Goal: Task Accomplishment & Management: Use online tool/utility

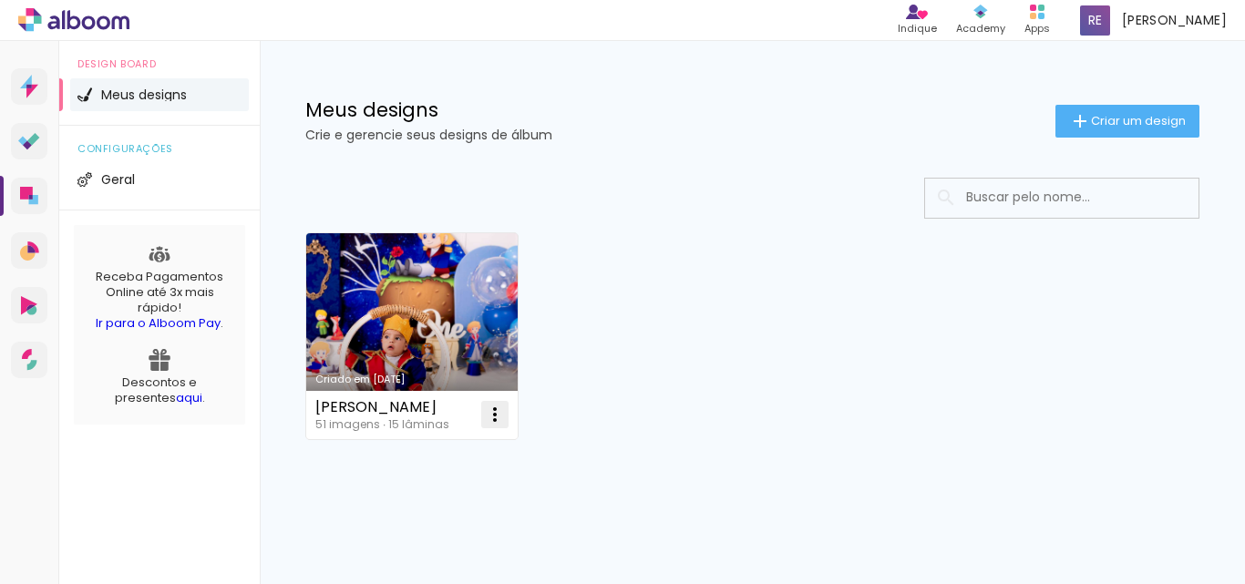
click at [489, 418] on iron-icon at bounding box center [495, 415] width 22 height 22
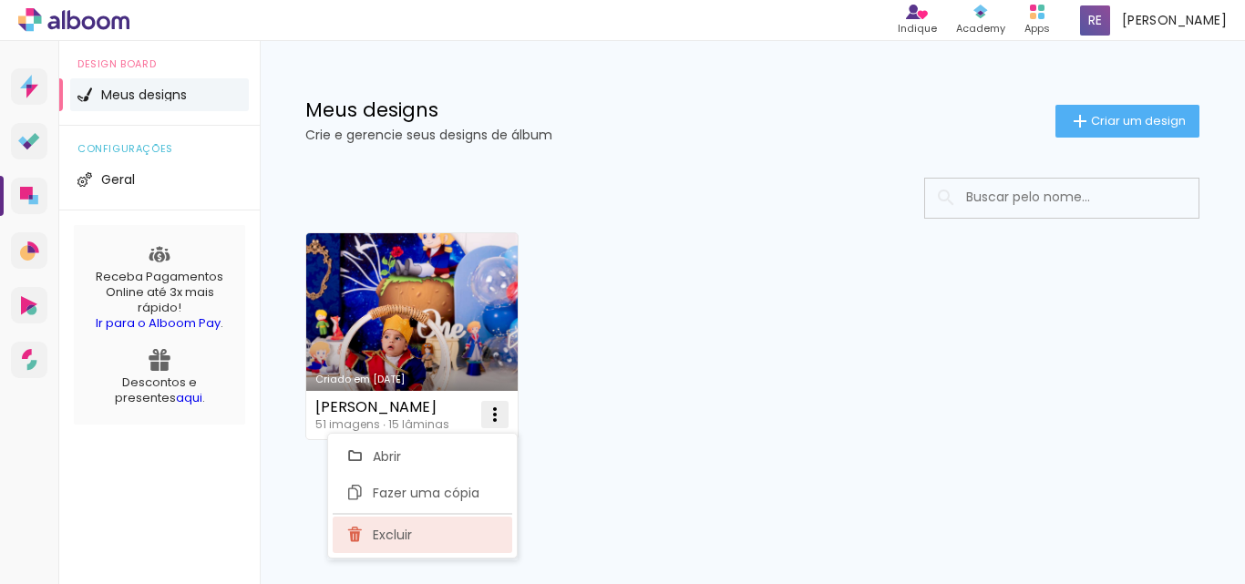
click at [432, 546] on paper-item "Excluir" at bounding box center [422, 535] width 179 height 36
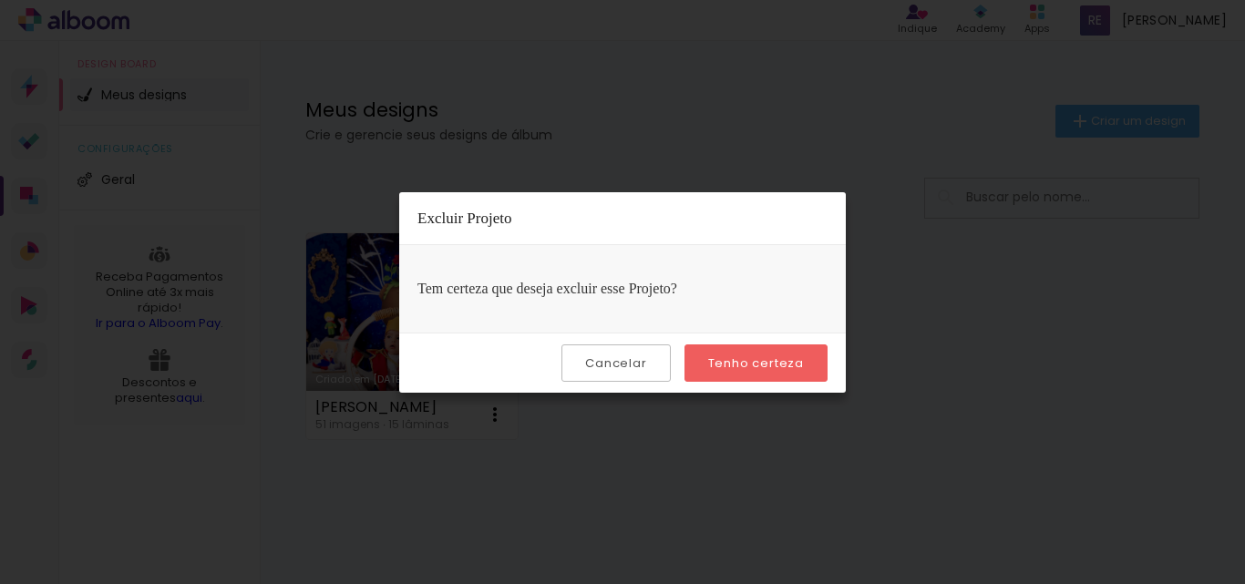
click at [0, 0] on slot "Tenho certeza" at bounding box center [0, 0] width 0 height 0
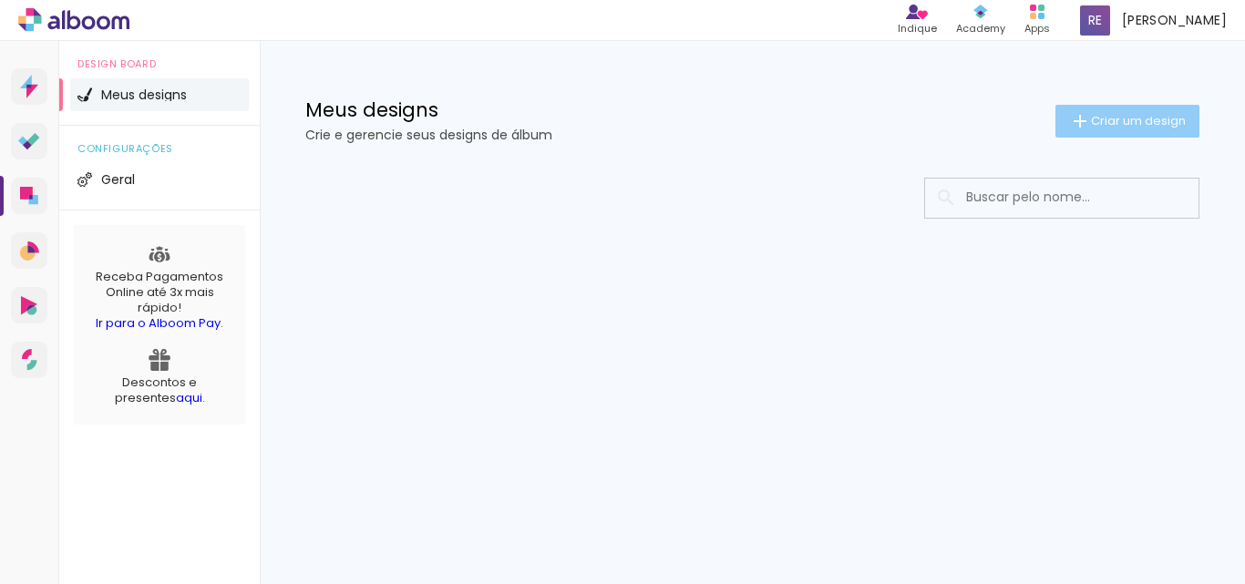
click at [1182, 130] on paper-button "Criar um design" at bounding box center [1127, 121] width 144 height 33
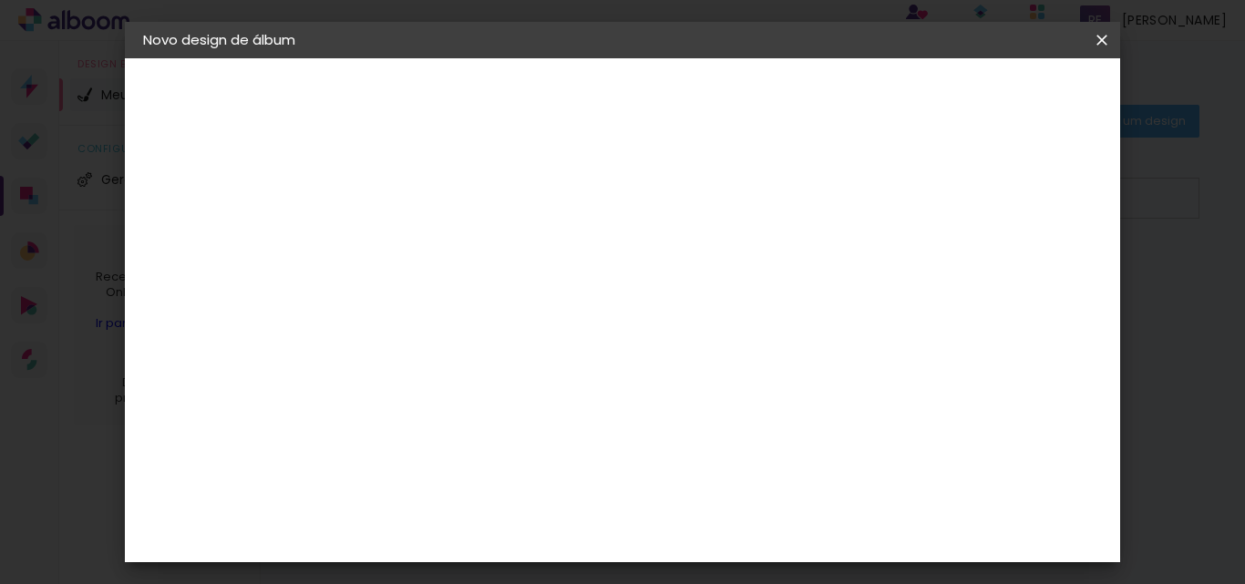
click at [441, 252] on input at bounding box center [441, 245] width 0 height 28
type input "1"
type paper-input "1"
click at [520, 118] on header "Informações Dê um título ao seu álbum. Avançar" at bounding box center [441, 112] width 159 height 108
click at [0, 0] on slot "Avançar" at bounding box center [0, 0] width 0 height 0
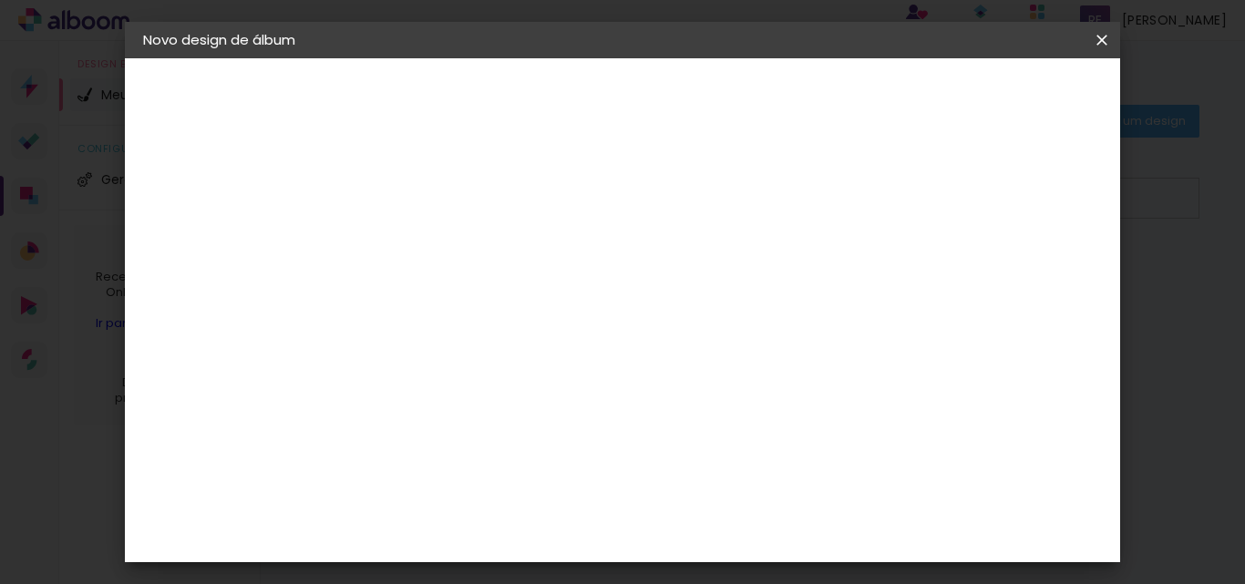
click at [0, 0] on slot "Tamanho Livre" at bounding box center [0, 0] width 0 height 0
click at [0, 0] on slot "Avançar" at bounding box center [0, 0] width 0 height 0
click at [405, 393] on input "30" at bounding box center [383, 388] width 47 height 27
type input "3"
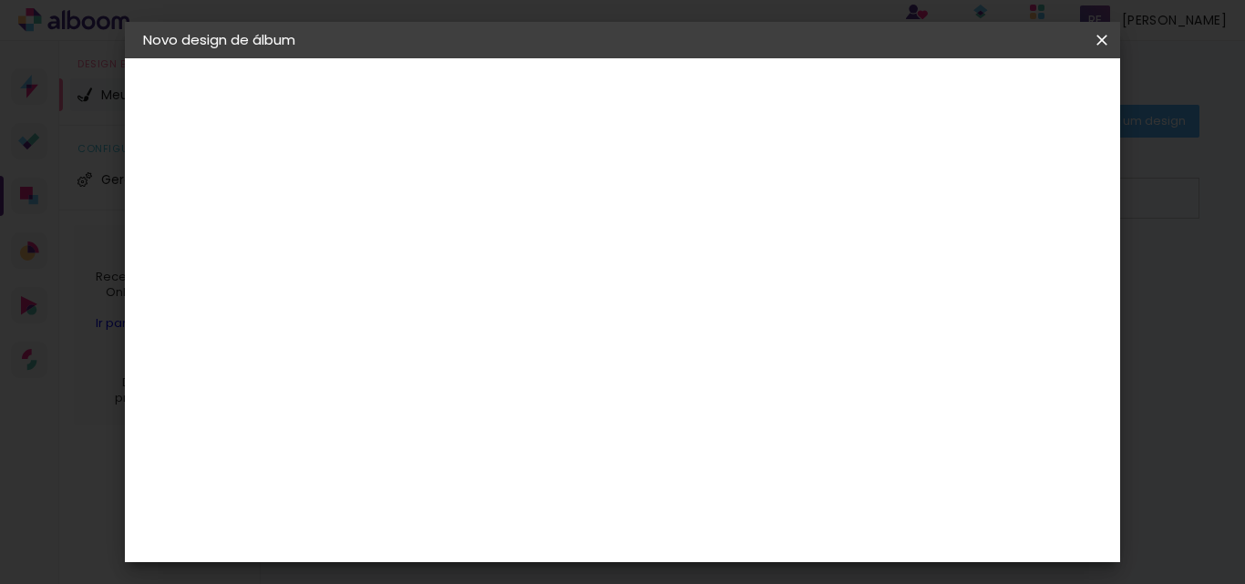
type input "3"
type input "20"
type paper-input "20"
drag, startPoint x: 411, startPoint y: 430, endPoint x: 347, endPoint y: 425, distance: 64.0
click at [347, 58] on quentale-album-spec "Iniciar design Iniciar design" at bounding box center [623, 58] width 996 height 0
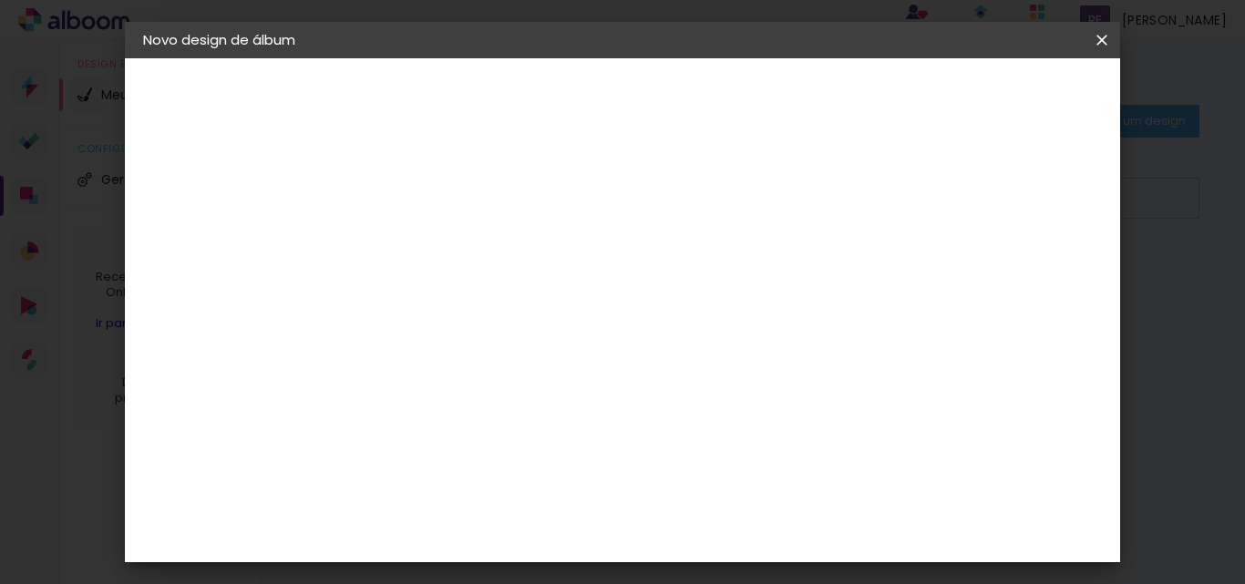
scroll to position [172, 0]
click at [855, 498] on div "cm" at bounding box center [734, 488] width 526 height 64
click at [385, 331] on input "20" at bounding box center [383, 335] width 47 height 27
click at [398, 333] on input "20" at bounding box center [383, 335] width 47 height 27
type input "30"
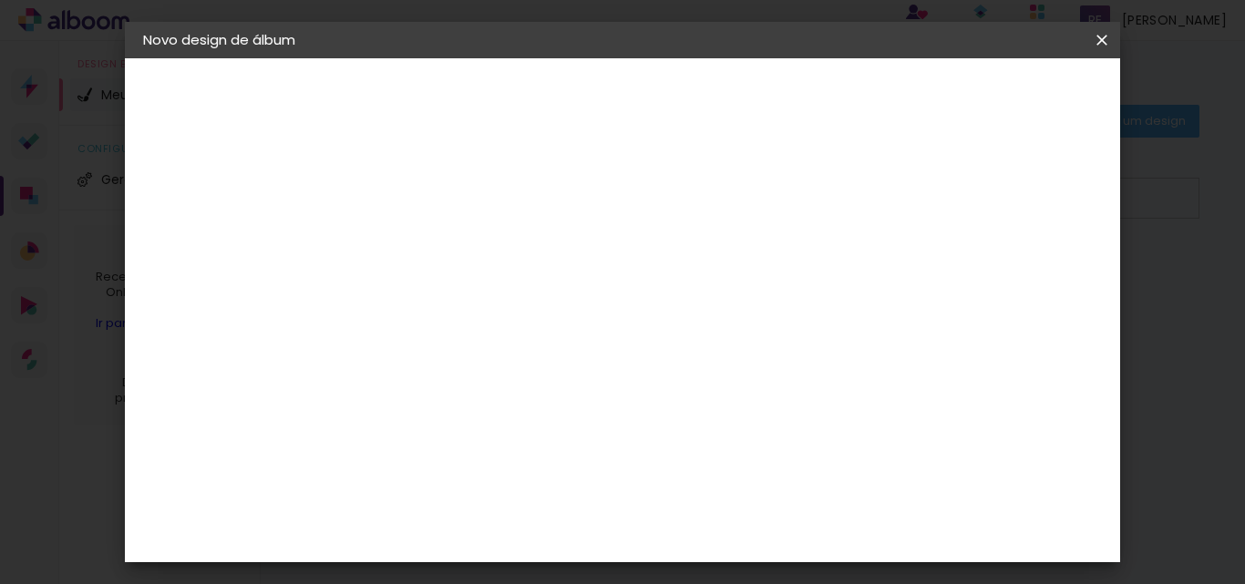
type paper-input "30"
click at [589, 391] on div at bounding box center [567, 356] width 171 height 114
click at [598, 274] on span "30" at bounding box center [592, 285] width 30 height 27
click at [600, 296] on span "30" at bounding box center [592, 285] width 30 height 27
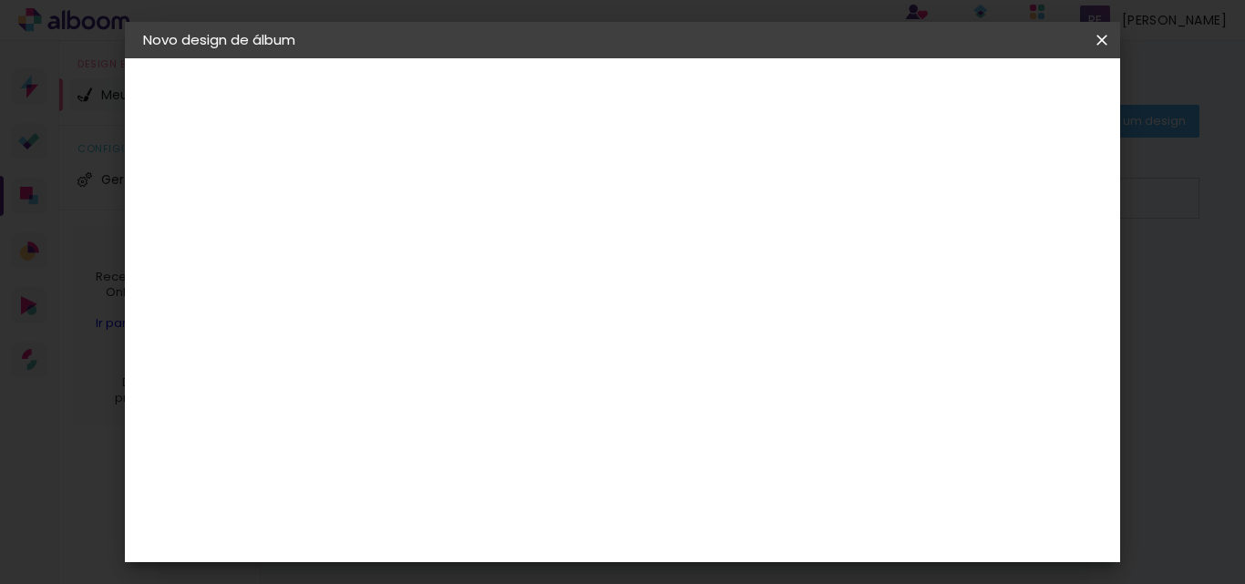
click at [758, 528] on div "cm" at bounding box center [757, 529] width 22 height 27
type input "1"
type paper-input "1"
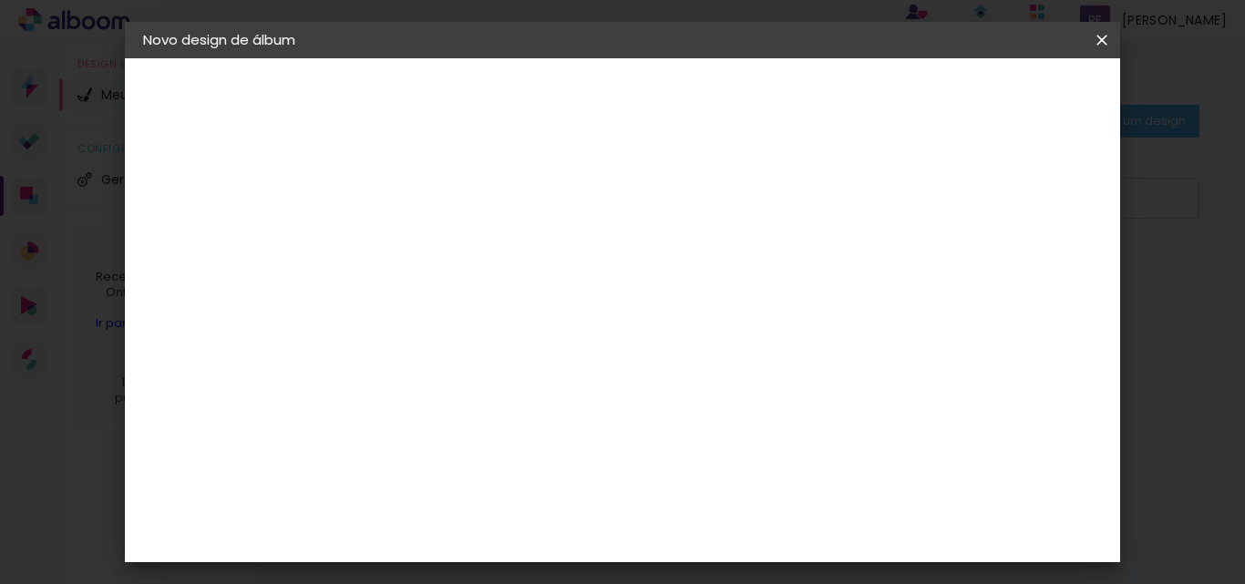
click at [454, 214] on input "1" at bounding box center [428, 209] width 63 height 23
type input "2"
type paper-input "2"
click at [454, 201] on input "2" at bounding box center [428, 209] width 63 height 23
type input "3"
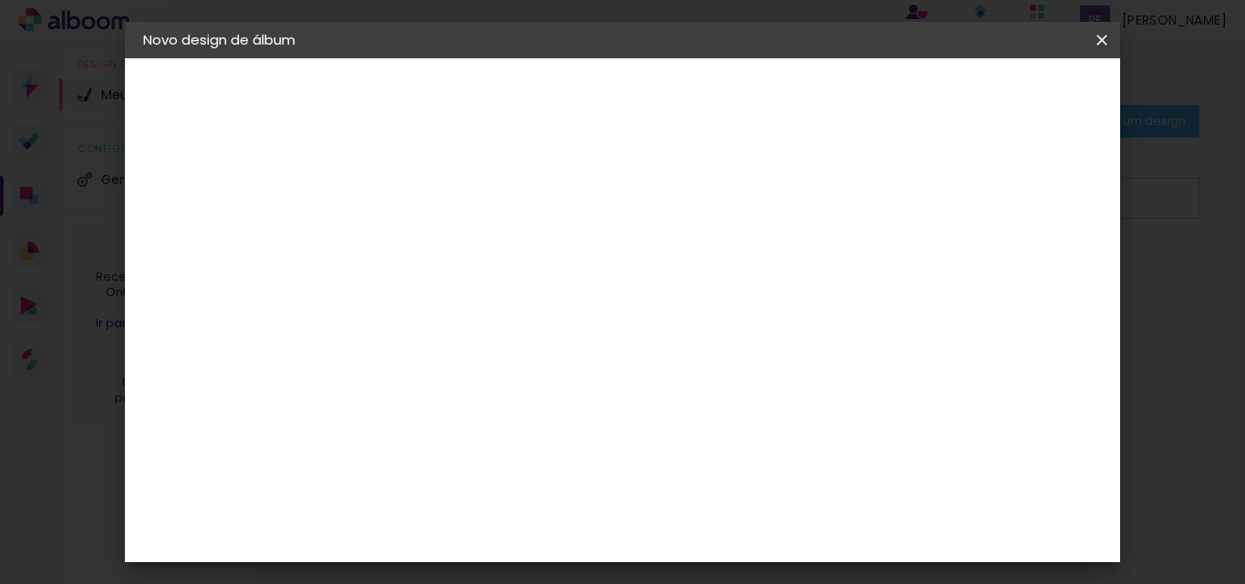
type paper-input "3"
click at [454, 201] on input "3" at bounding box center [428, 209] width 63 height 23
type input "2"
type paper-input "2"
click at [455, 211] on input "2" at bounding box center [428, 209] width 63 height 23
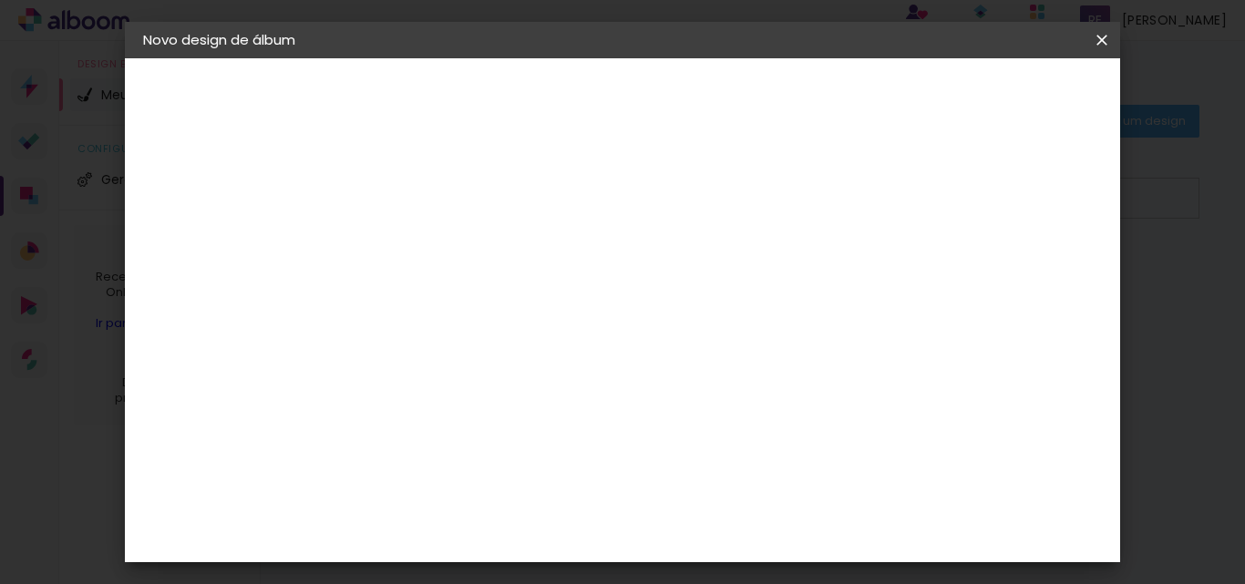
type input "1"
type paper-input "1"
click at [455, 211] on input "1" at bounding box center [428, 209] width 63 height 23
click at [595, 457] on span "30" at bounding box center [592, 457] width 30 height 27
click at [1022, 103] on div "30 cm cm cm mm A maioria das encadernadoras sugere 5mm de sangria." at bounding box center [698, 30] width 672 height 146
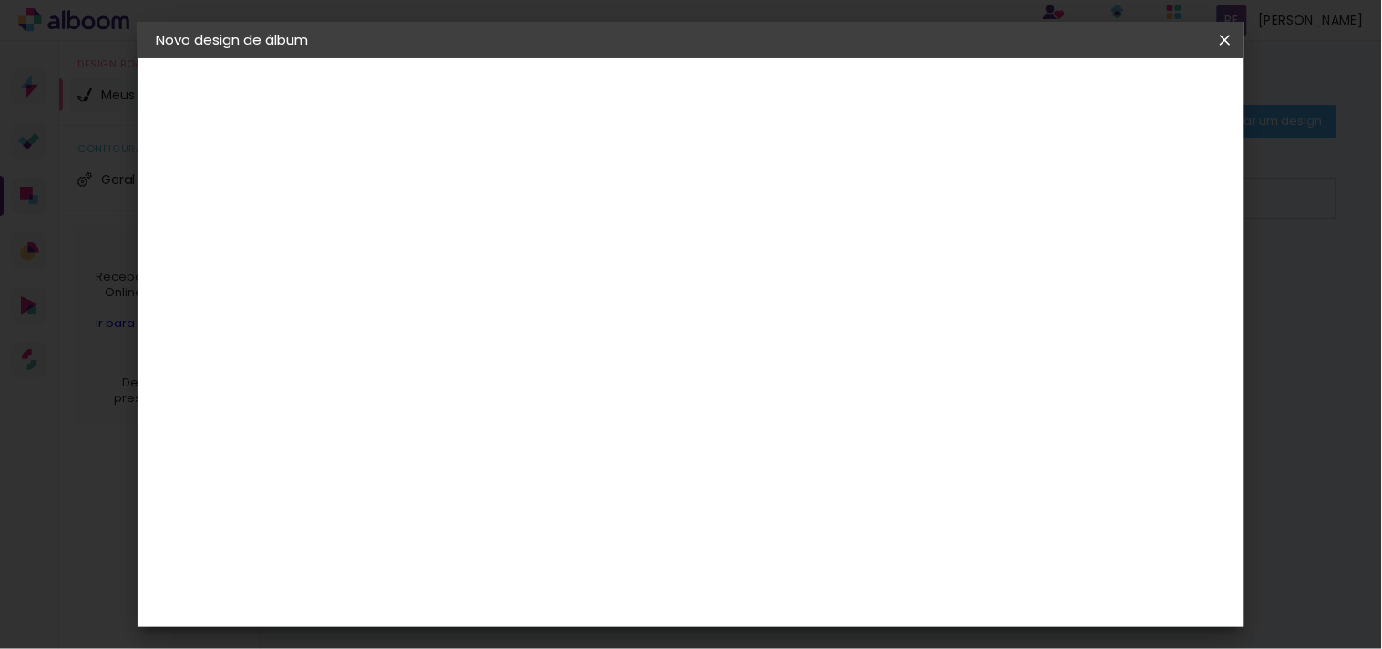
scroll to position [388, 0]
click at [820, 583] on paper-input-container "60 cm" at bounding box center [802, 597] width 82 height 46
type input "6"
type input "3"
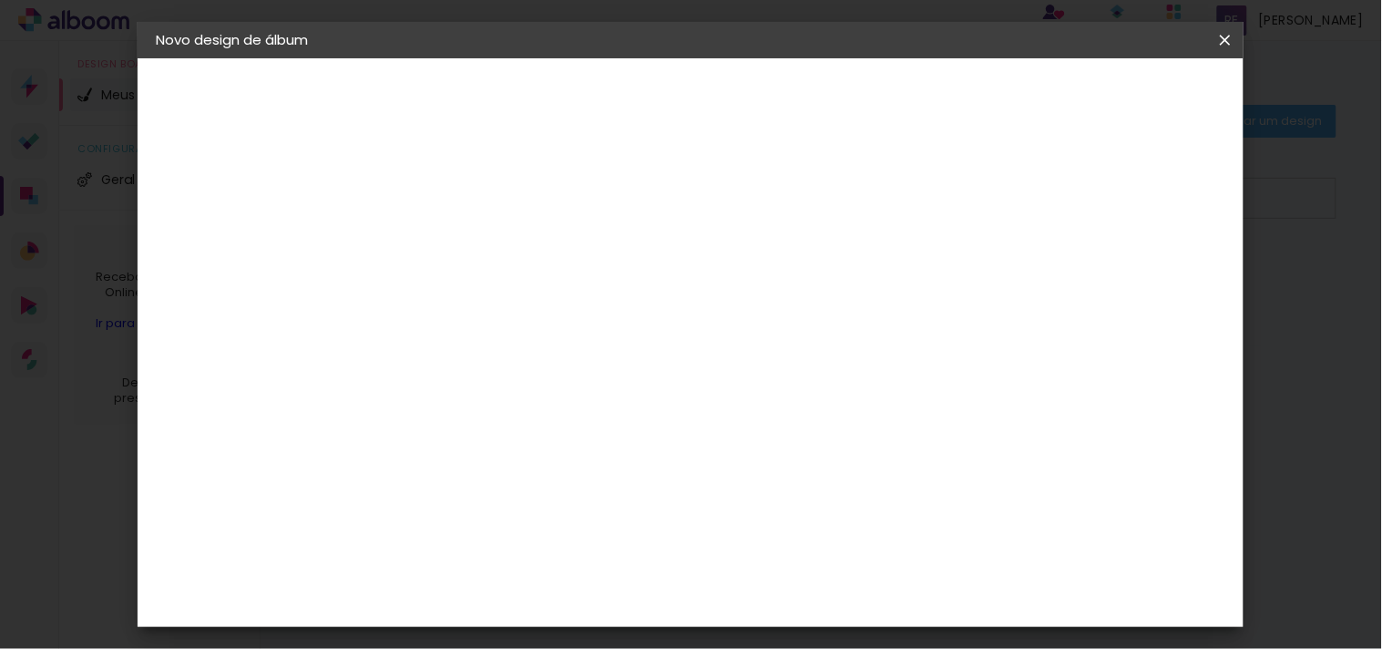
type input "60"
click at [415, 368] on input "30" at bounding box center [396, 373] width 47 height 27
click at [644, 156] on span "30" at bounding box center [632, 161] width 30 height 27
click at [633, 156] on span "30" at bounding box center [632, 161] width 30 height 27
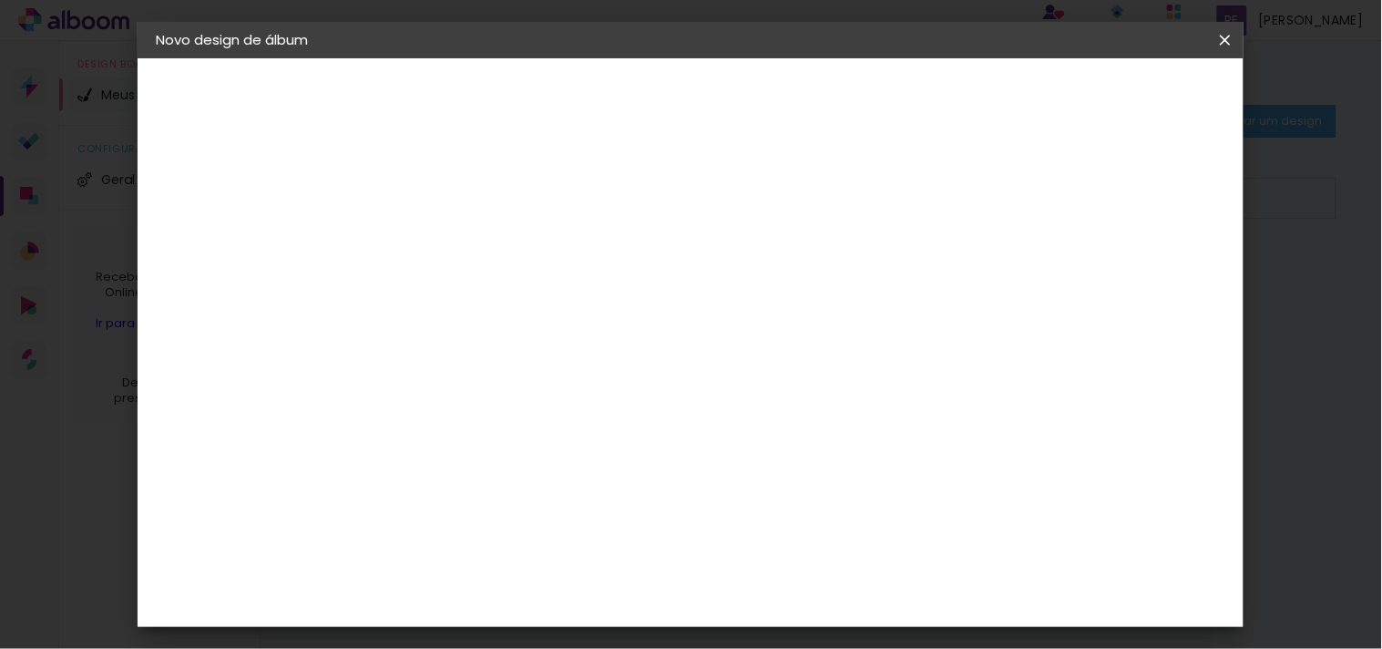
click at [417, 374] on input "30" at bounding box center [396, 373] width 47 height 27
type input "3"
type input "20"
type paper-input "20"
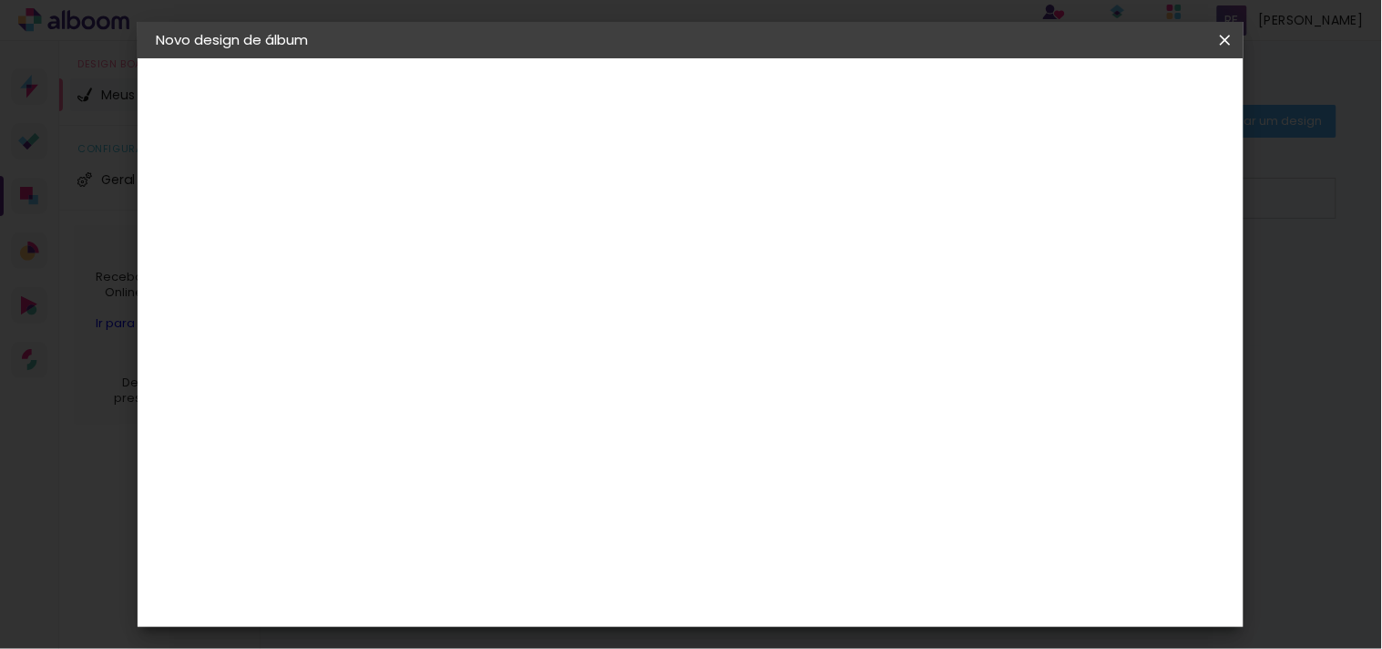
drag, startPoint x: 811, startPoint y: 590, endPoint x: 762, endPoint y: 595, distance: 49.5
click at [762, 583] on paper-input-container "60 cm" at bounding box center [802, 597] width 82 height 46
type input "40"
type paper-input "40"
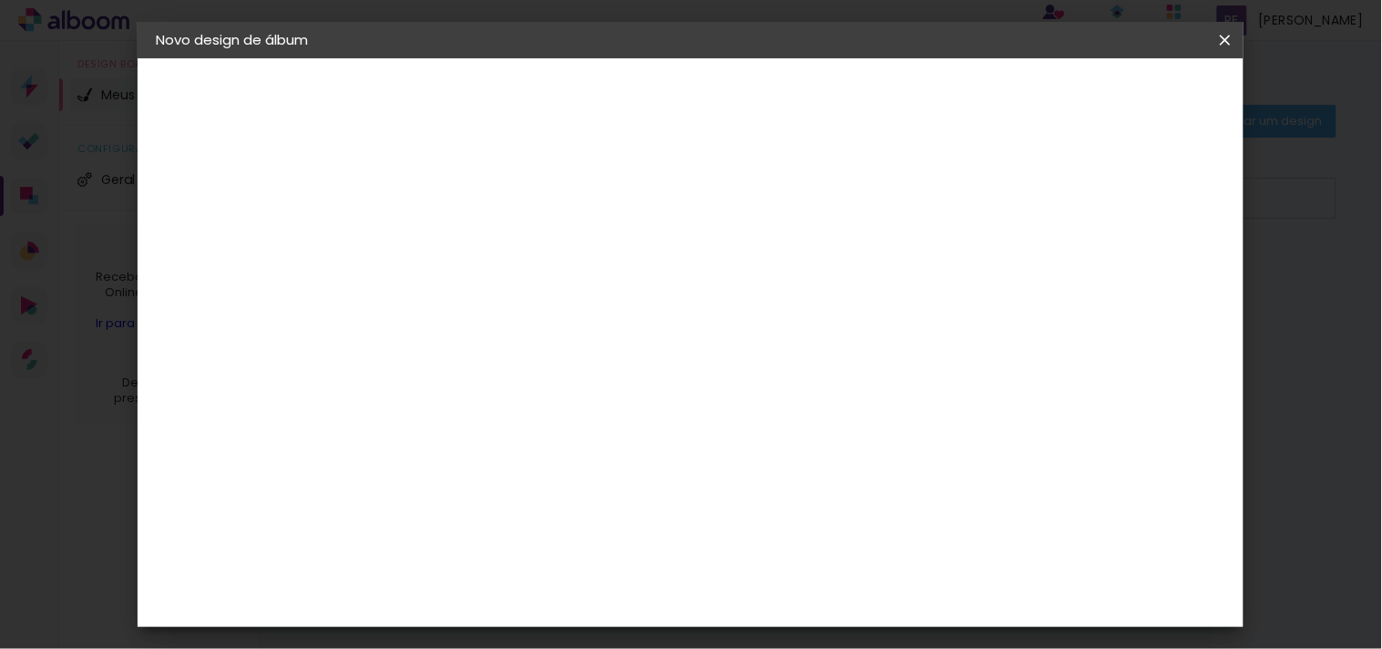
click at [415, 366] on input "20" at bounding box center [396, 373] width 47 height 27
type input "2"
type input "30"
type paper-input "30"
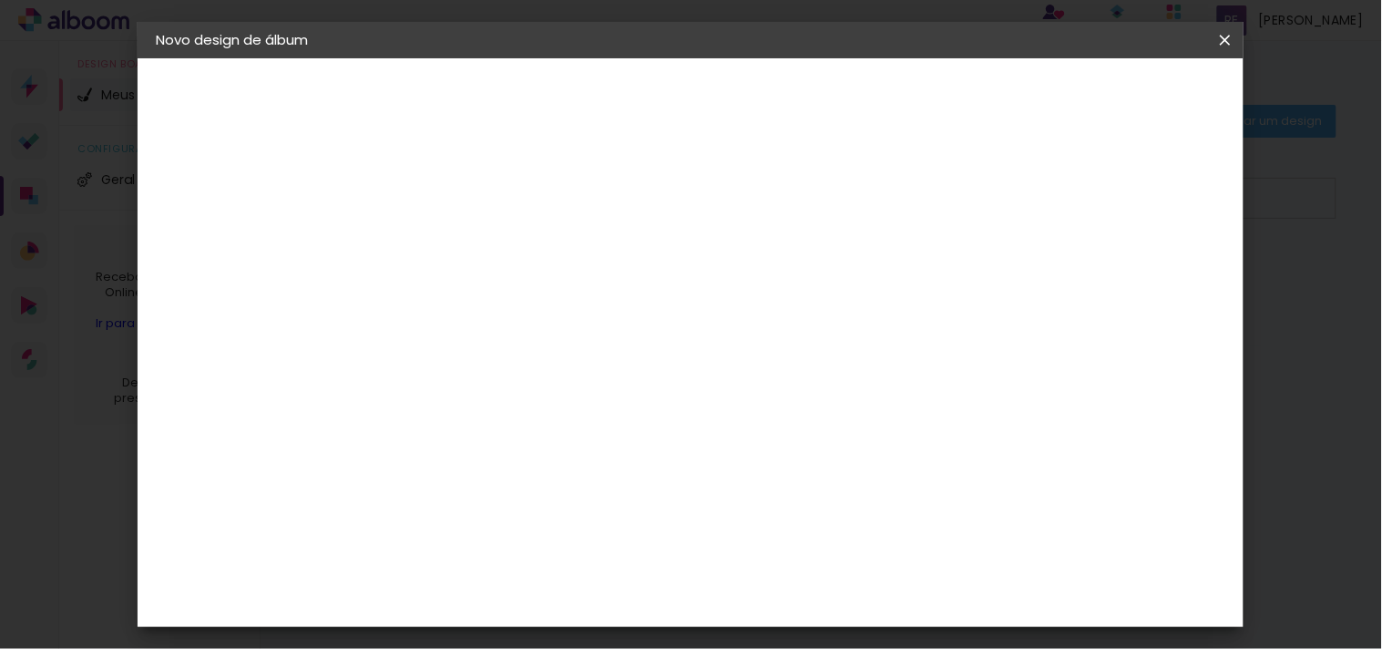
click at [905, 58] on div "mm Mostrar sangria 20 cm cm cm mm A maioria das encadernadoras sugere 5mm de sa…" at bounding box center [680, 58] width 612 height 0
drag, startPoint x: 494, startPoint y: 351, endPoint x: 469, endPoint y: 355, distance: 25.0
click at [469, 355] on input "30" at bounding box center [480, 357] width 47 height 27
drag, startPoint x: 513, startPoint y: 353, endPoint x: 451, endPoint y: 362, distance: 62.6
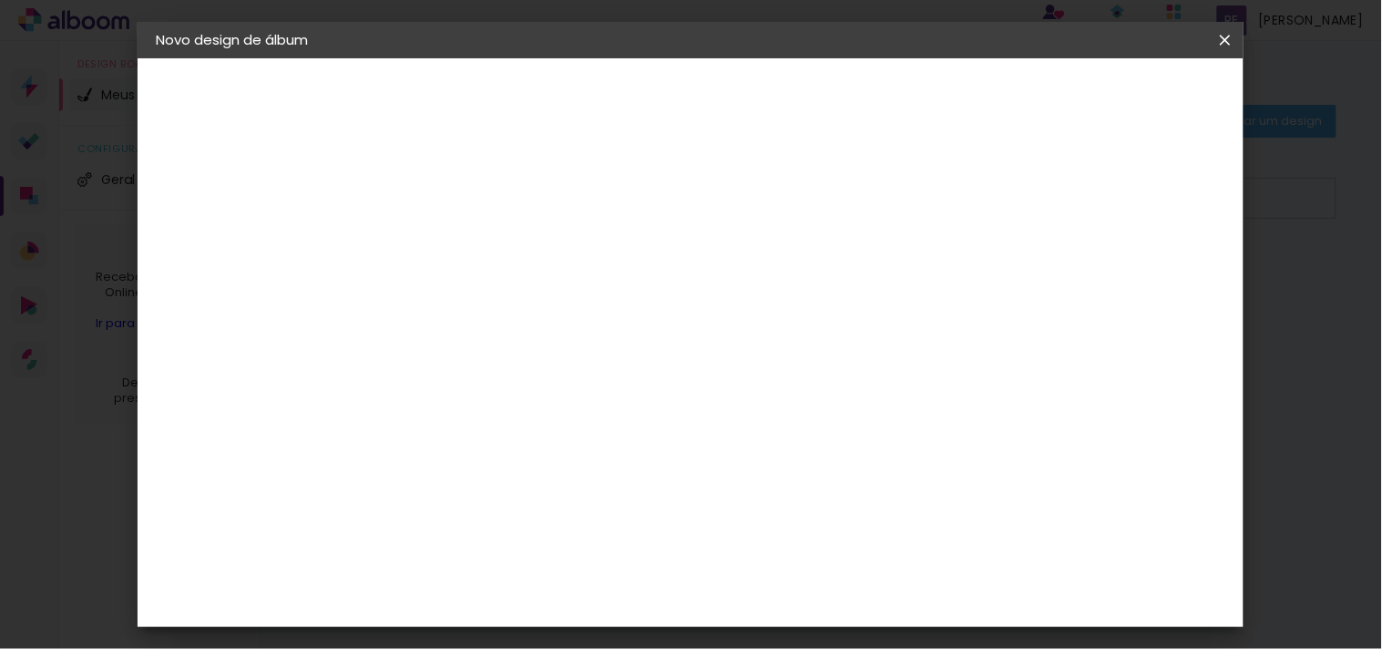
click at [451, 362] on paper-input-container "30 cm" at bounding box center [492, 358] width 82 height 46
click at [488, 360] on input "30" at bounding box center [480, 357] width 47 height 27
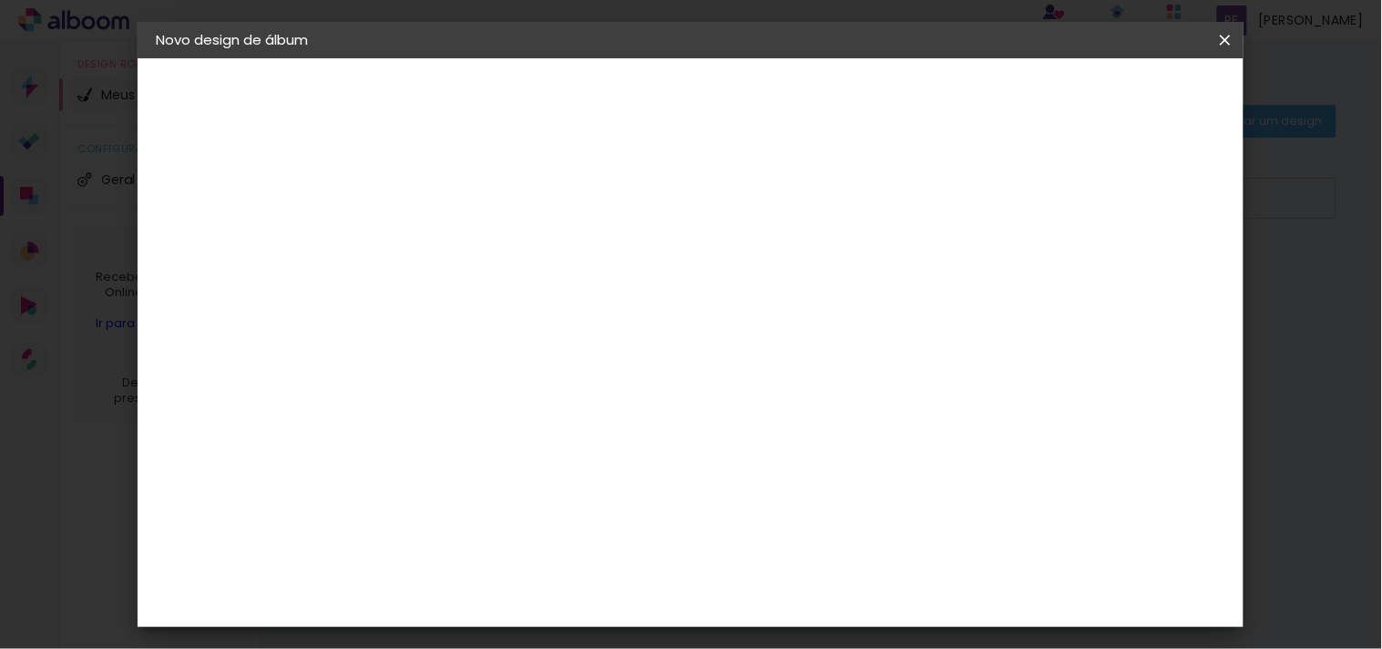
type input "15"
type paper-input "15"
click at [634, 248] on span "20" at bounding box center [631, 240] width 31 height 27
click at [638, 230] on span "20" at bounding box center [631, 240] width 31 height 27
click at [820, 583] on div "cm" at bounding box center [826, 595] width 22 height 27
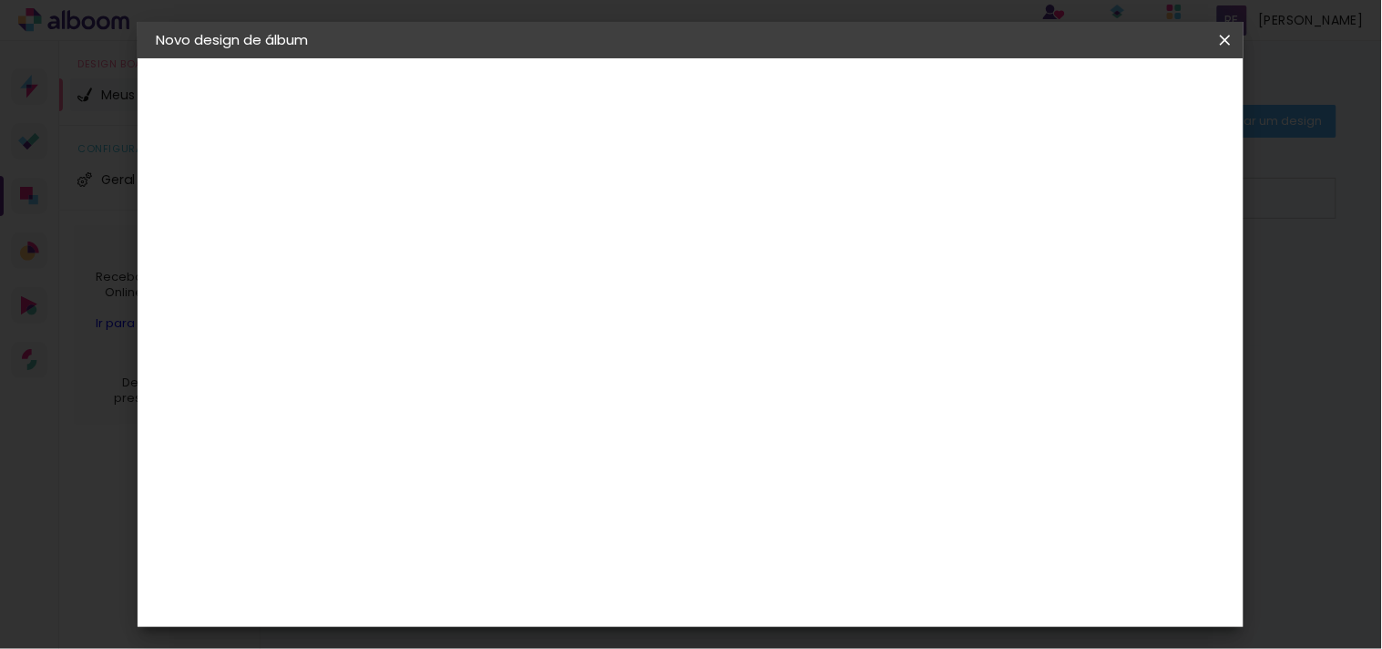
drag, startPoint x: 820, startPoint y: 596, endPoint x: 743, endPoint y: 602, distance: 77.7
click at [776, 583] on div "40" at bounding box center [801, 595] width 69 height 27
click at [743, 583] on div "cm" at bounding box center [801, 597] width 635 height 64
click at [944, 161] on div "20 cm cm cm mm A maioria das encadernadoras sugere 5mm de sangria." at bounding box center [764, 88] width 781 height 146
click at [1217, 36] on iron-icon at bounding box center [1226, 40] width 22 height 18
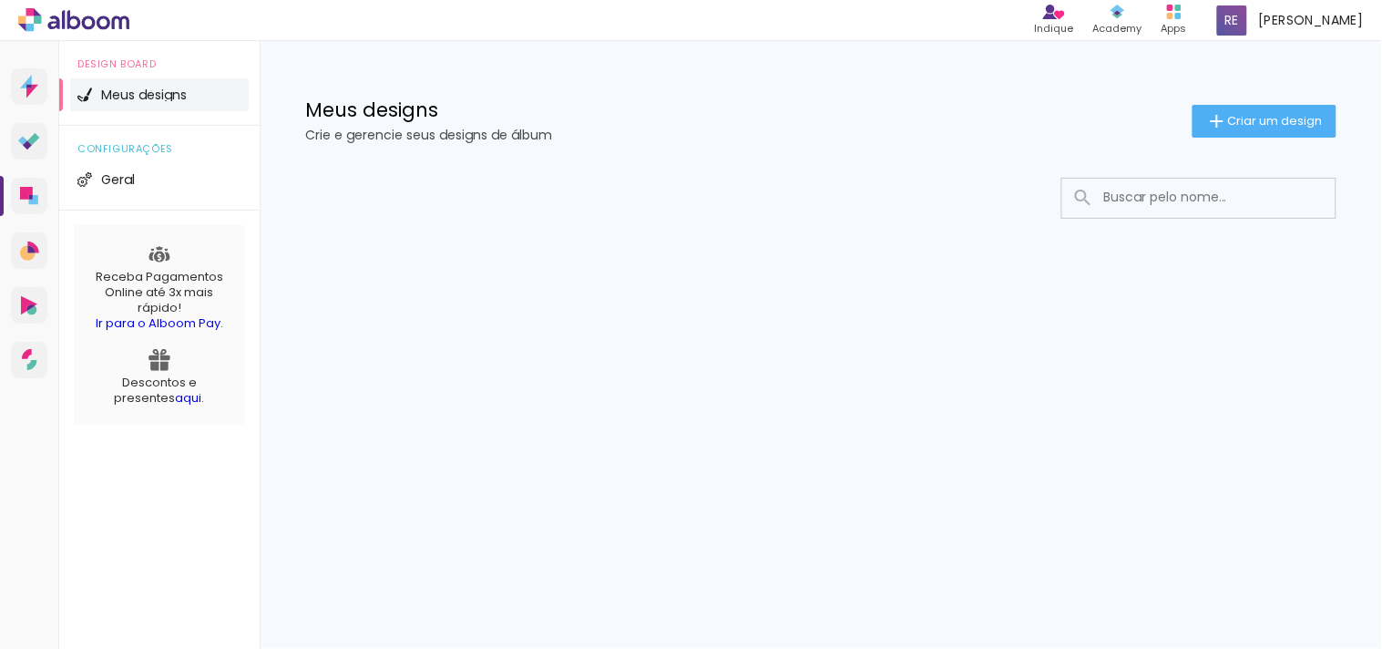
click at [603, 408] on div "Prosite Website + Landing pages Proof Sistema de seleção e venda de fotos Desig…" at bounding box center [691, 345] width 1382 height 608
click at [1244, 133] on paper-button "Criar um design" at bounding box center [1265, 121] width 144 height 33
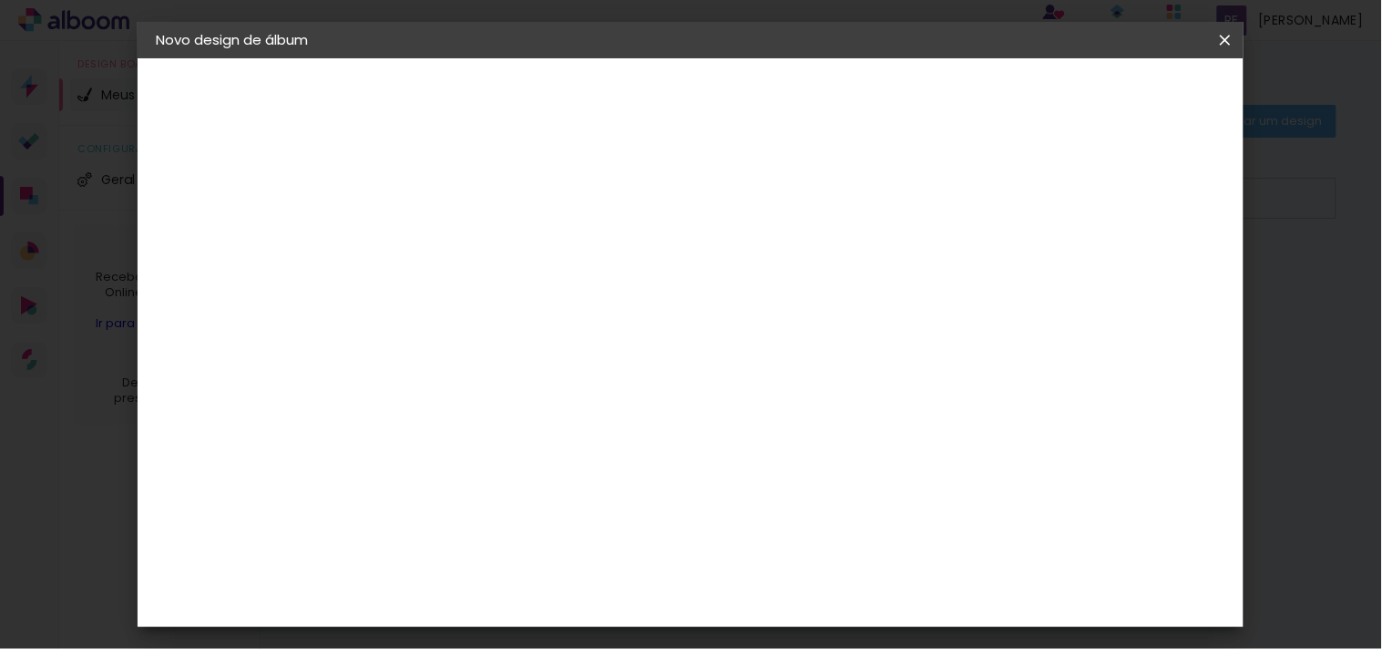
click at [454, 247] on input at bounding box center [454, 245] width 0 height 28
type input "01"
type paper-input "01"
click at [641, 106] on paper-button "Avançar" at bounding box center [595, 96] width 89 height 31
click at [795, 266] on paper-item "Tamanho Livre" at bounding box center [707, 277] width 175 height 40
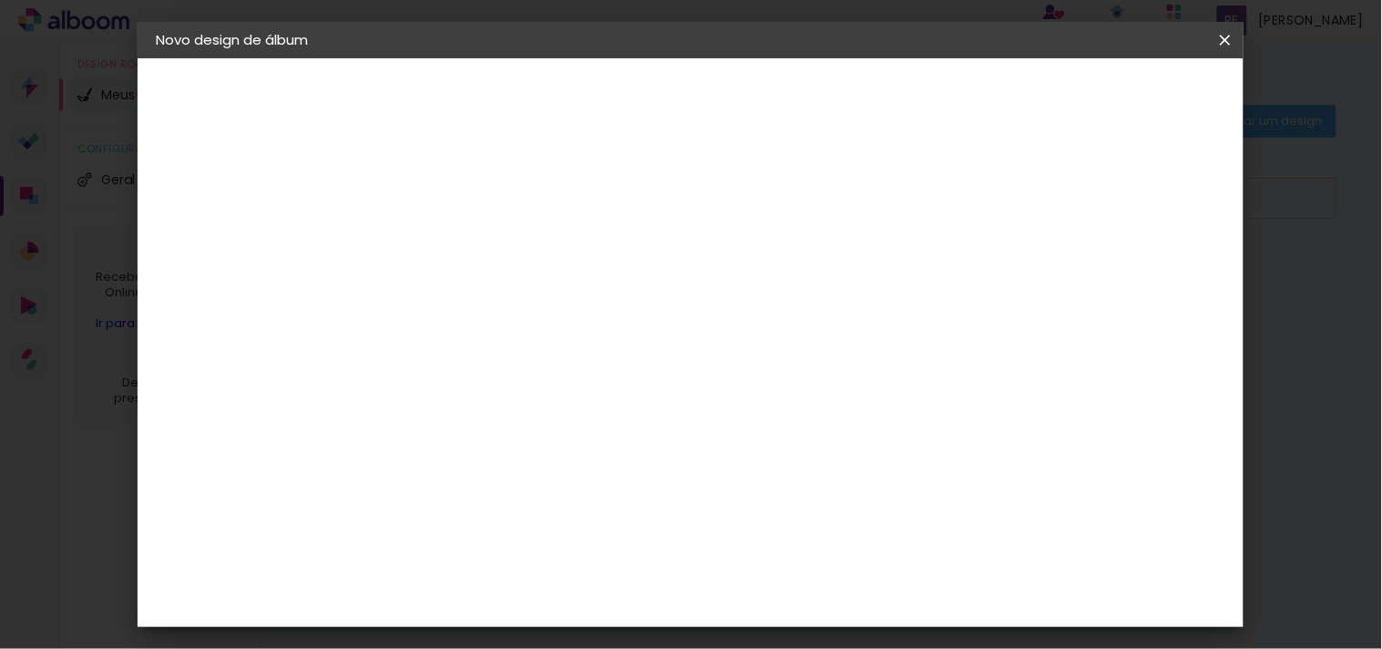
click at [0, 0] on slot "Avançar" at bounding box center [0, 0] width 0 height 0
type input "2"
type paper-input "2"
click at [471, 206] on input "2" at bounding box center [441, 209] width 63 height 23
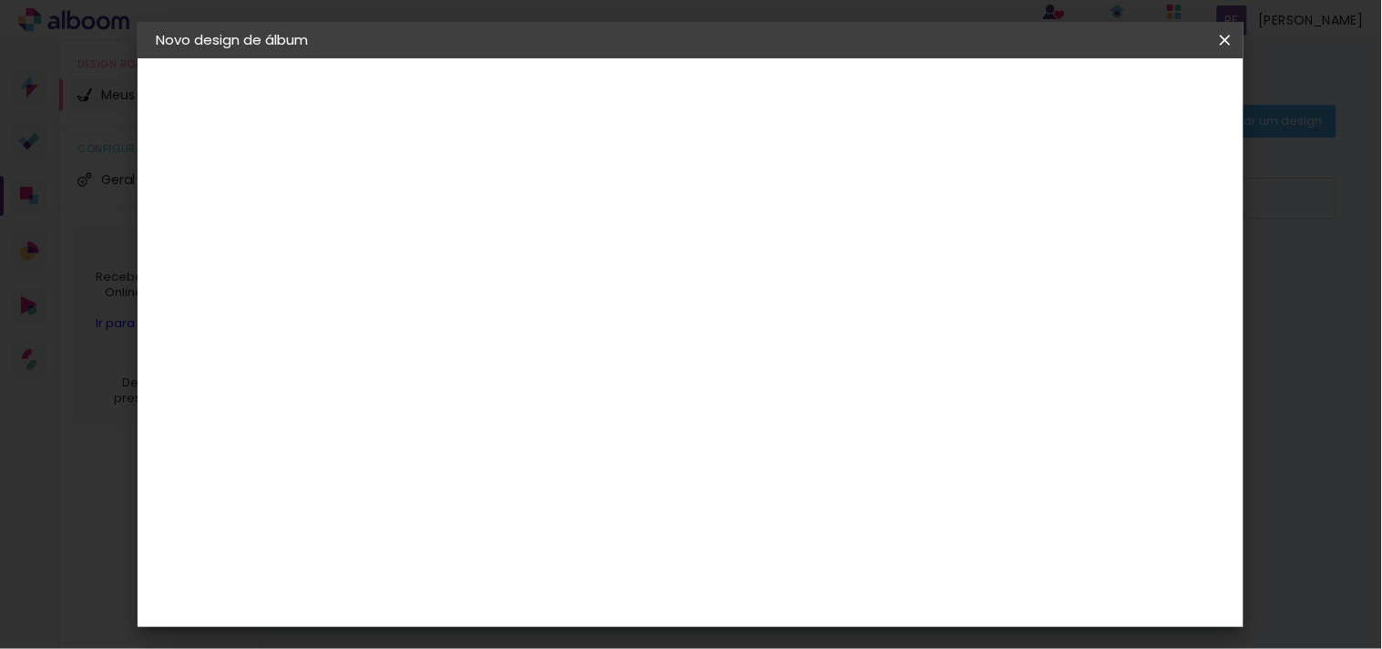
drag, startPoint x: 795, startPoint y: 600, endPoint x: 732, endPoint y: 597, distance: 63.8
click at [733, 583] on div "cm" at bounding box center [801, 597] width 635 height 64
type input "30"
type paper-input "30"
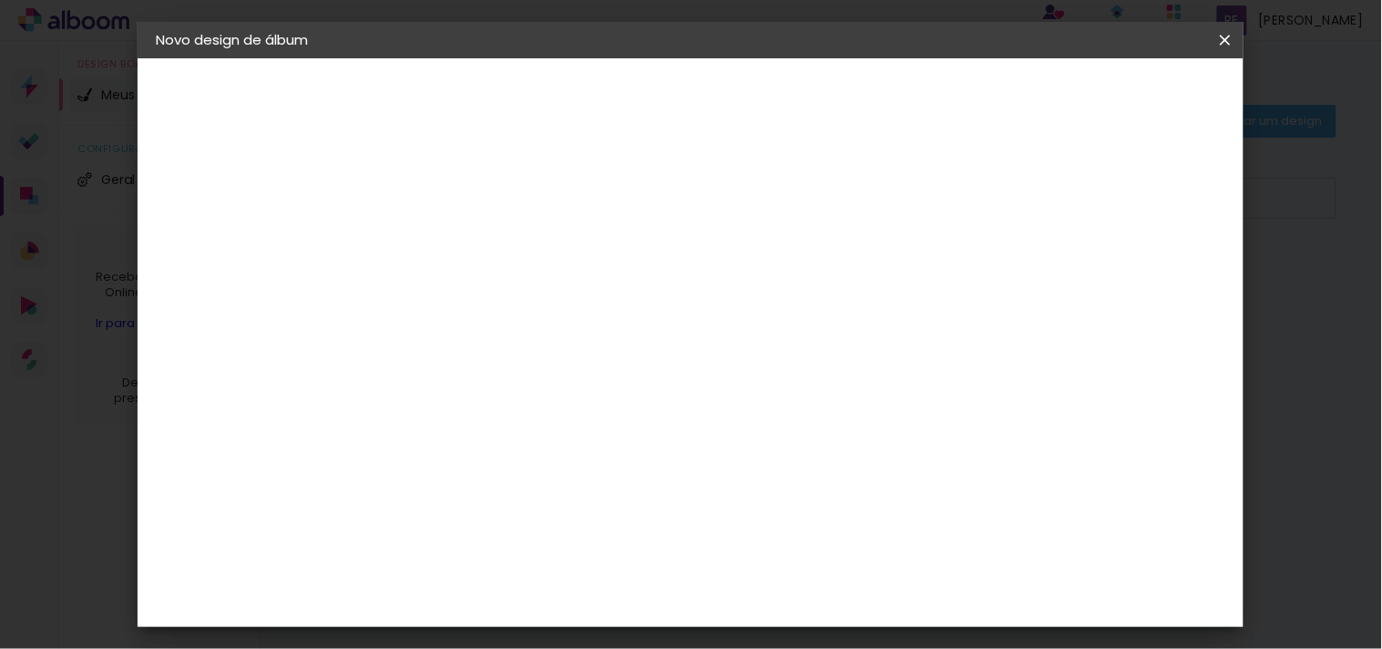
drag, startPoint x: 408, startPoint y: 369, endPoint x: 378, endPoint y: 376, distance: 30.9
click at [378, 376] on input "15" at bounding box center [396, 373] width 47 height 27
type input "20"
type paper-input "20"
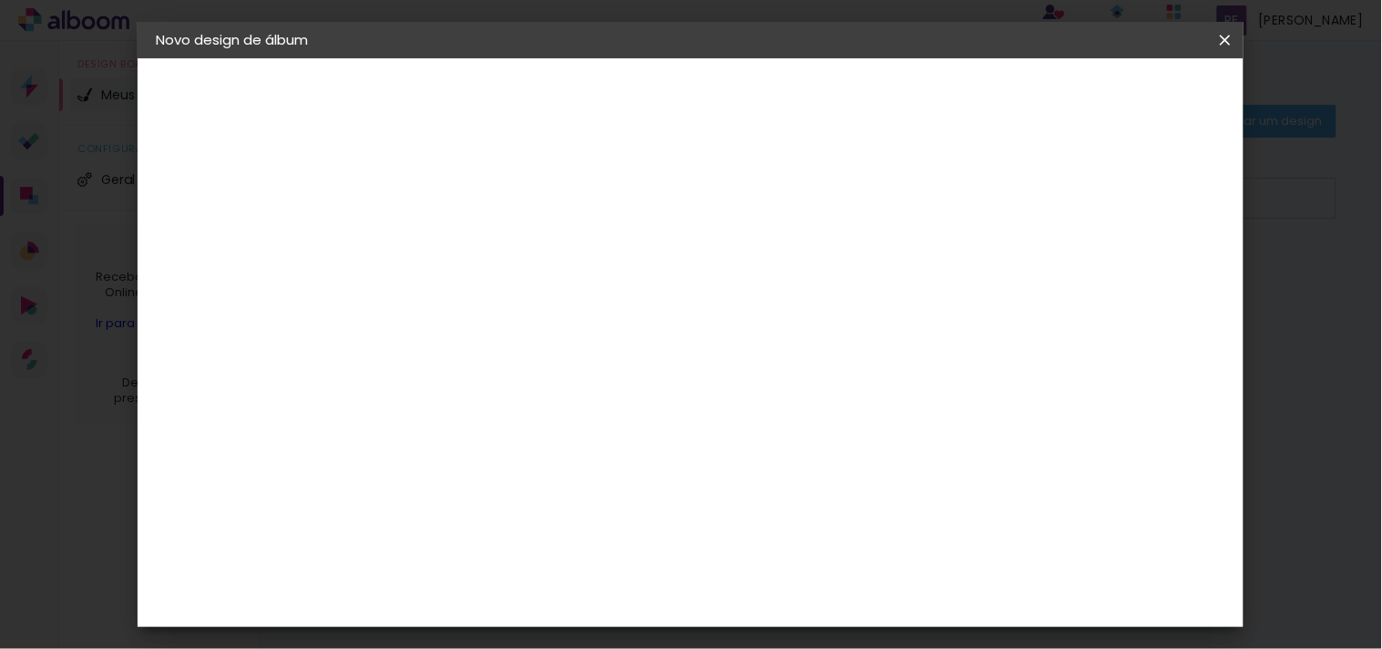
click at [1018, 104] on paper-button "Iniciar design" at bounding box center [957, 96] width 119 height 31
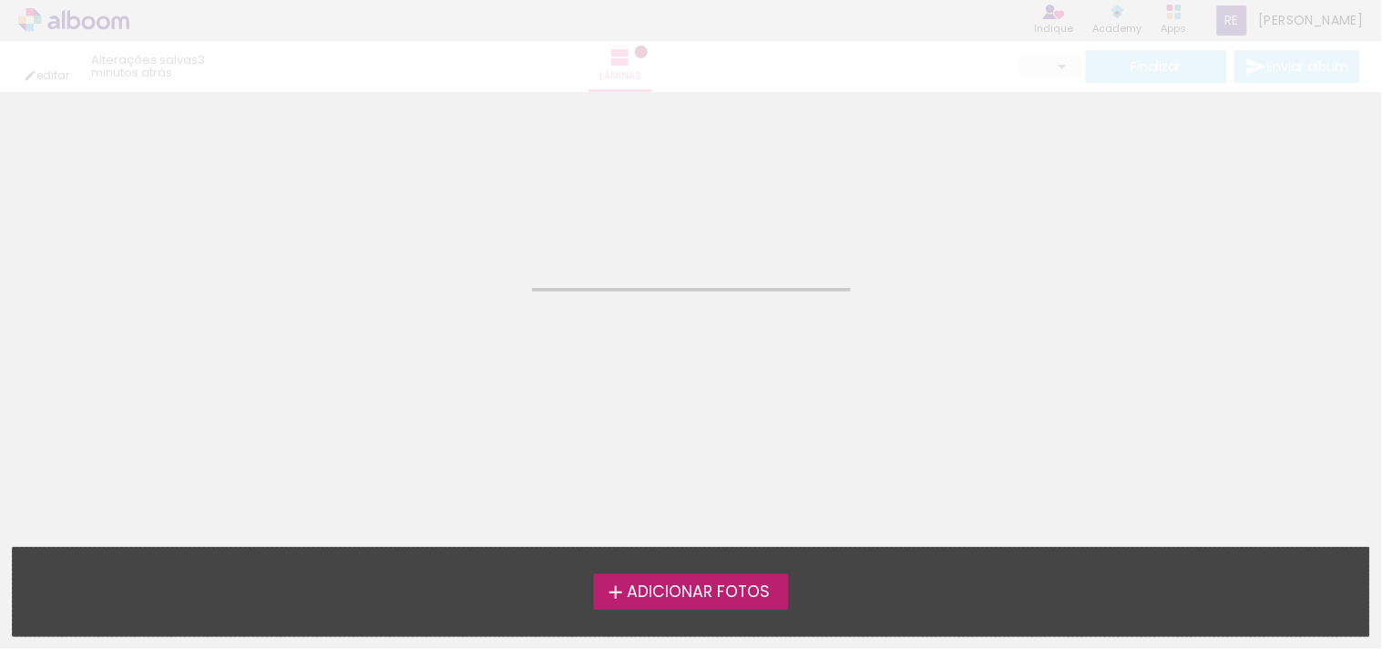
click at [735, 583] on span "Adicionar Fotos" at bounding box center [698, 592] width 143 height 16
click at [0, 0] on input "file" at bounding box center [0, 0] width 0 height 0
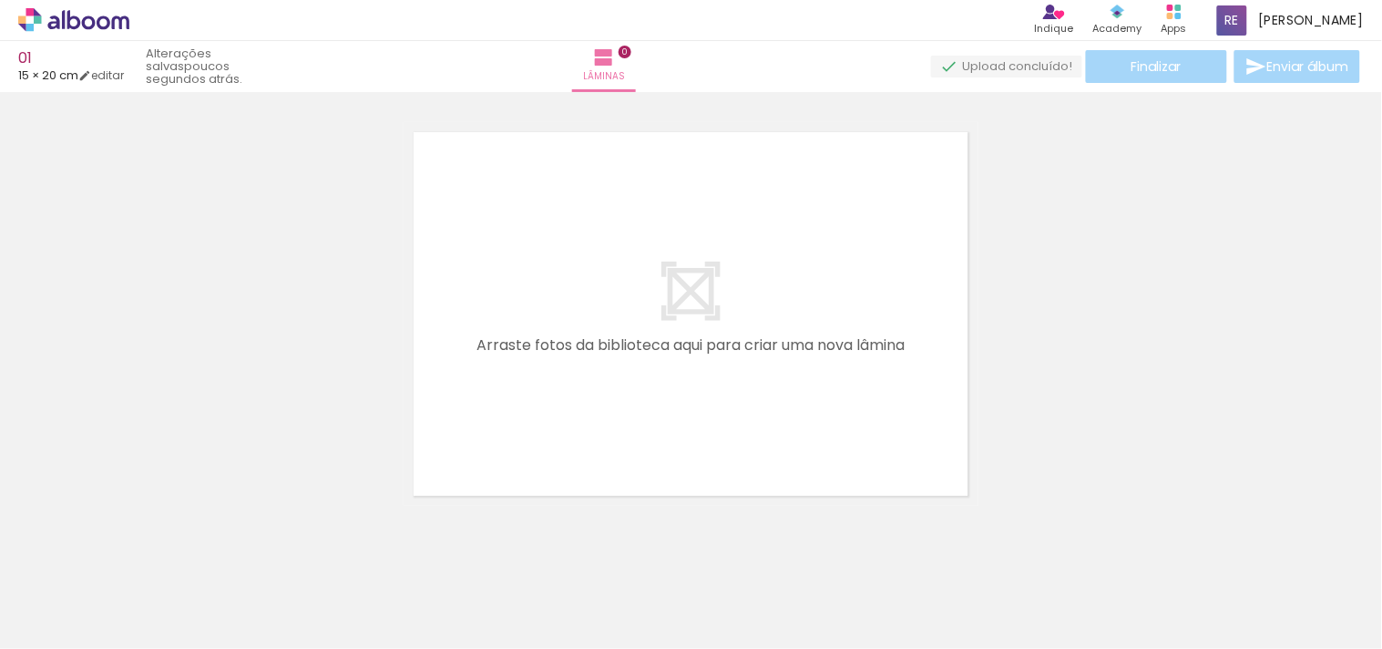
click at [643, 374] on quentale-layouter at bounding box center [691, 314] width 575 height 384
click at [201, 583] on div at bounding box center [182, 587] width 60 height 90
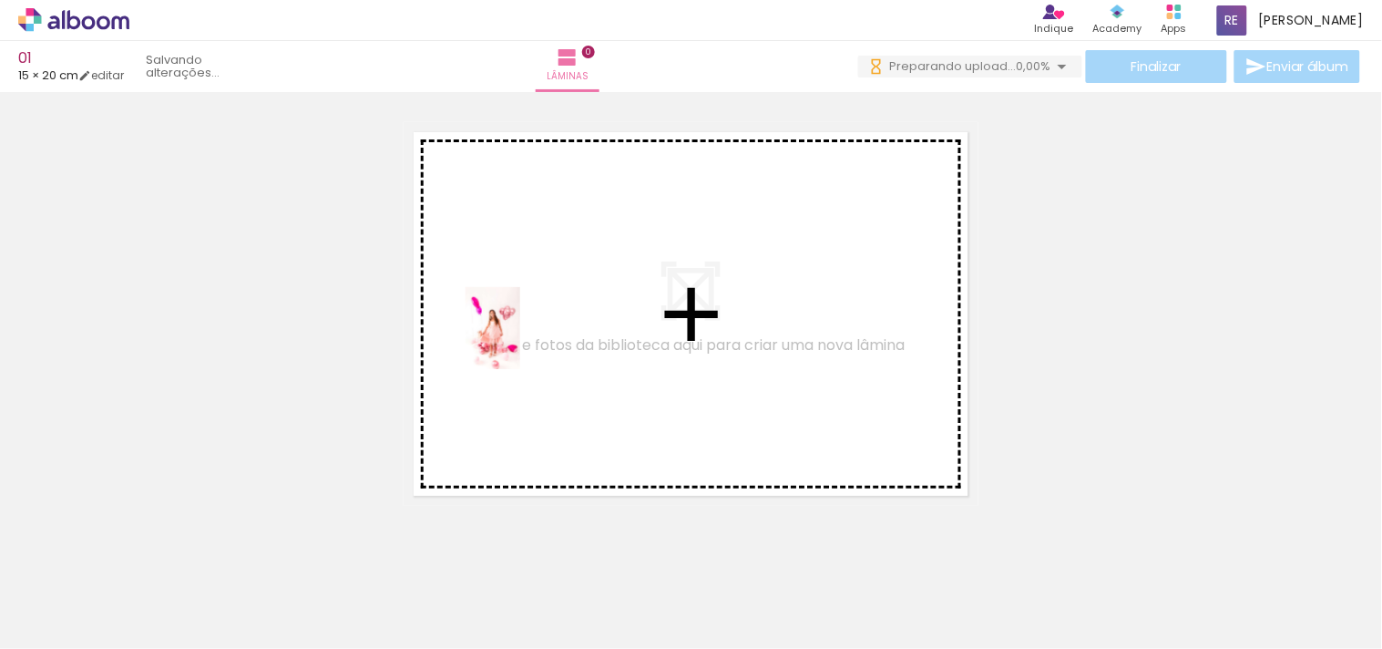
drag, startPoint x: 238, startPoint y: 553, endPoint x: 520, endPoint y: 342, distance: 352.8
click at [520, 342] on quentale-workspace at bounding box center [691, 324] width 1382 height 649
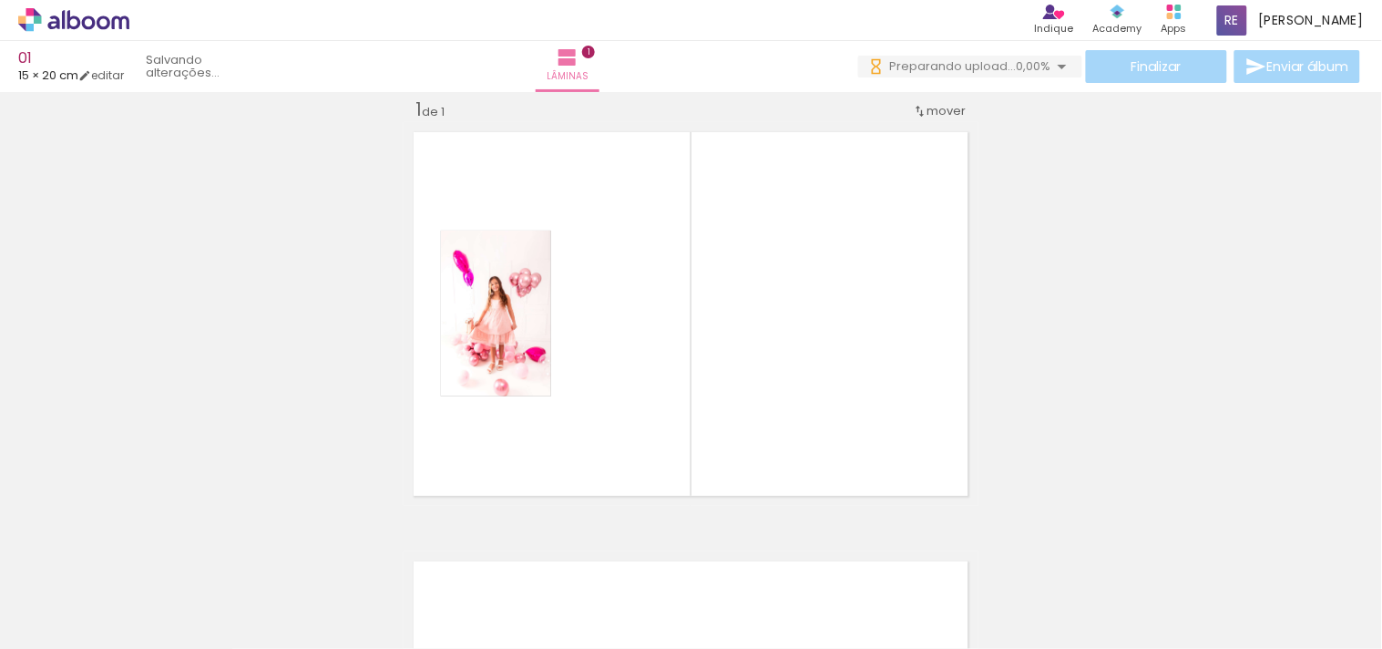
scroll to position [23, 0]
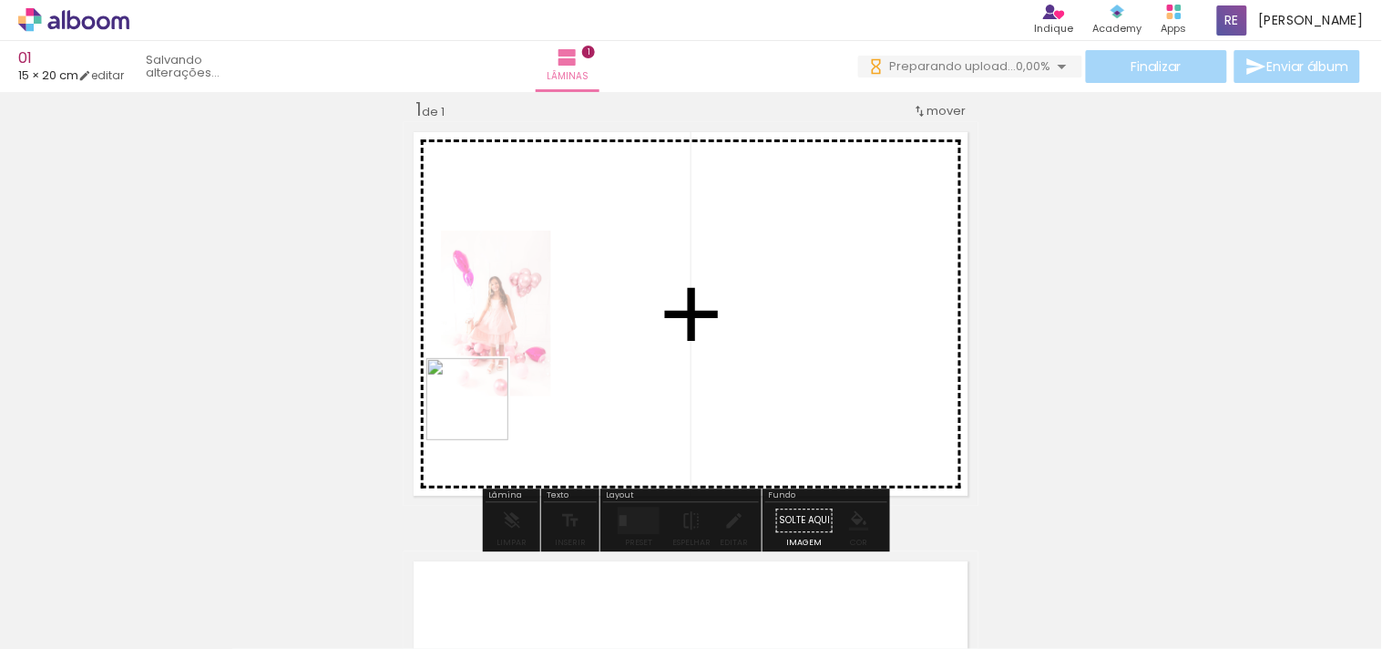
drag, startPoint x: 279, startPoint y: 625, endPoint x: 561, endPoint y: 355, distance: 390.5
click at [561, 355] on quentale-workspace at bounding box center [691, 324] width 1382 height 649
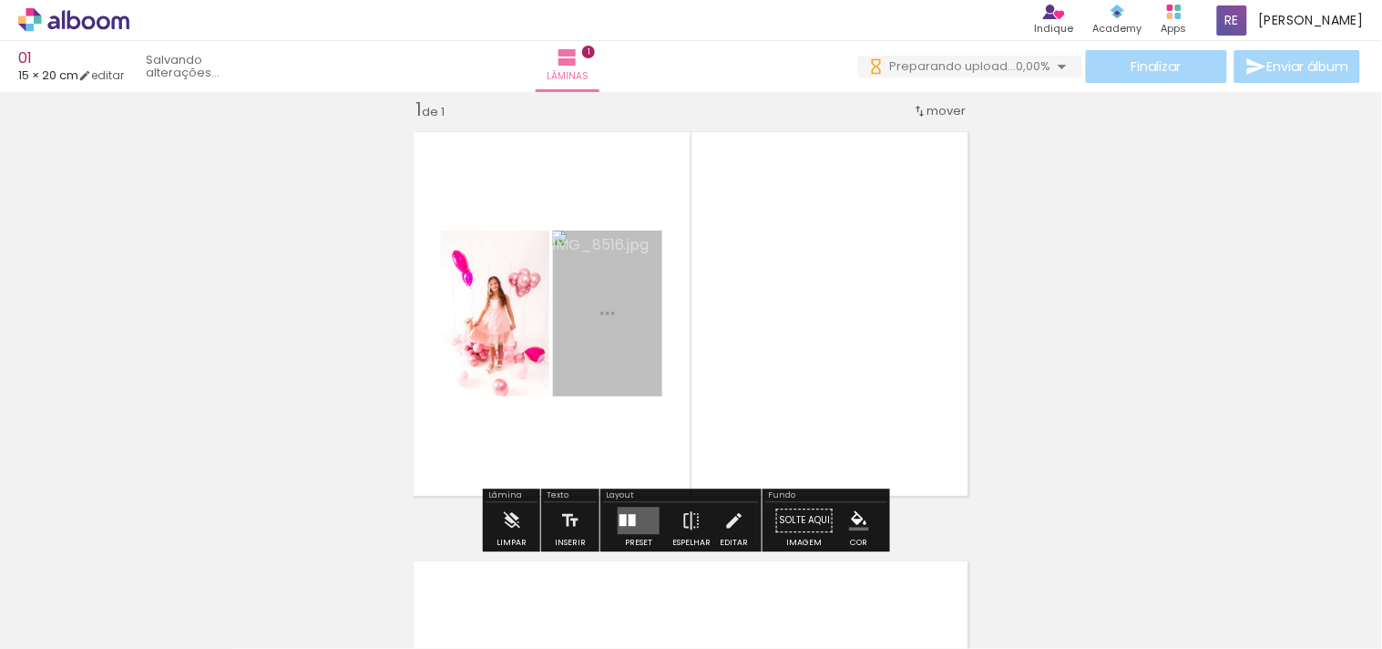
scroll to position [0, 0]
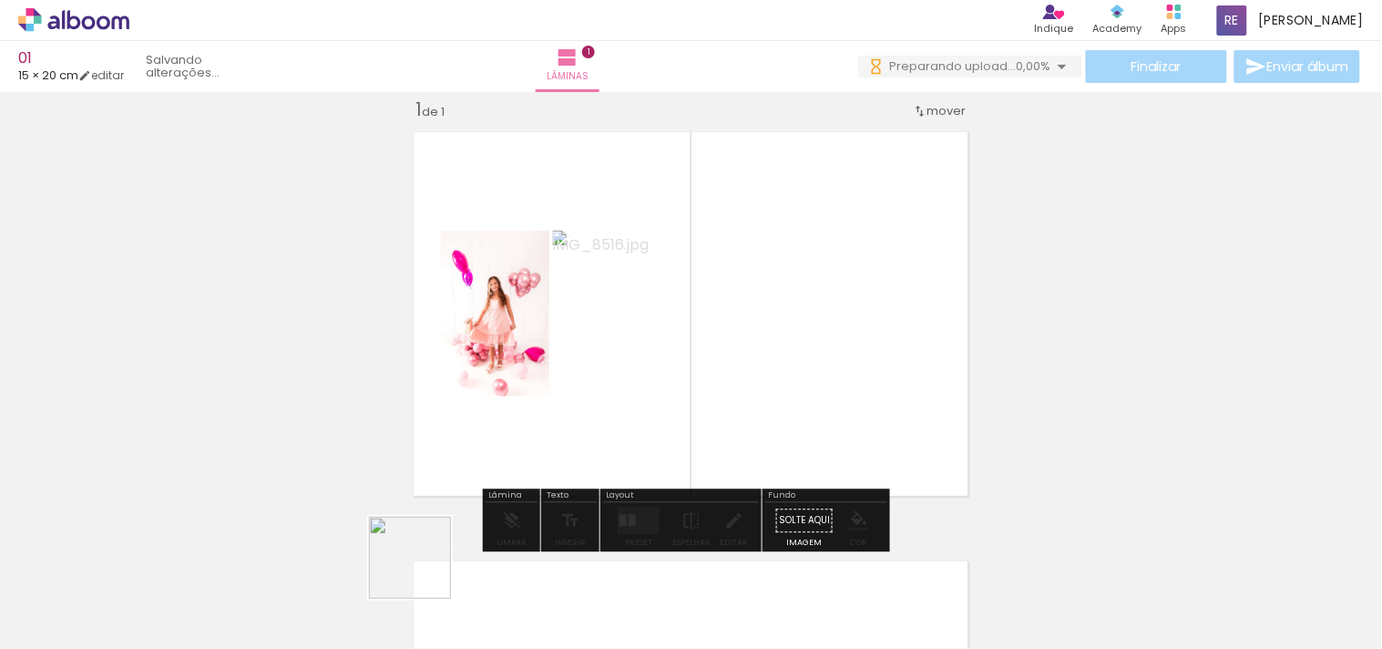
drag, startPoint x: 424, startPoint y: 571, endPoint x: 533, endPoint y: 560, distance: 109.9
click at [542, 360] on quentale-workspace at bounding box center [691, 324] width 1382 height 649
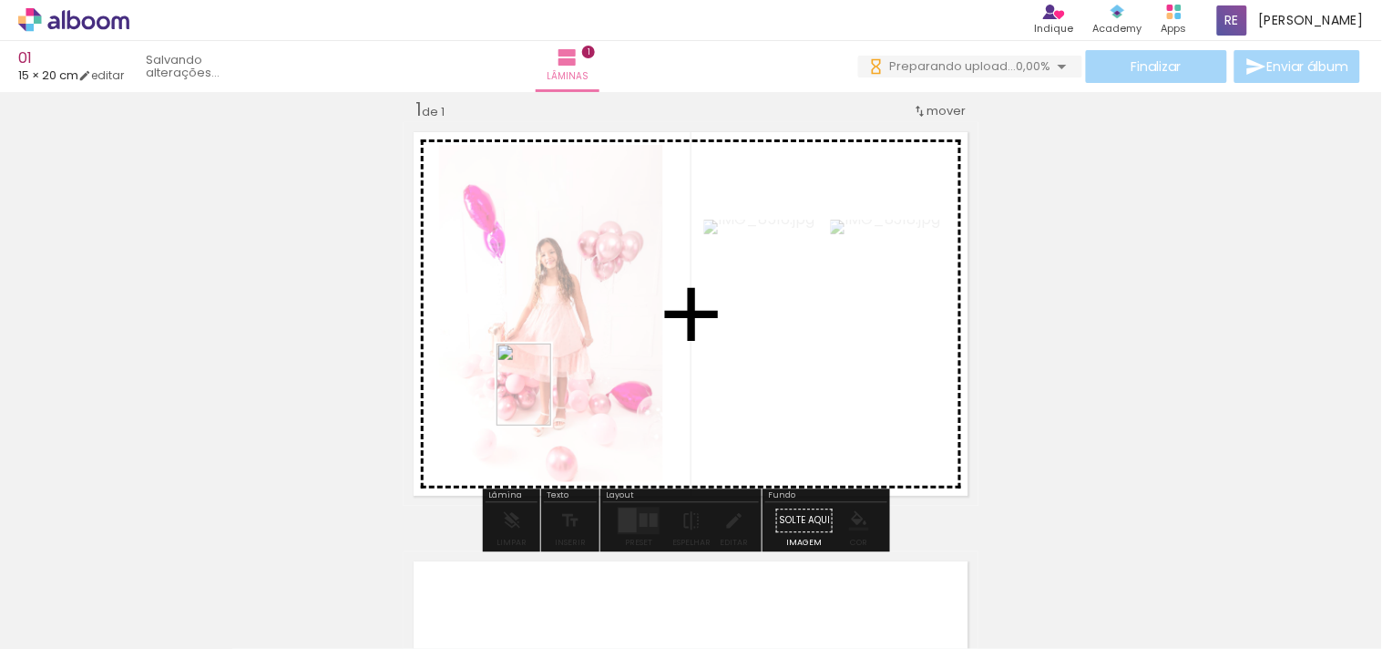
drag, startPoint x: 497, startPoint y: 613, endPoint x: 551, endPoint y: 398, distance: 221.9
click at [551, 398] on quentale-workspace at bounding box center [691, 324] width 1382 height 649
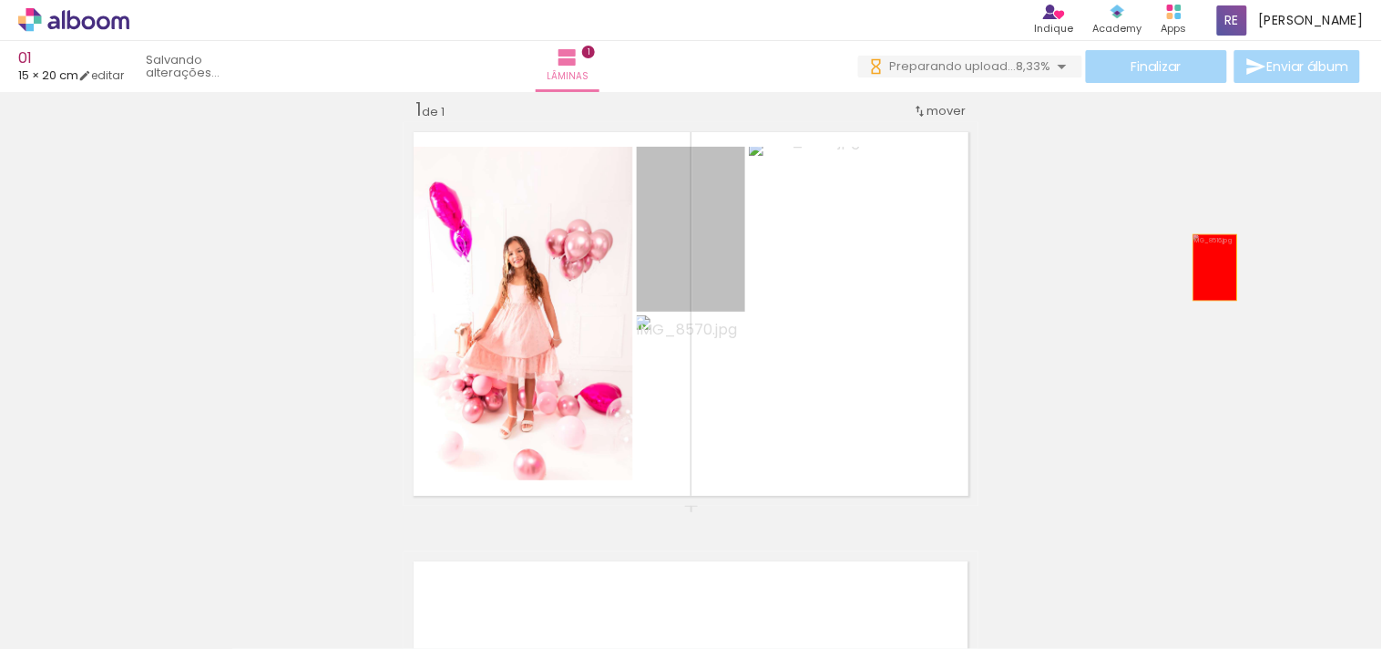
drag, startPoint x: 727, startPoint y: 310, endPoint x: 1215, endPoint y: 267, distance: 490.3
click at [1215, 267] on div "Inserir lâmina 1 de 1" at bounding box center [691, 505] width 1382 height 859
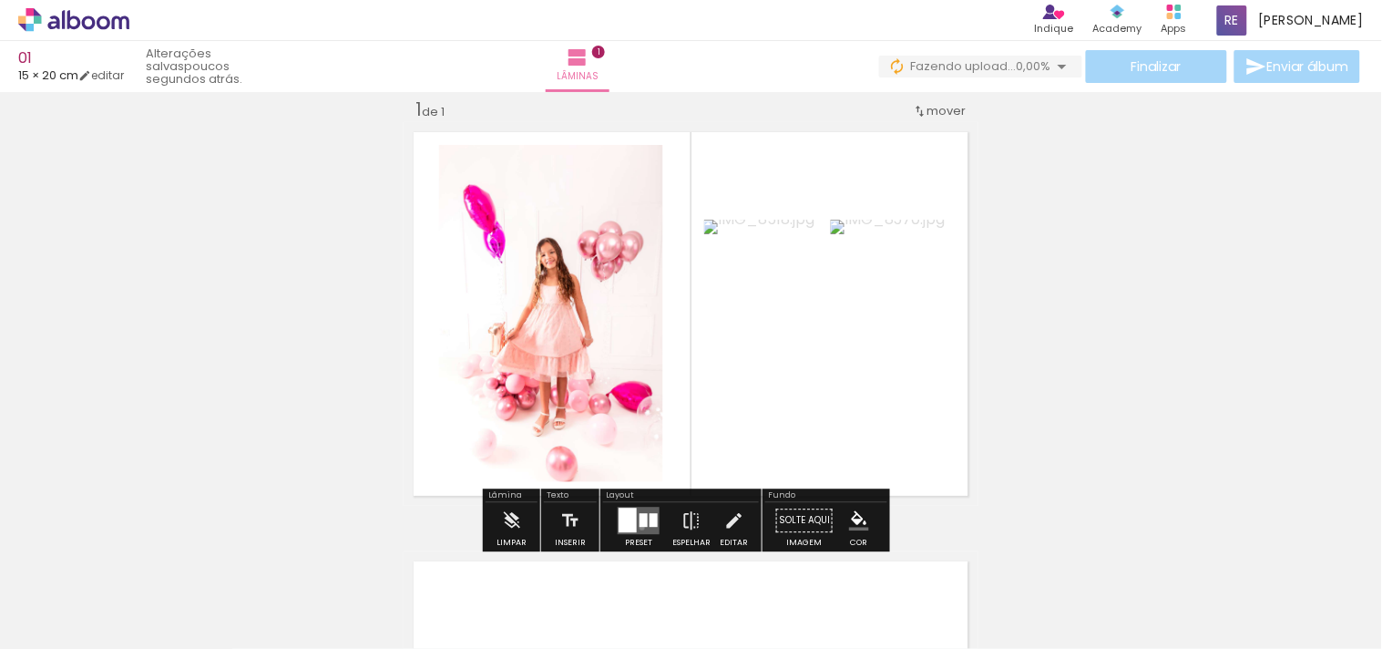
click at [638, 527] on quentale-layouter at bounding box center [639, 520] width 42 height 27
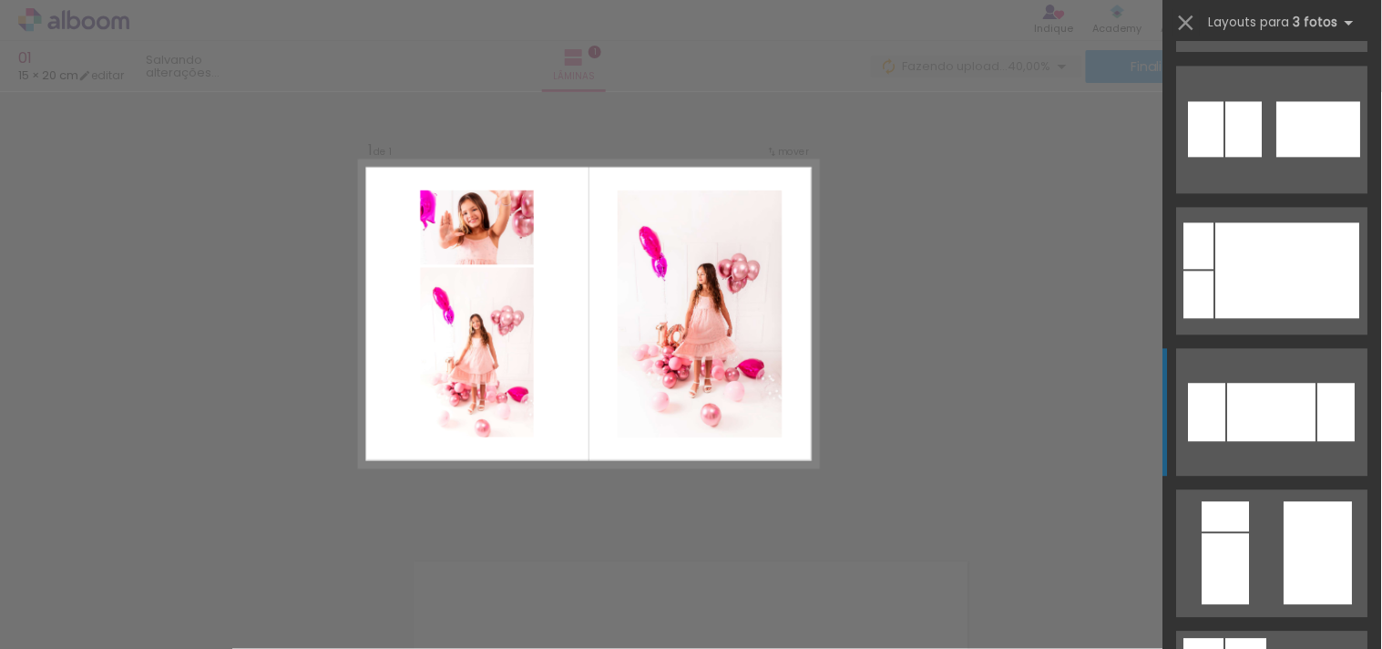
scroll to position [6378, 0]
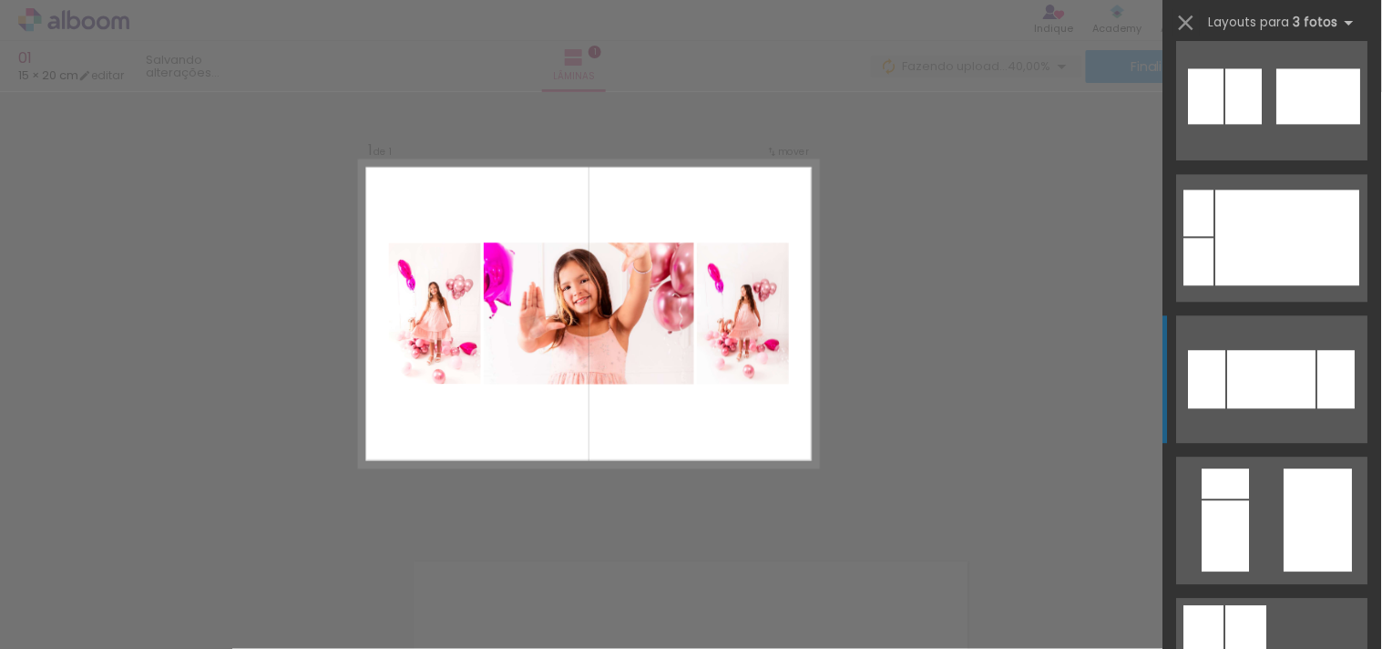
click at [1244, 358] on div at bounding box center [1272, 379] width 88 height 58
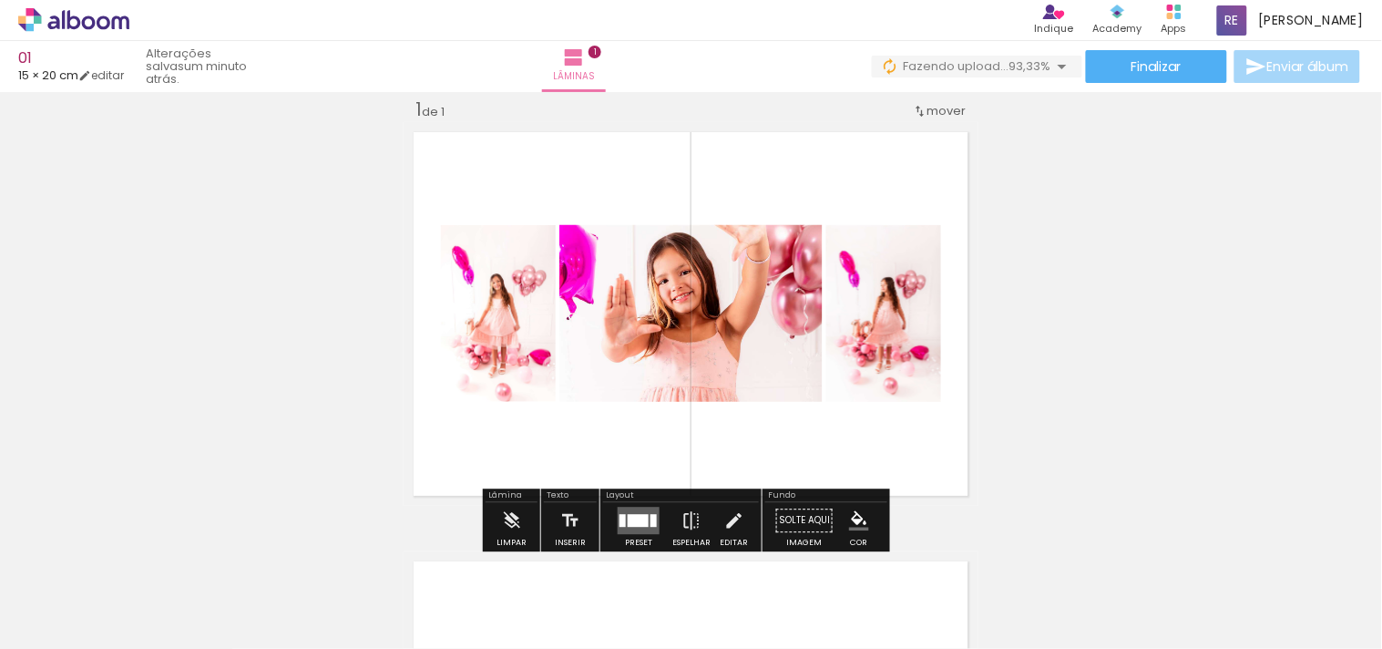
click at [795, 321] on quentale-photo at bounding box center [690, 313] width 263 height 177
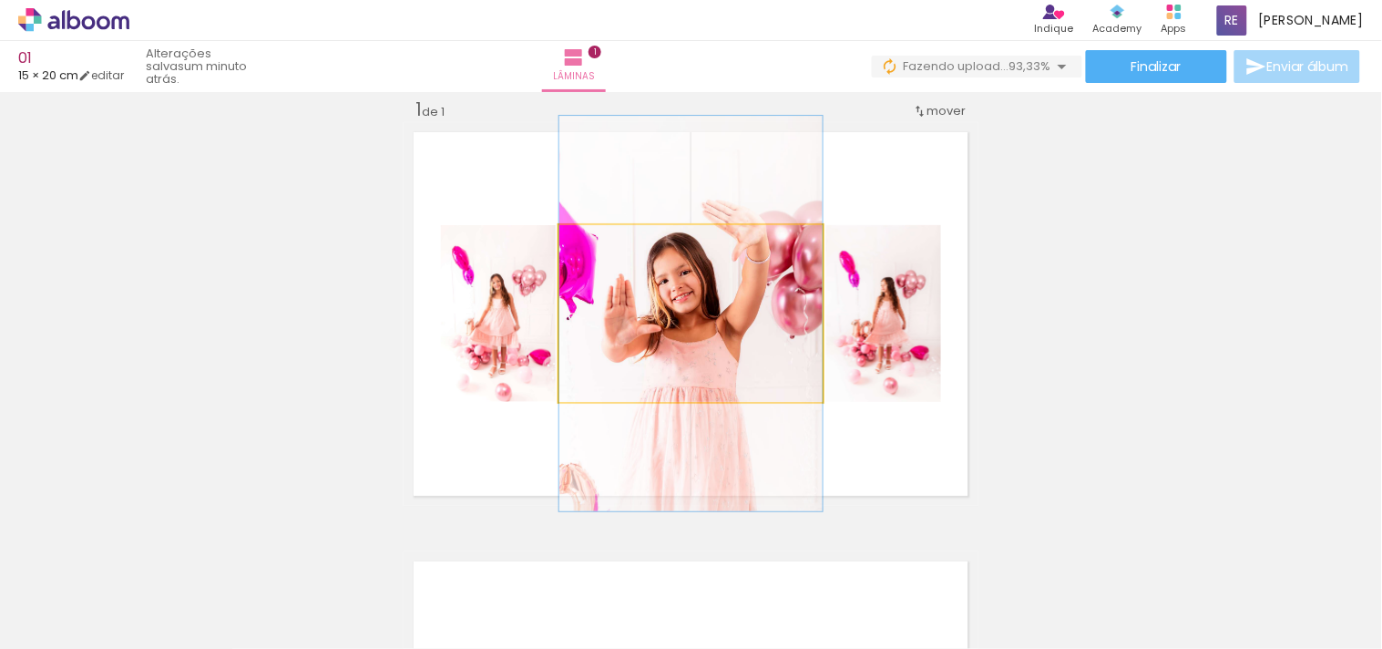
click at [795, 303] on quentale-photo at bounding box center [690, 313] width 263 height 177
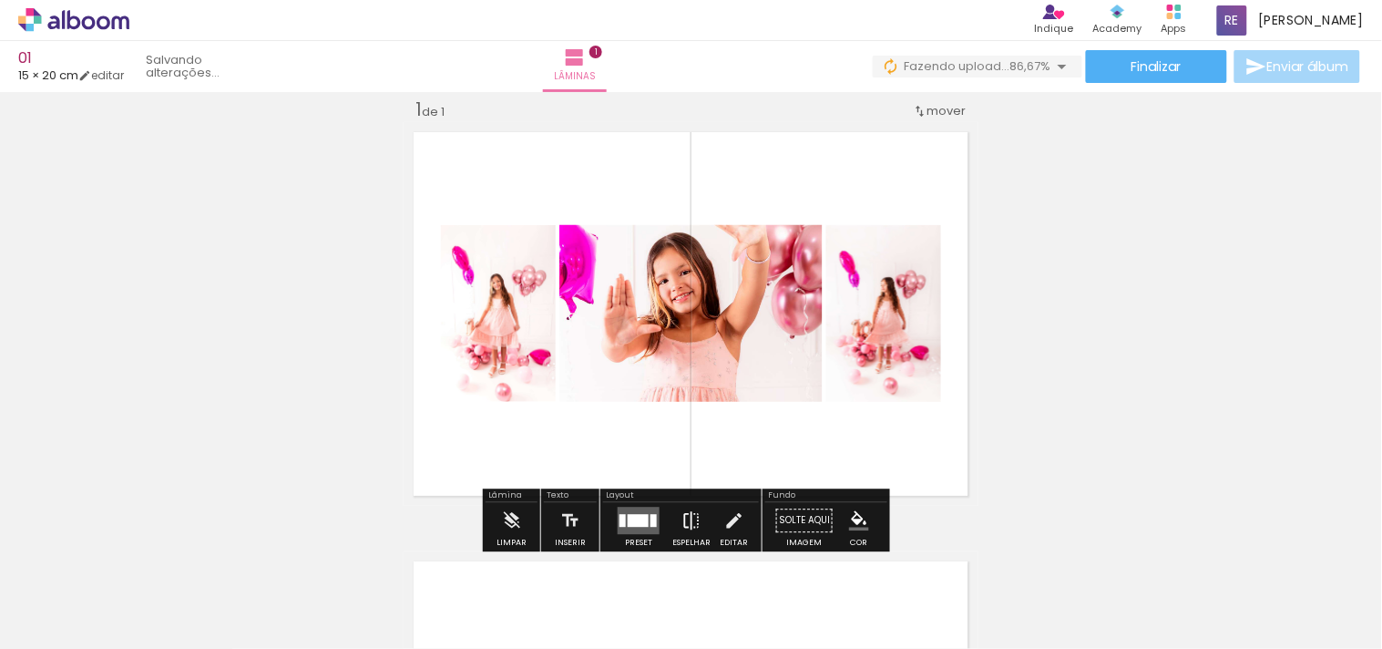
click at [688, 527] on iron-icon at bounding box center [692, 520] width 20 height 36
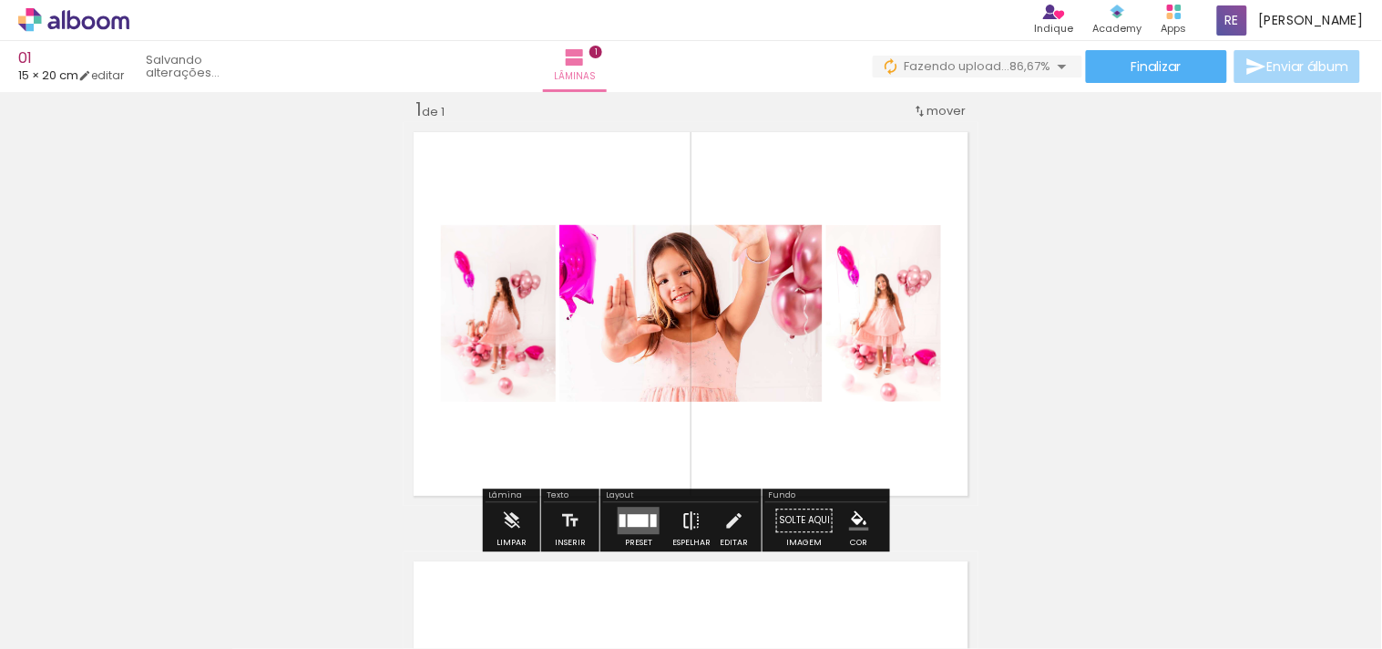
click at [688, 527] on iron-icon at bounding box center [692, 520] width 20 height 36
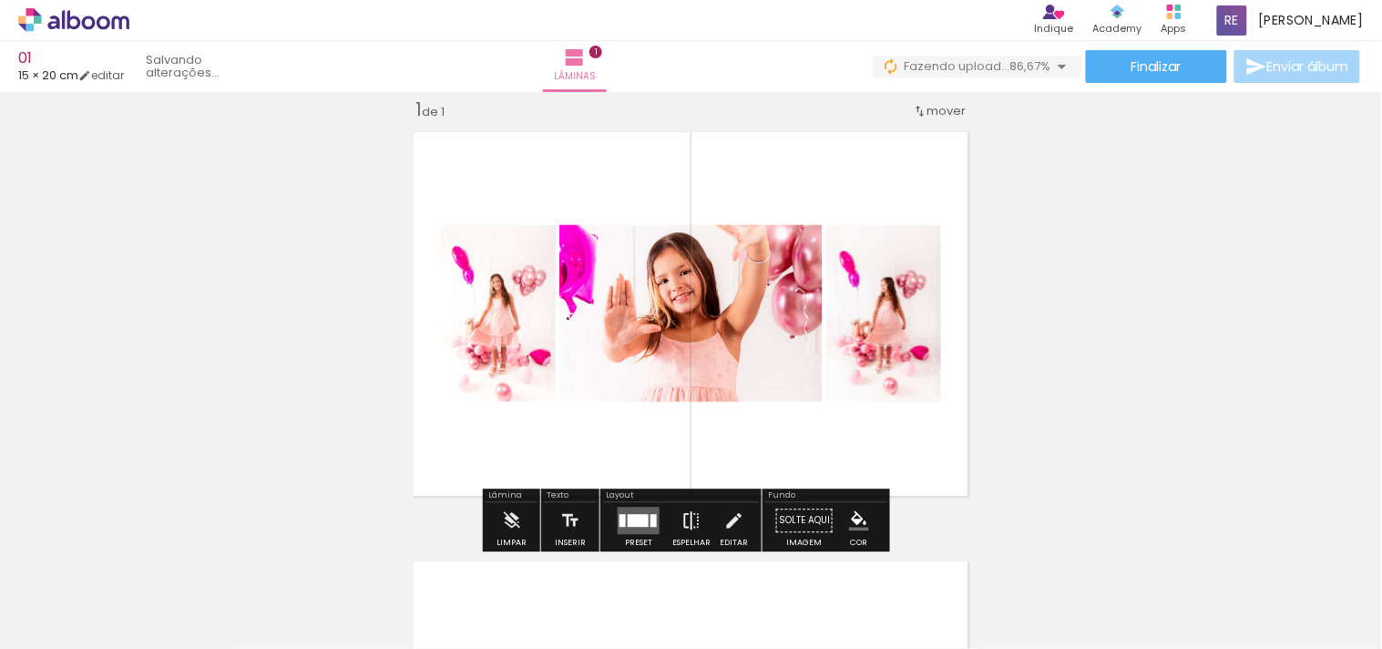
click at [688, 527] on iron-icon at bounding box center [692, 520] width 20 height 36
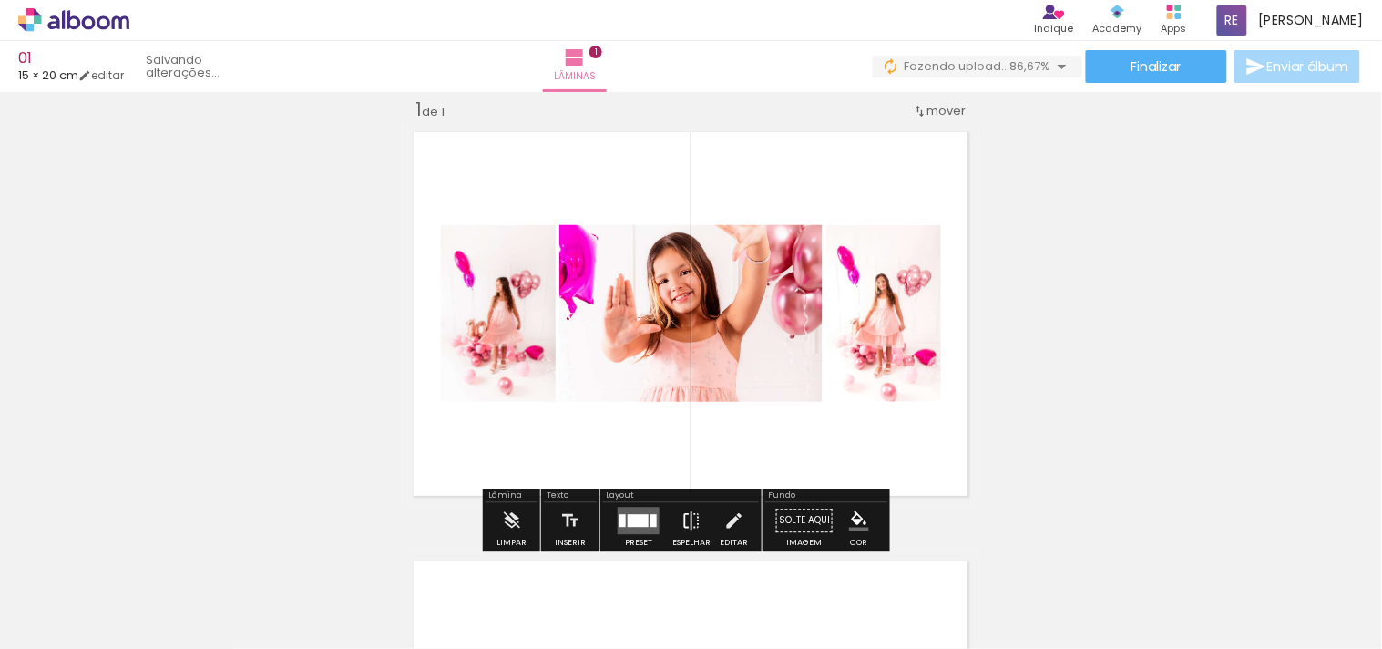
click at [688, 527] on iron-icon at bounding box center [692, 520] width 20 height 36
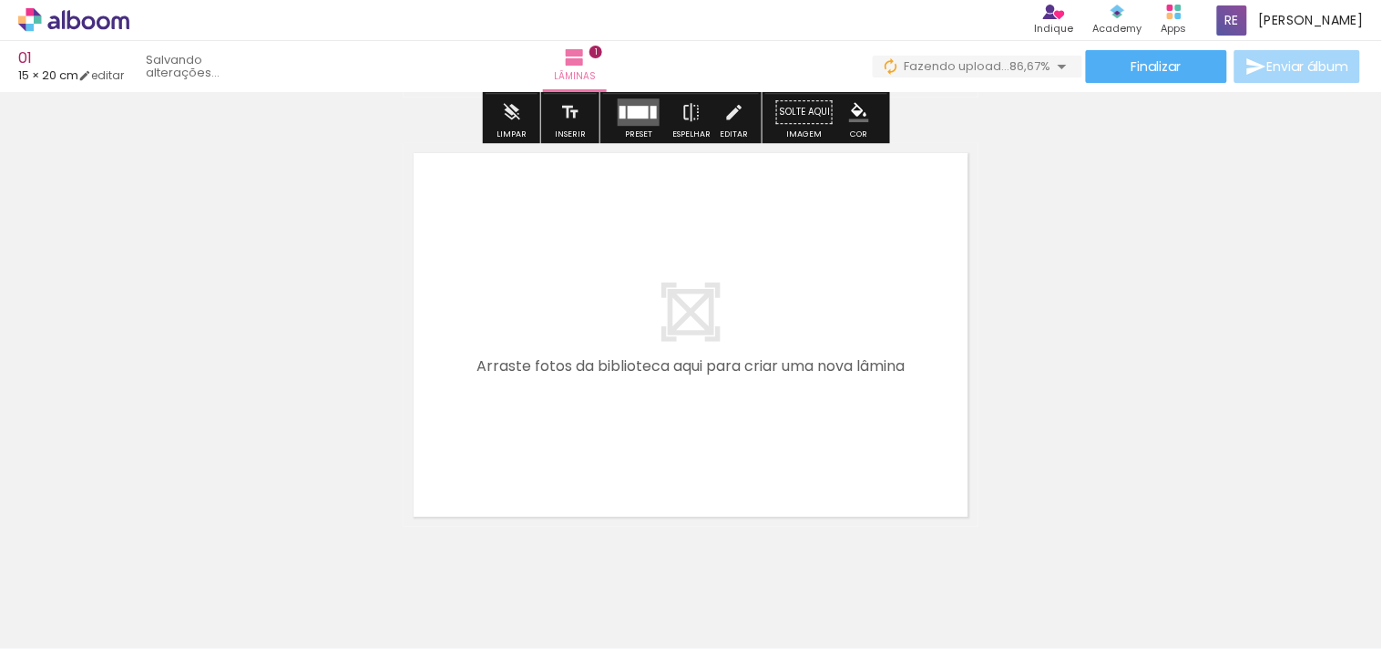
scroll to position [486, 0]
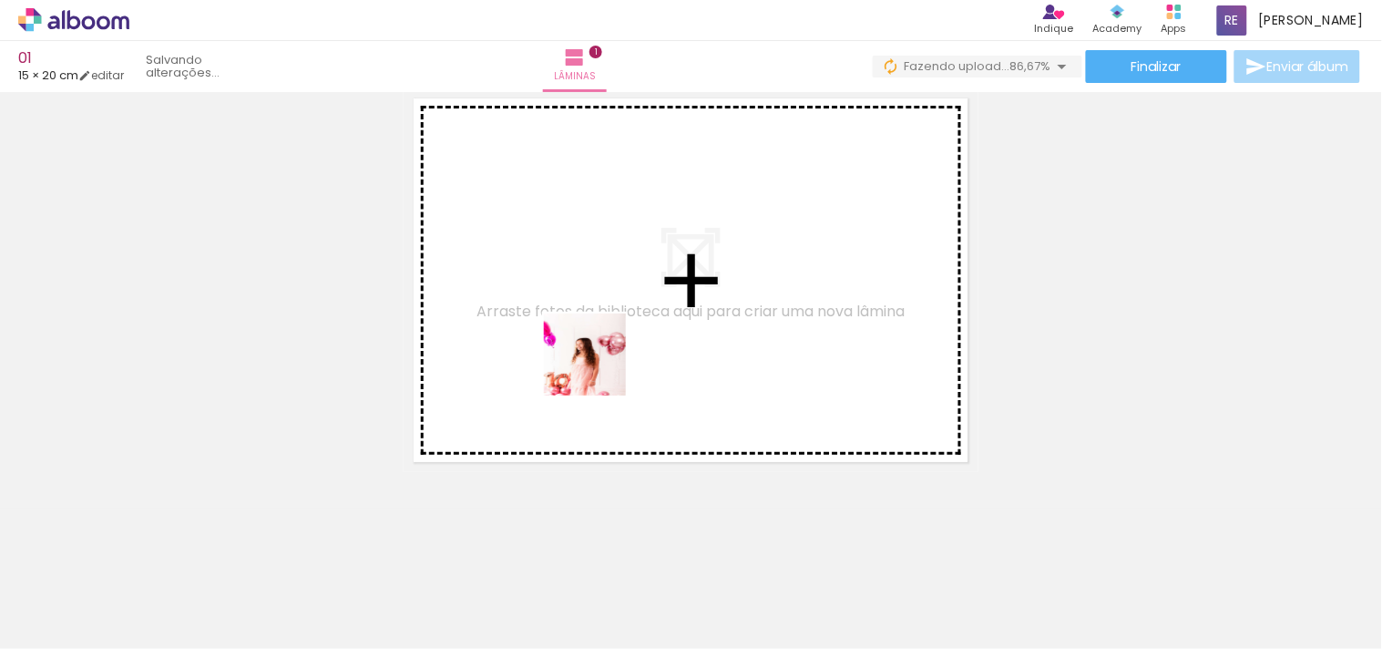
drag, startPoint x: 295, startPoint y: 600, endPoint x: 666, endPoint y: 322, distance: 463.4
click at [666, 322] on quentale-workspace at bounding box center [691, 324] width 1382 height 649
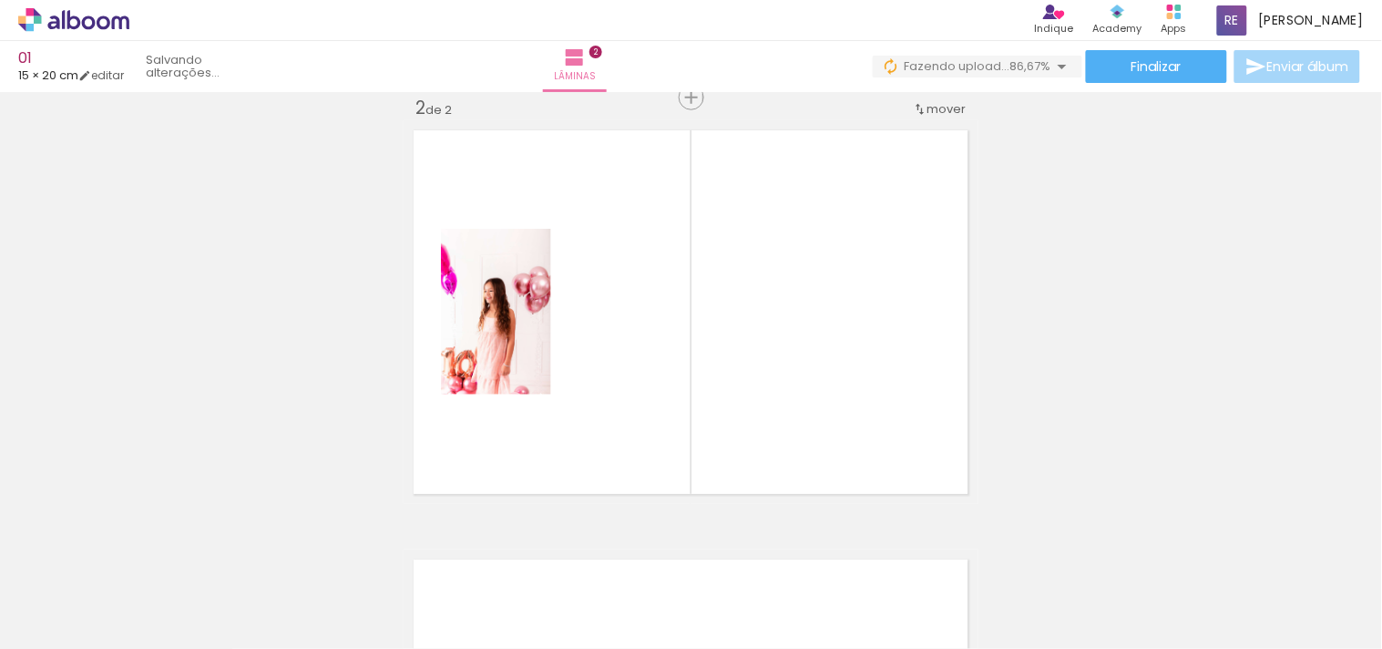
scroll to position [452, 0]
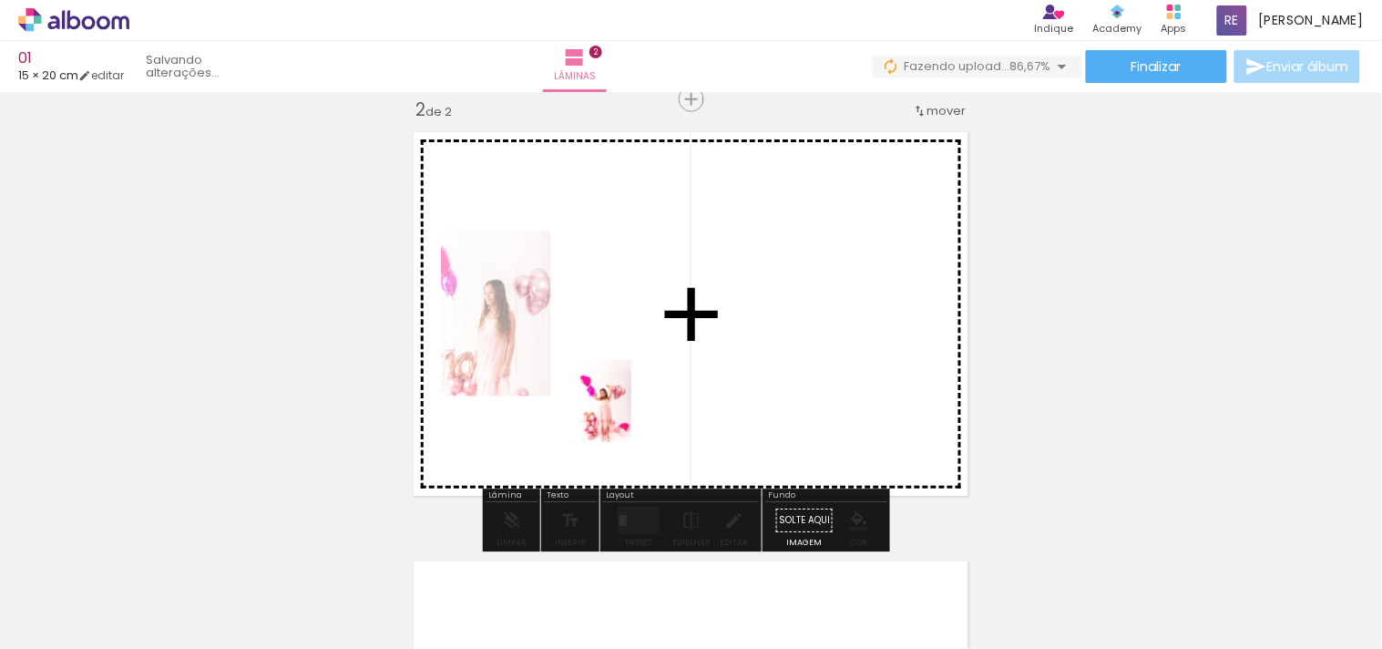
drag, startPoint x: 597, startPoint y: 607, endPoint x: 631, endPoint y: 415, distance: 195.3
click at [631, 415] on quentale-workspace at bounding box center [691, 324] width 1382 height 649
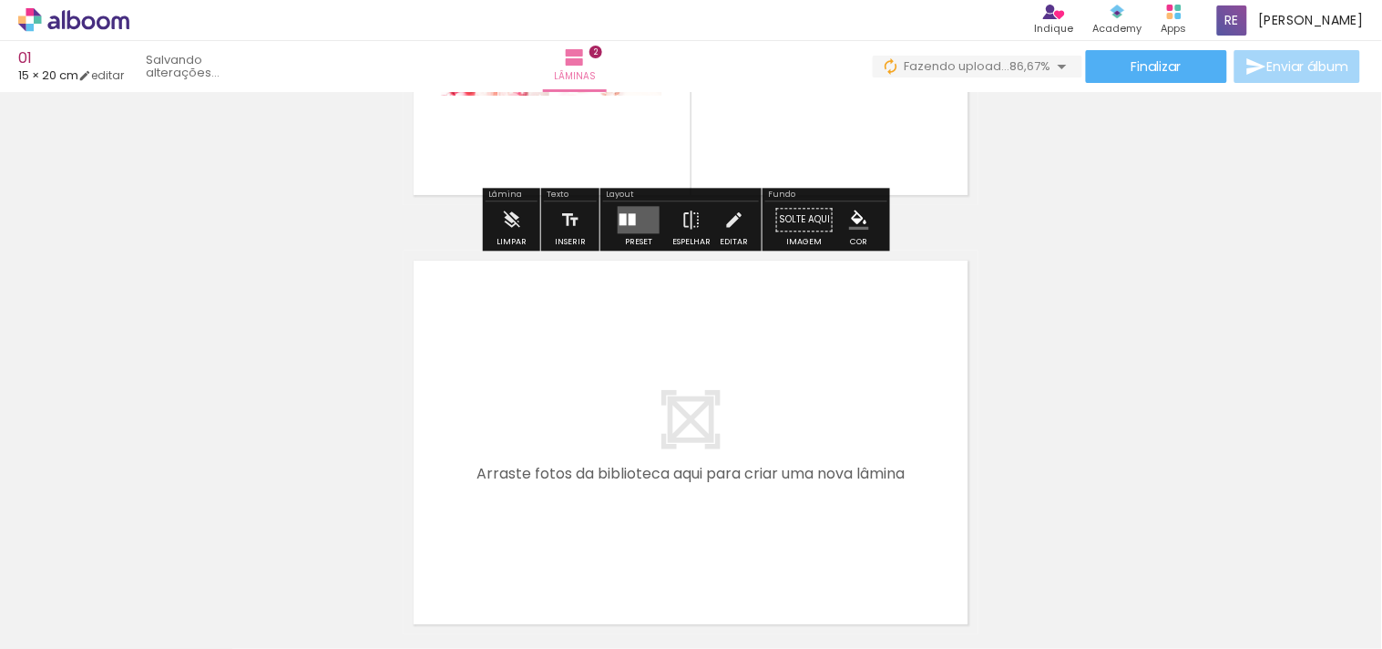
scroll to position [756, 0]
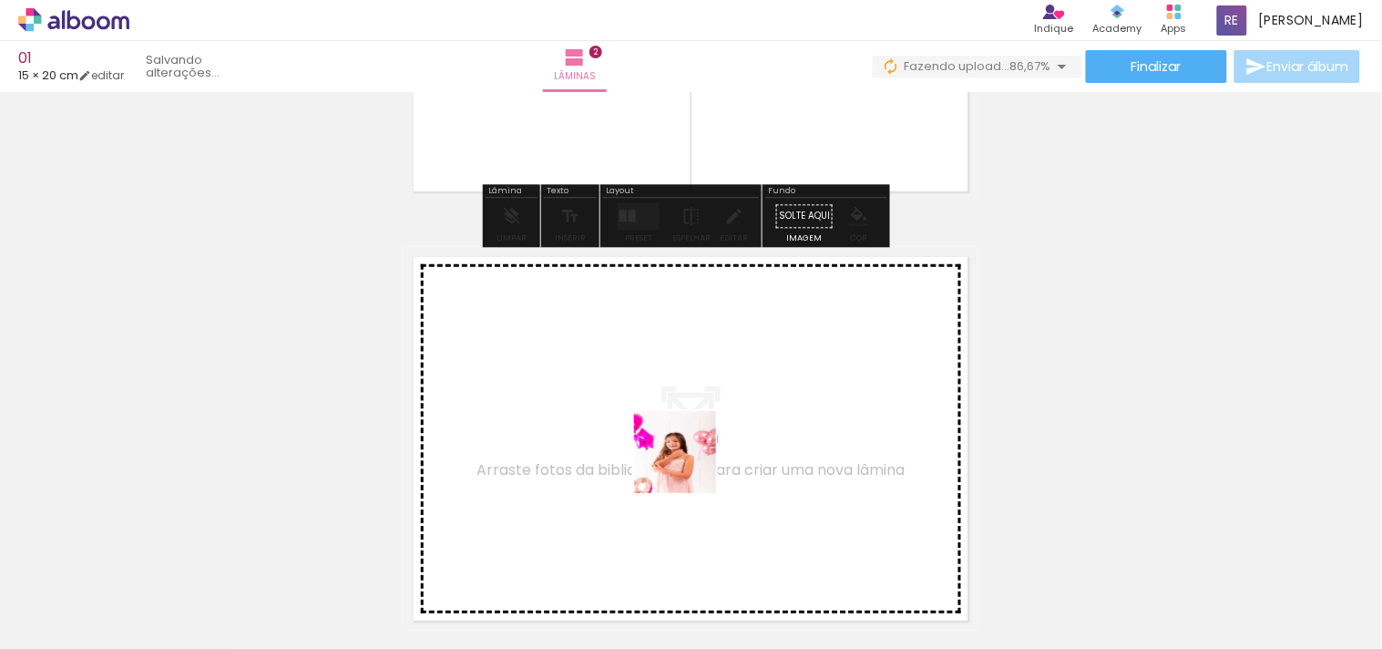
drag, startPoint x: 744, startPoint y: 590, endPoint x: 805, endPoint y: 575, distance: 63.0
click at [689, 446] on quentale-workspace at bounding box center [691, 324] width 1382 height 649
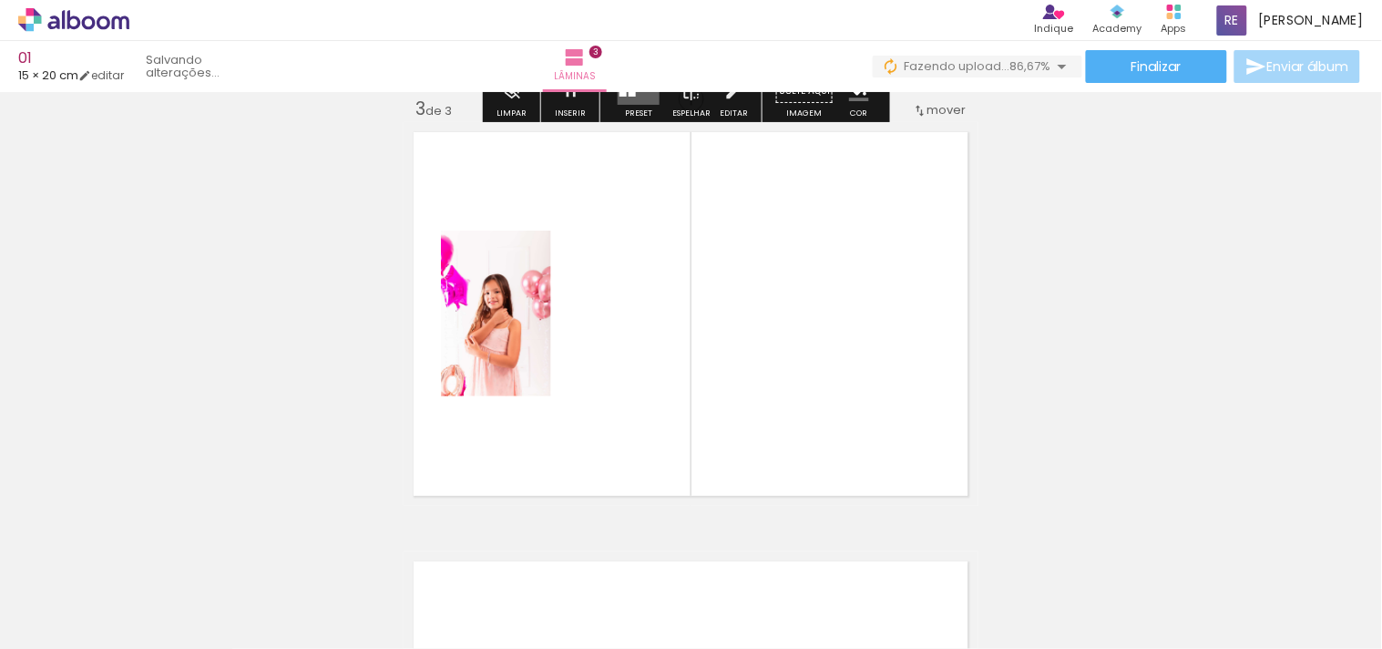
scroll to position [881, 0]
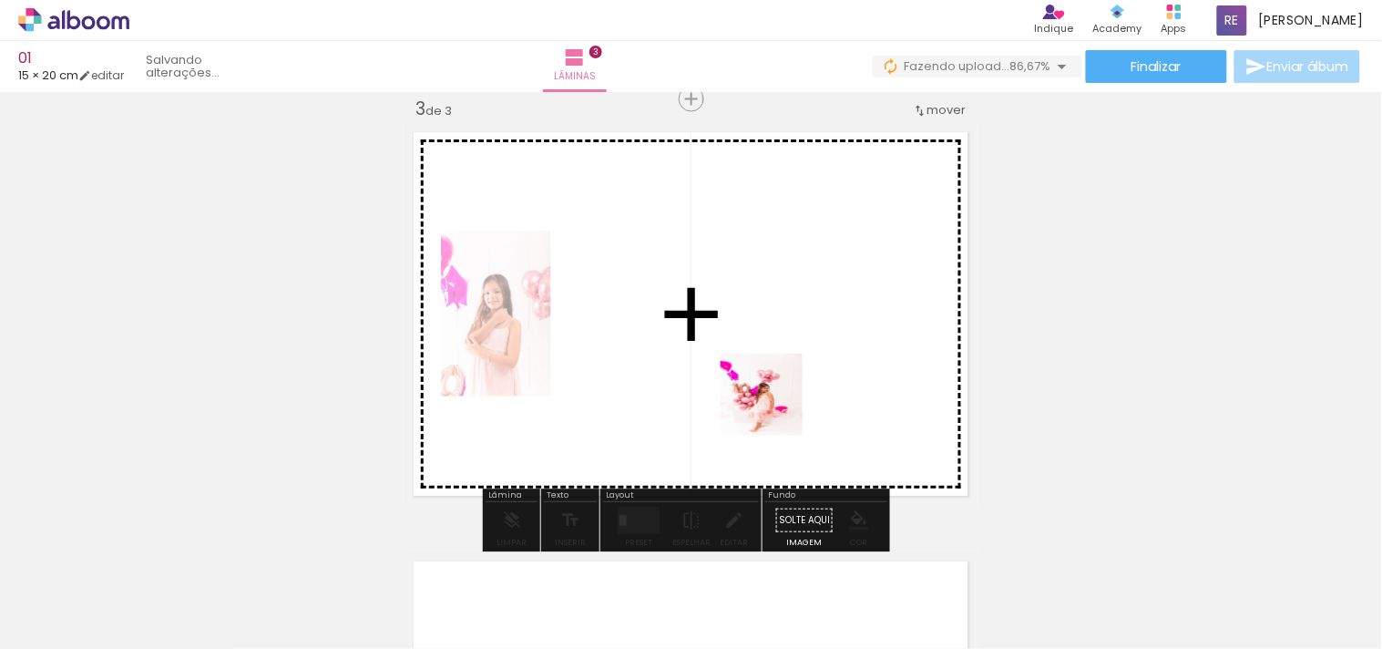
drag, startPoint x: 798, startPoint y: 601, endPoint x: 911, endPoint y: 608, distance: 113.2
click at [774, 395] on quentale-workspace at bounding box center [691, 324] width 1382 height 649
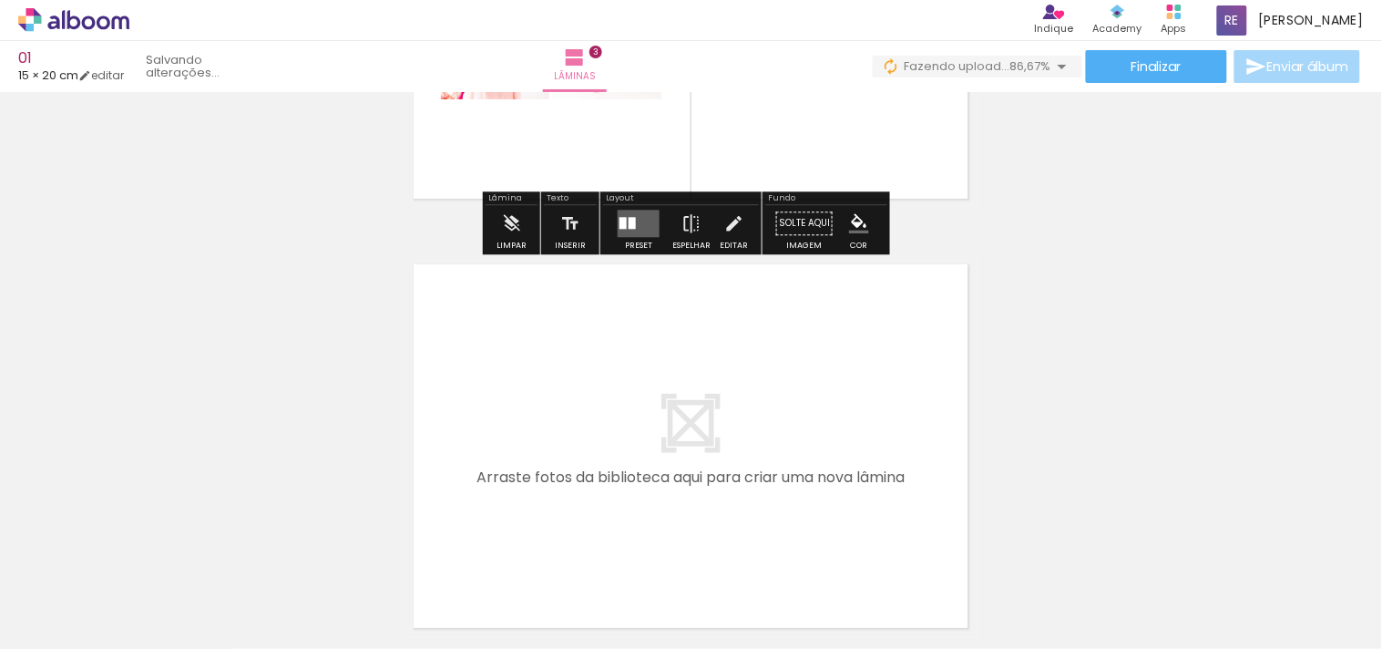
scroll to position [1185, 0]
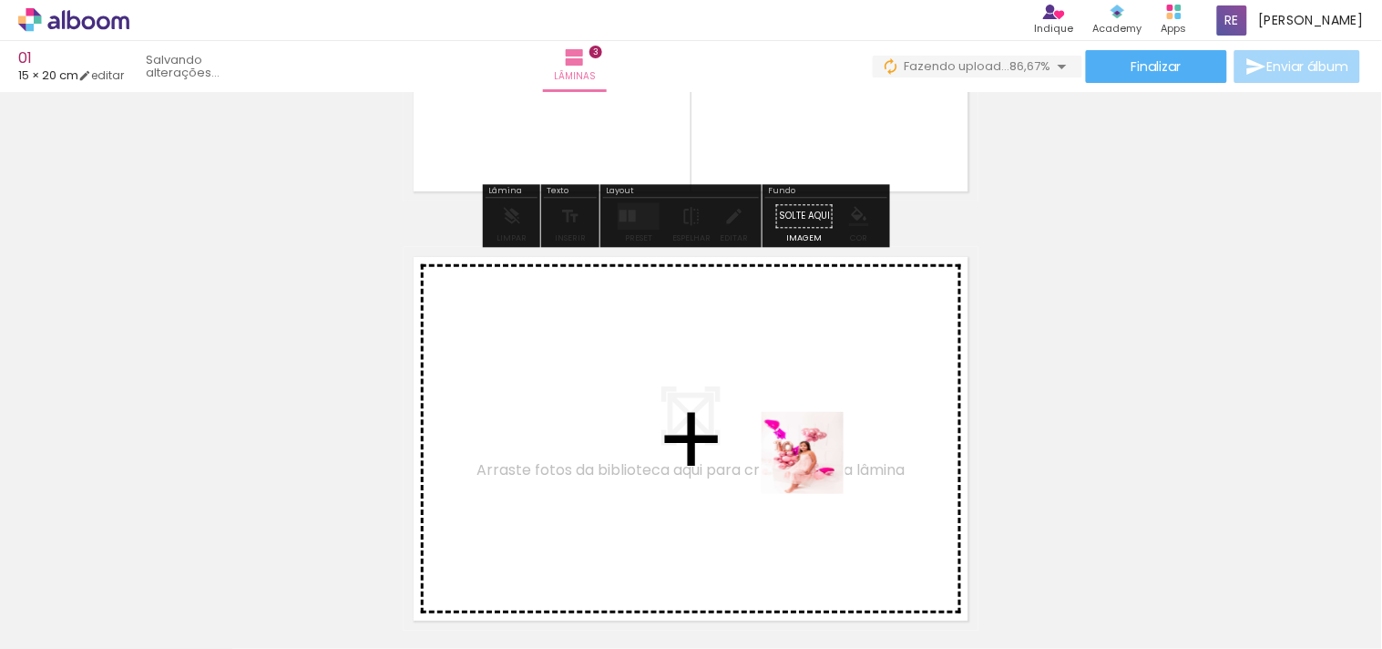
drag, startPoint x: 893, startPoint y: 613, endPoint x: 816, endPoint y: 467, distance: 165.5
click at [816, 467] on quentale-workspace at bounding box center [691, 324] width 1382 height 649
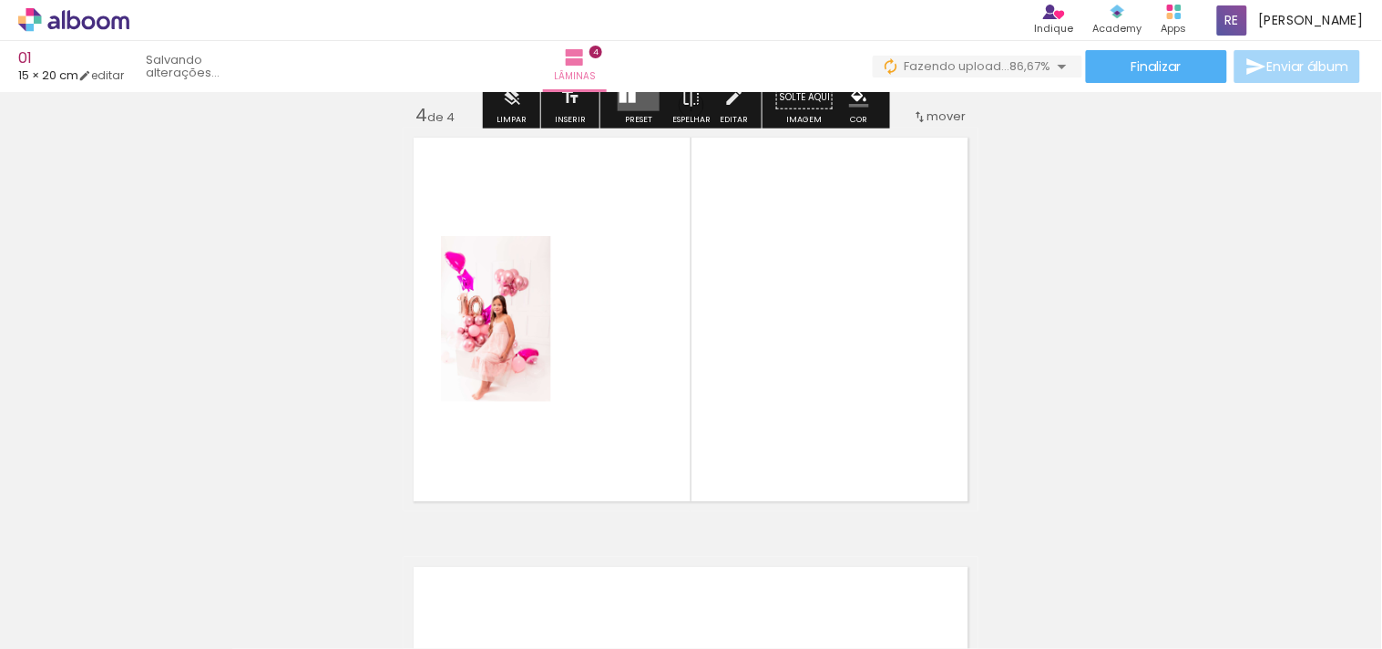
scroll to position [1309, 0]
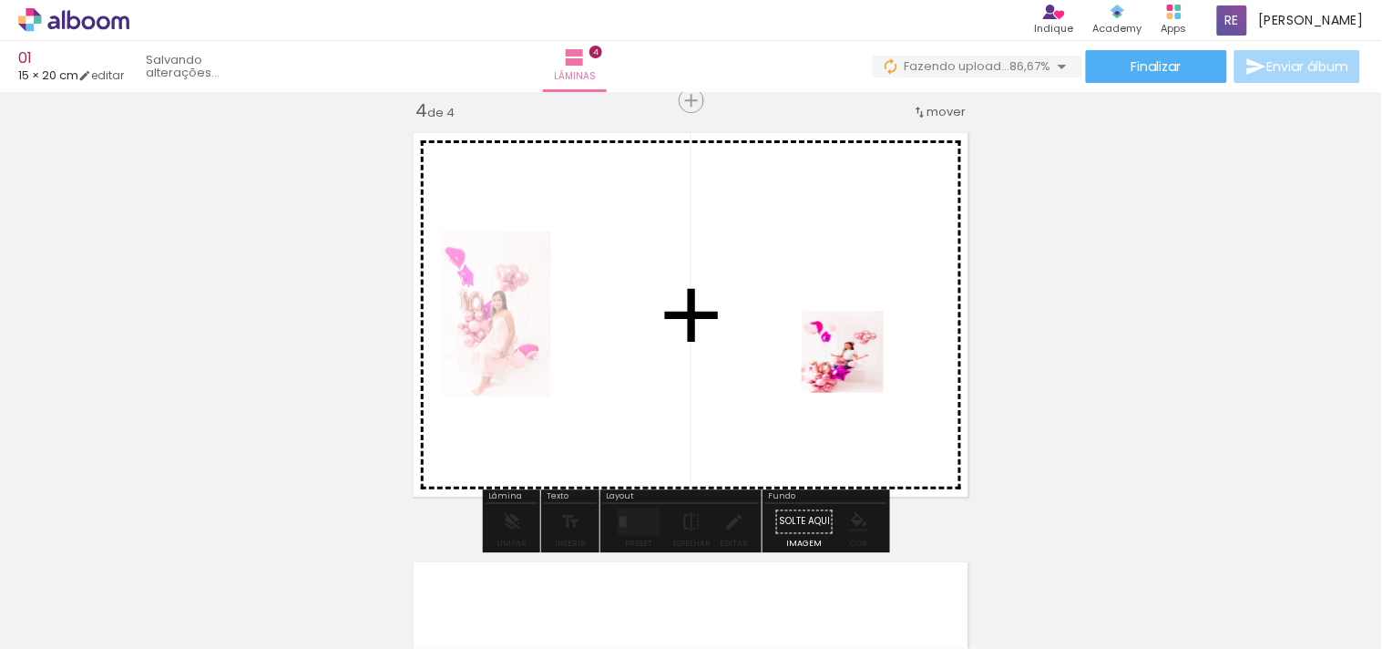
drag, startPoint x: 1005, startPoint y: 590, endPoint x: 856, endPoint y: 365, distance: 269.6
click at [856, 365] on quentale-workspace at bounding box center [691, 324] width 1382 height 649
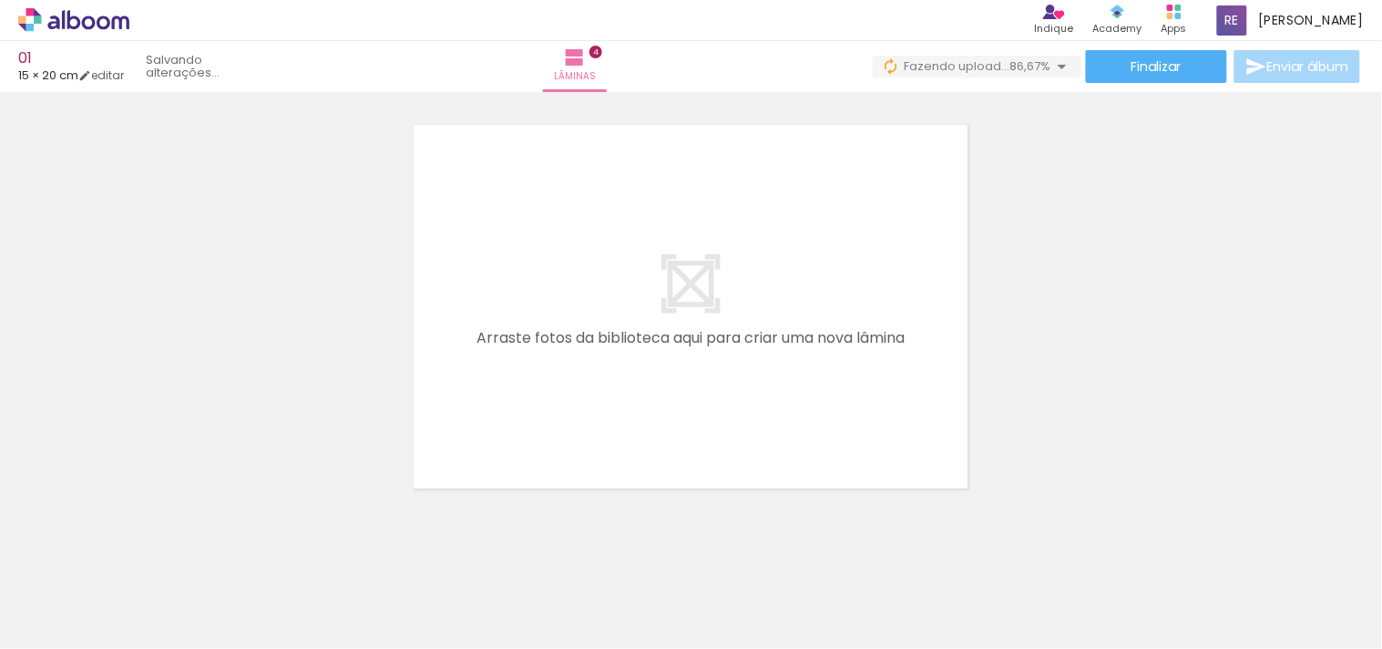
scroll to position [1773, 0]
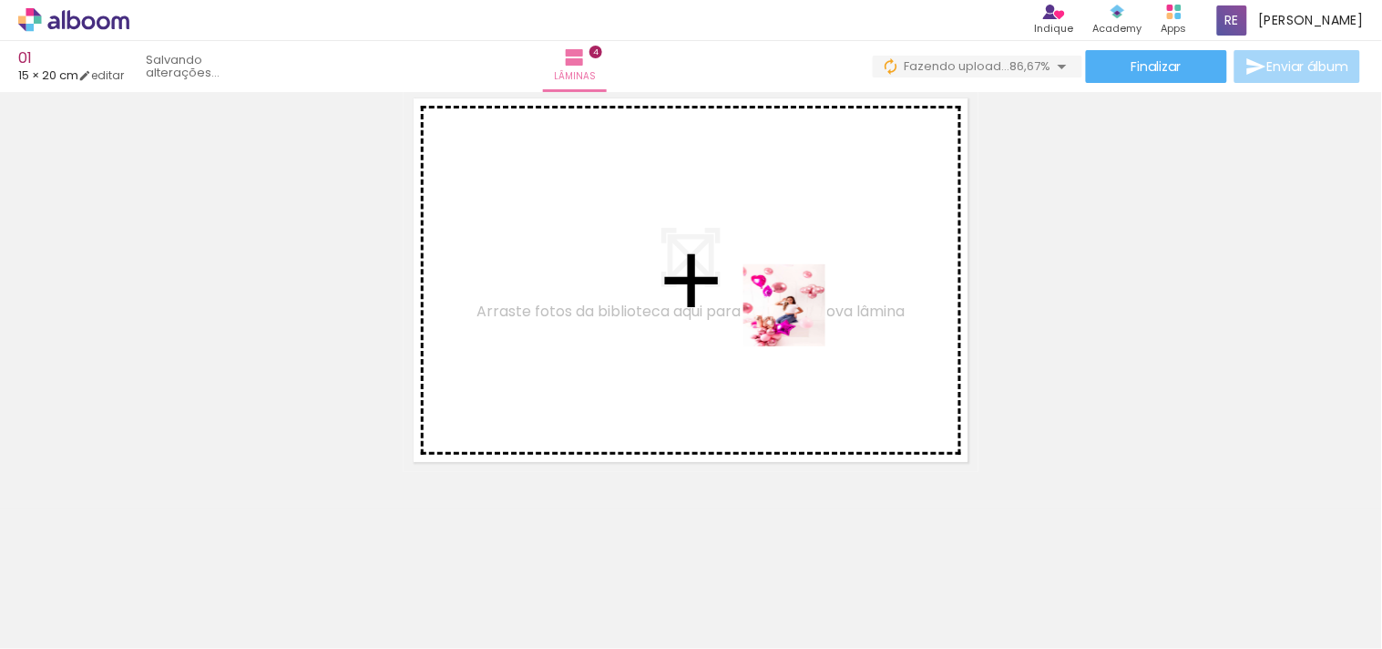
drag, startPoint x: 1110, startPoint y: 595, endPoint x: 798, endPoint y: 319, distance: 416.3
click at [798, 319] on quentale-workspace at bounding box center [691, 324] width 1382 height 649
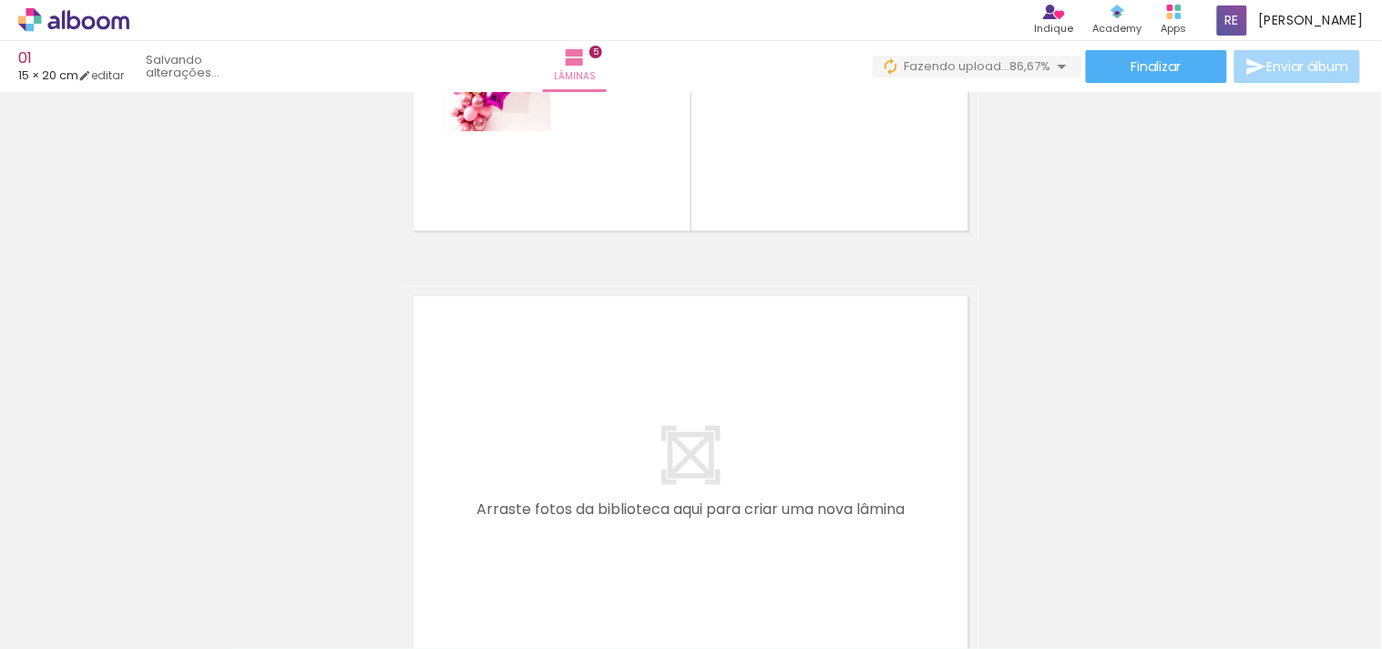
scroll to position [2202, 0]
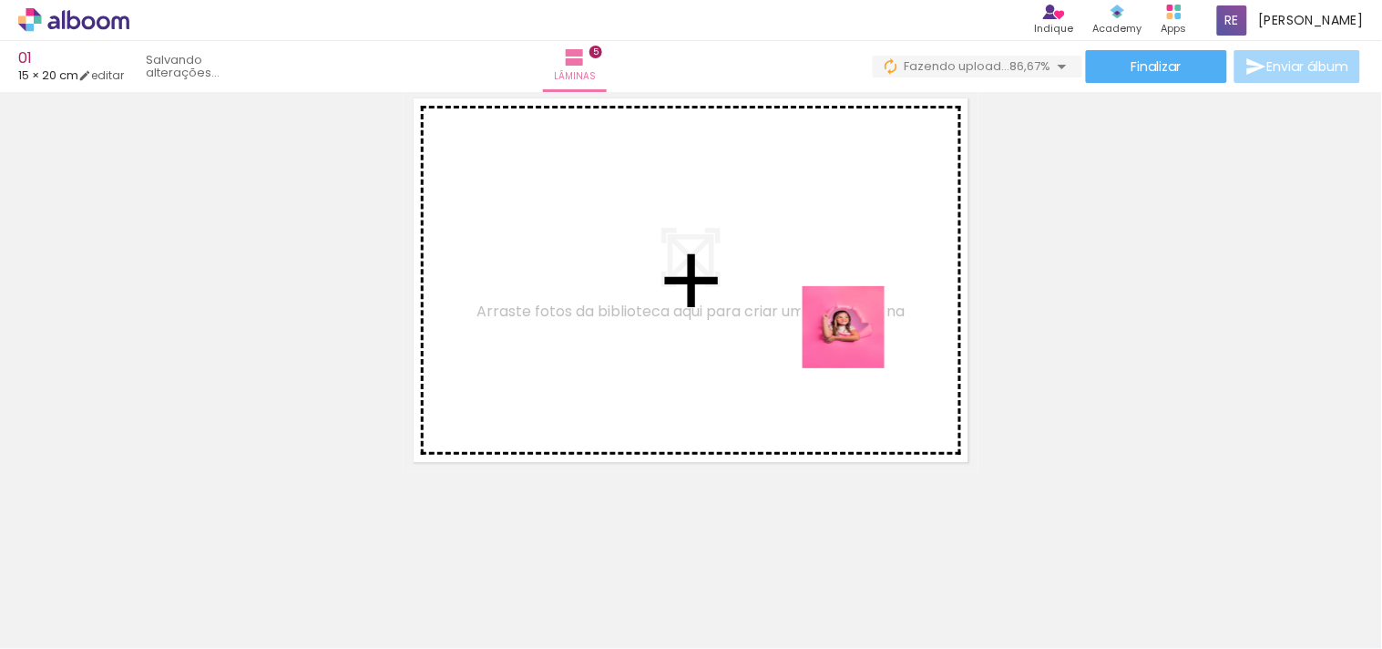
drag, startPoint x: 1231, startPoint y: 588, endPoint x: 857, endPoint y: 341, distance: 447.8
click at [857, 341] on quentale-workspace at bounding box center [691, 324] width 1382 height 649
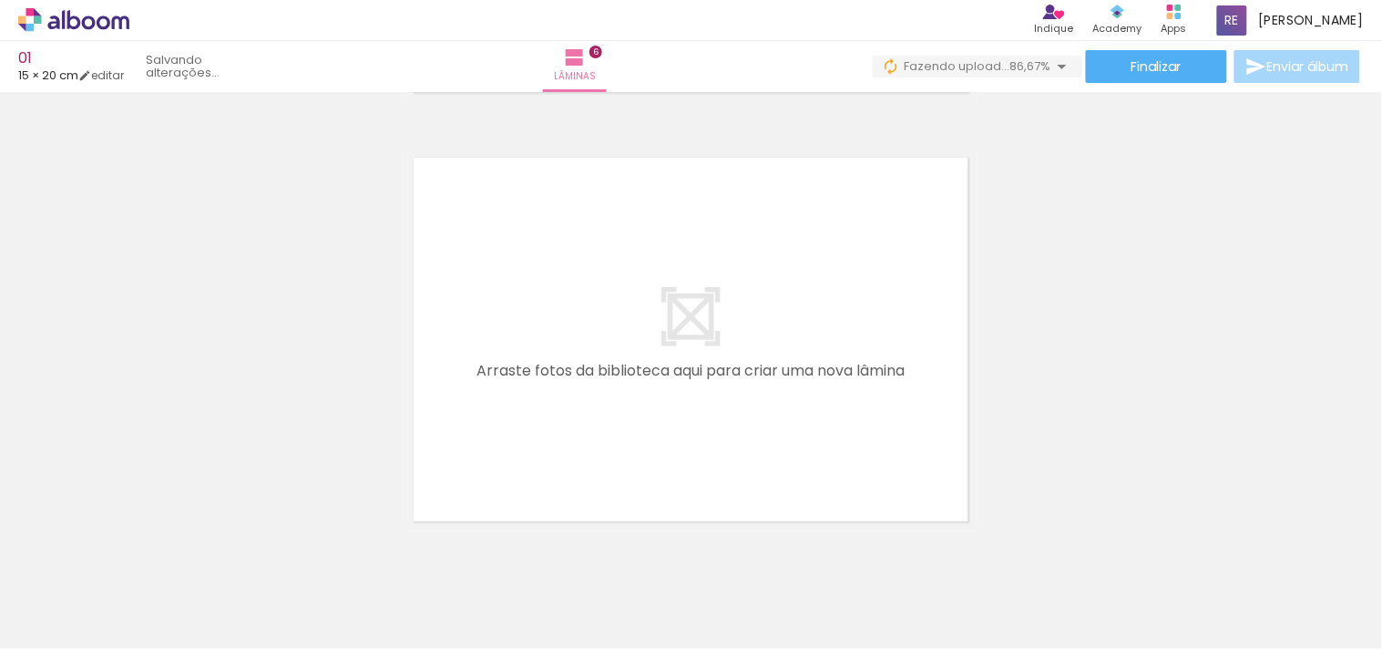
scroll to position [2573, 0]
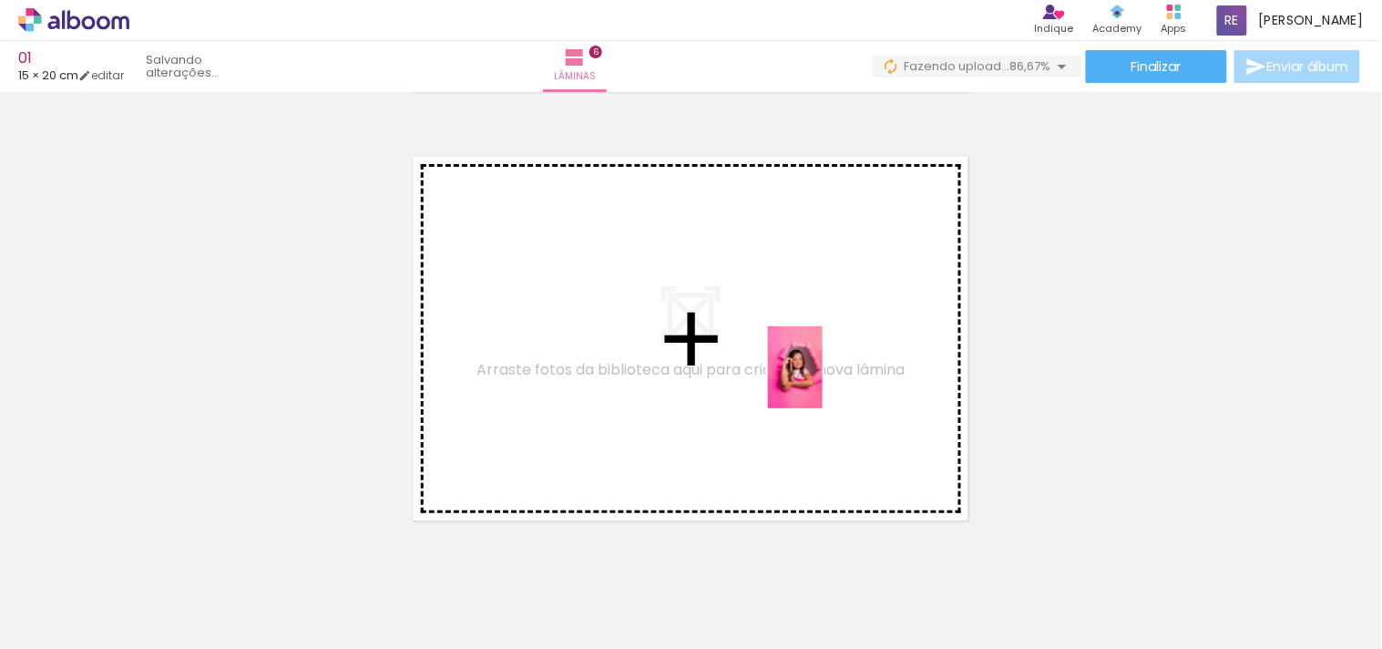
drag, startPoint x: 1297, startPoint y: 550, endPoint x: 823, endPoint y: 381, distance: 504.1
click at [823, 381] on quentale-workspace at bounding box center [691, 324] width 1382 height 649
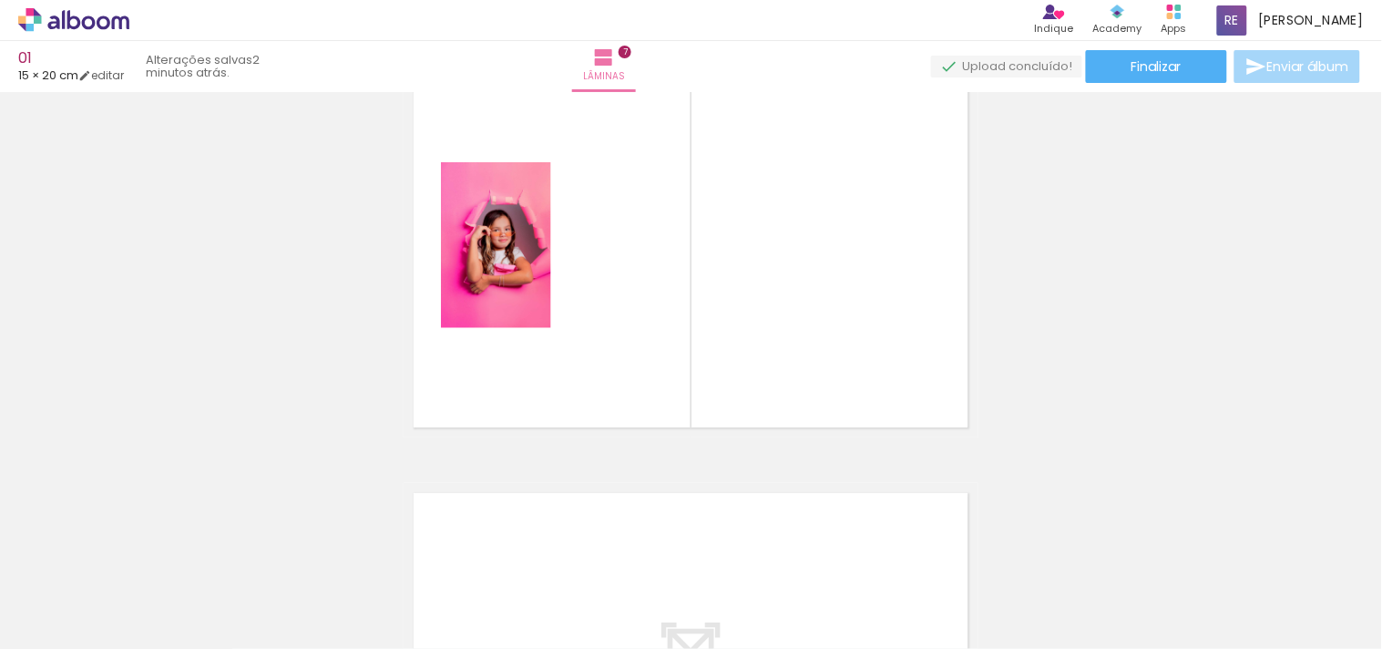
scroll to position [2699, 0]
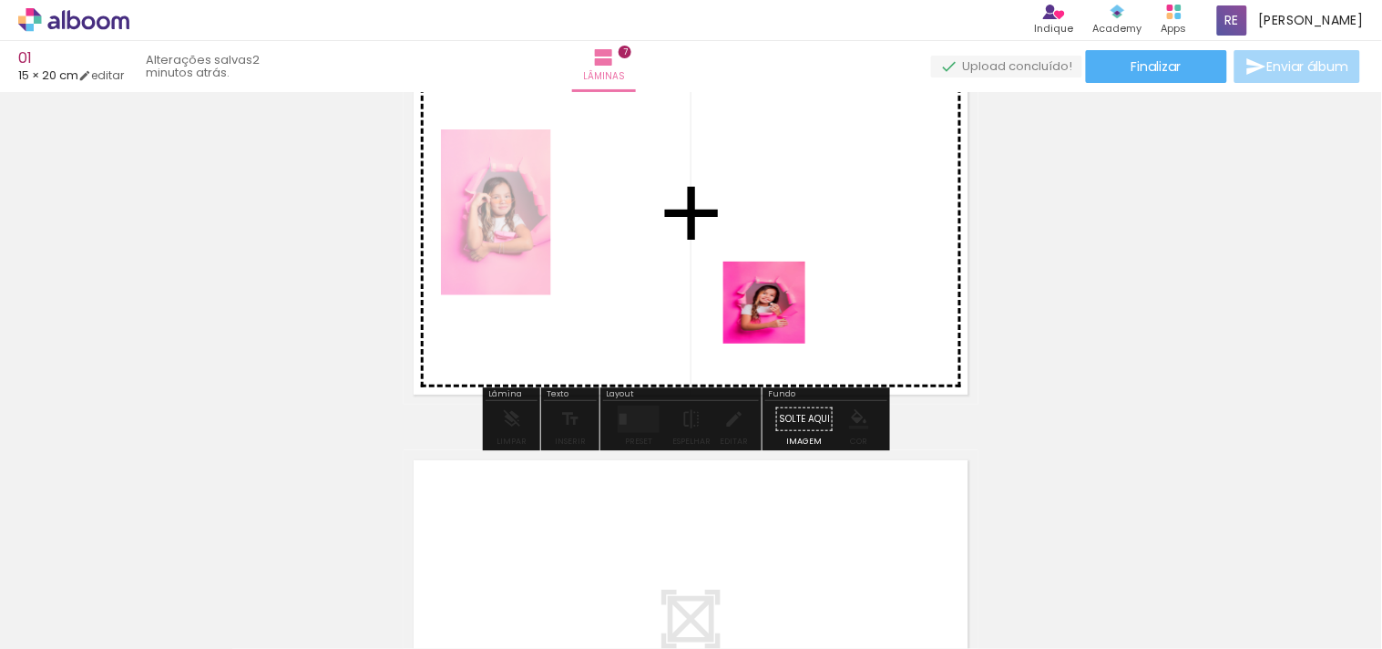
drag, startPoint x: 1117, startPoint y: 595, endPoint x: 778, endPoint y: 314, distance: 440.1
click at [778, 314] on quentale-workspace at bounding box center [691, 324] width 1382 height 649
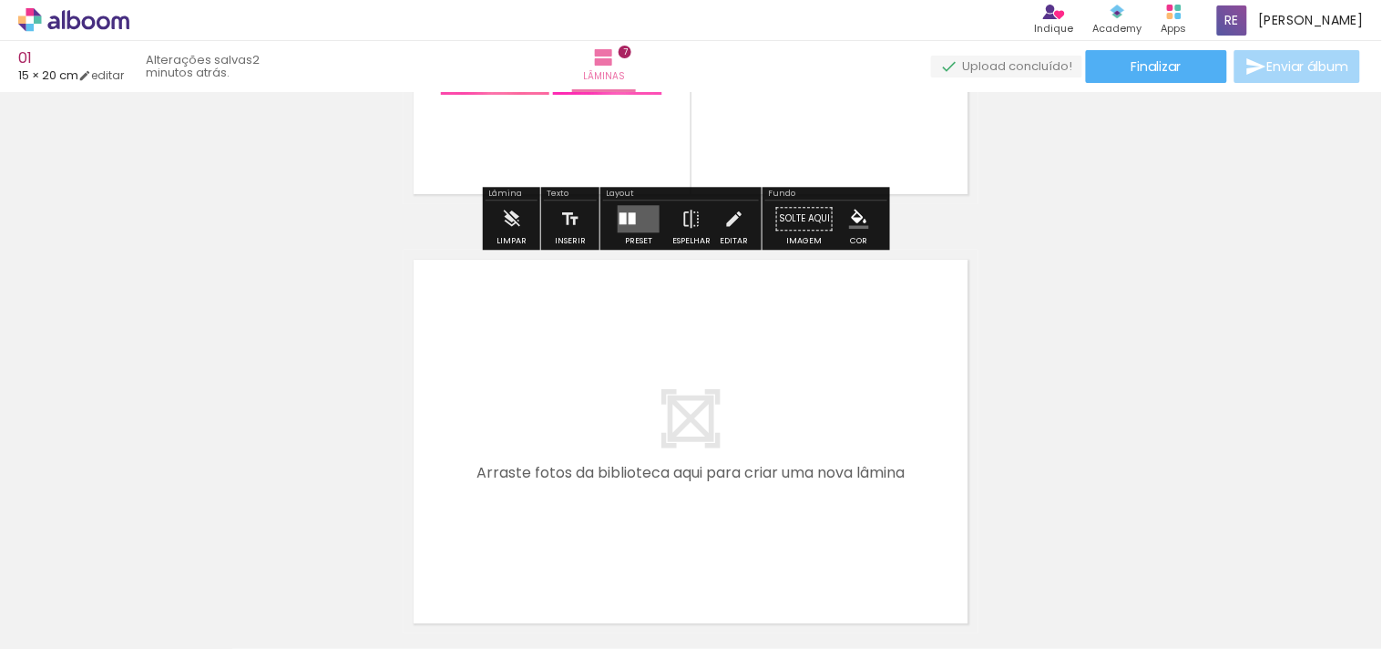
scroll to position [2901, 0]
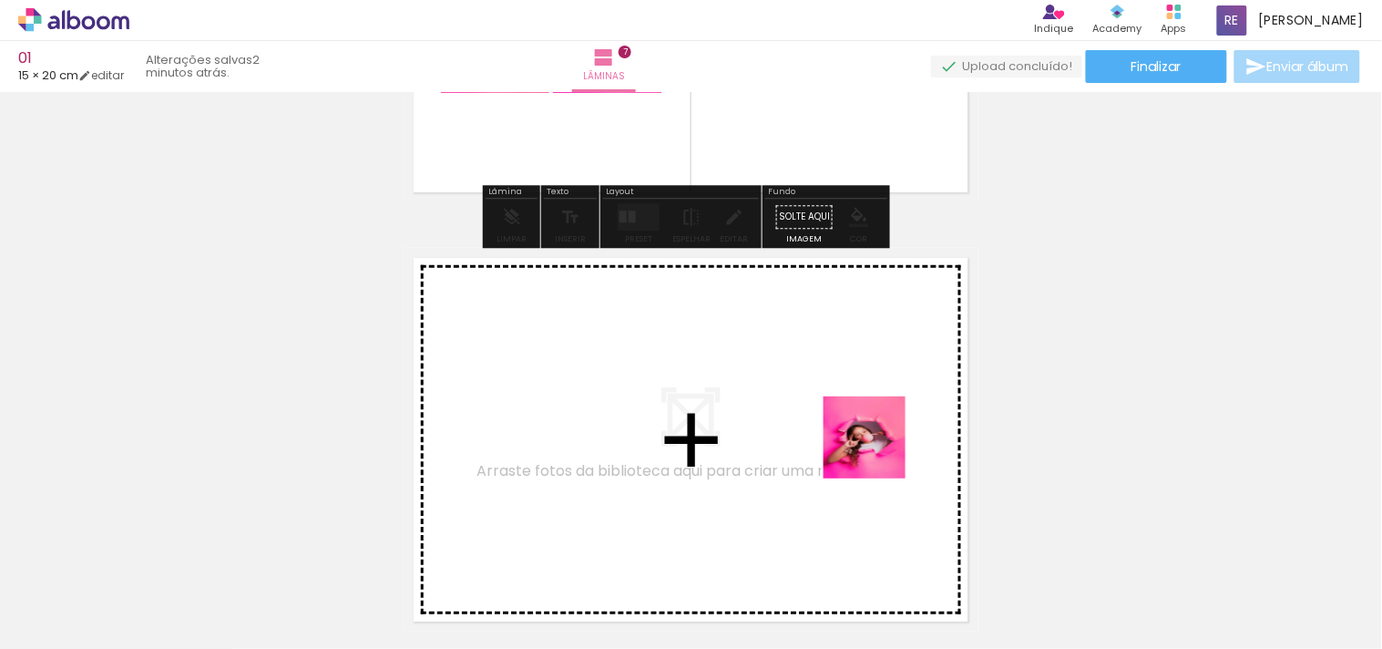
drag, startPoint x: 1134, startPoint y: 530, endPoint x: 878, endPoint y: 451, distance: 268.0
click at [878, 451] on quentale-workspace at bounding box center [691, 324] width 1382 height 649
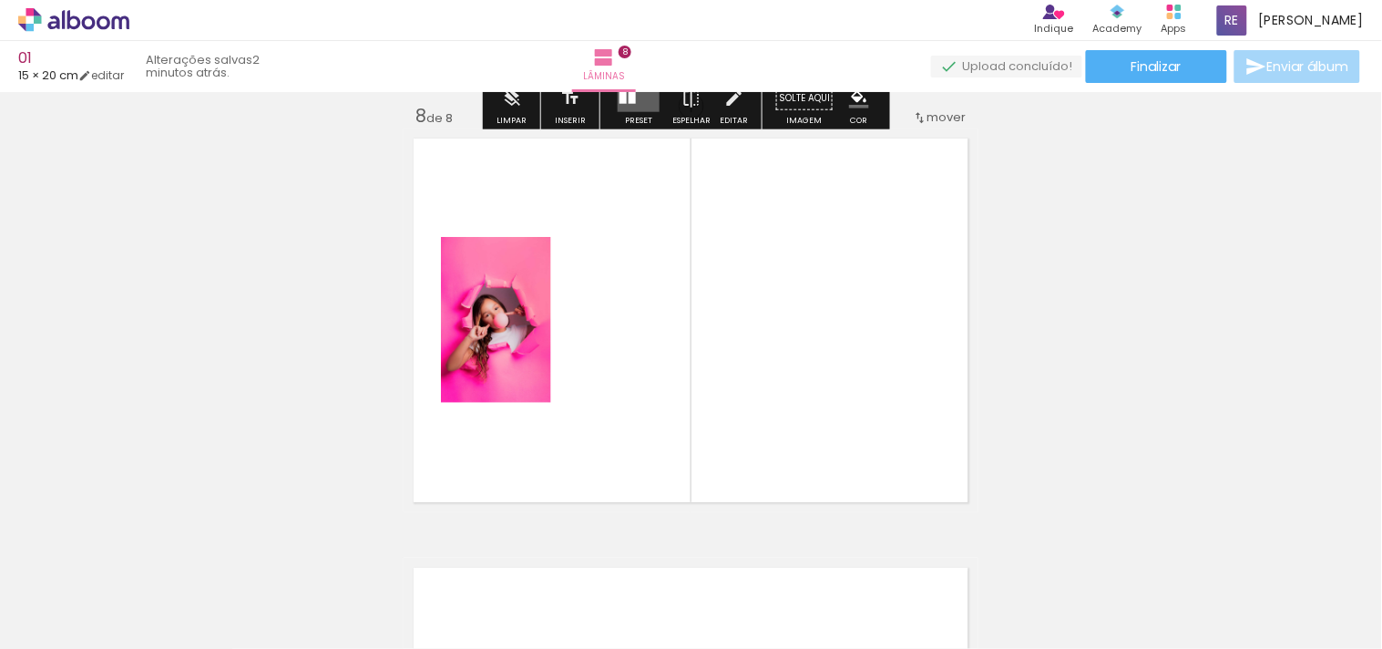
scroll to position [3027, 0]
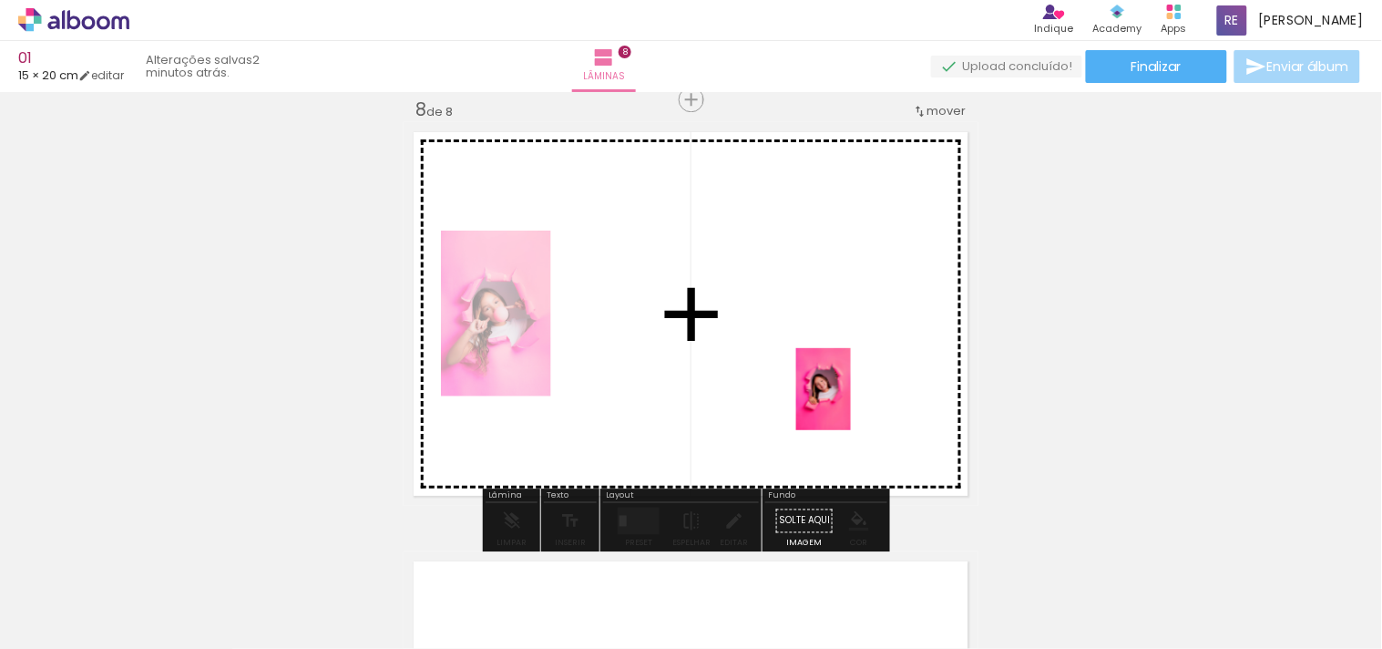
drag, startPoint x: 1318, startPoint y: 581, endPoint x: 851, endPoint y: 403, distance: 500.4
click at [851, 403] on quentale-workspace at bounding box center [691, 324] width 1382 height 649
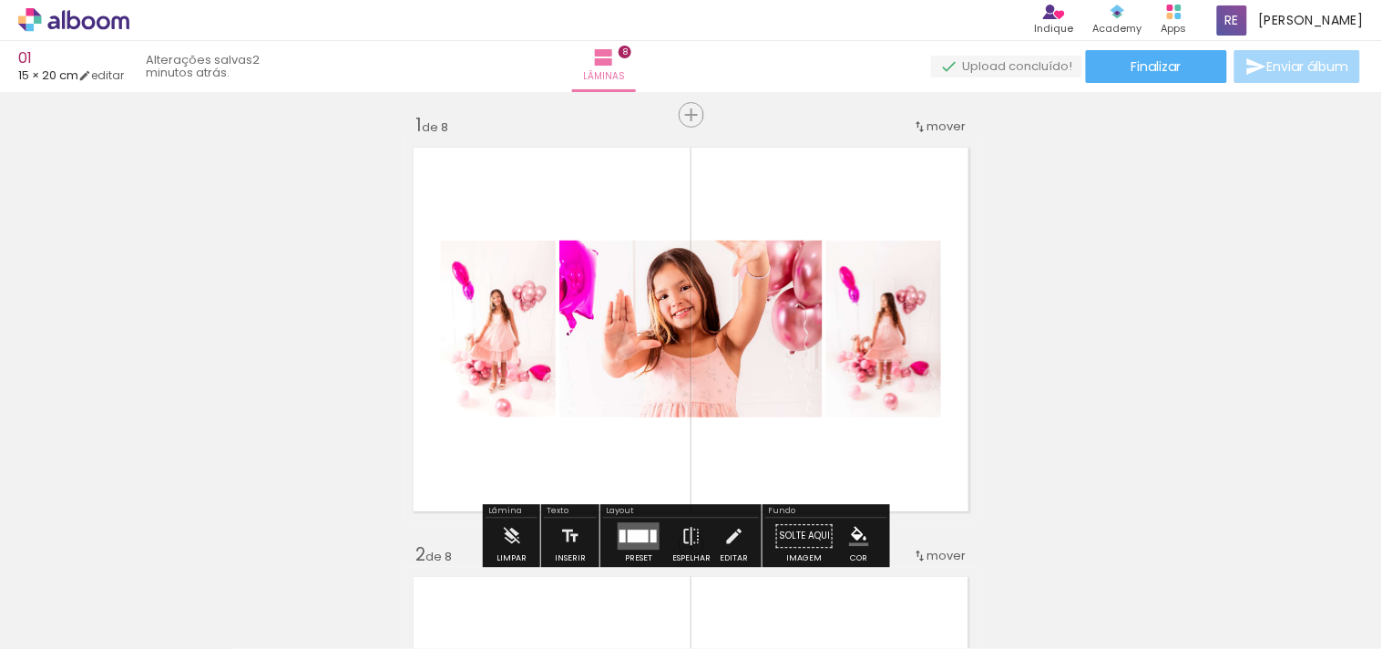
scroll to position [0, 0]
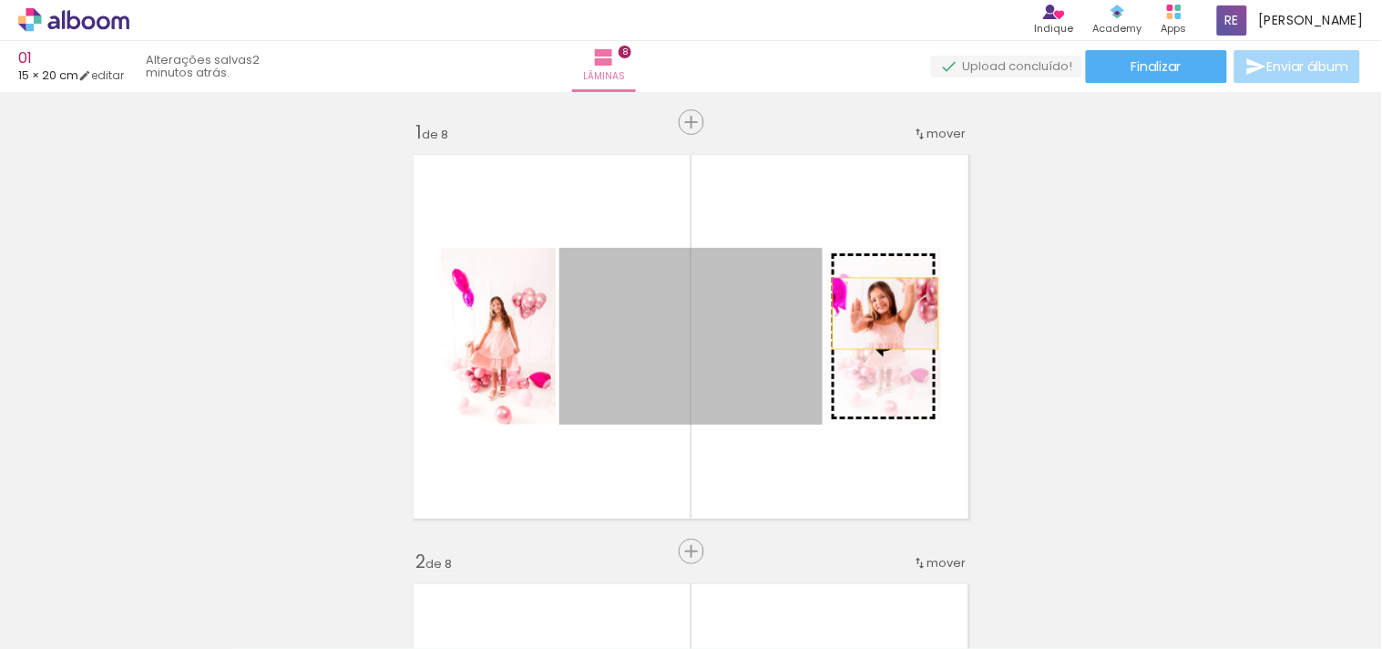
drag, startPoint x: 878, startPoint y: 313, endPoint x: 1082, endPoint y: 346, distance: 206.7
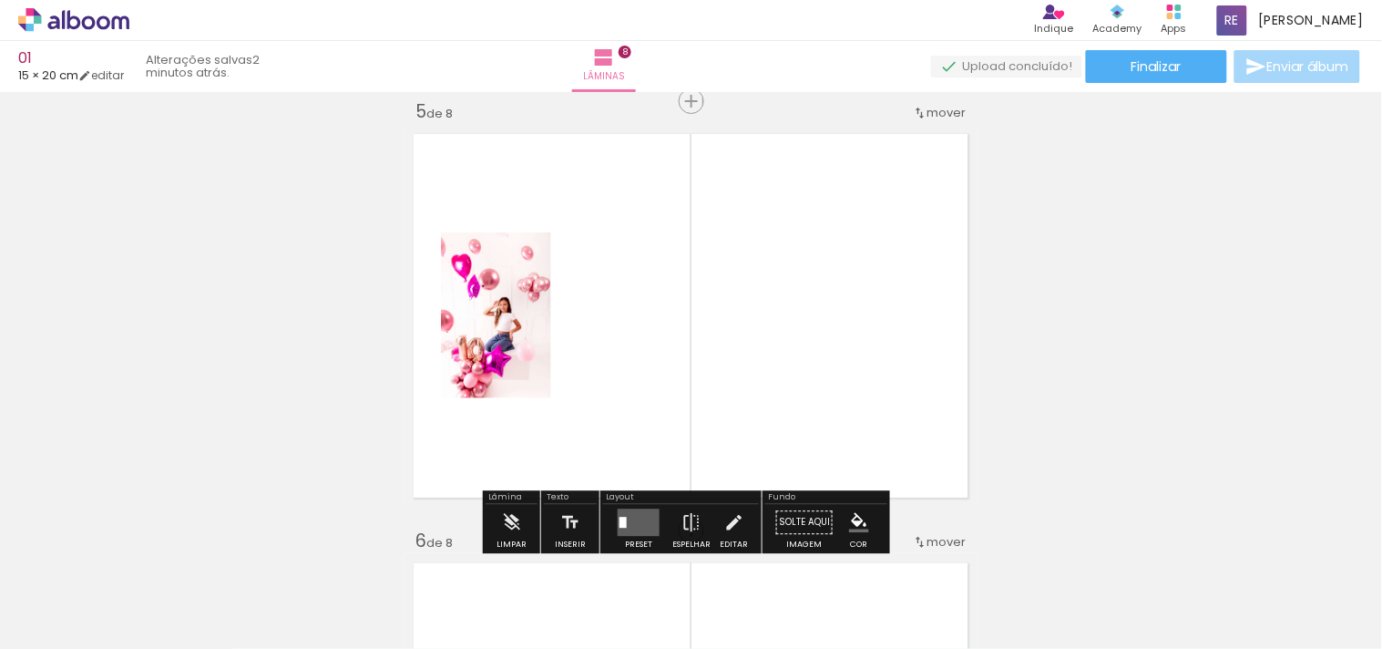
scroll to position [1923, 0]
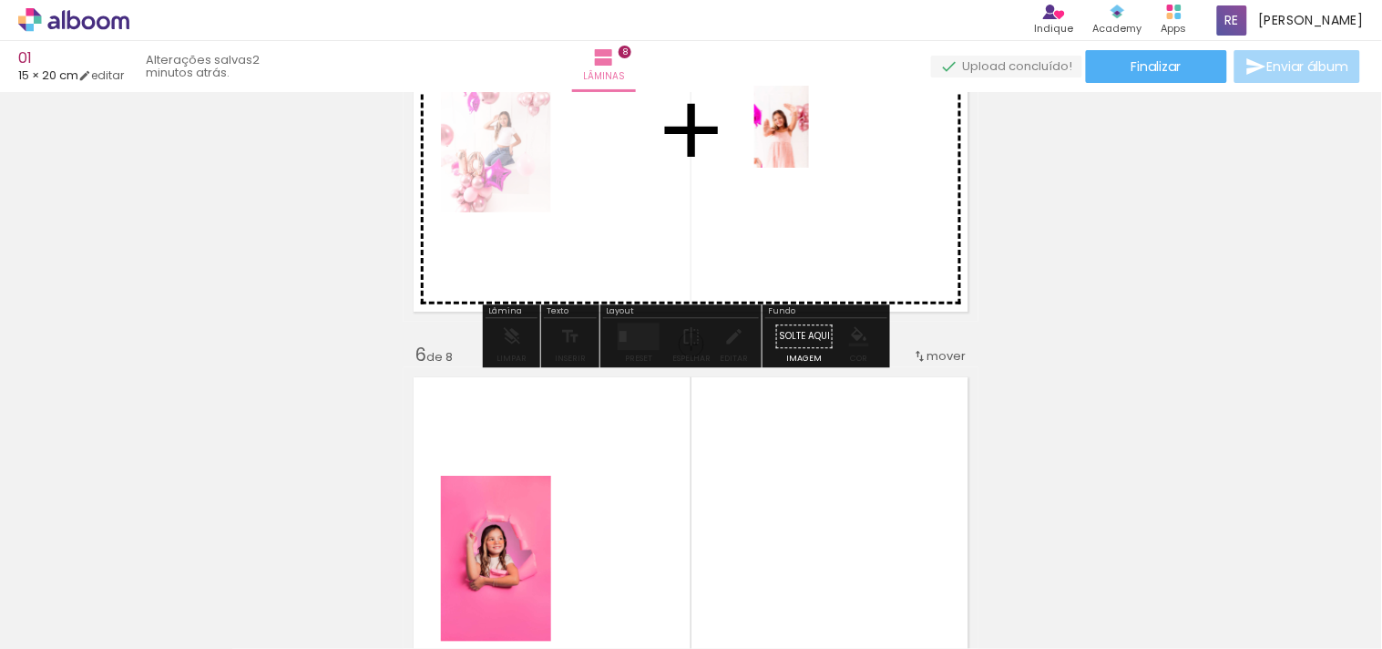
drag, startPoint x: 321, startPoint y: 472, endPoint x: 809, endPoint y: 140, distance: 590.4
click at [809, 140] on quentale-workspace at bounding box center [691, 324] width 1382 height 649
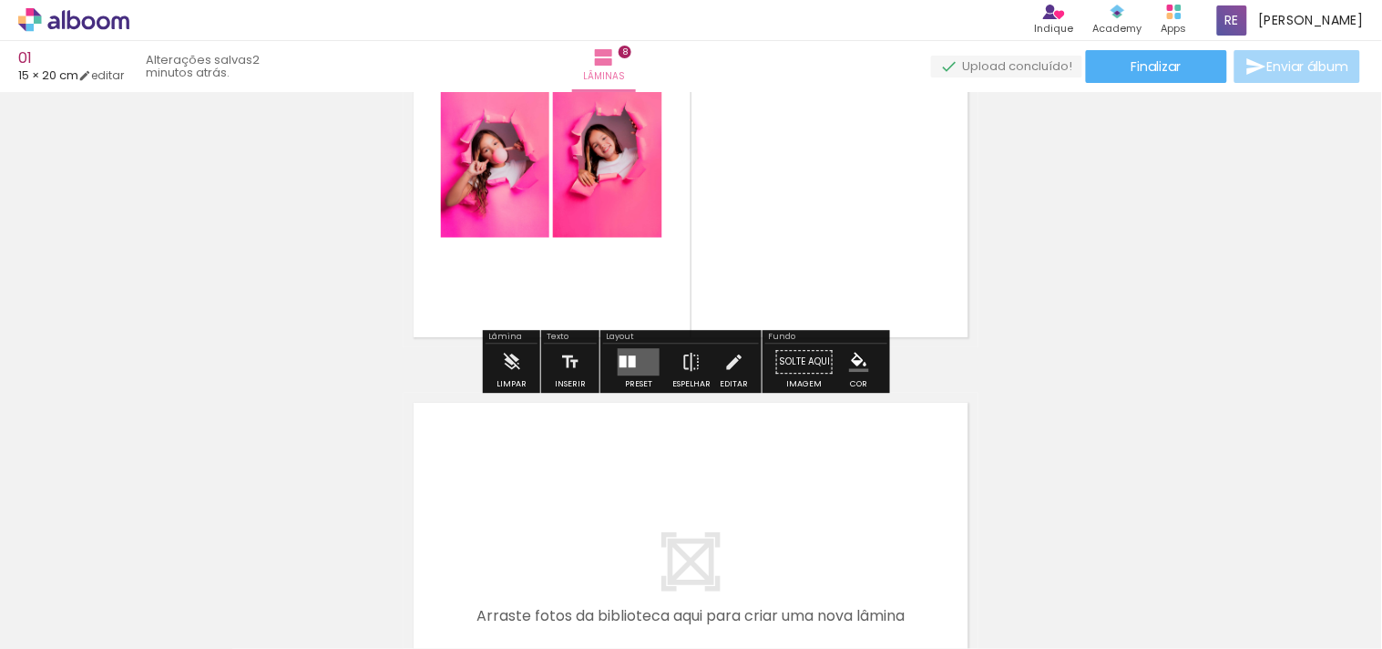
scroll to position [3186, 0]
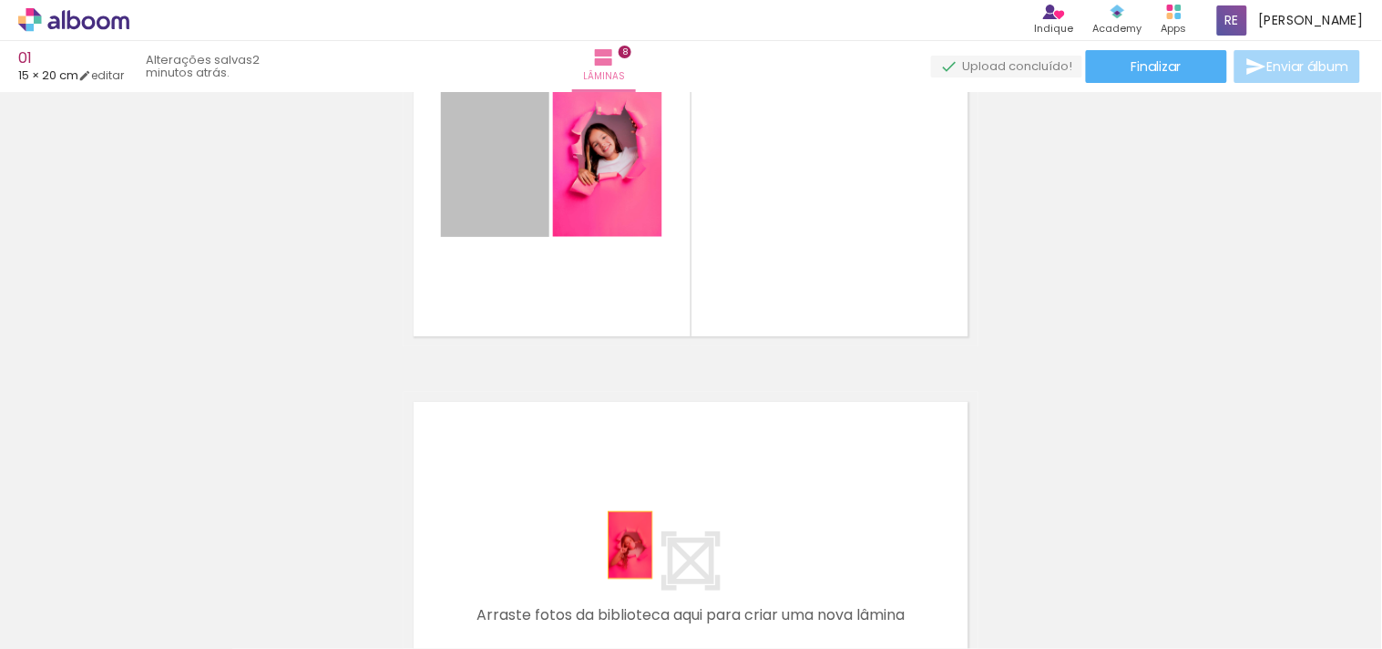
drag, startPoint x: 495, startPoint y: 192, endPoint x: 623, endPoint y: 544, distance: 374.4
click at [623, 544] on quentale-workspace at bounding box center [691, 324] width 1382 height 649
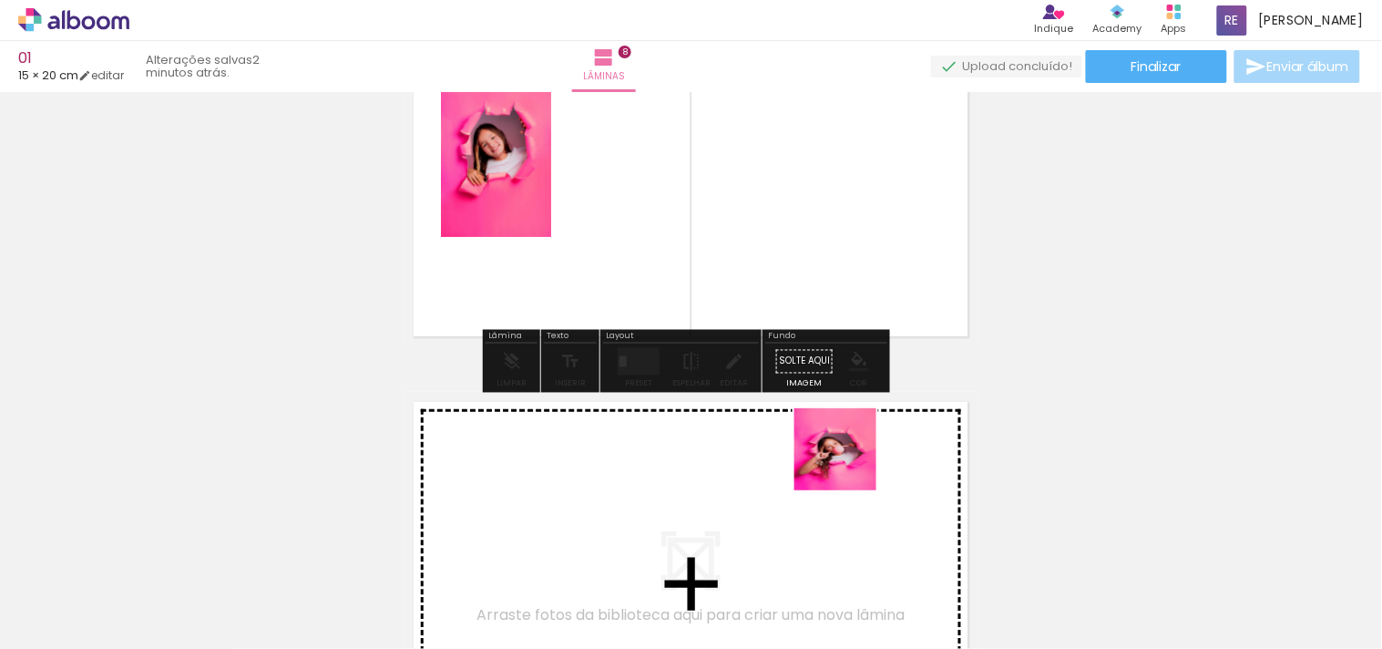
drag, startPoint x: 1225, startPoint y: 598, endPoint x: 821, endPoint y: 463, distance: 425.6
click at [821, 463] on quentale-workspace at bounding box center [691, 324] width 1382 height 649
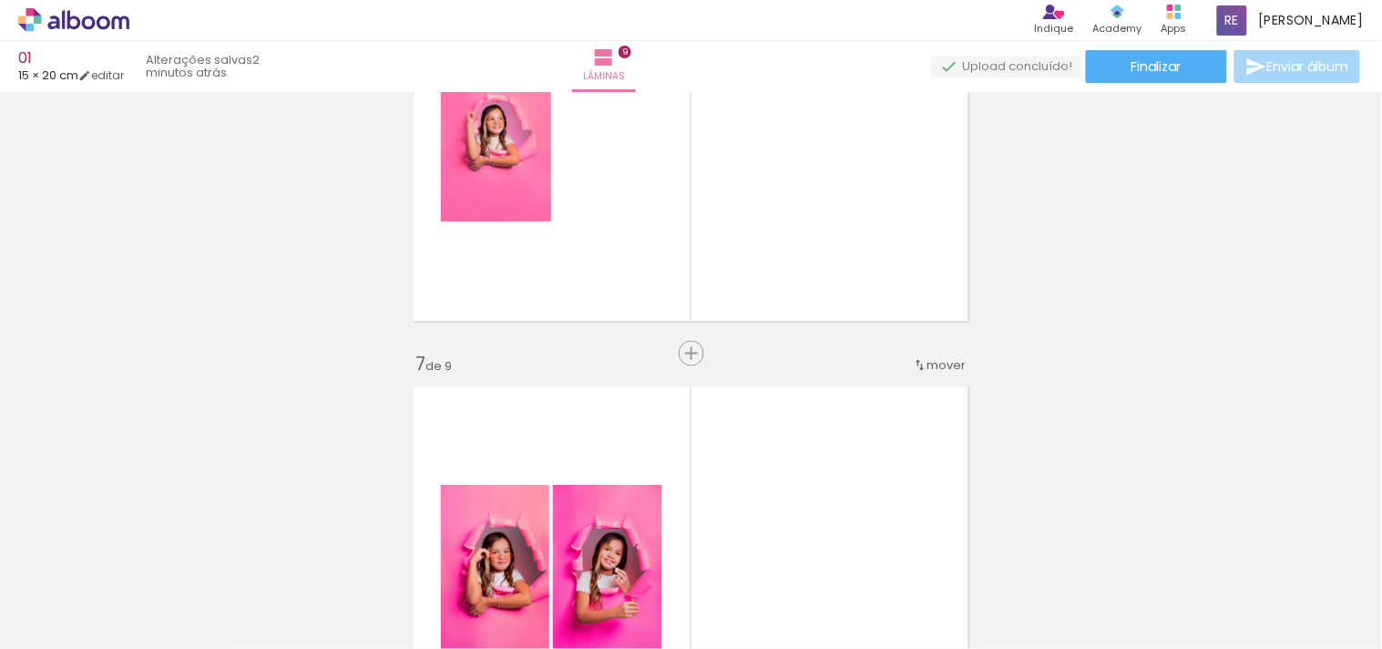
scroll to position [2343, 0]
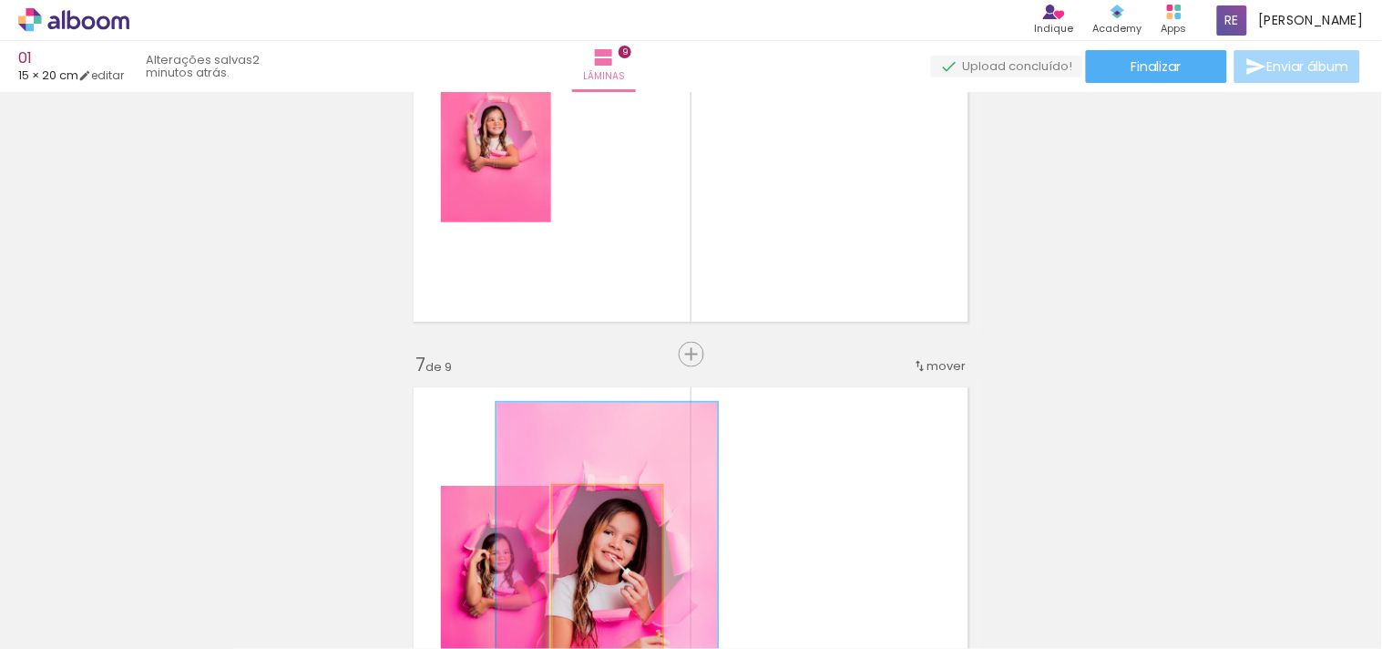
drag, startPoint x: 594, startPoint y: 508, endPoint x: 1068, endPoint y: 420, distance: 482.0
type paper-slider "200"
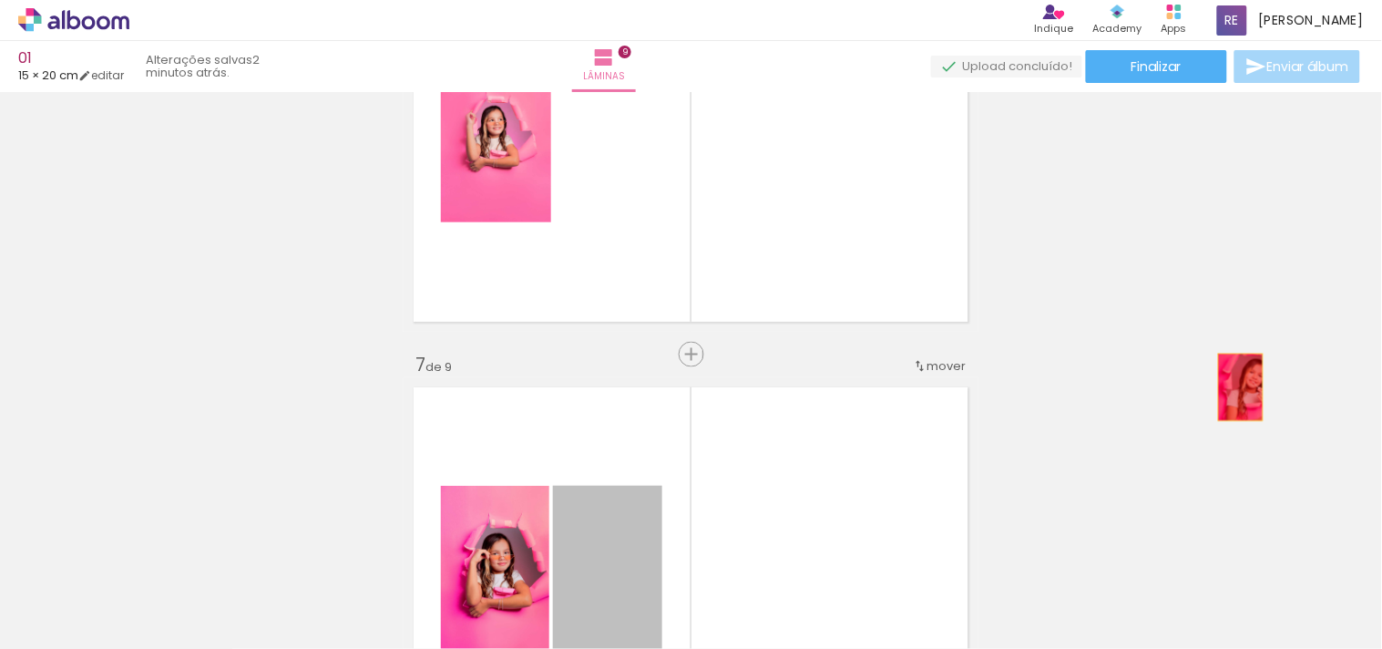
drag, startPoint x: 631, startPoint y: 521, endPoint x: 1234, endPoint y: 387, distance: 617.9
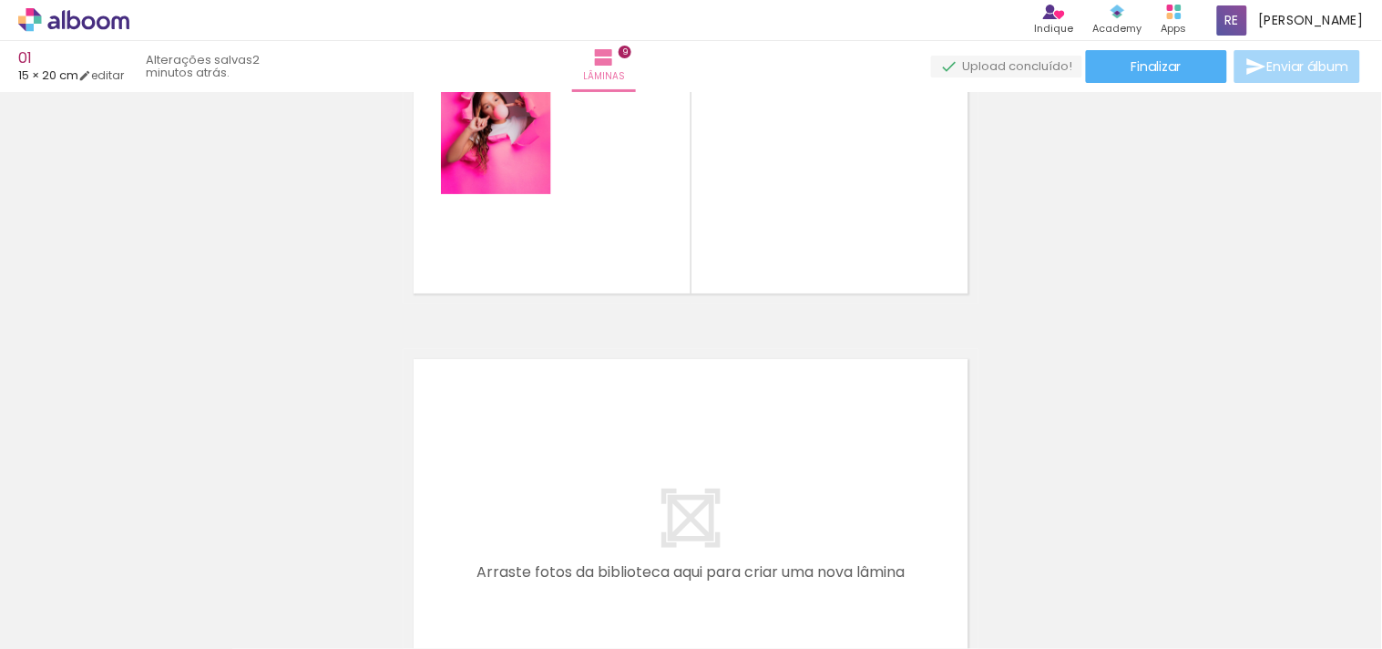
scroll to position [3861, 0]
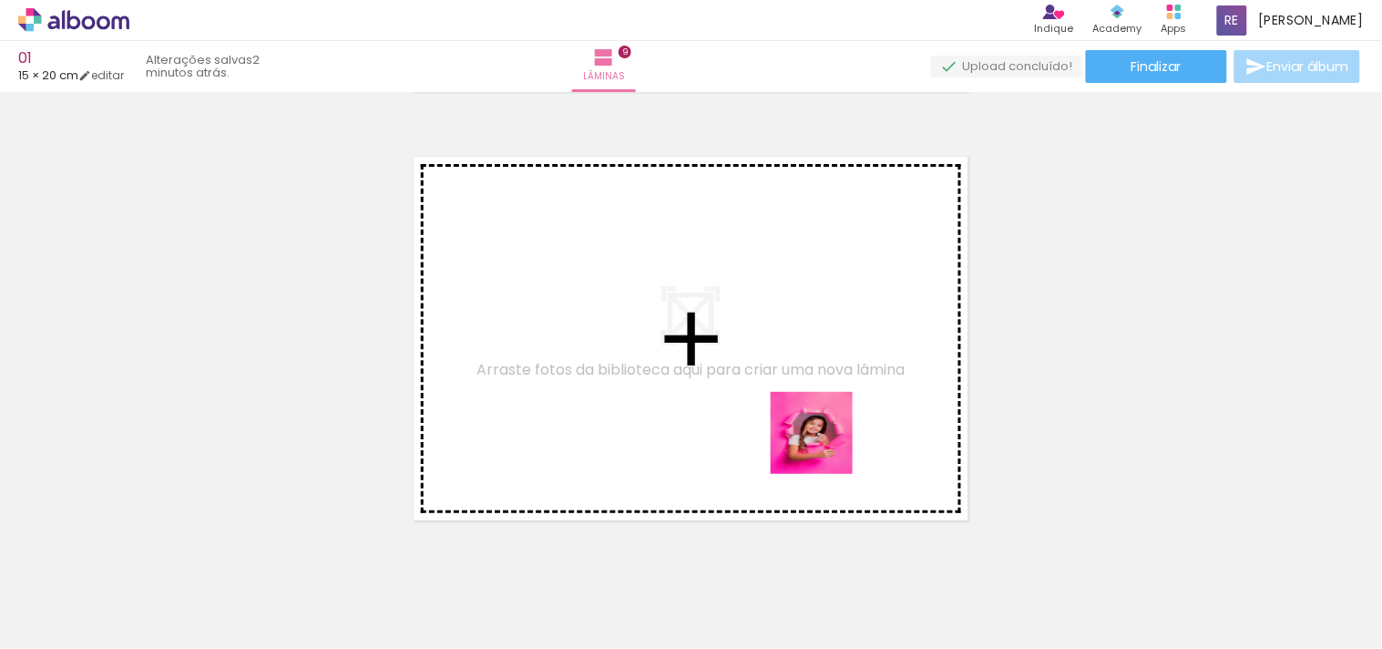
drag, startPoint x: 1104, startPoint y: 589, endPoint x: 818, endPoint y: 441, distance: 321.9
click at [818, 441] on quentale-workspace at bounding box center [691, 324] width 1382 height 649
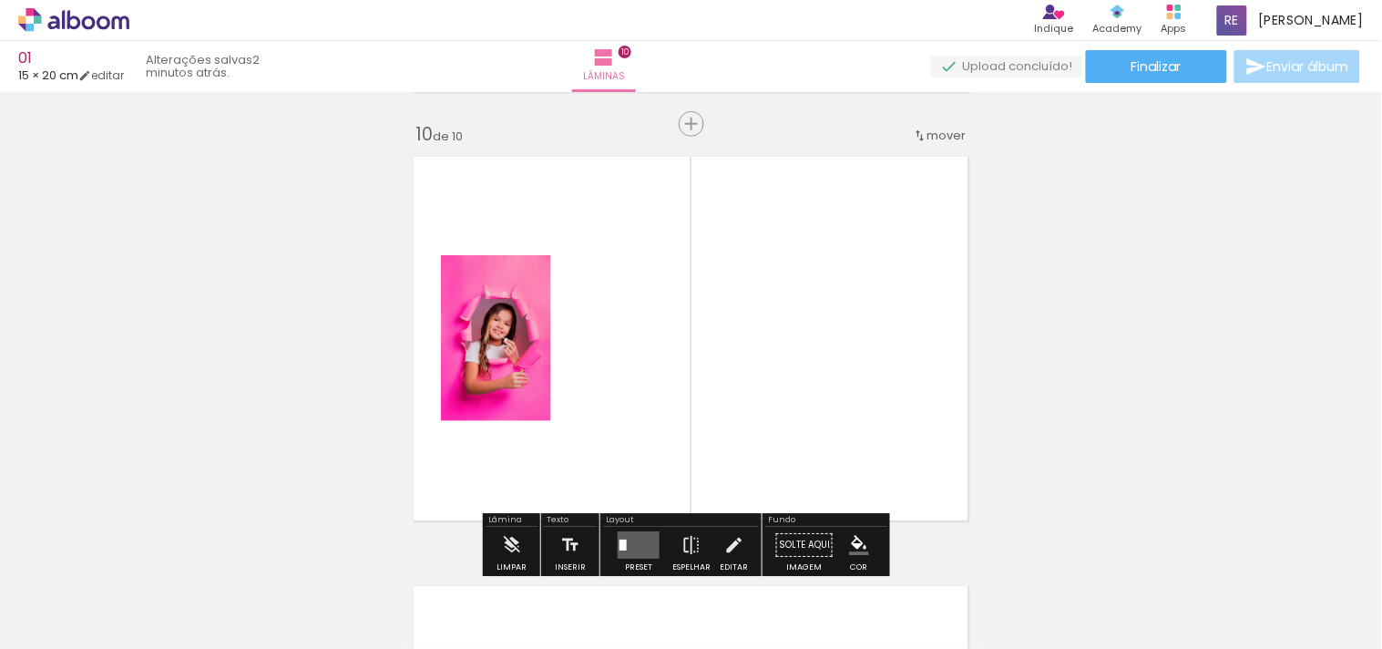
scroll to position [3885, 0]
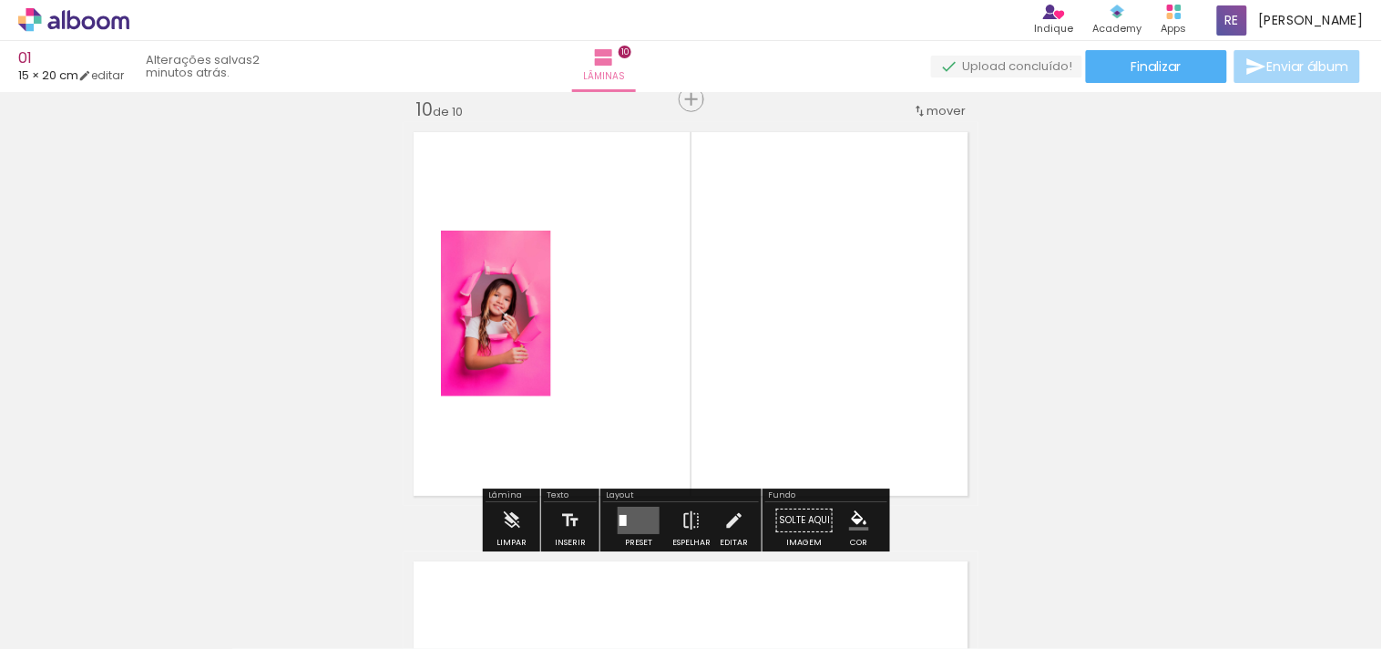
click at [643, 533] on quentale-layouter at bounding box center [639, 520] width 42 height 27
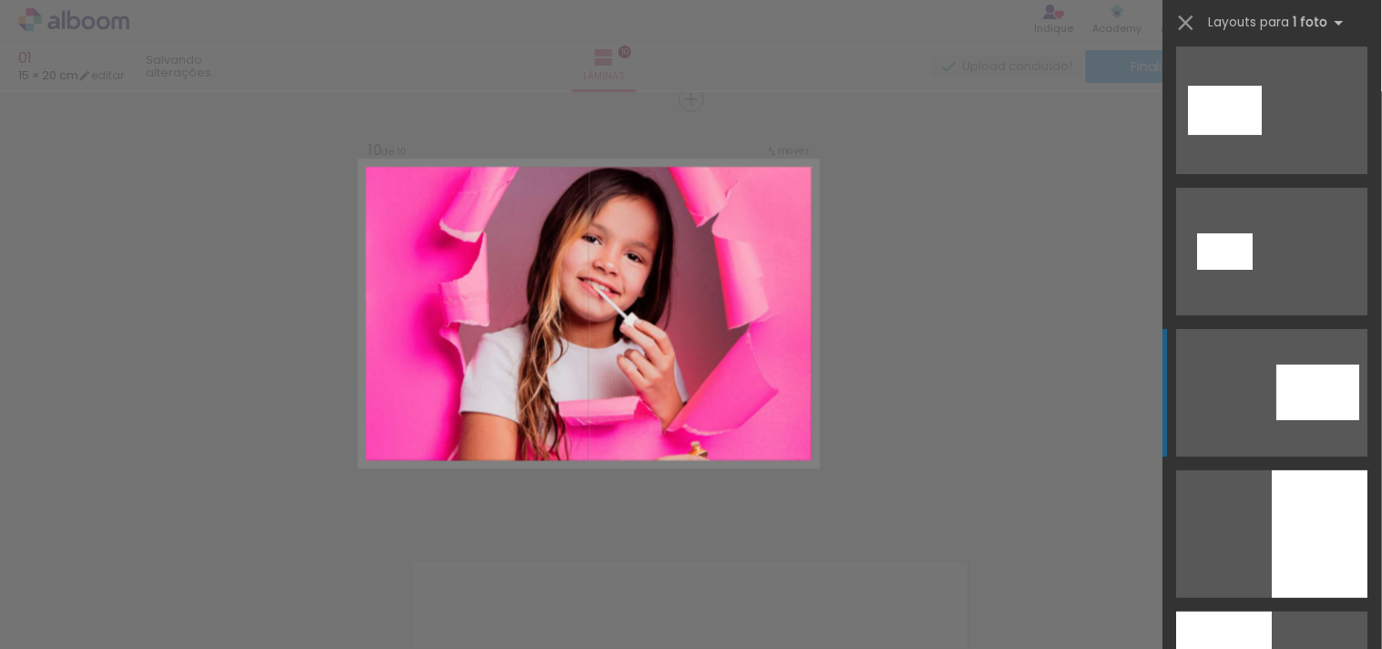
scroll to position [3645, 0]
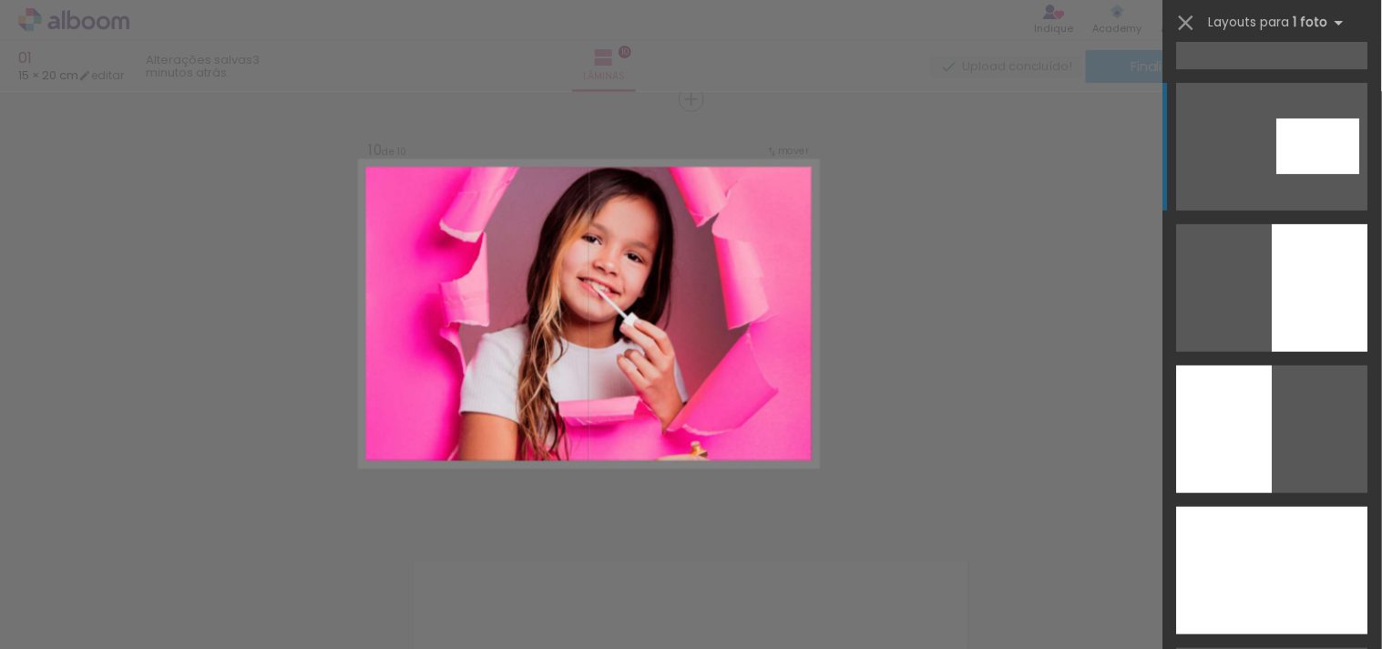
click at [1244, 538] on div at bounding box center [1272, 571] width 191 height 128
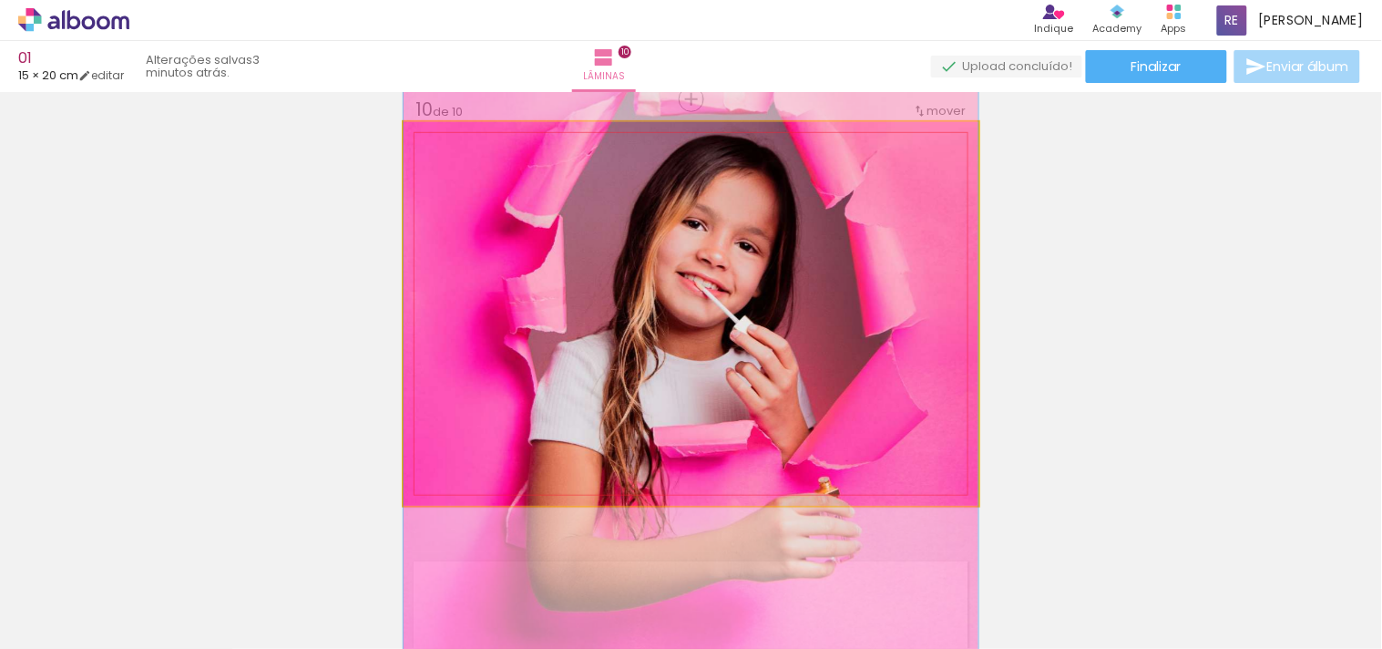
drag, startPoint x: 859, startPoint y: 338, endPoint x: 818, endPoint y: 342, distance: 41.2
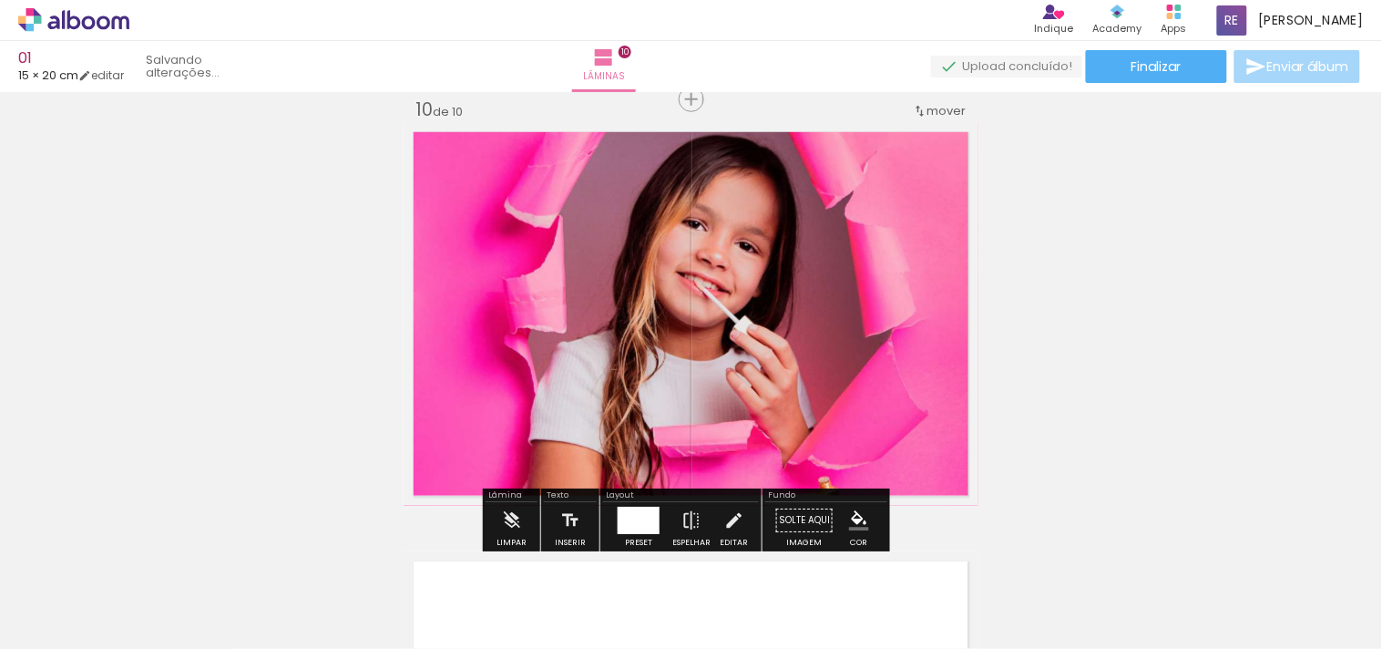
click at [817, 341] on quentale-photo at bounding box center [691, 314] width 575 height 384
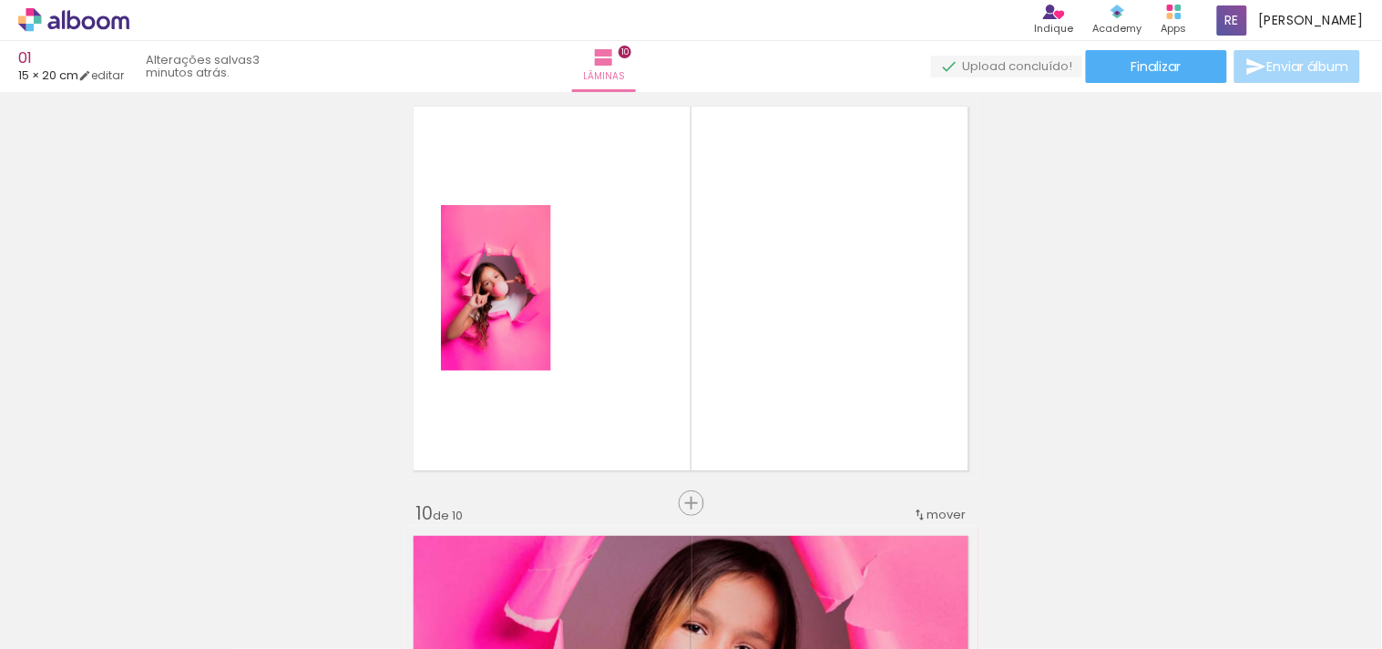
scroll to position [3481, 0]
click at [513, 315] on quentale-photo at bounding box center [496, 289] width 110 height 166
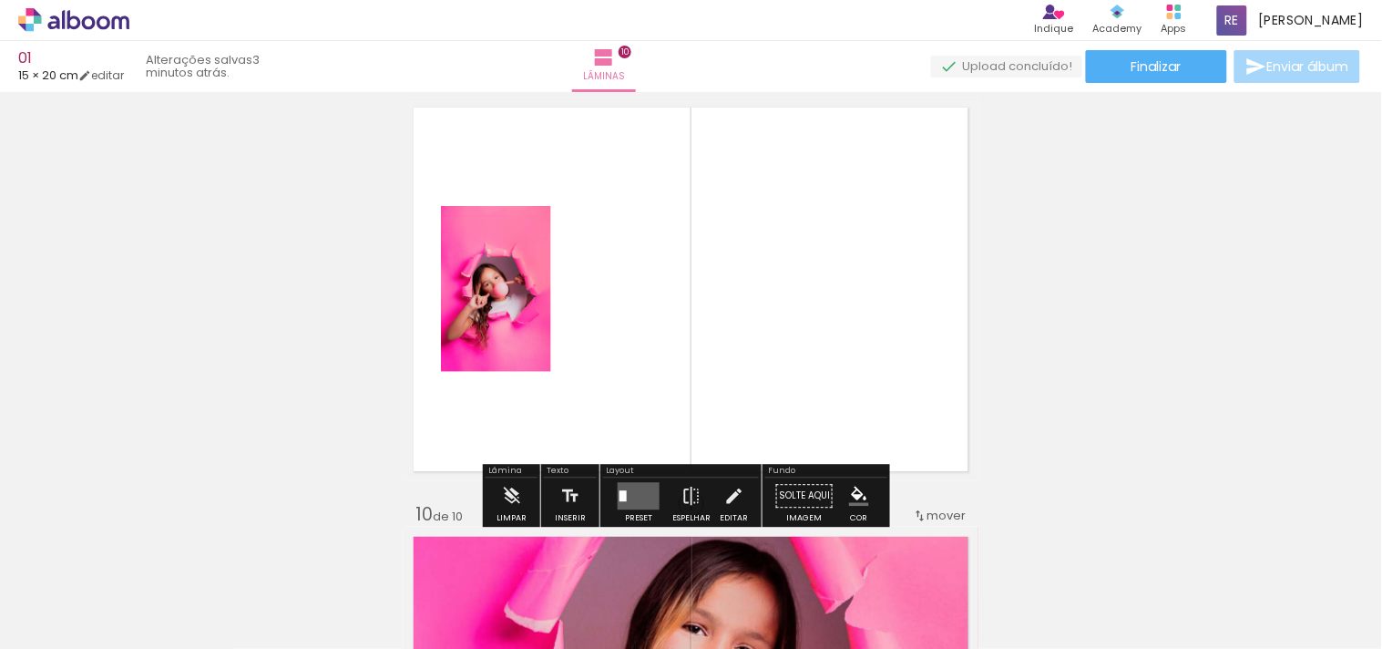
click at [614, 498] on div at bounding box center [638, 495] width 49 height 36
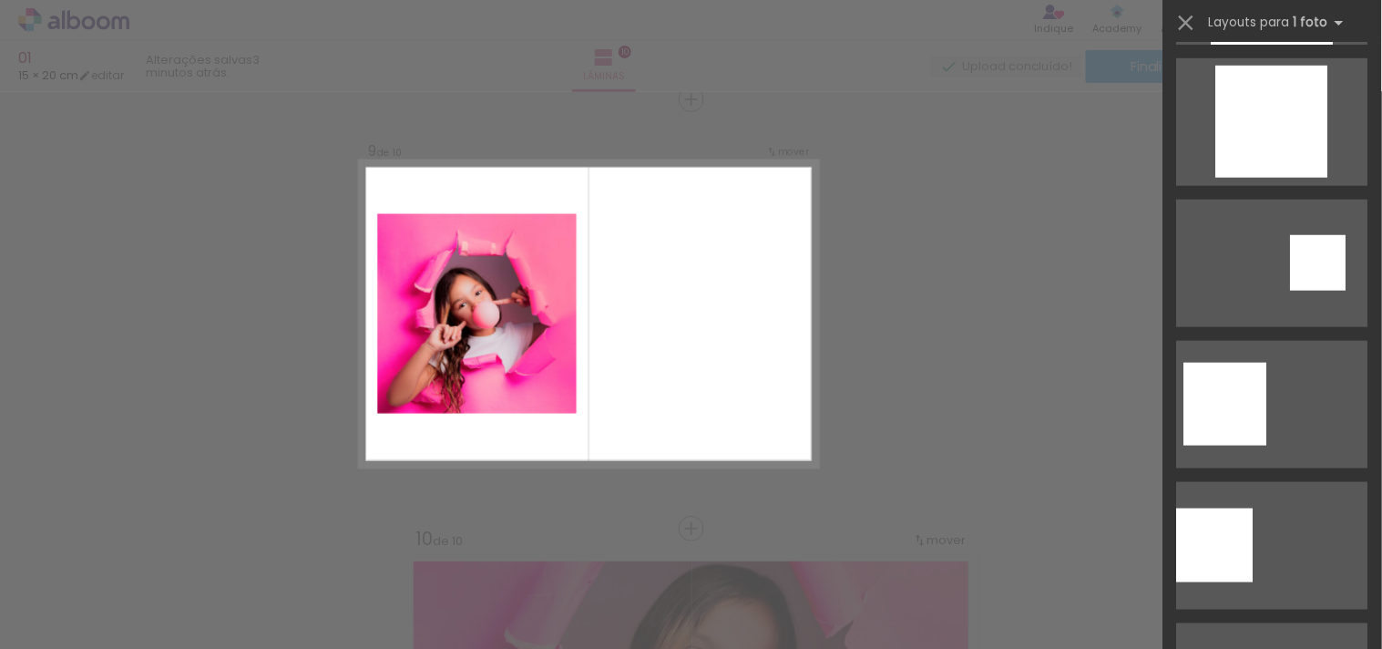
scroll to position [2126, 0]
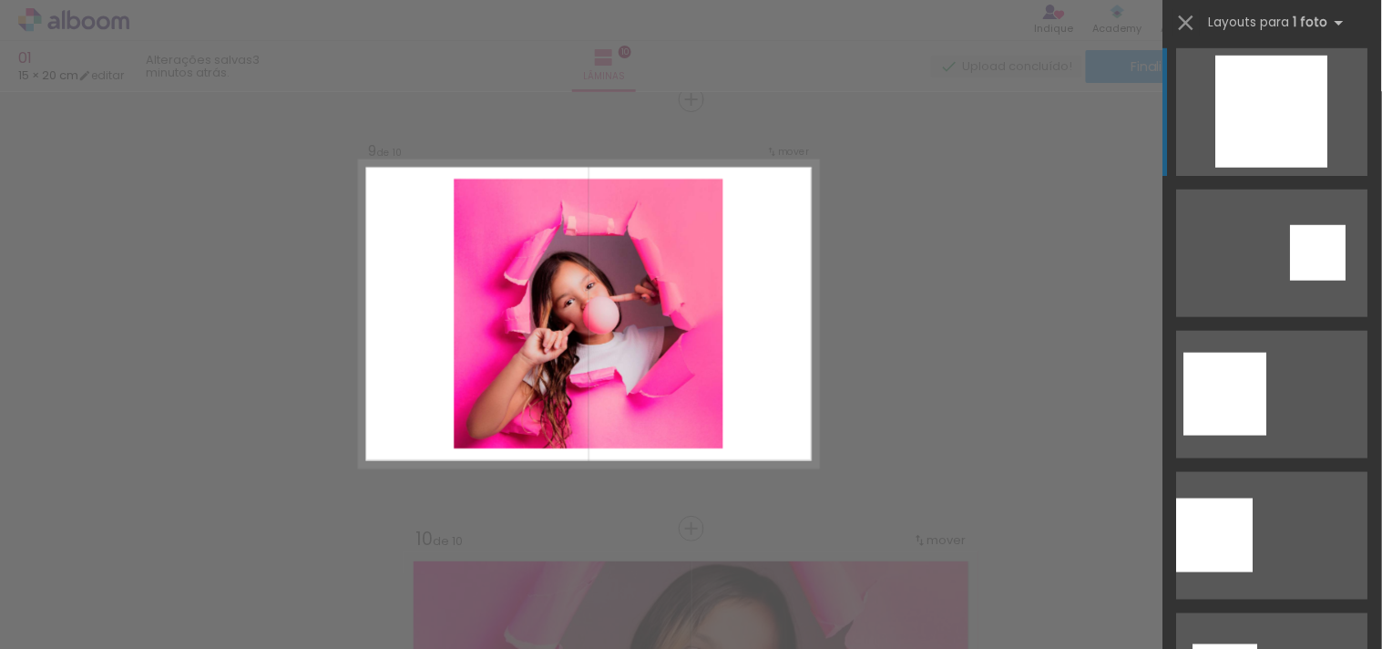
click at [1244, 151] on div at bounding box center [1272, 112] width 112 height 112
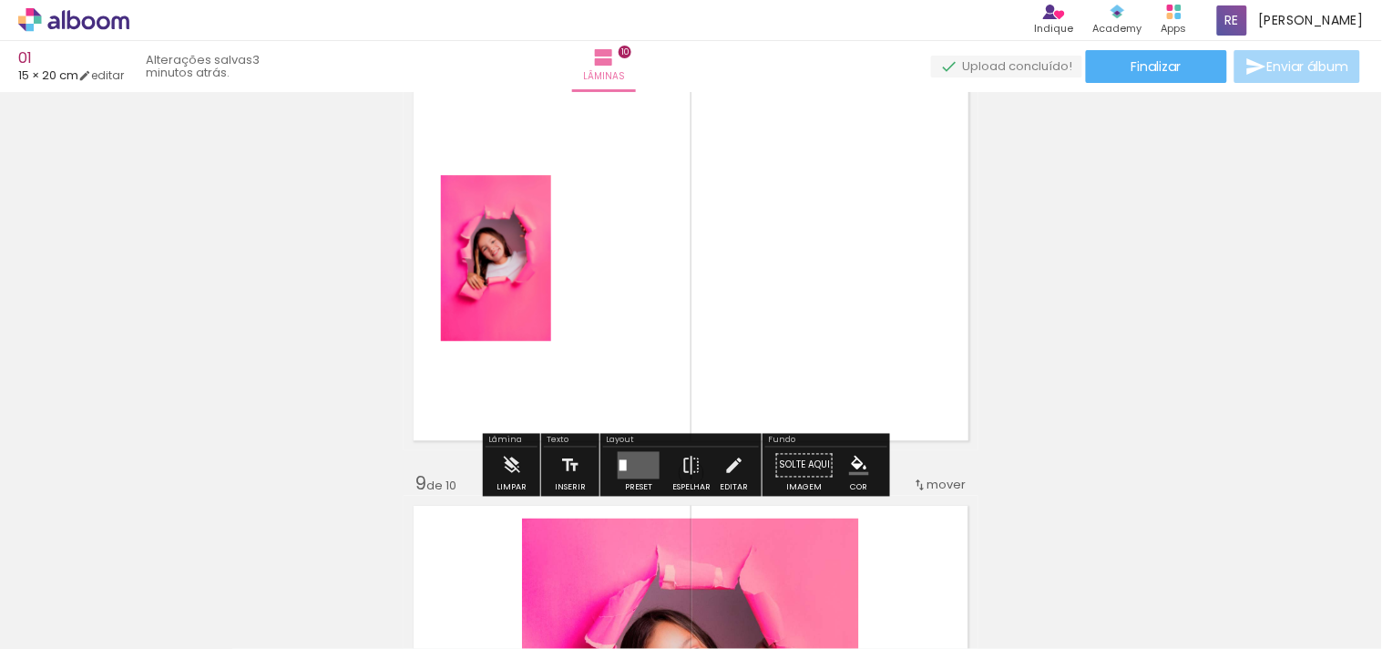
scroll to position [3051, 0]
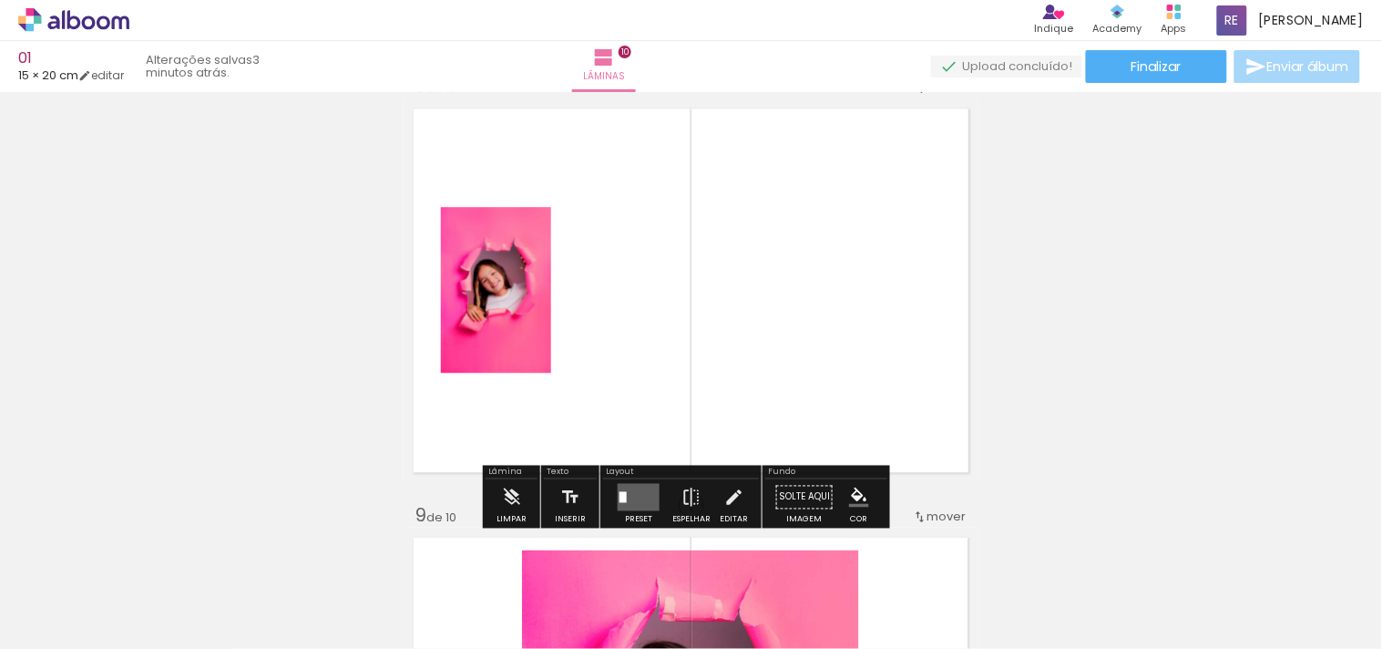
click at [638, 492] on quentale-layouter at bounding box center [639, 496] width 42 height 27
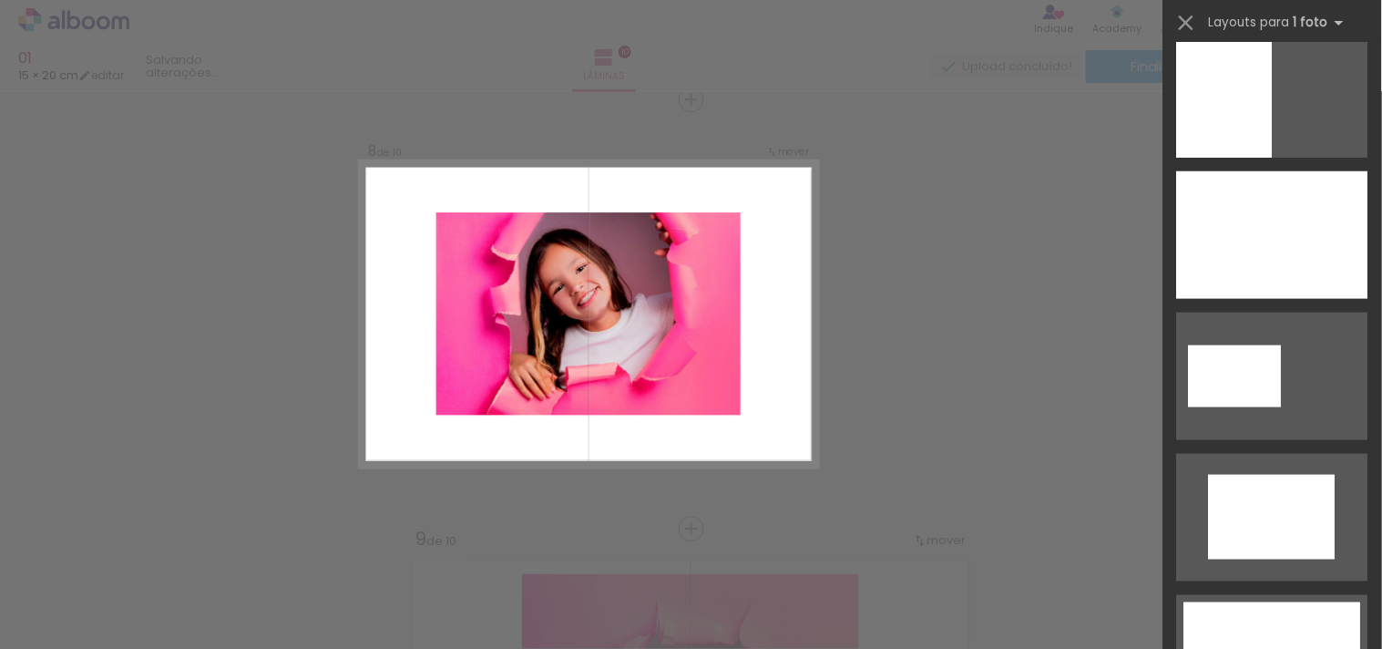
scroll to position [4049, 0]
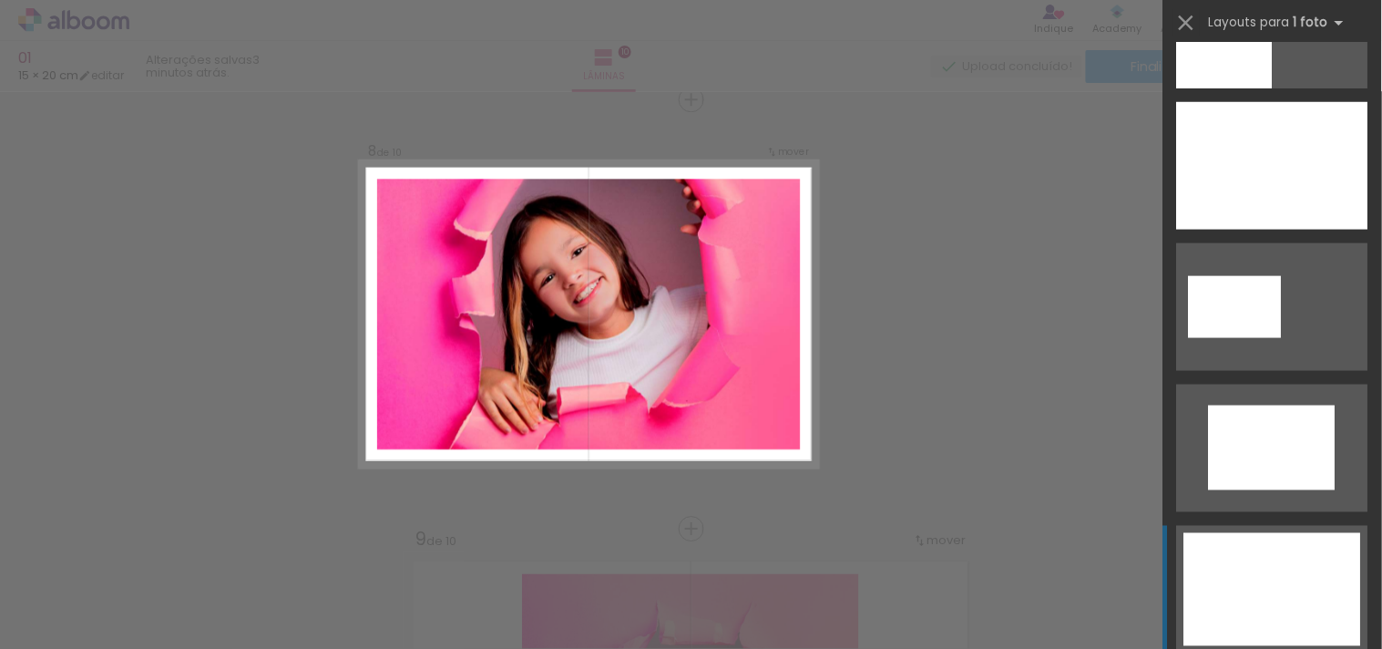
click at [1244, 542] on div at bounding box center [1273, 589] width 177 height 113
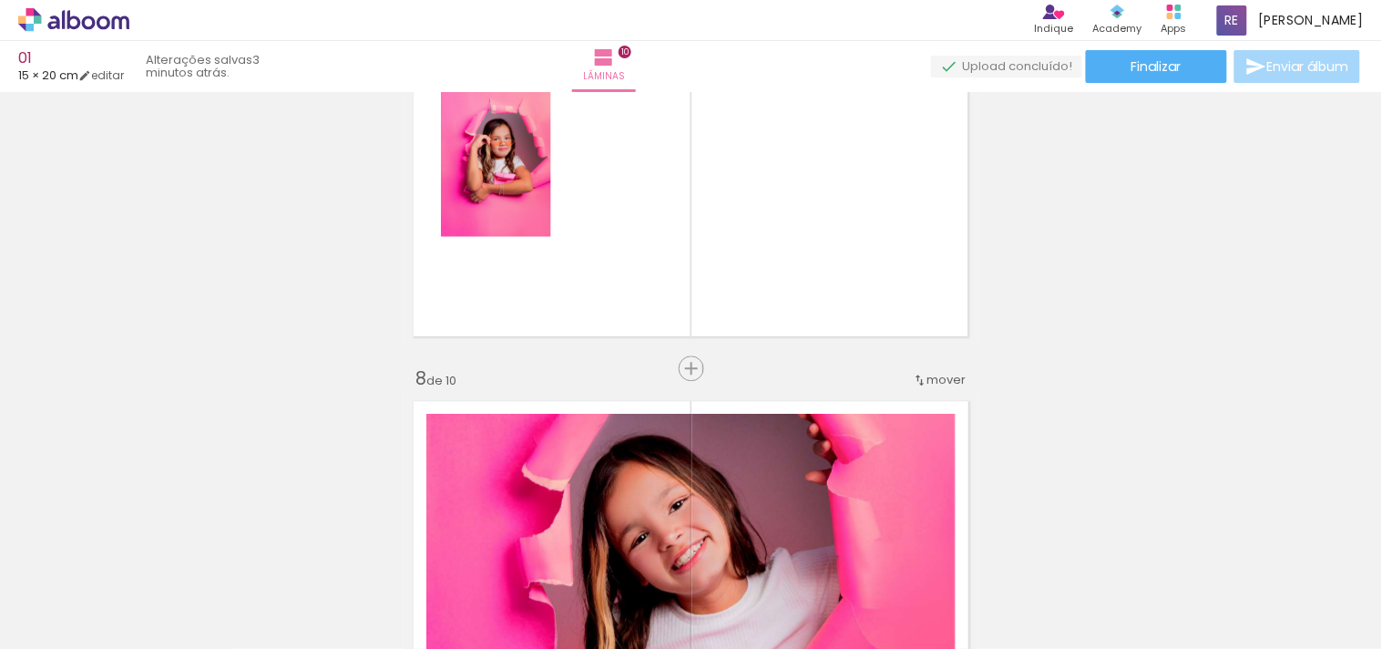
scroll to position [2723, 0]
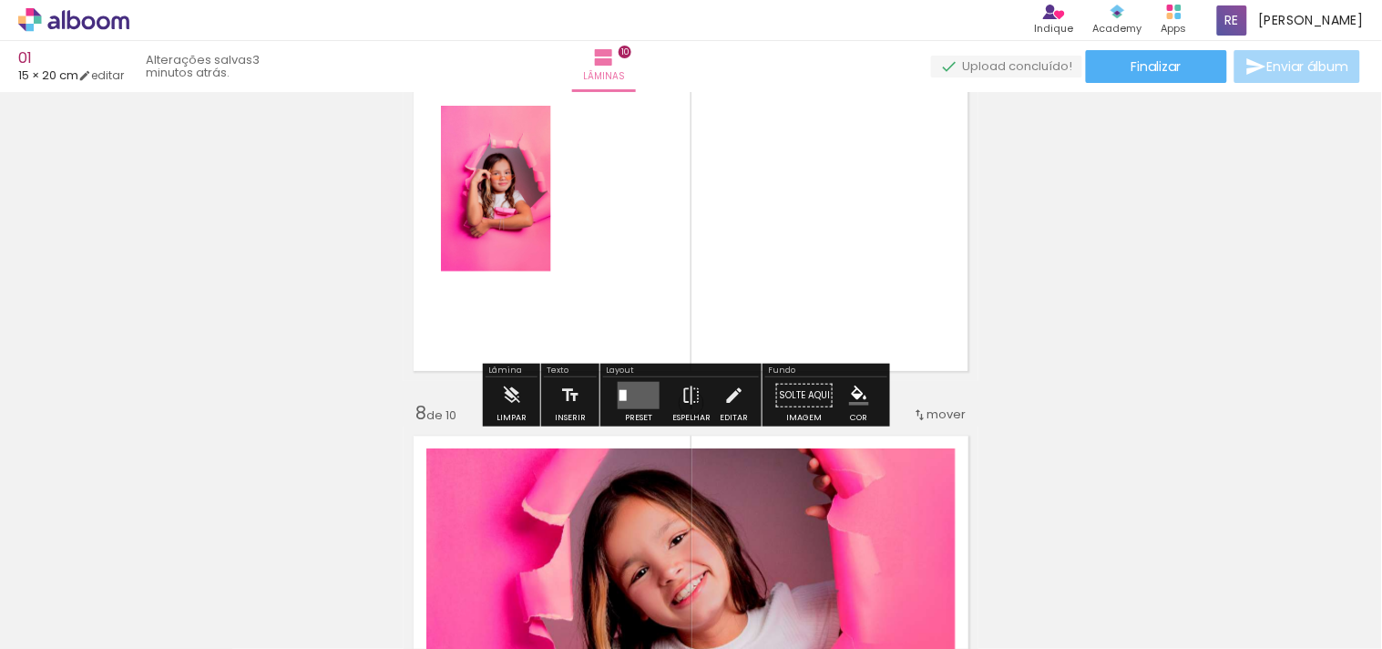
click at [618, 384] on quentale-layouter at bounding box center [639, 395] width 42 height 27
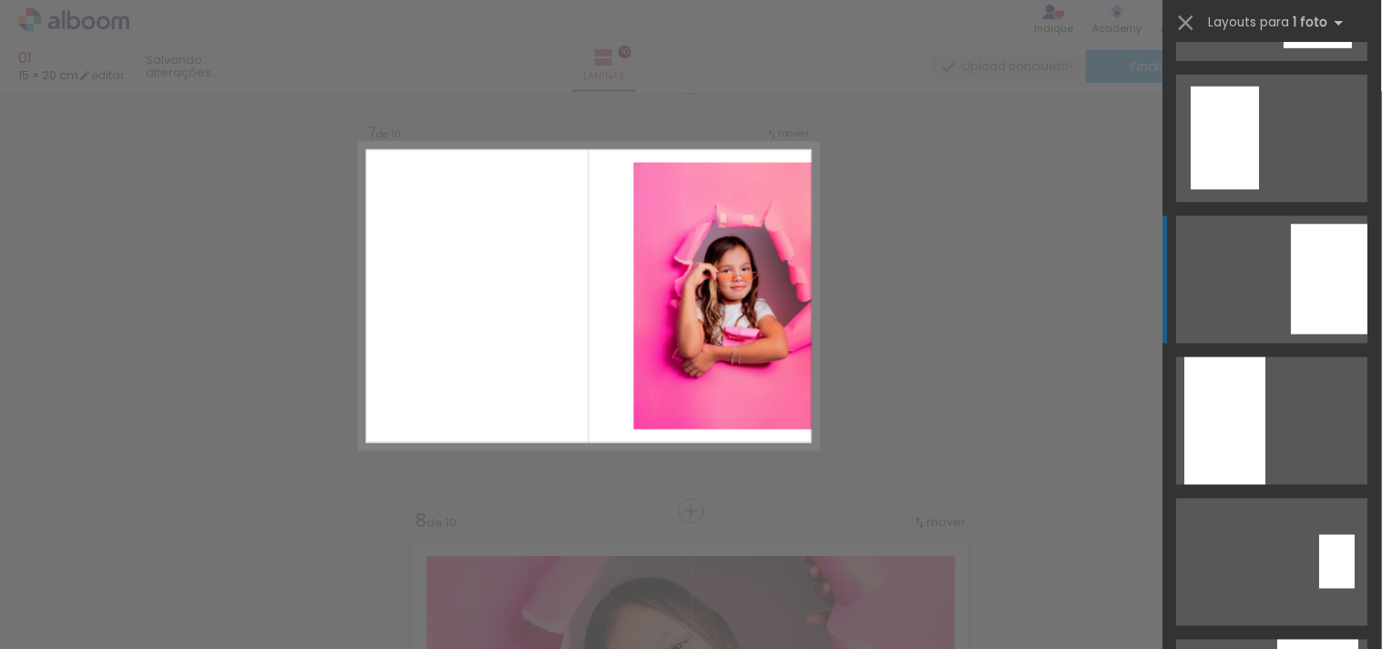
scroll to position [0, 0]
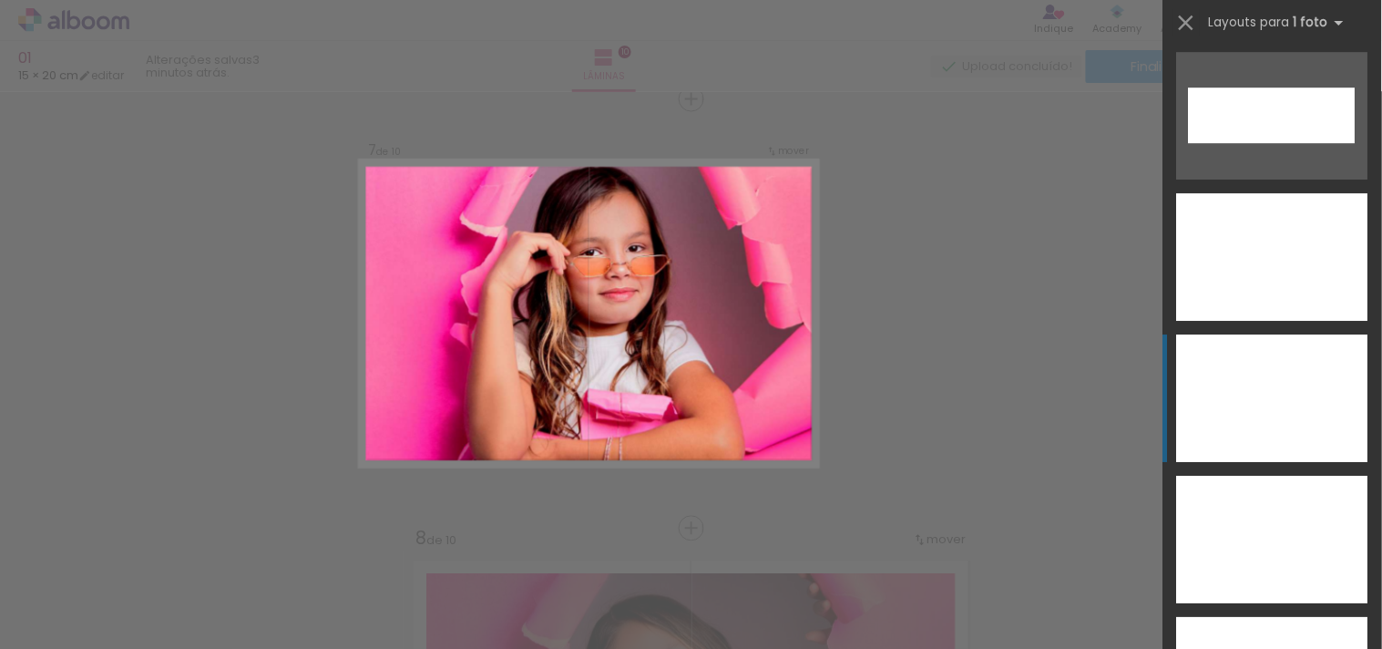
click at [1244, 394] on div at bounding box center [1272, 398] width 191 height 128
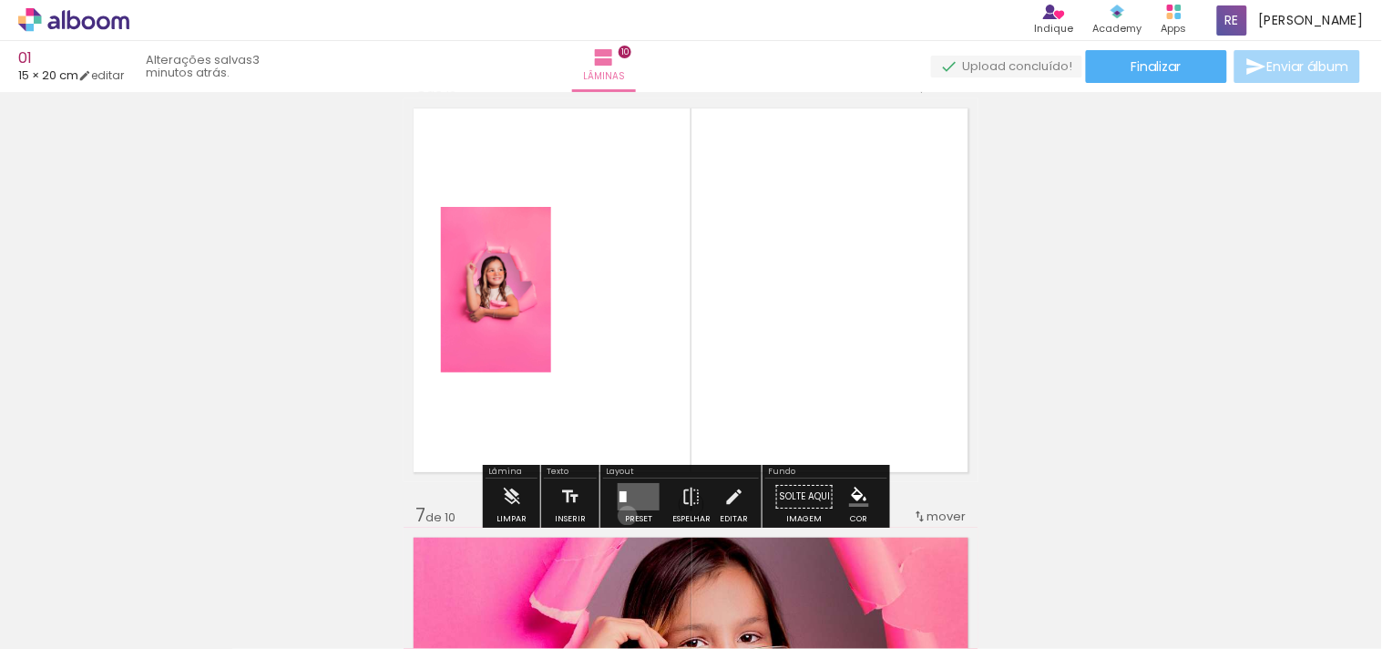
click at [625, 515] on div "Preset" at bounding box center [638, 519] width 27 height 8
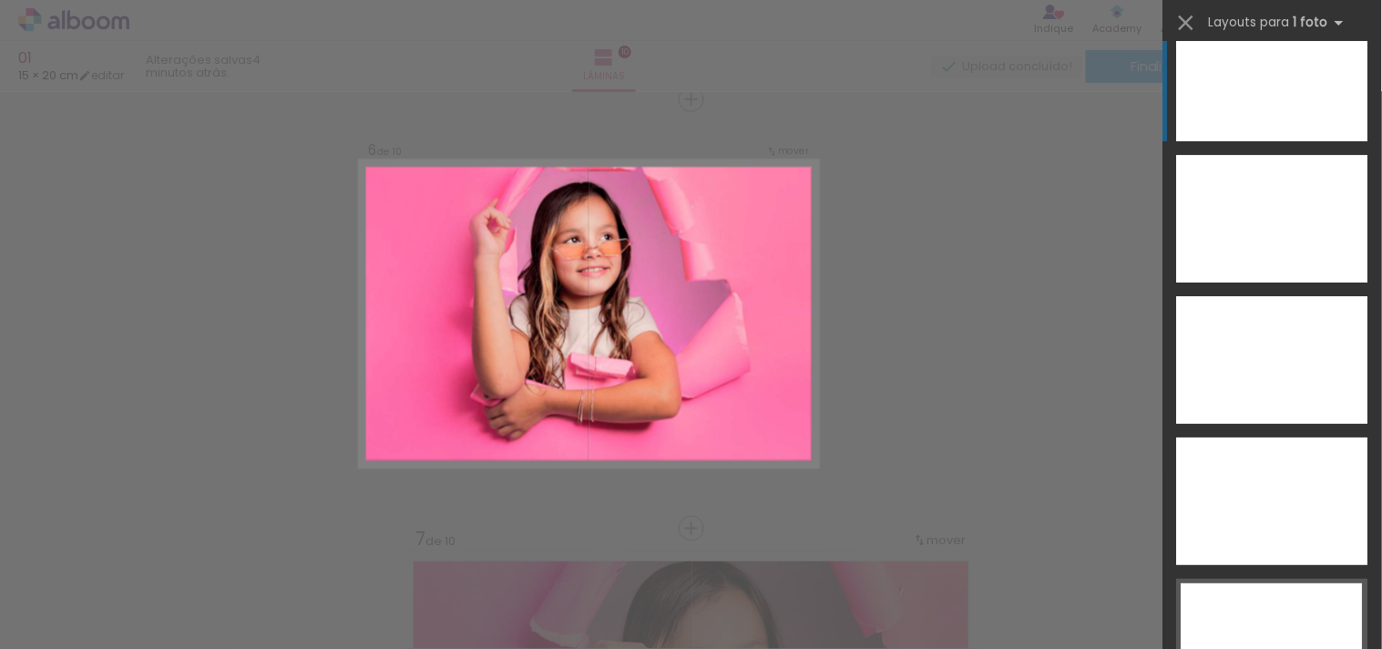
click at [1244, 79] on div at bounding box center [1272, 78] width 191 height 128
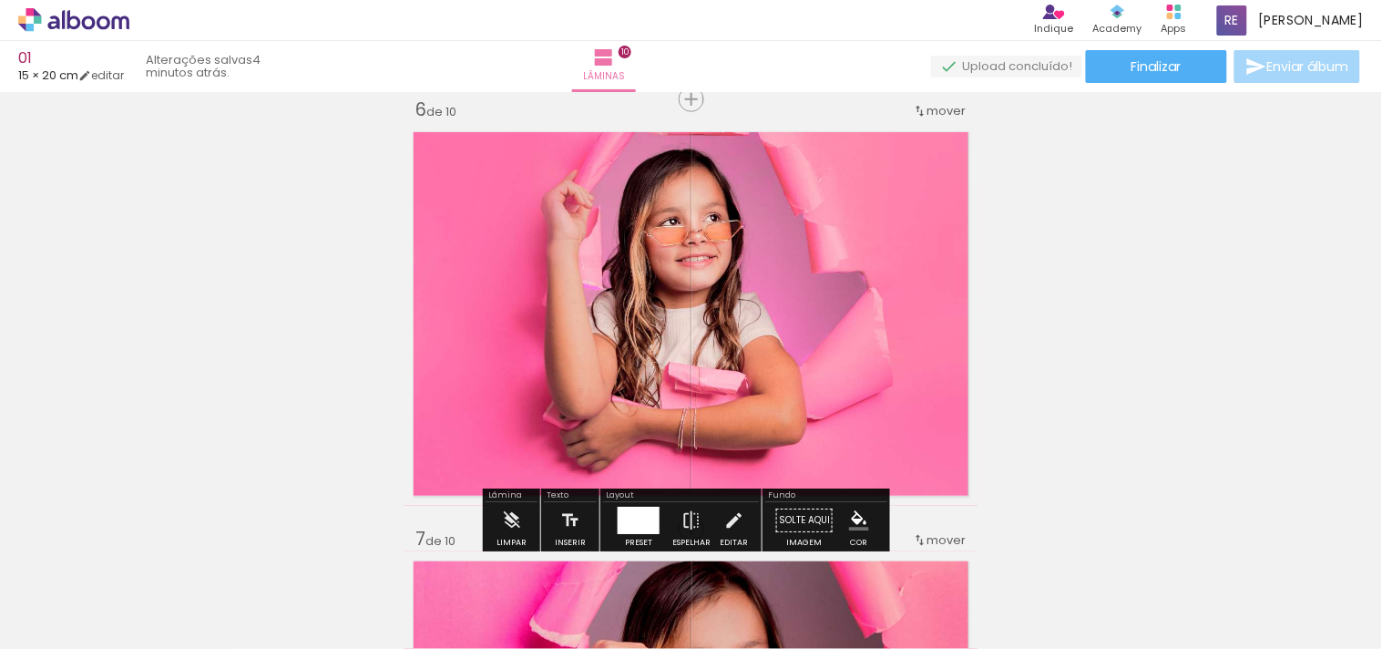
click at [845, 269] on quentale-photo at bounding box center [691, 314] width 575 height 384
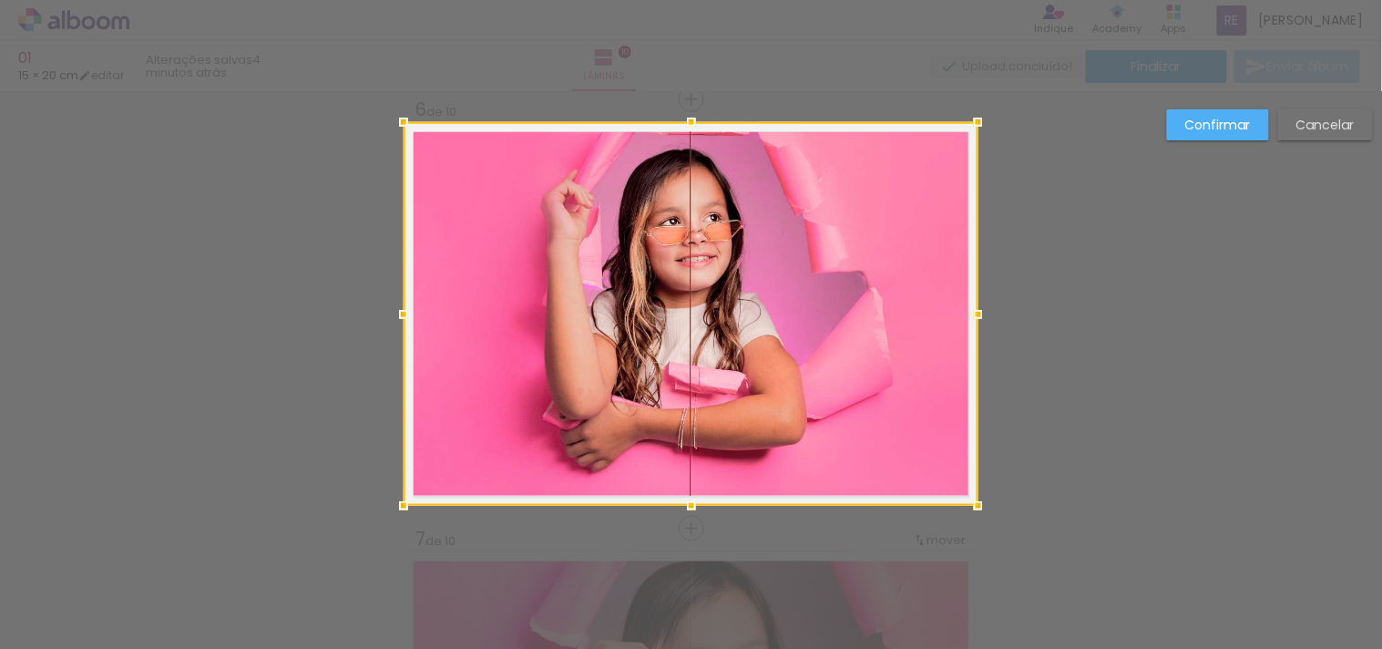
drag, startPoint x: 845, startPoint y: 269, endPoint x: 845, endPoint y: 292, distance: 23.7
click at [845, 292] on div at bounding box center [691, 314] width 575 height 384
click at [847, 287] on div at bounding box center [691, 314] width 575 height 384
drag, startPoint x: 847, startPoint y: 287, endPoint x: 852, endPoint y: 339, distance: 52.1
click at [852, 339] on div at bounding box center [691, 314] width 575 height 384
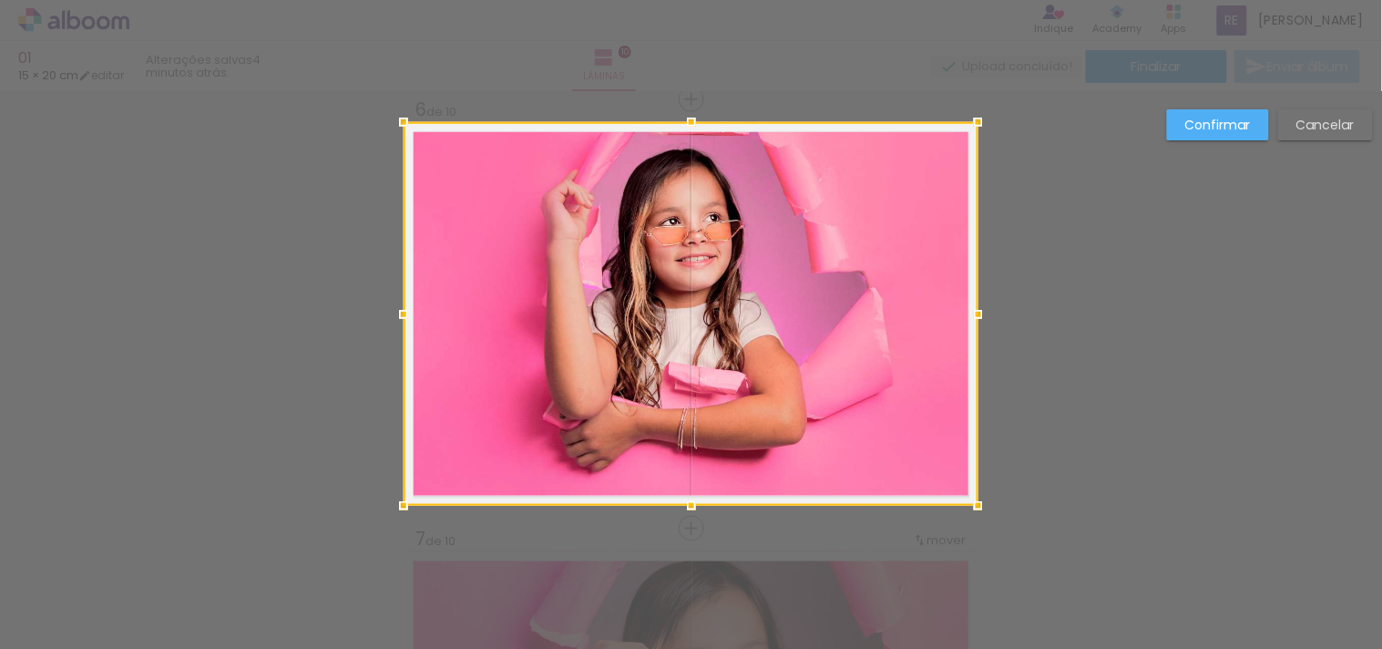
click at [1033, 277] on div "Confirmar Cancelar" at bounding box center [691, 305] width 1382 height 4764
click at [694, 256] on div at bounding box center [691, 314] width 575 height 384
click at [1157, 311] on div "Confirmar Cancelar" at bounding box center [691, 305] width 1382 height 4764
click at [1236, 100] on div "Confirmar Cancelar" at bounding box center [691, 305] width 1382 height 4764
click at [0, 0] on slot "Confirmar" at bounding box center [0, 0] width 0 height 0
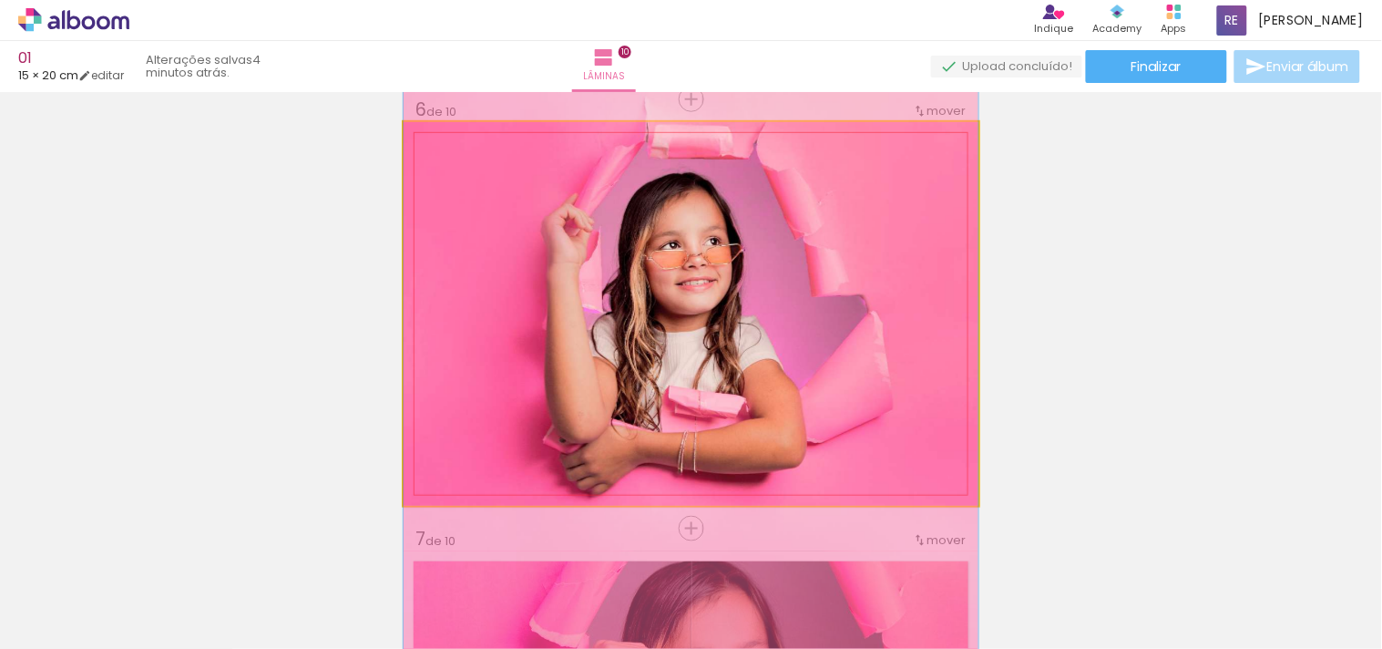
drag, startPoint x: 776, startPoint y: 206, endPoint x: 776, endPoint y: 230, distance: 23.7
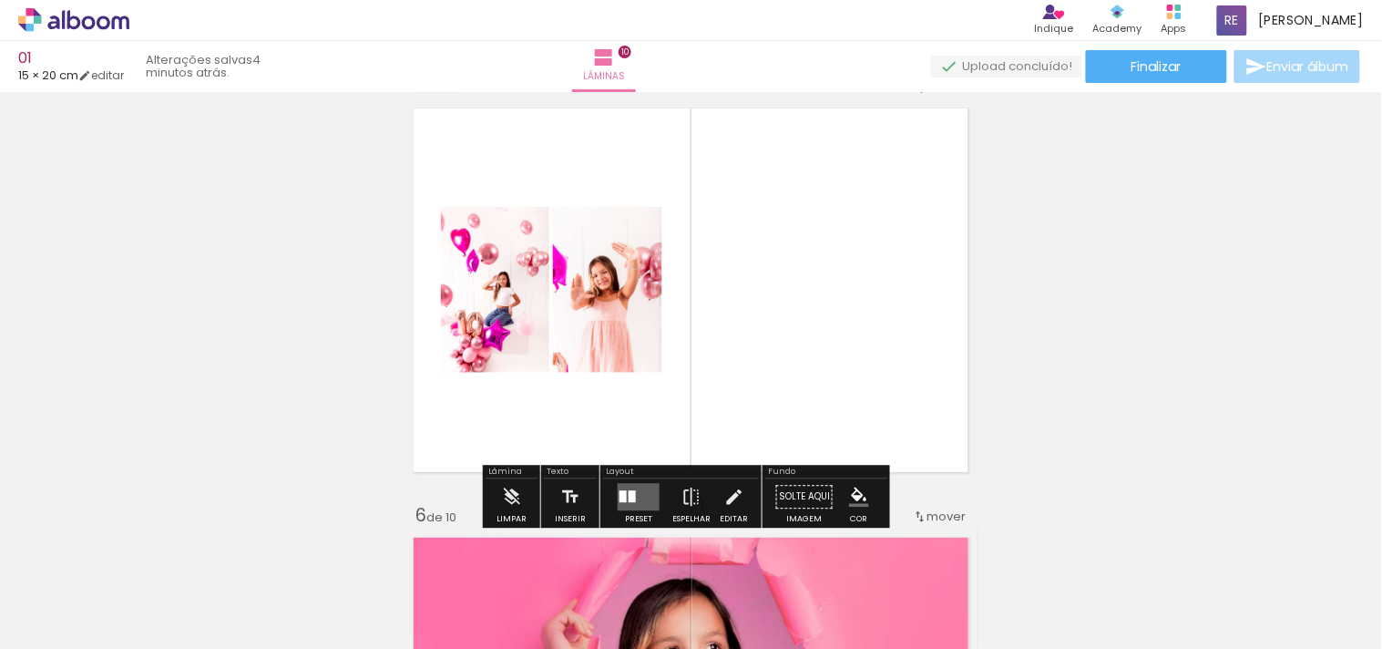
click at [632, 503] on quentale-layouter at bounding box center [639, 496] width 42 height 27
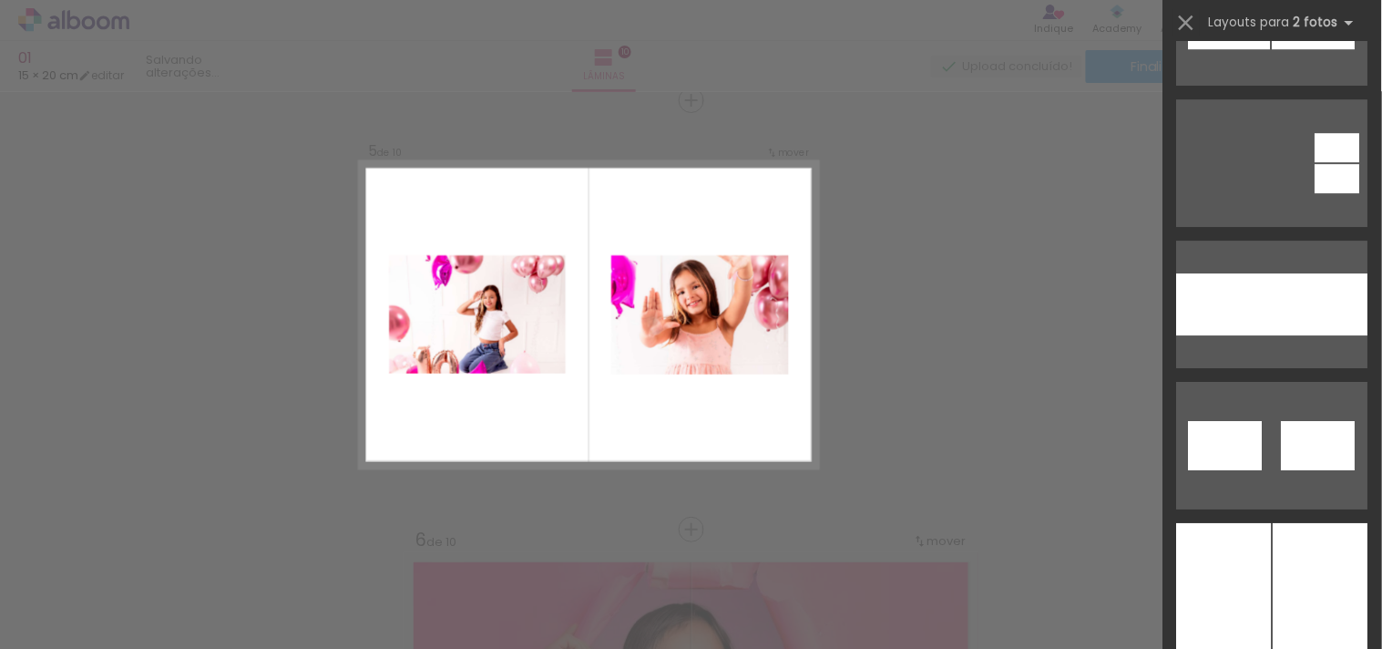
scroll to position [8706, 0]
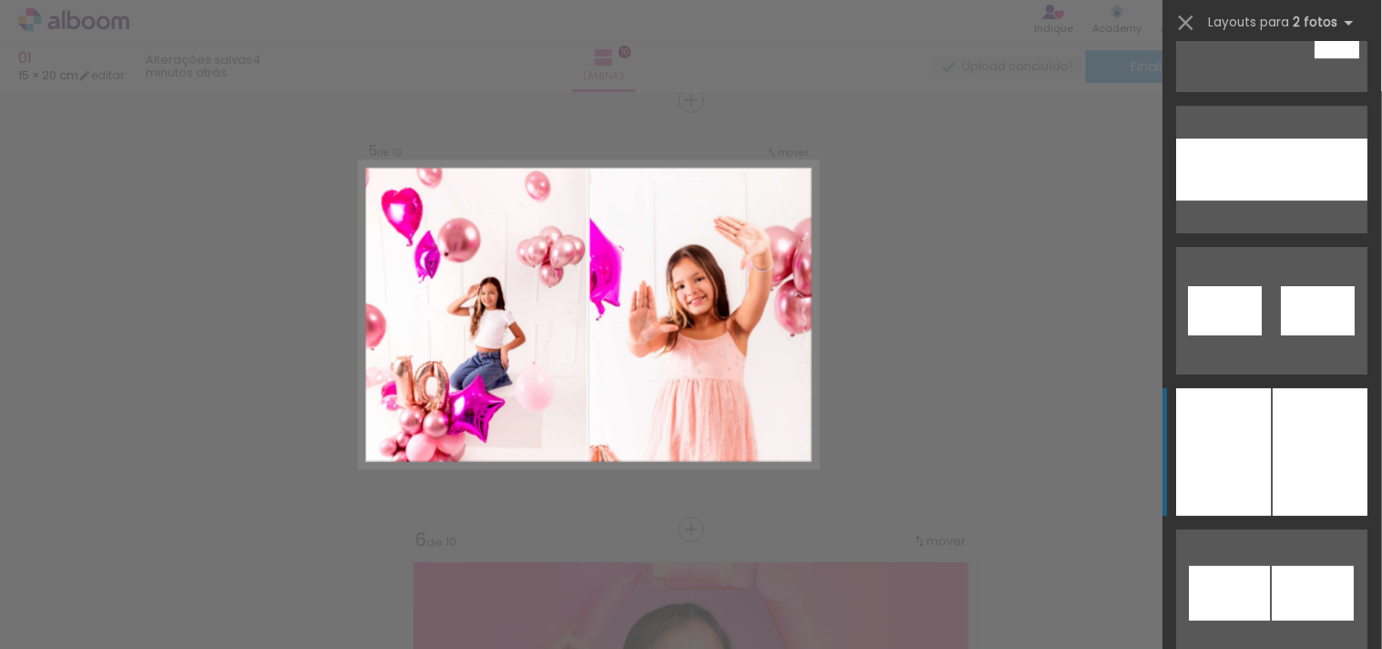
click at [1244, 415] on div at bounding box center [1321, 452] width 95 height 128
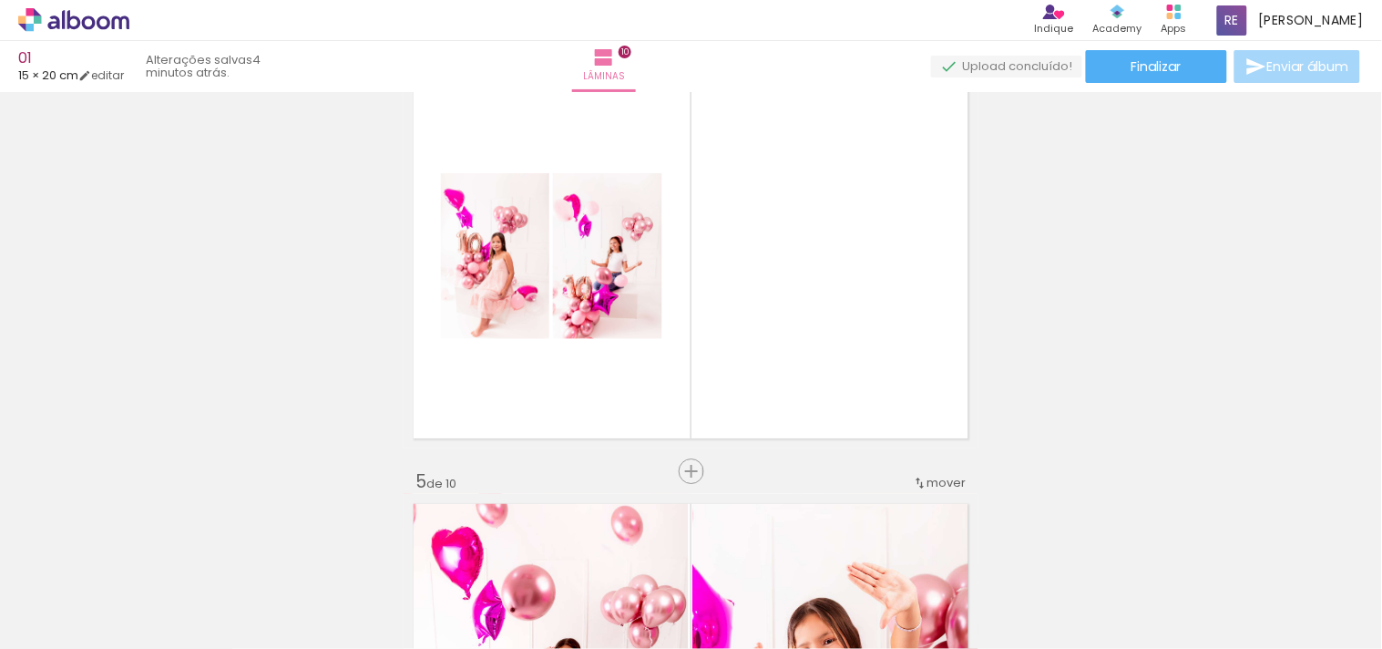
scroll to position [1334, 0]
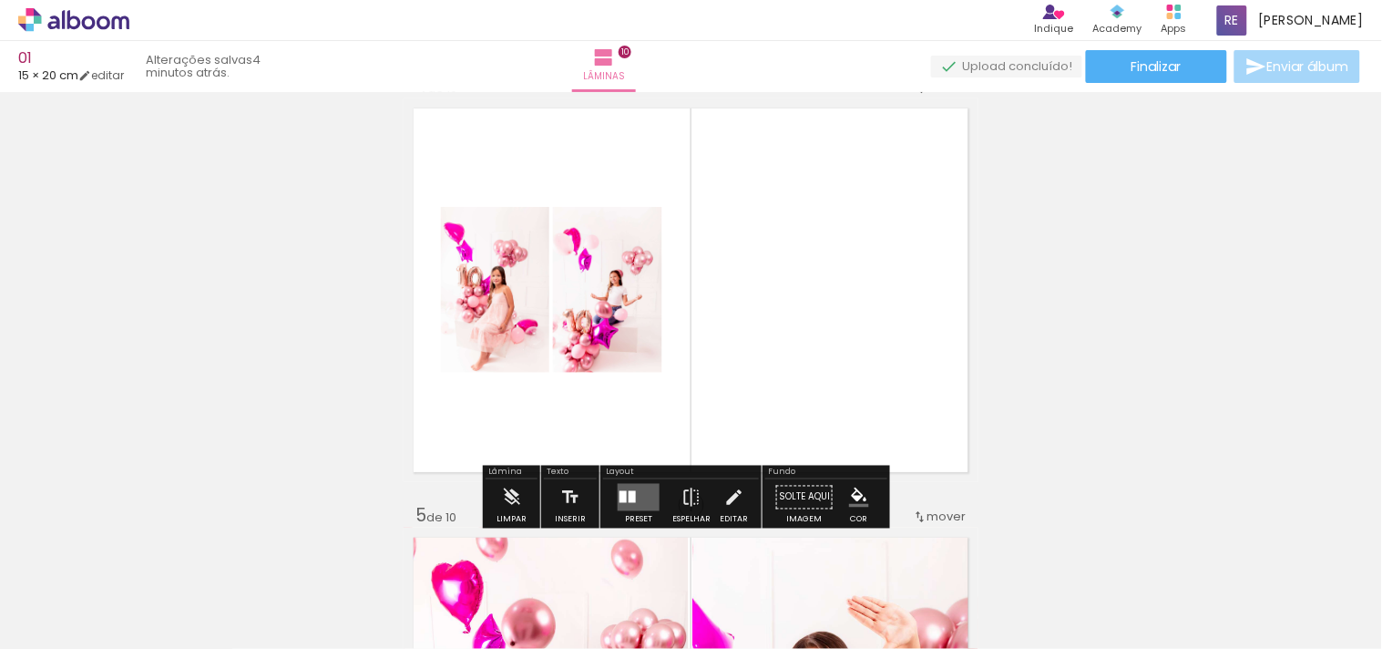
click at [633, 498] on quentale-layouter at bounding box center [639, 496] width 42 height 27
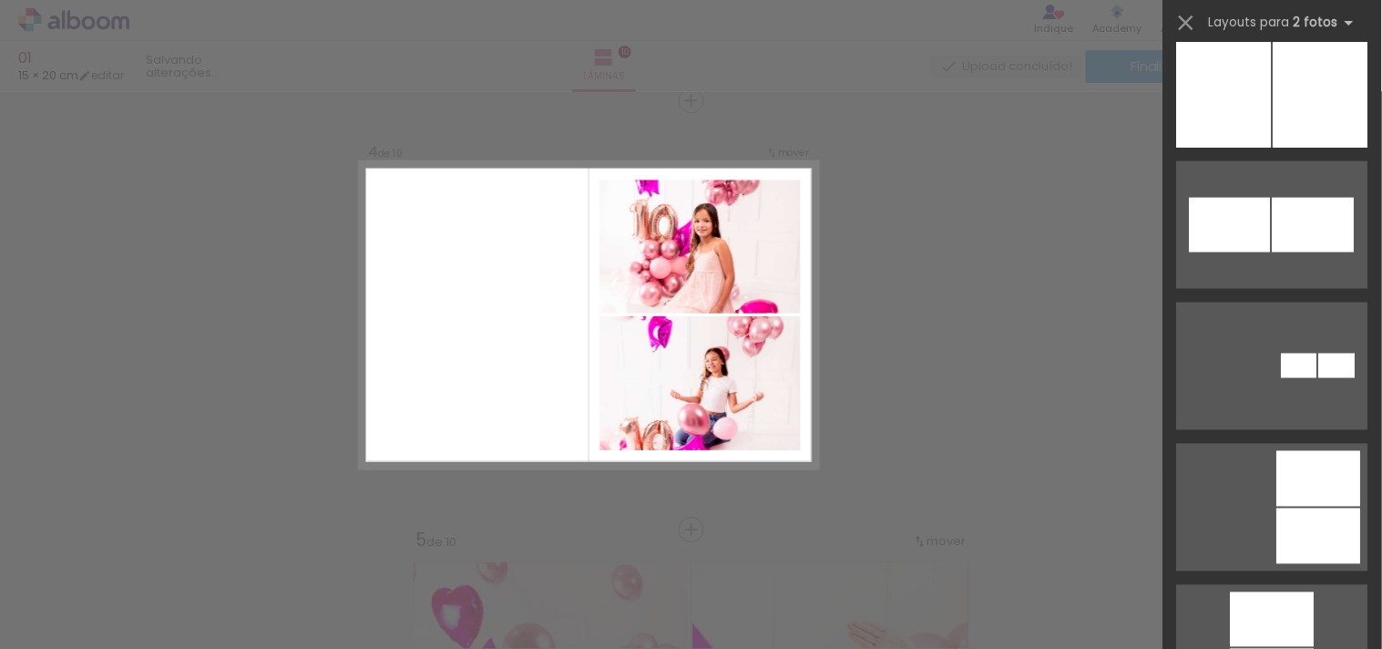
scroll to position [9516, 0]
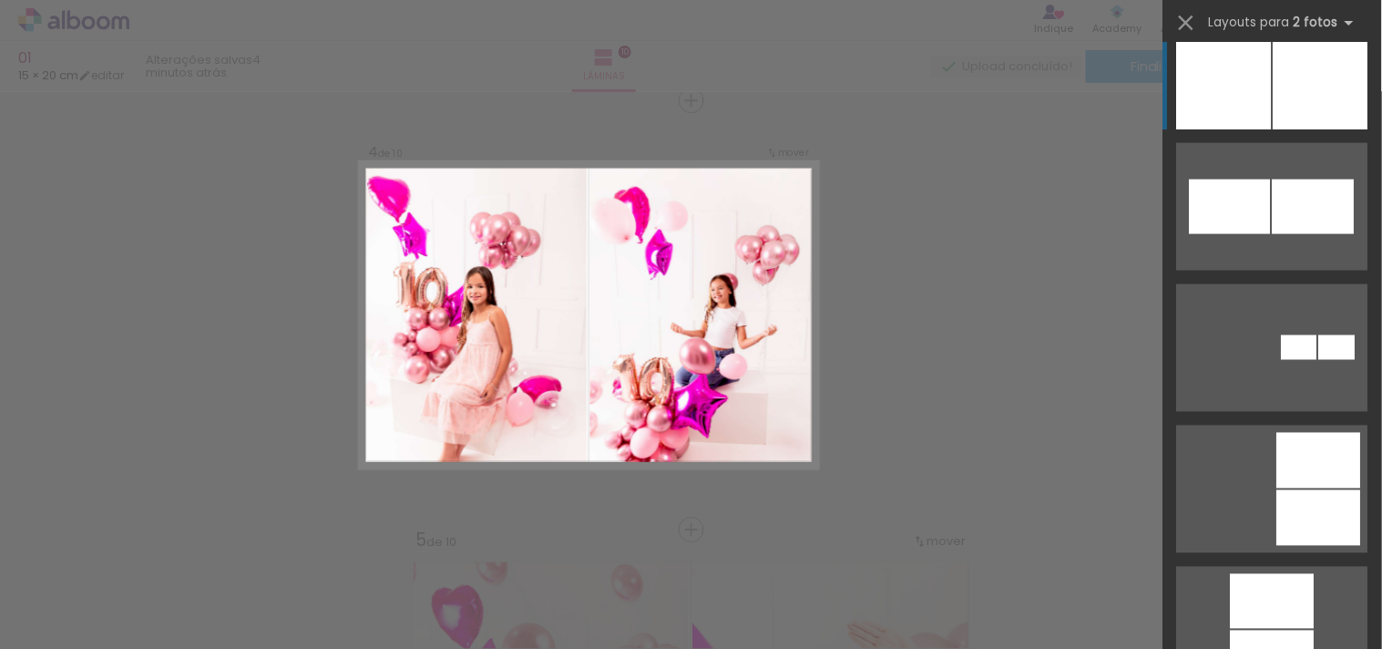
click at [1244, 64] on div at bounding box center [1321, 66] width 95 height 128
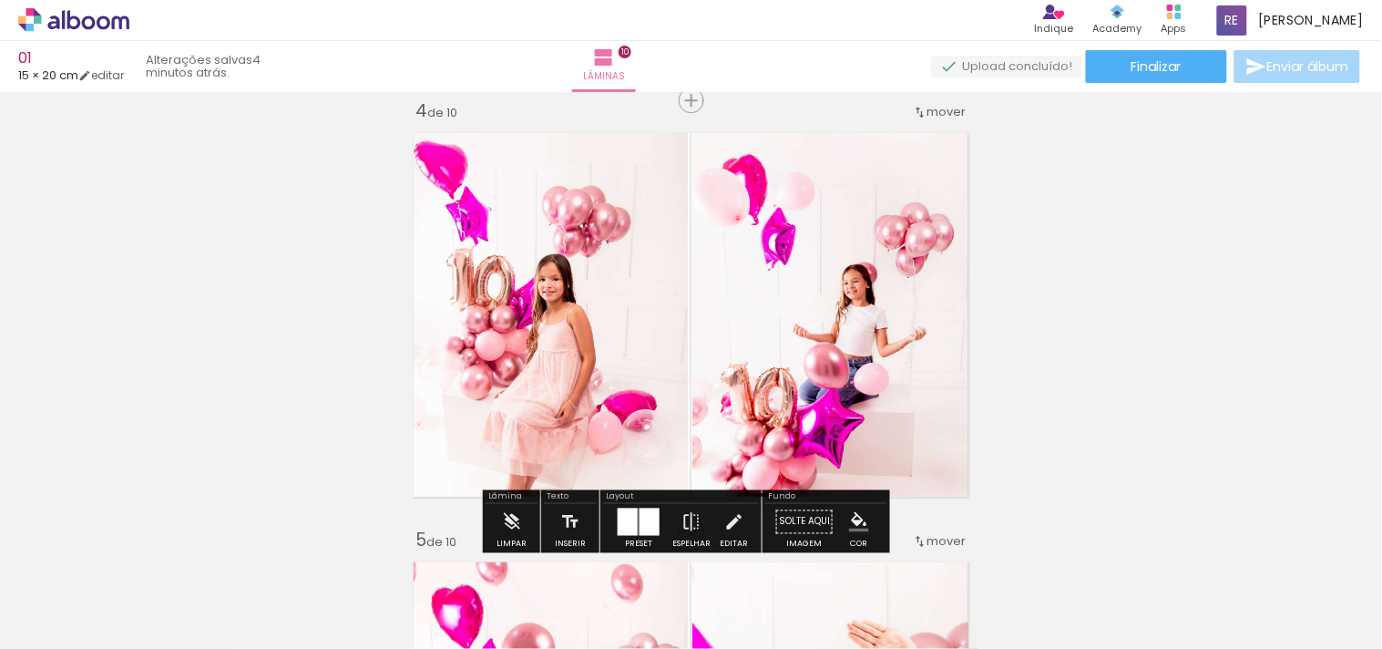
click at [576, 260] on quentale-photo at bounding box center [546, 315] width 285 height 384
click at [586, 347] on quentale-photo at bounding box center [546, 315] width 285 height 384
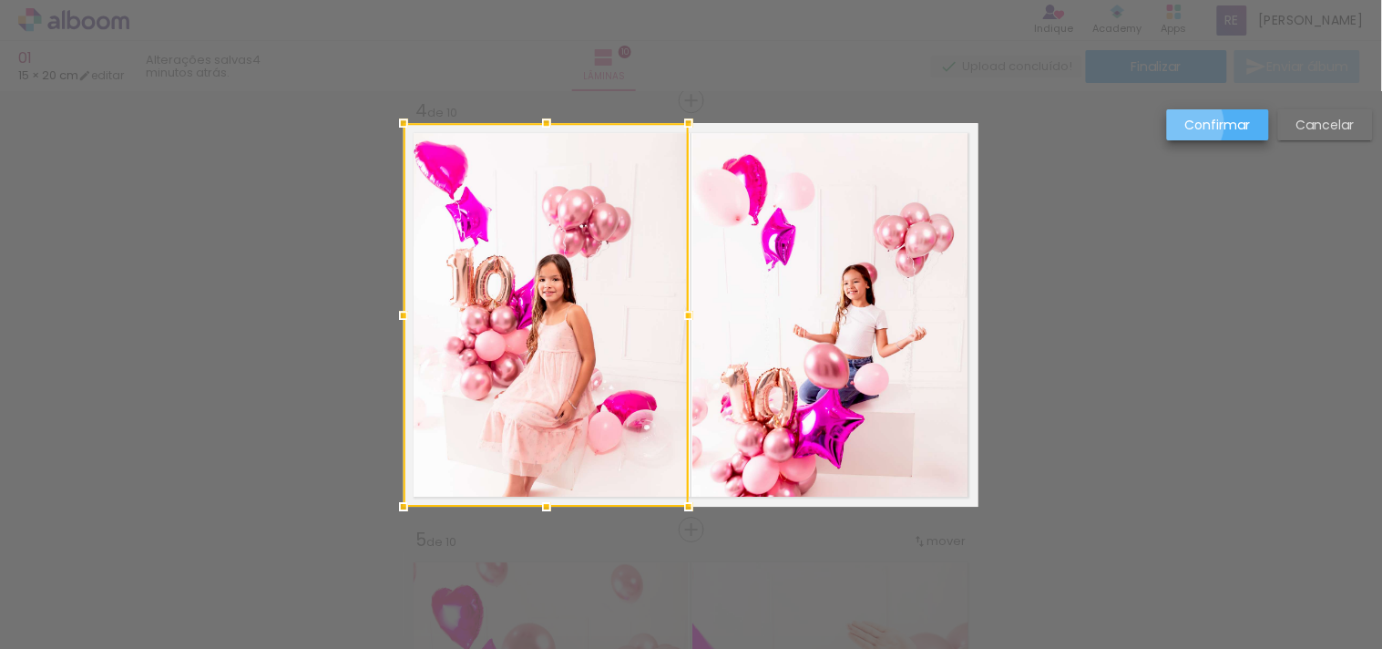
click at [1182, 125] on paper-button "Confirmar" at bounding box center [1218, 124] width 102 height 31
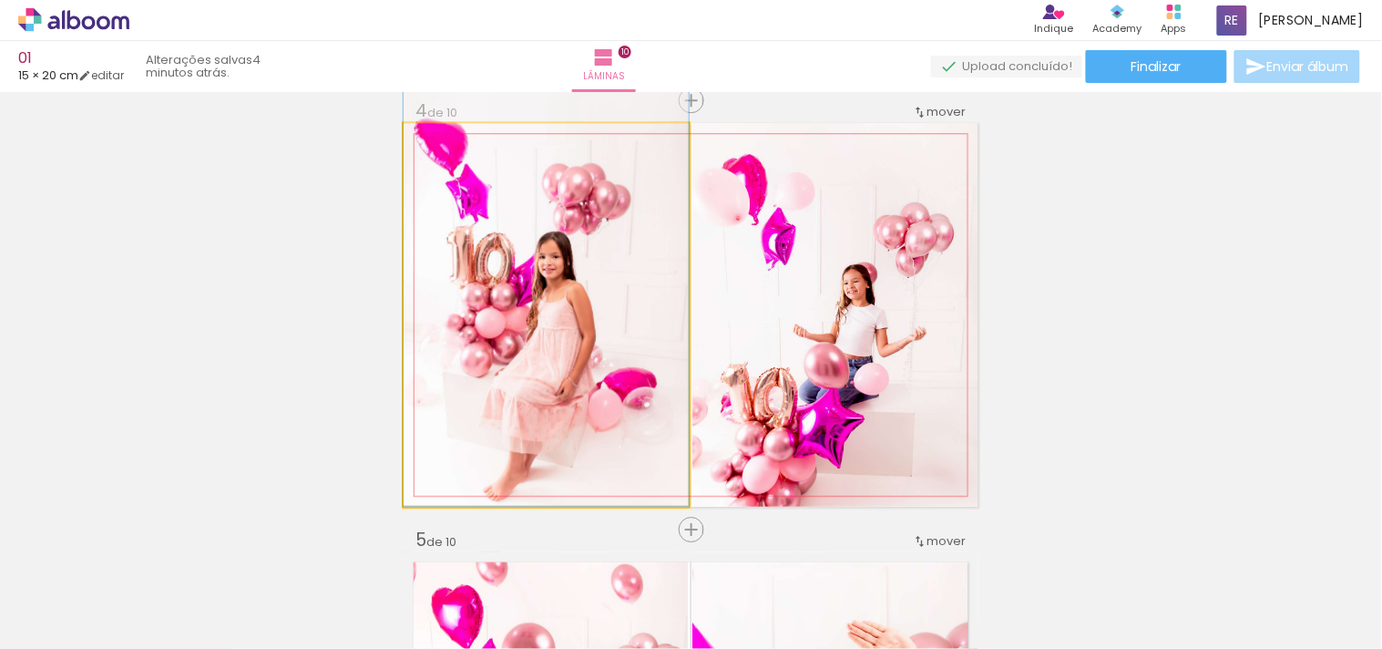
drag, startPoint x: 536, startPoint y: 241, endPoint x: 545, endPoint y: 178, distance: 64.4
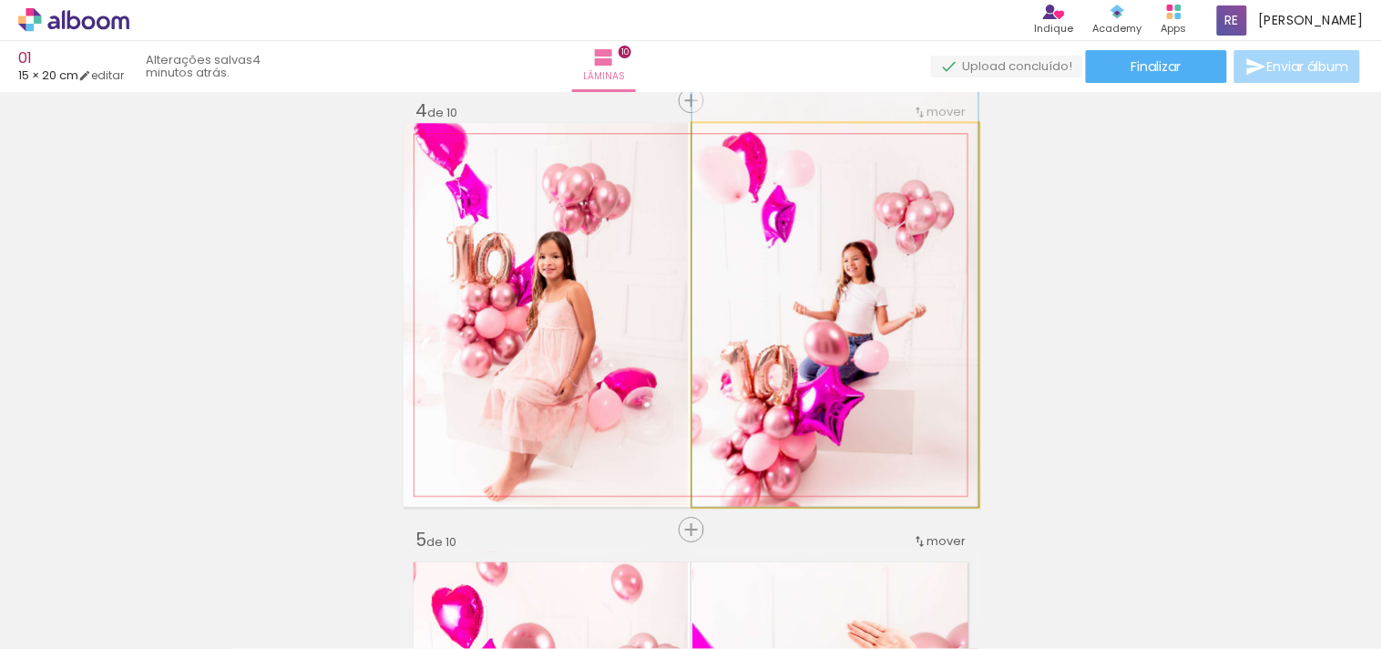
drag, startPoint x: 941, startPoint y: 314, endPoint x: 941, endPoint y: 283, distance: 31.0
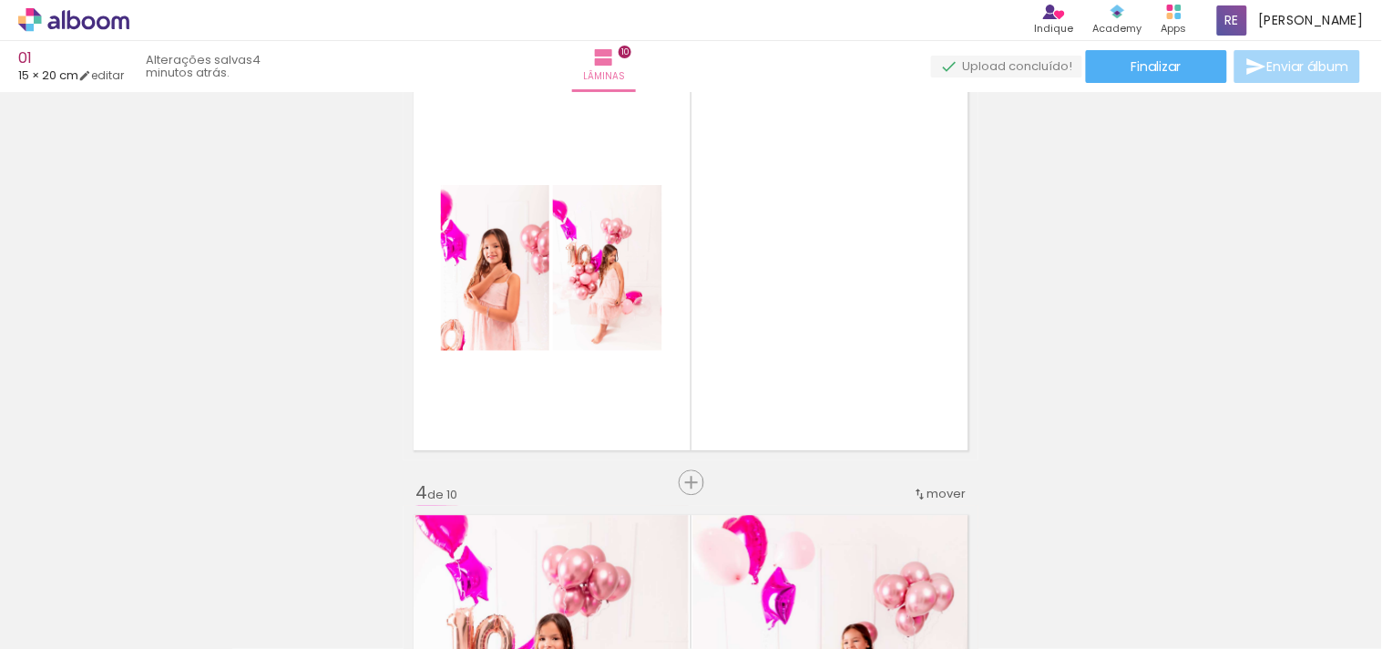
scroll to position [905, 0]
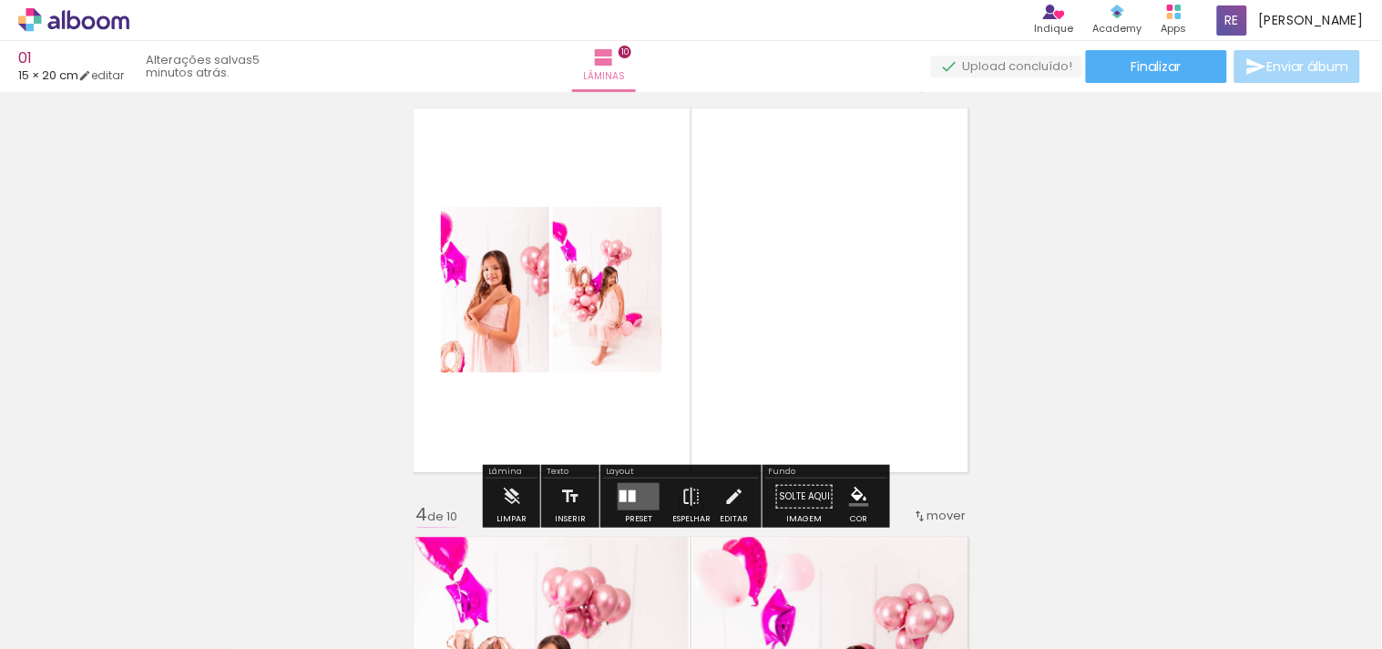
drag, startPoint x: 629, startPoint y: 506, endPoint x: 1175, endPoint y: 274, distance: 593.7
click at [630, 506] on quentale-layouter at bounding box center [639, 496] width 42 height 27
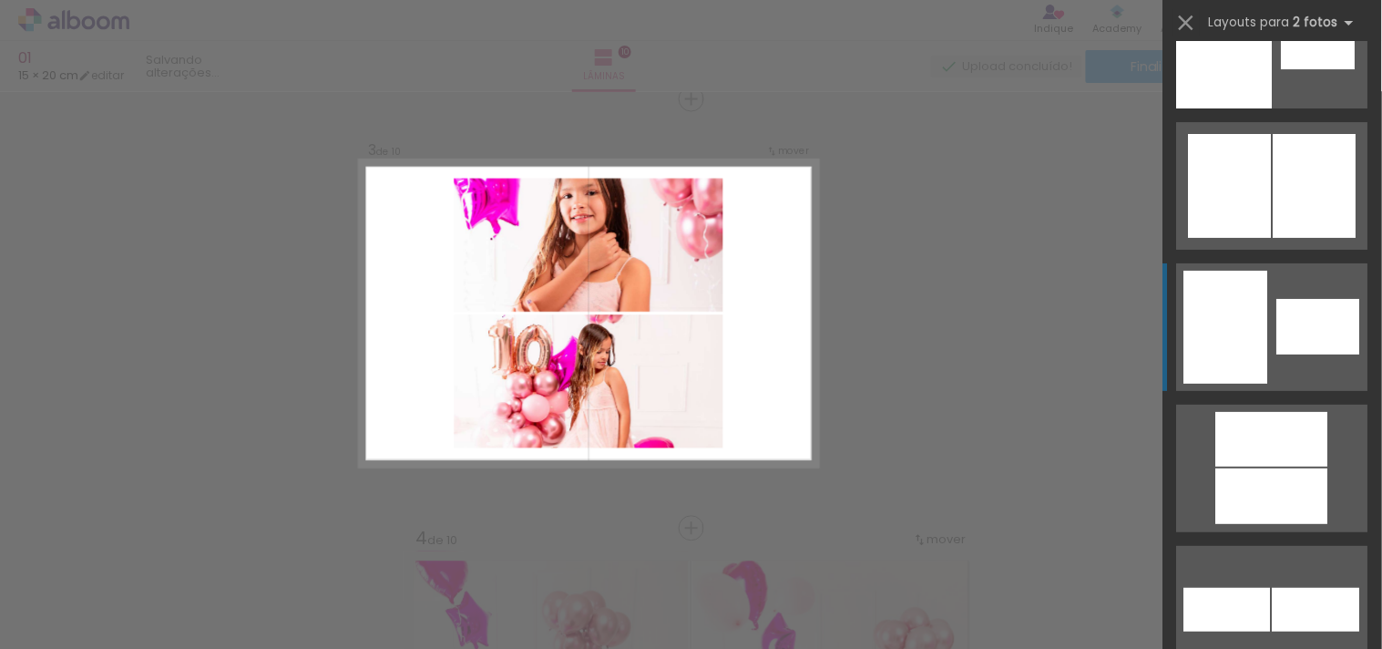
scroll to position [12303, 0]
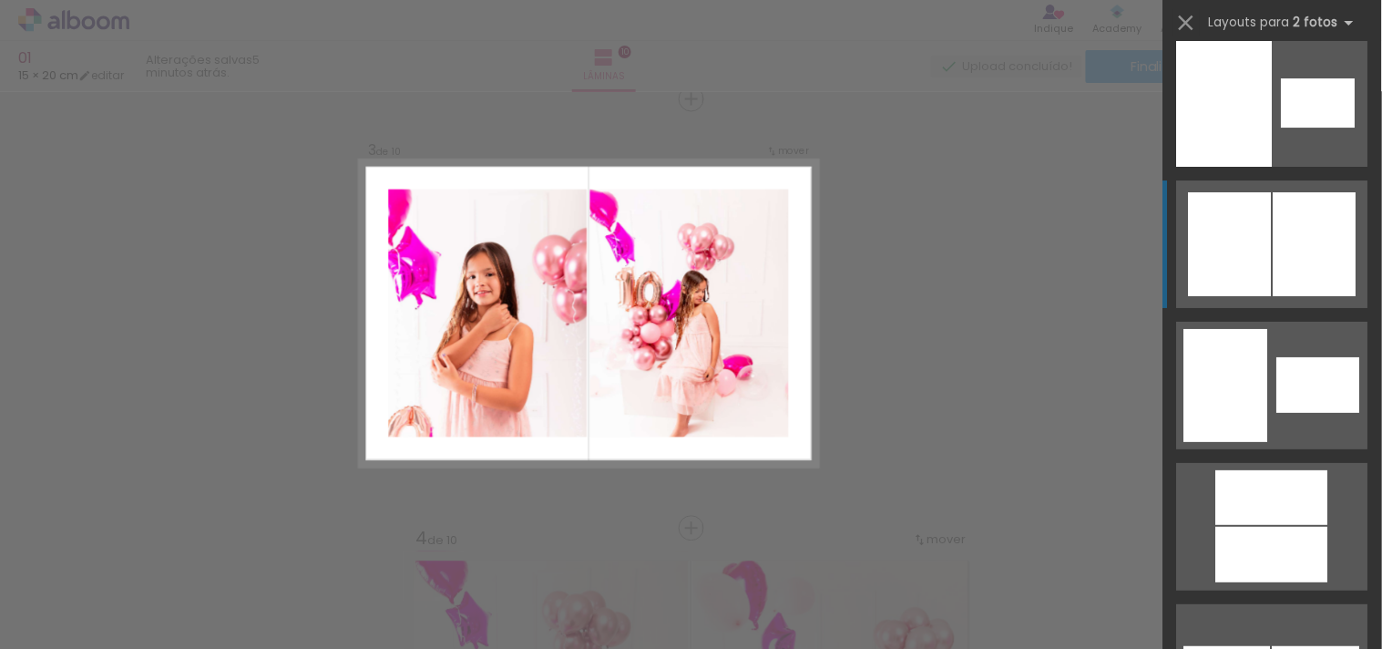
click at [1244, 268] on div at bounding box center [1315, 244] width 83 height 104
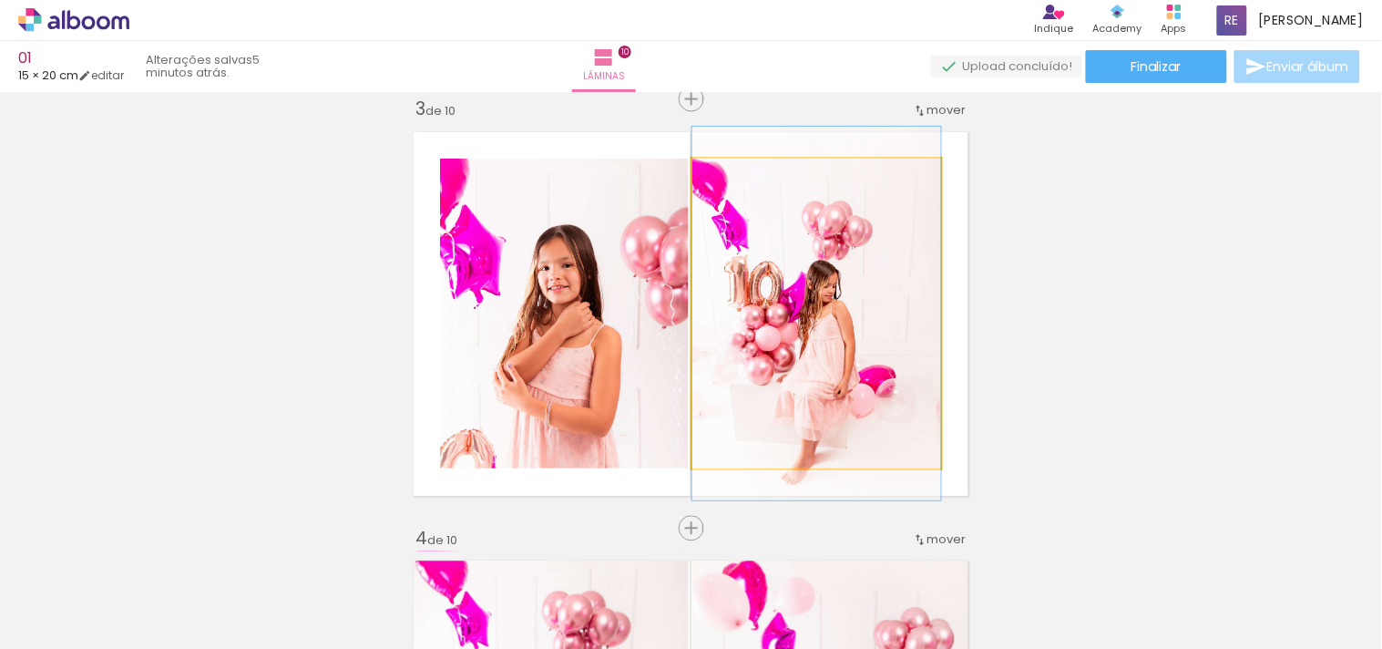
click at [918, 325] on quentale-photo at bounding box center [816, 314] width 249 height 310
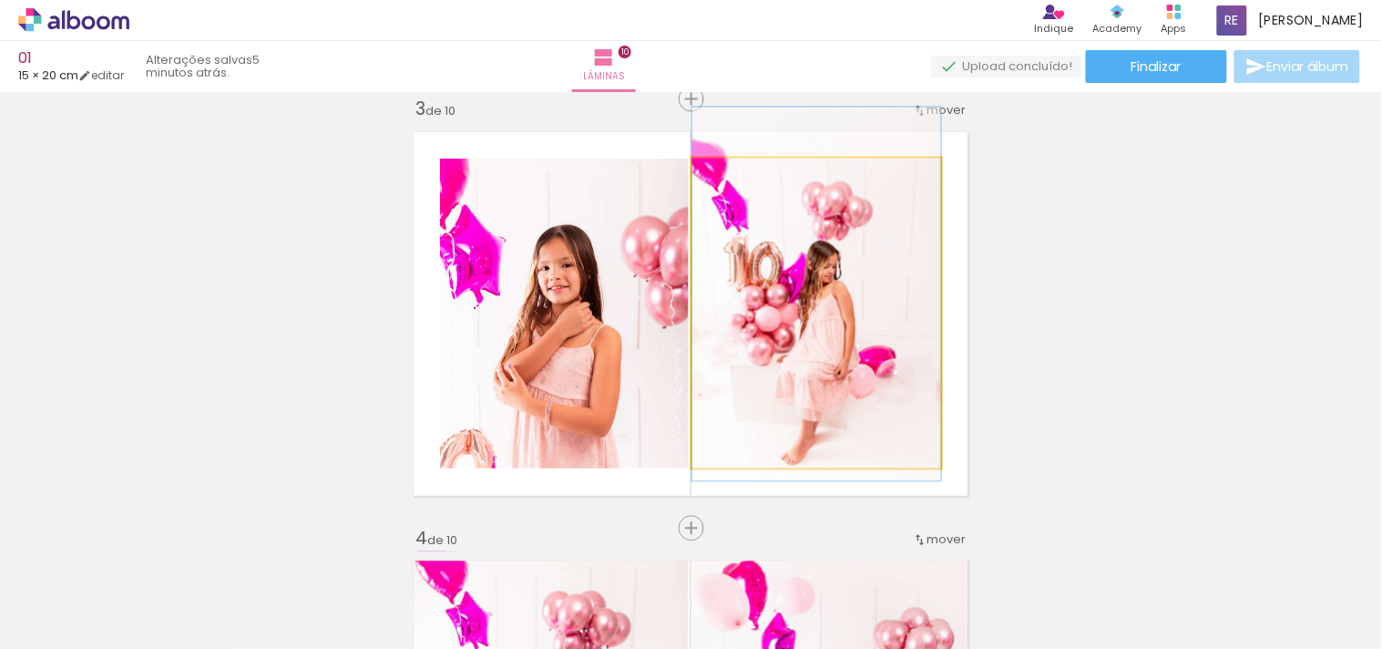
drag, startPoint x: 857, startPoint y: 359, endPoint x: 862, endPoint y: 340, distance: 19.7
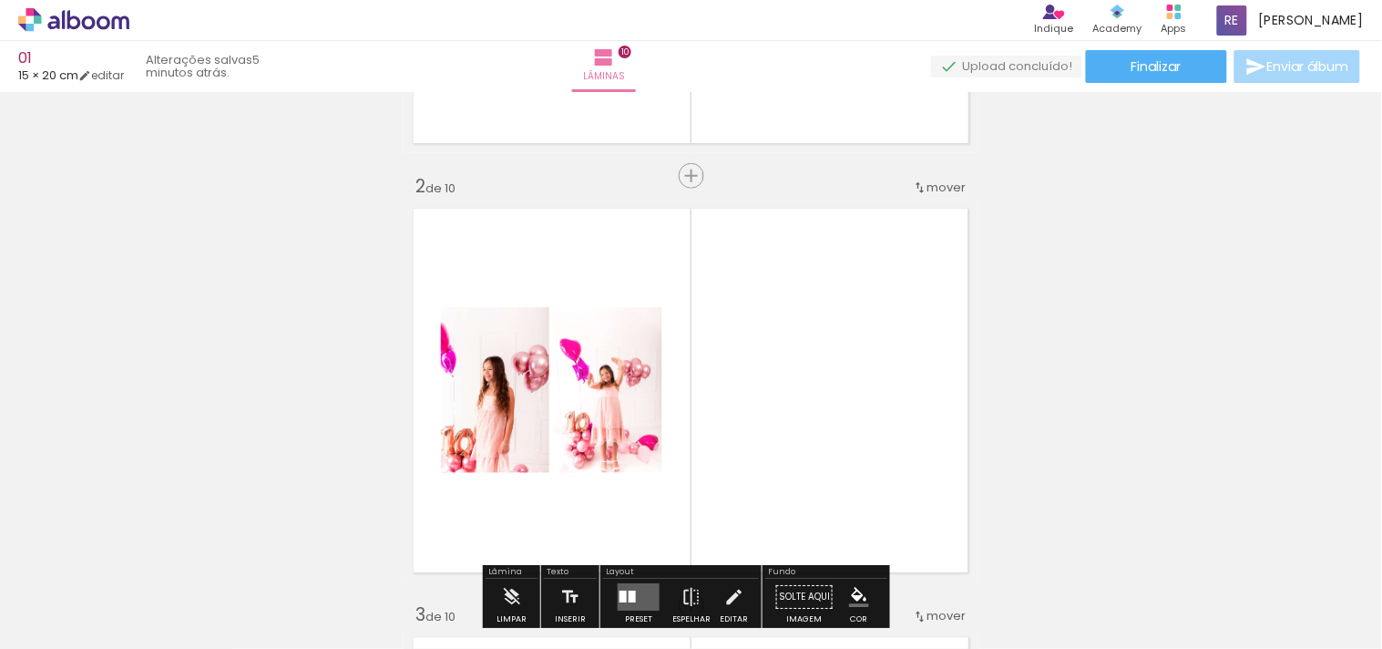
scroll to position [578, 0]
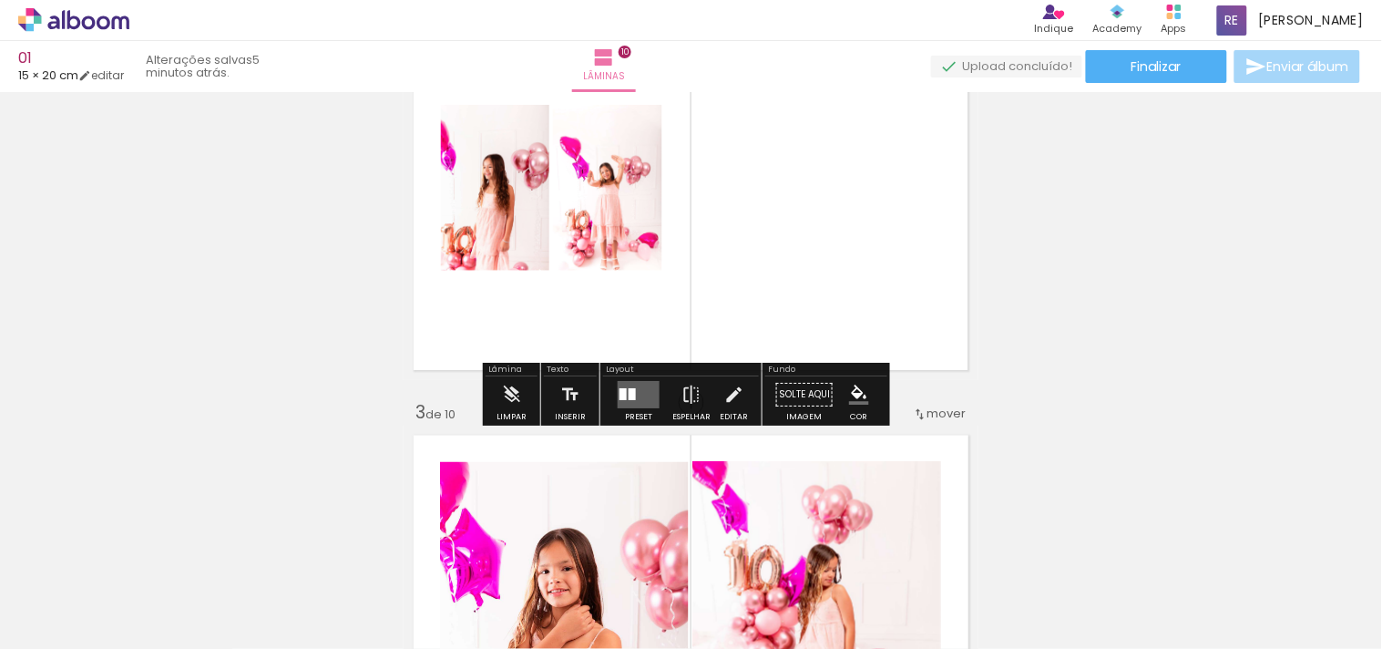
click at [645, 410] on div at bounding box center [638, 394] width 49 height 36
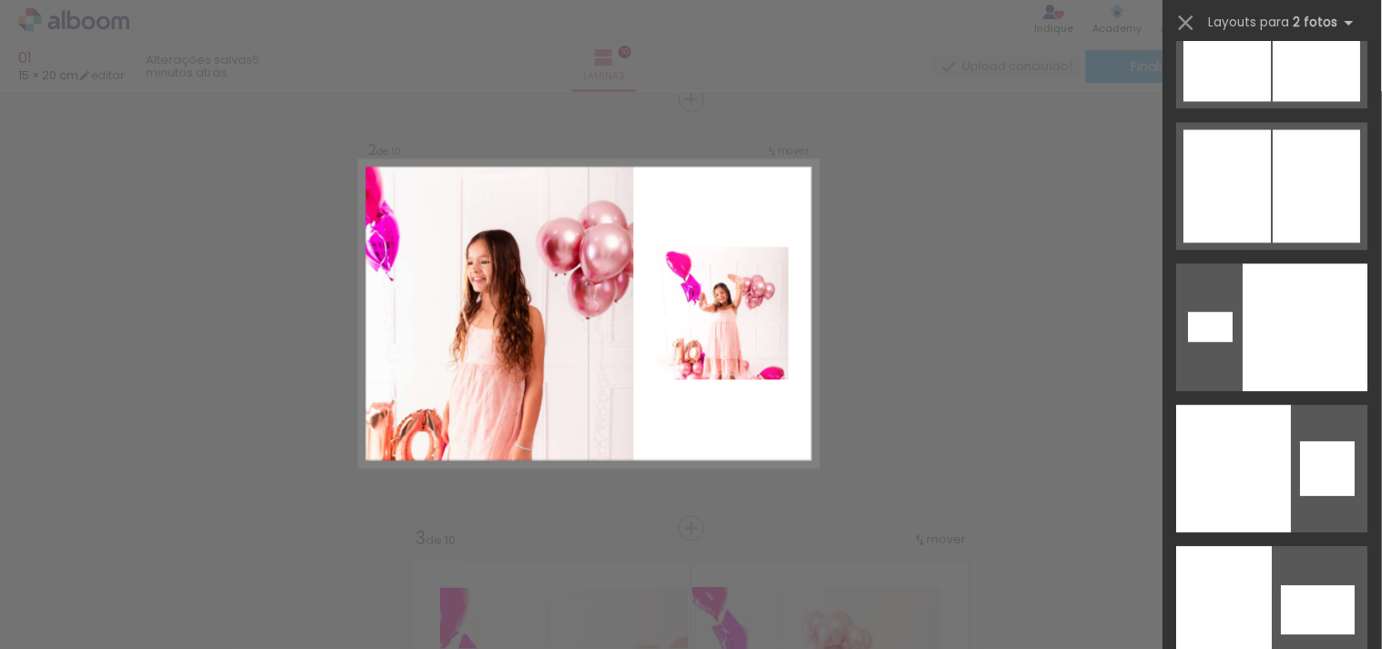
scroll to position [11594, 0]
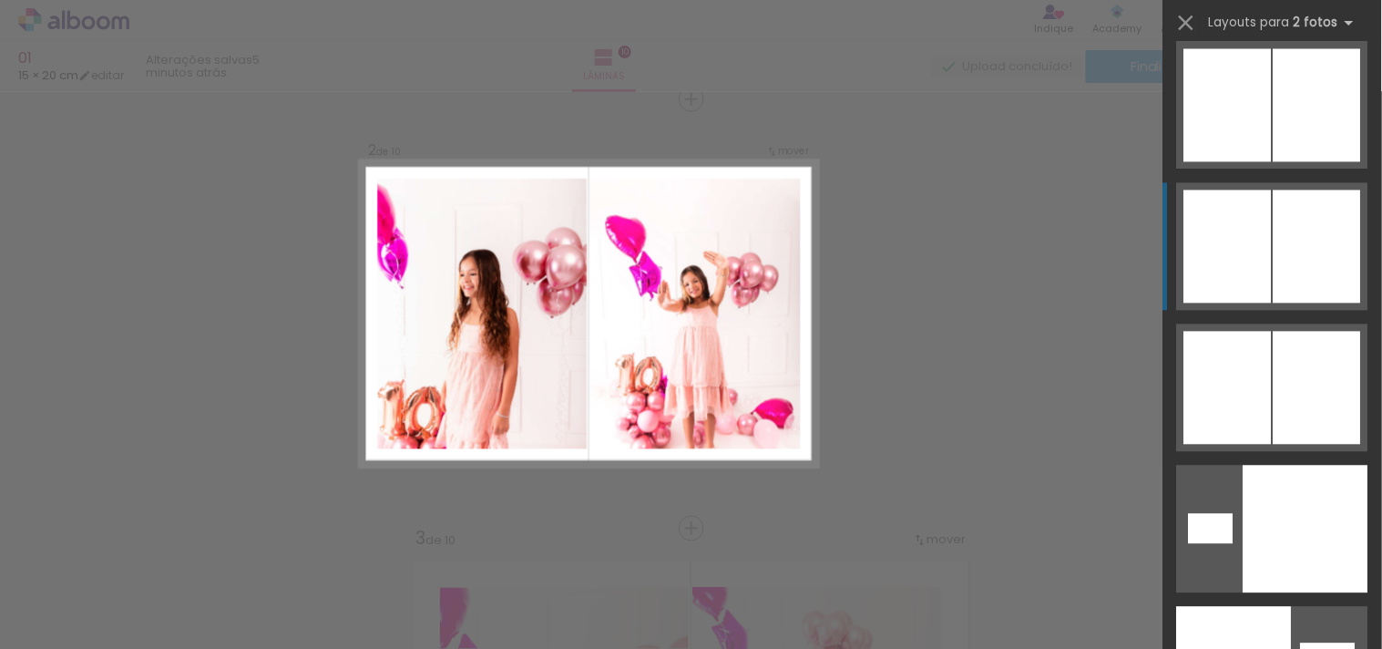
click at [1244, 260] on div at bounding box center [1317, 246] width 87 height 113
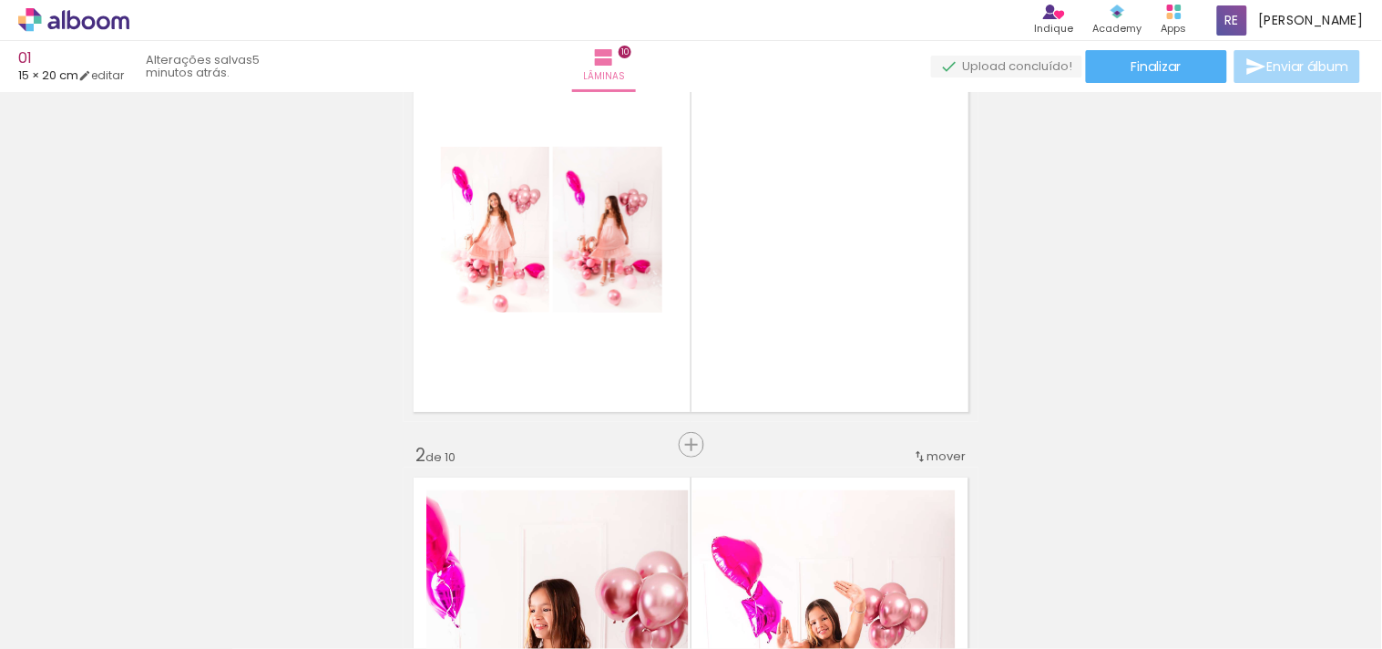
scroll to position [47, 0]
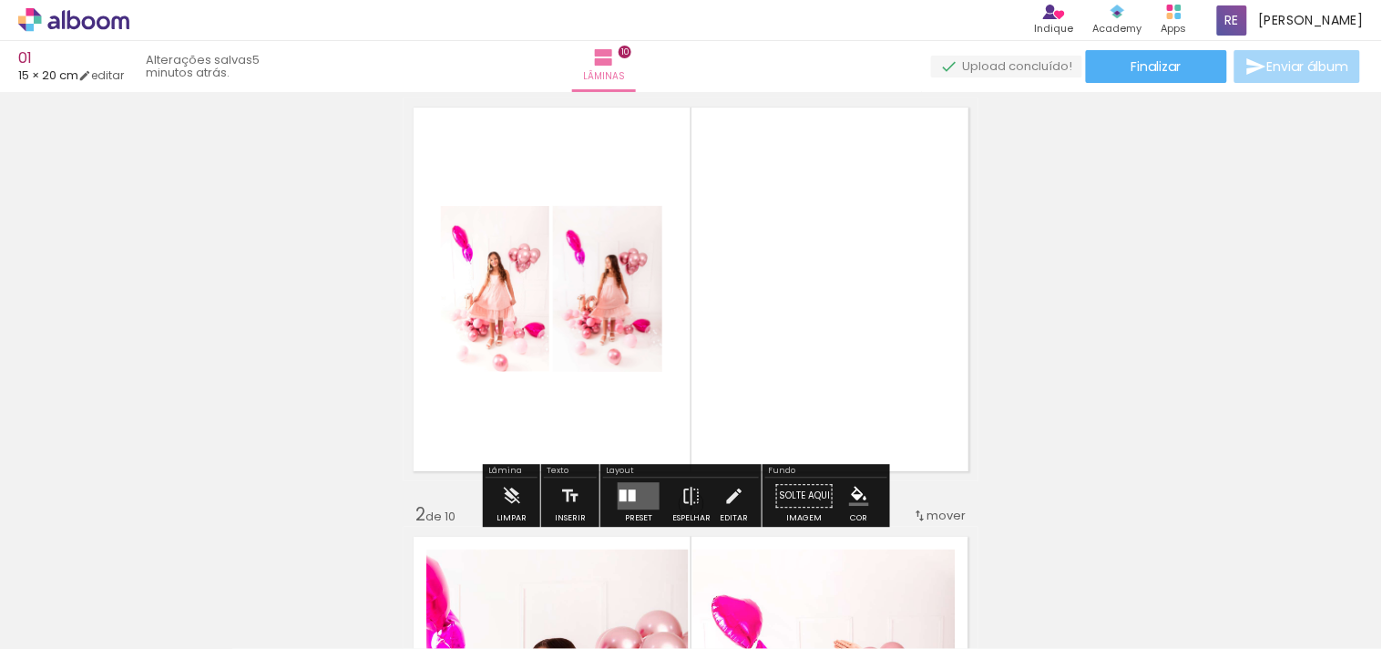
click at [647, 497] on quentale-layouter at bounding box center [639, 495] width 42 height 27
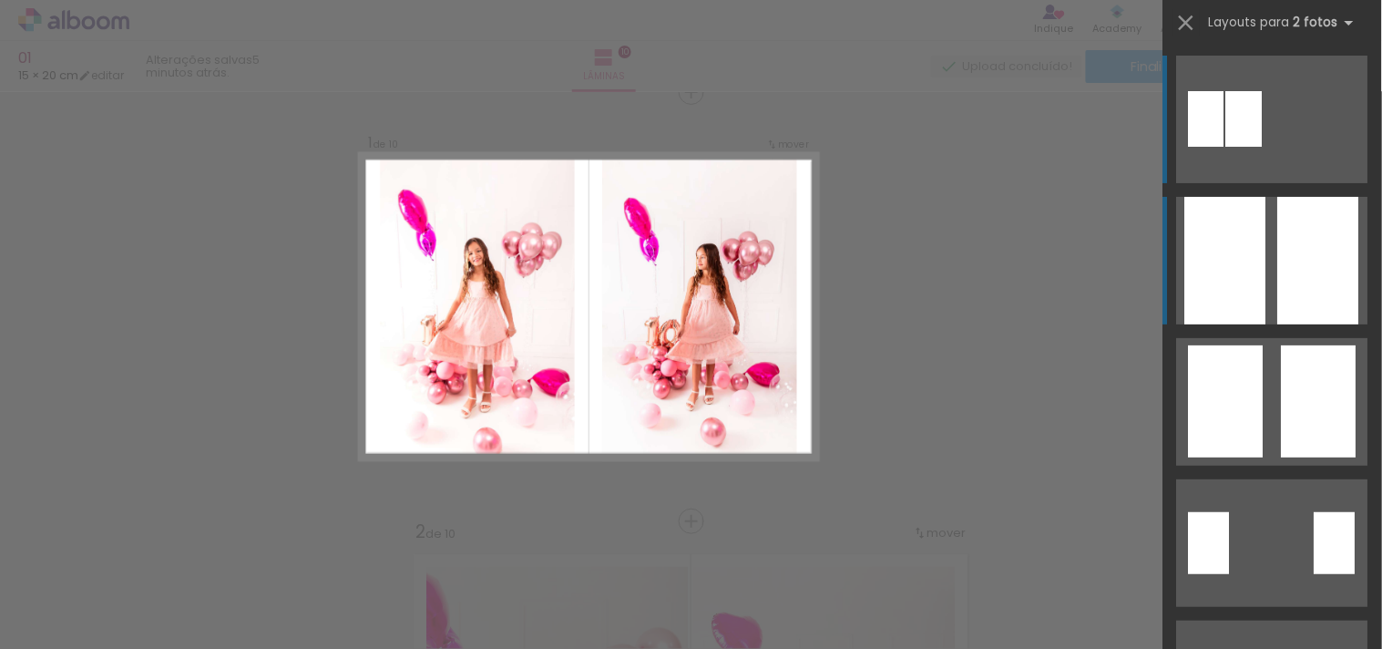
scroll to position [23, 0]
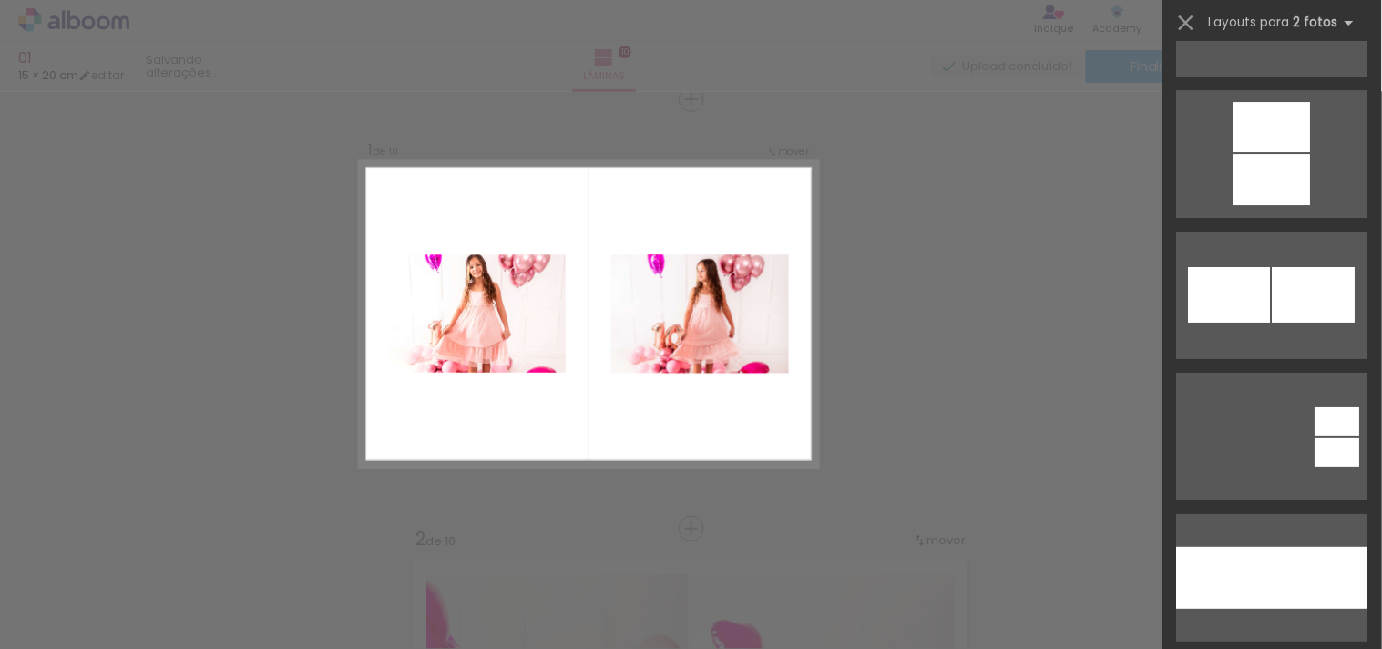
scroll to position [9112, 0]
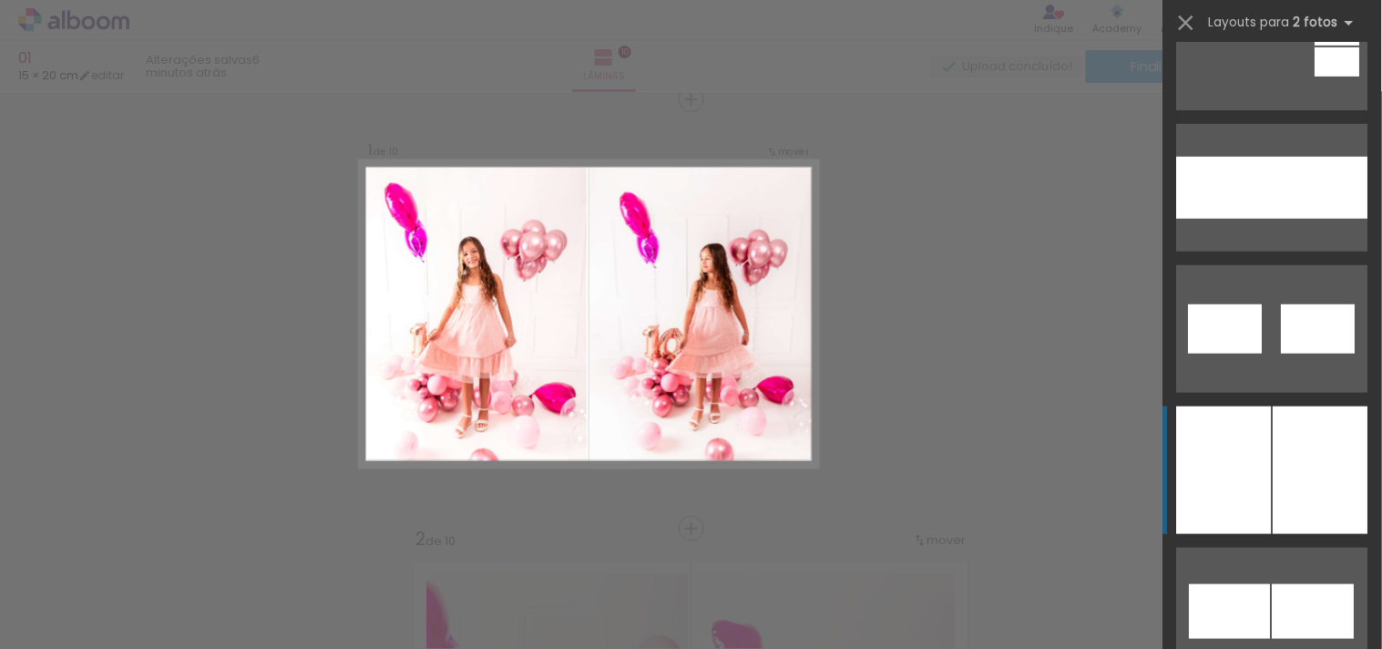
click at [1277, 489] on div at bounding box center [1321, 470] width 95 height 128
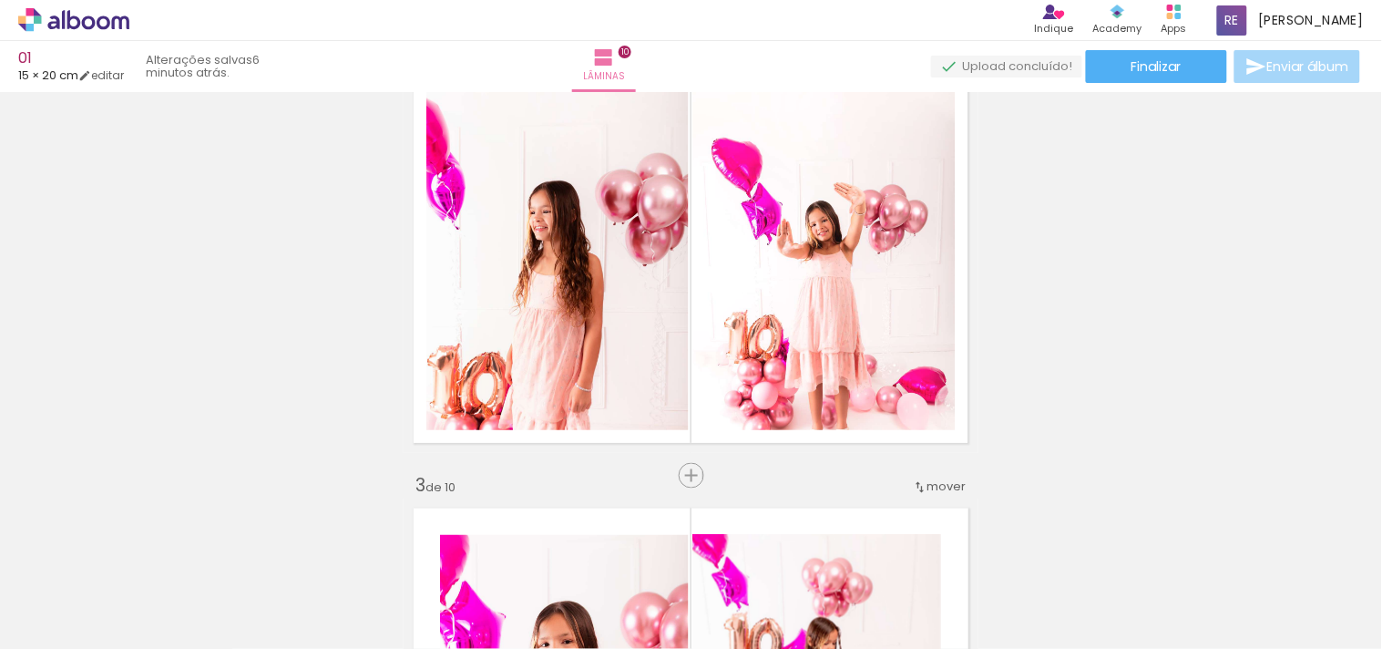
scroll to position [506, 0]
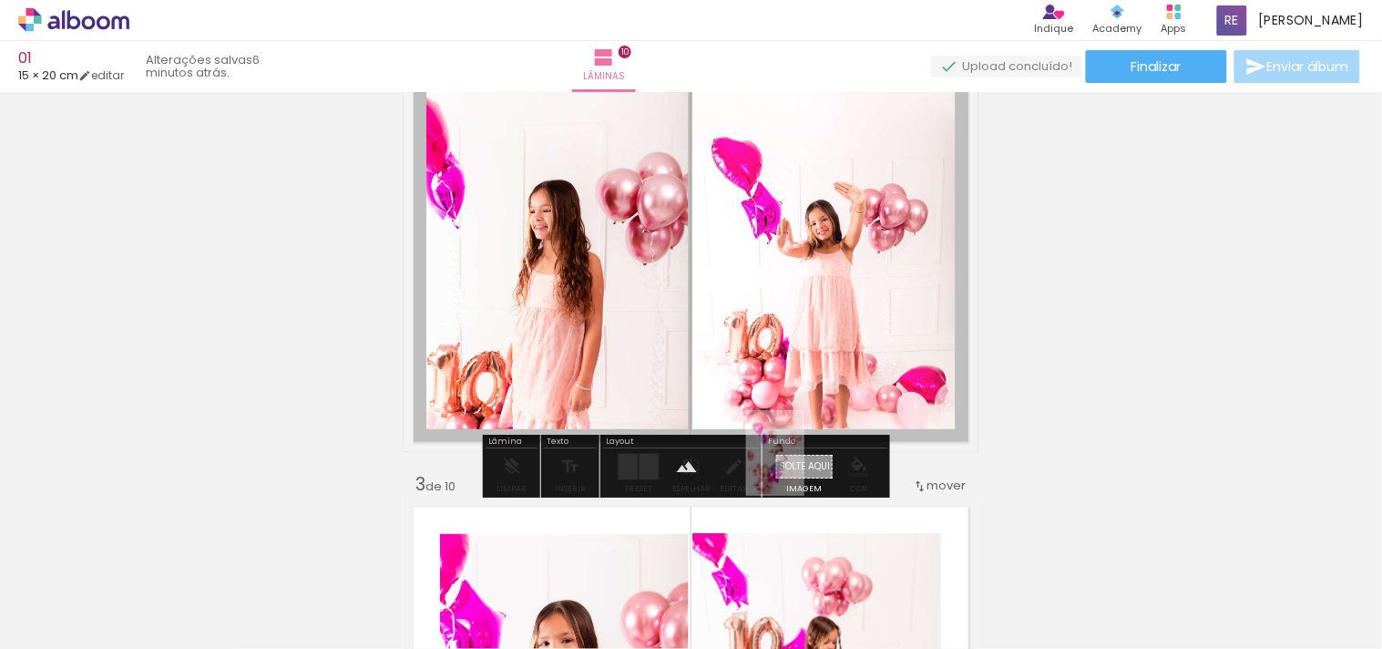
drag, startPoint x: 789, startPoint y: 617, endPoint x: 803, endPoint y: 467, distance: 151.0
click at [803, 467] on quentale-workspace at bounding box center [691, 324] width 1382 height 649
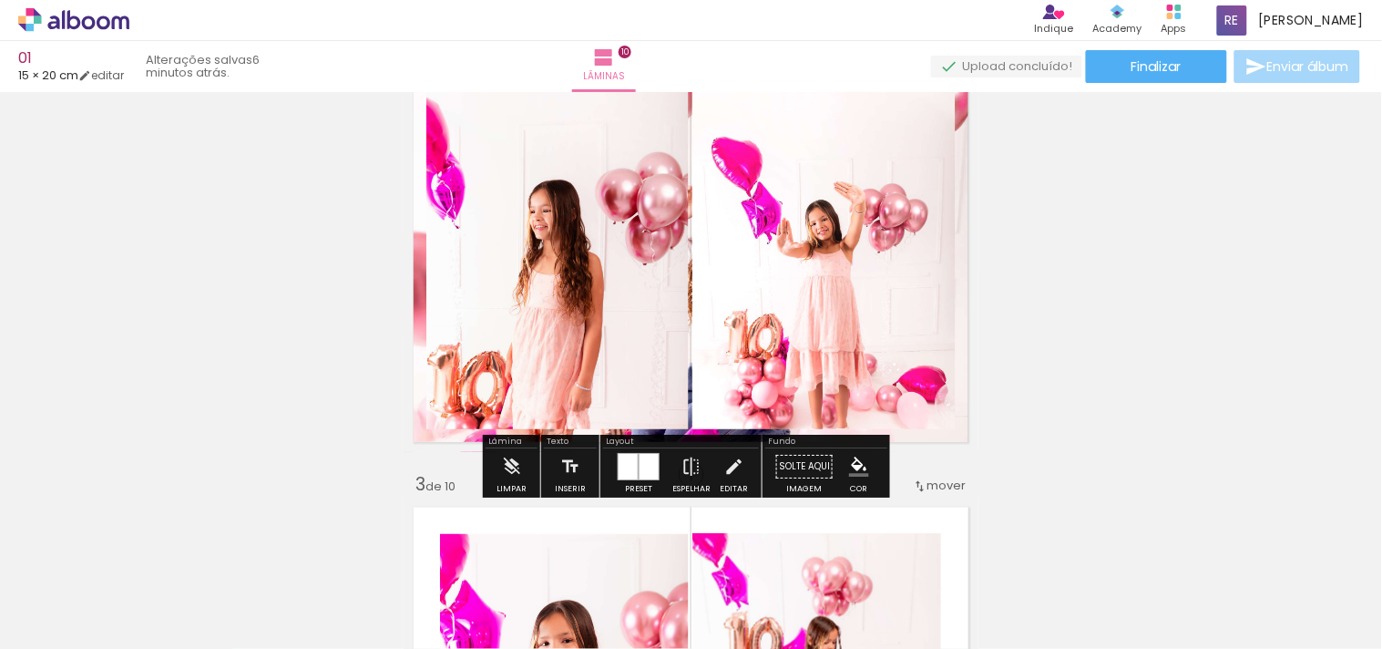
click at [950, 436] on quentale-layouter at bounding box center [691, 260] width 575 height 384
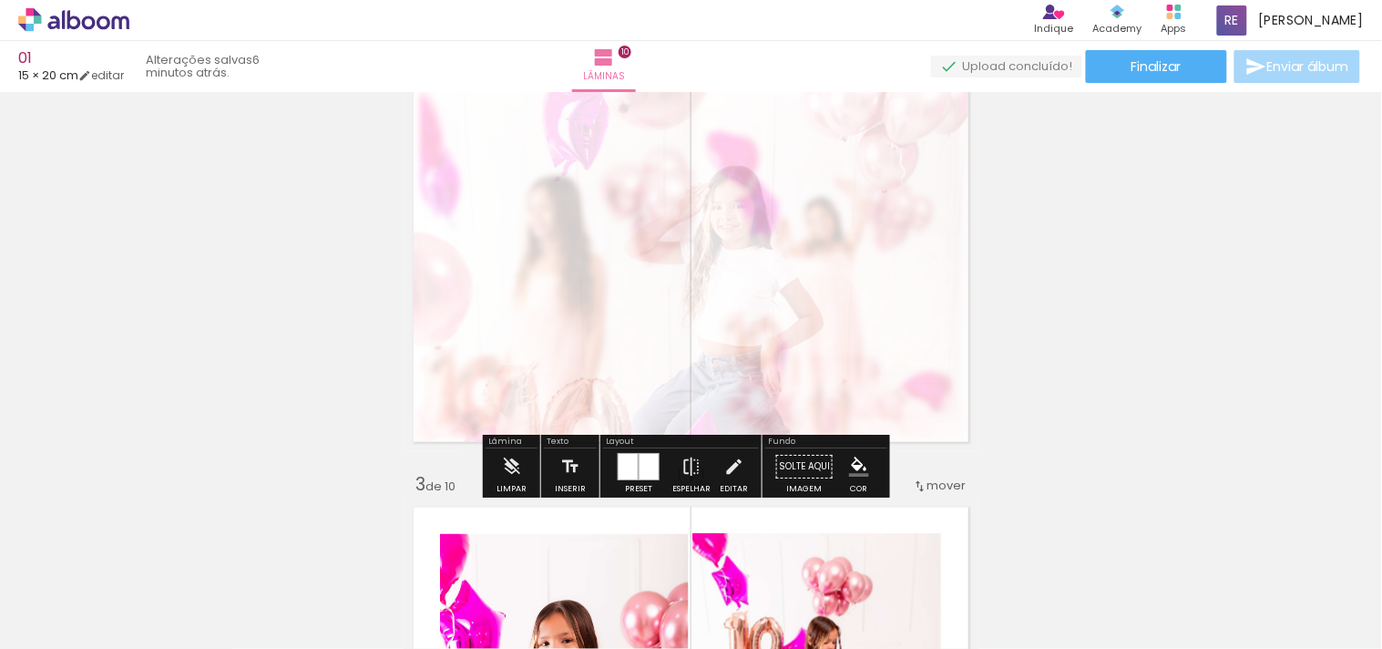
drag, startPoint x: 660, startPoint y: 110, endPoint x: 875, endPoint y: 206, distance: 235.4
type paper-slider "20"
click at [602, 122] on div at bounding box center [612, 114] width 29 height 29
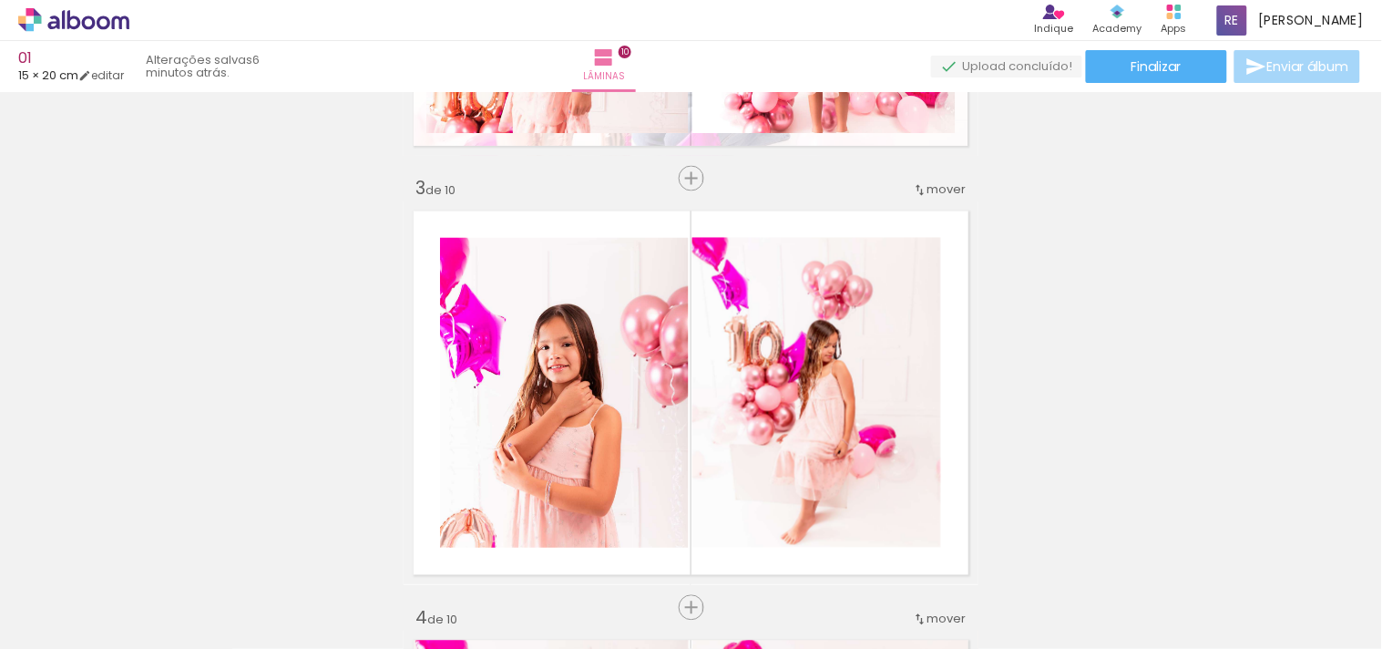
scroll to position [911, 0]
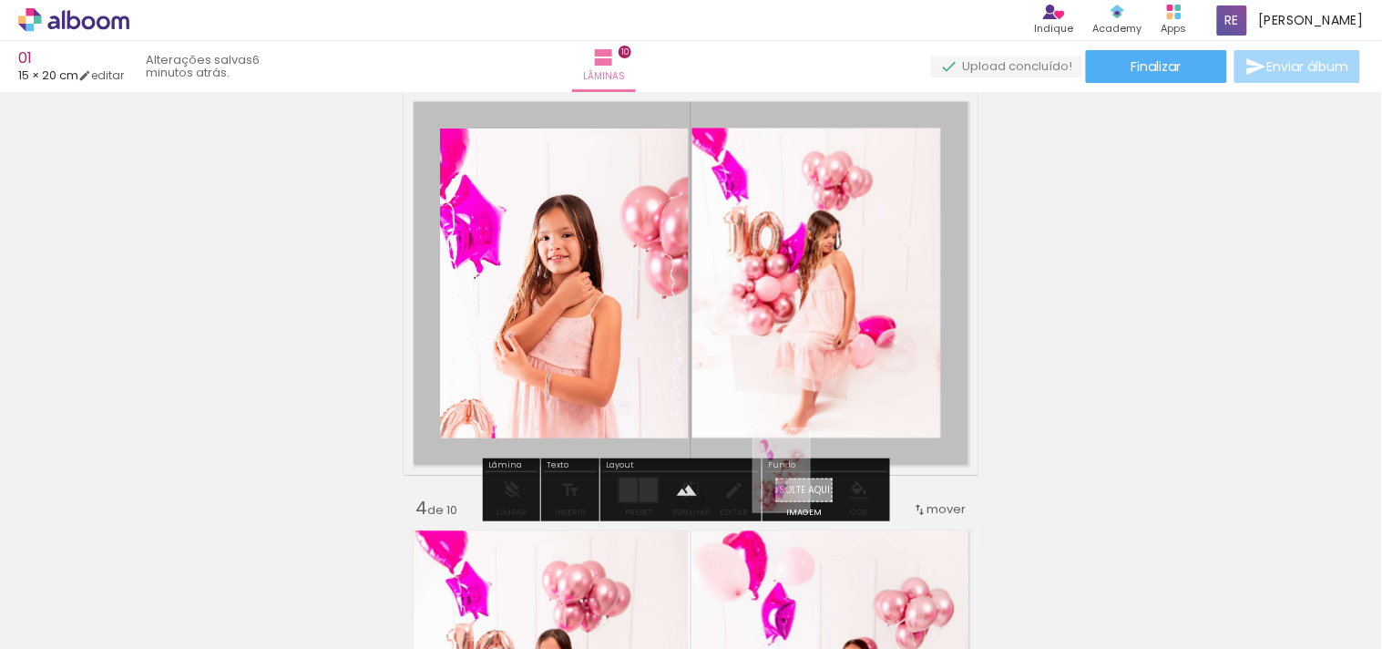
drag, startPoint x: 708, startPoint y: 612, endPoint x: 809, endPoint y: 484, distance: 163.5
click at [809, 484] on quentale-workspace at bounding box center [691, 324] width 1382 height 649
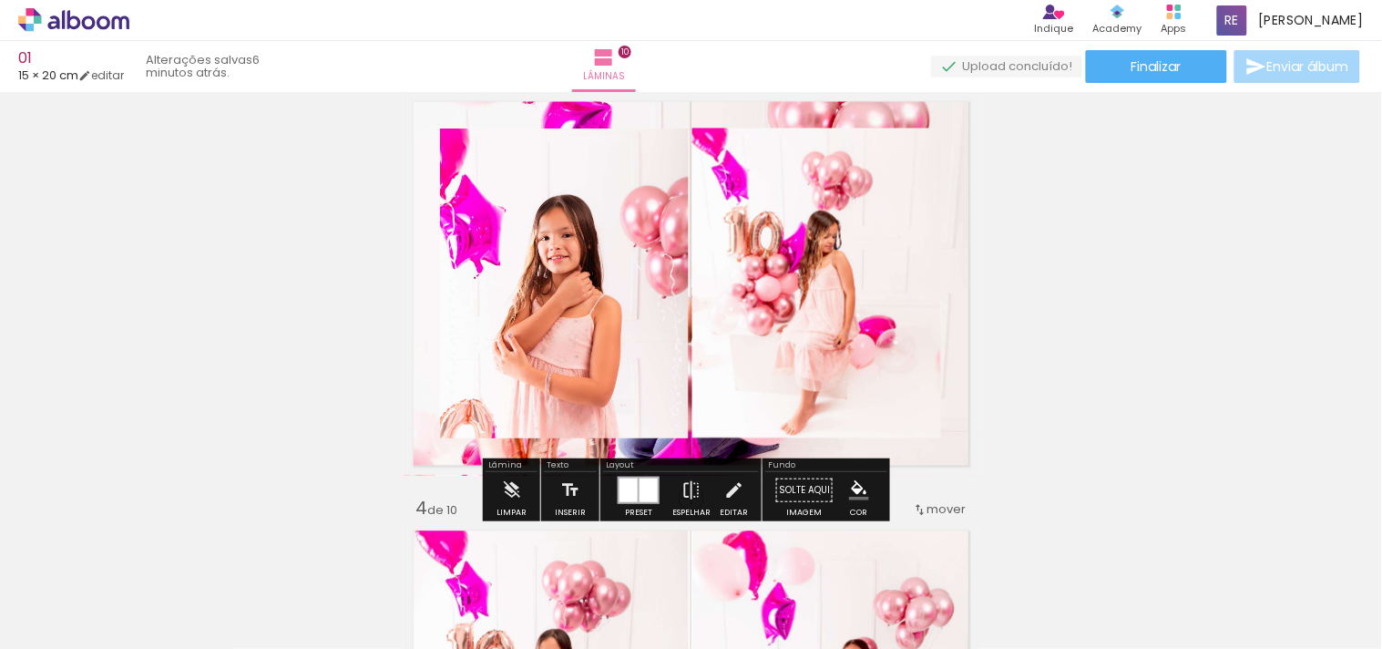
click at [949, 446] on quentale-layouter at bounding box center [691, 284] width 575 height 384
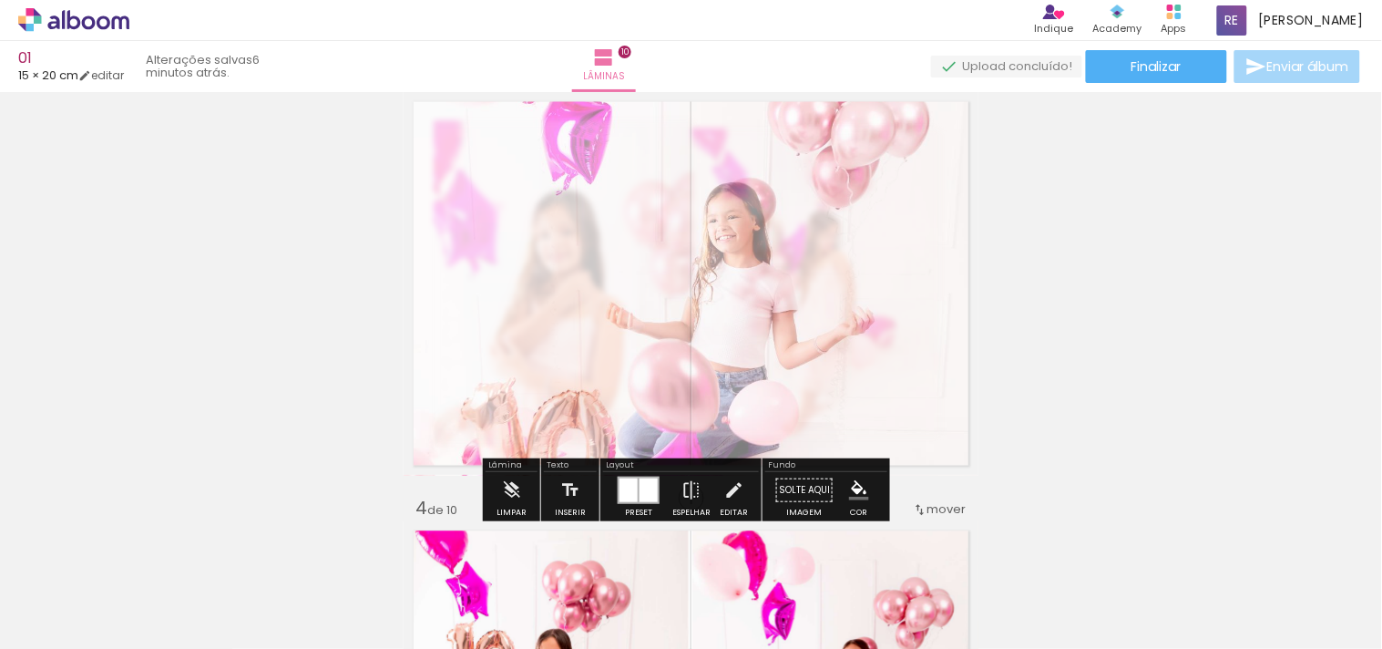
click at [631, 138] on div at bounding box center [636, 138] width 71 height 29
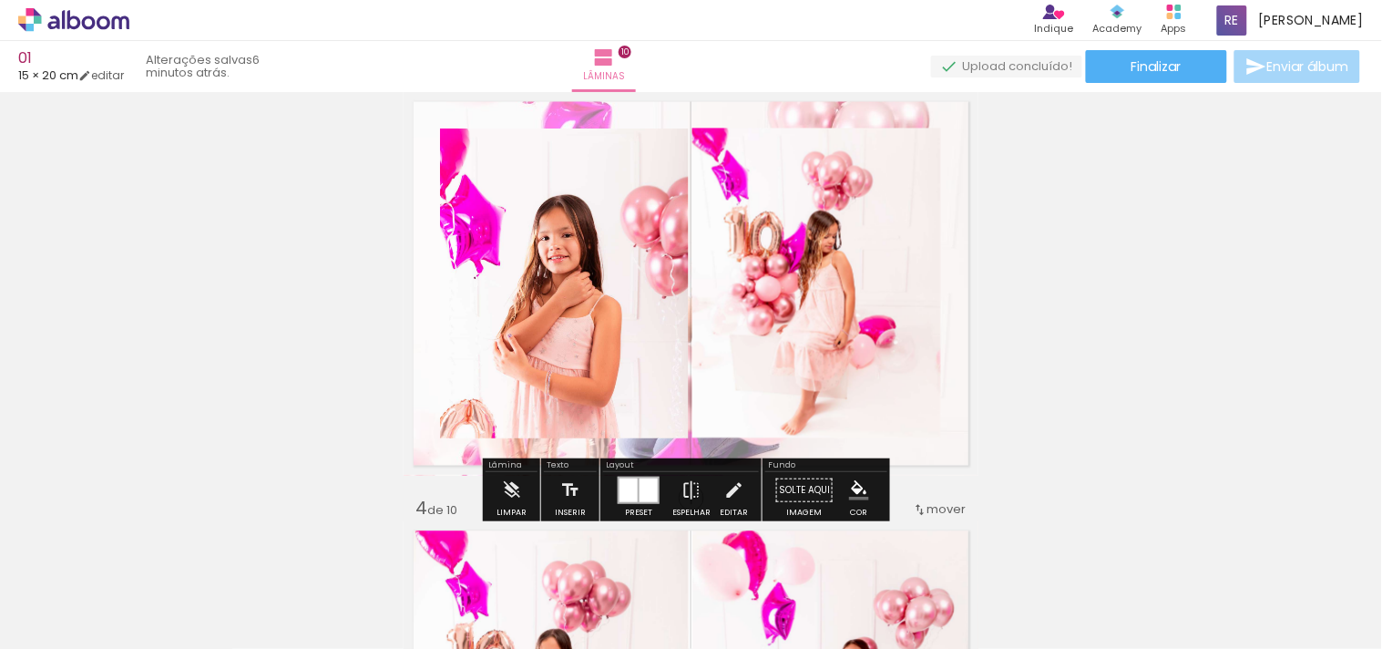
click at [888, 111] on quentale-layouter at bounding box center [691, 284] width 575 height 384
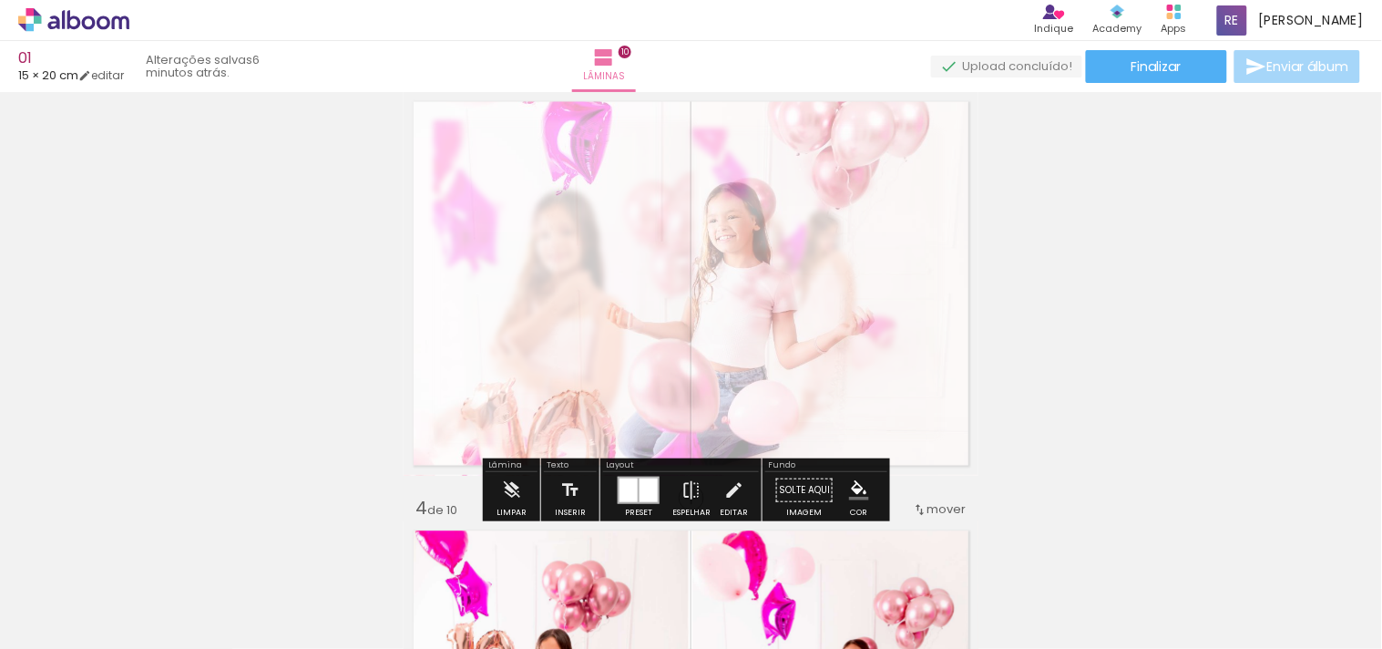
type paper-slider "35"
click at [629, 139] on div at bounding box center [625, 138] width 29 height 29
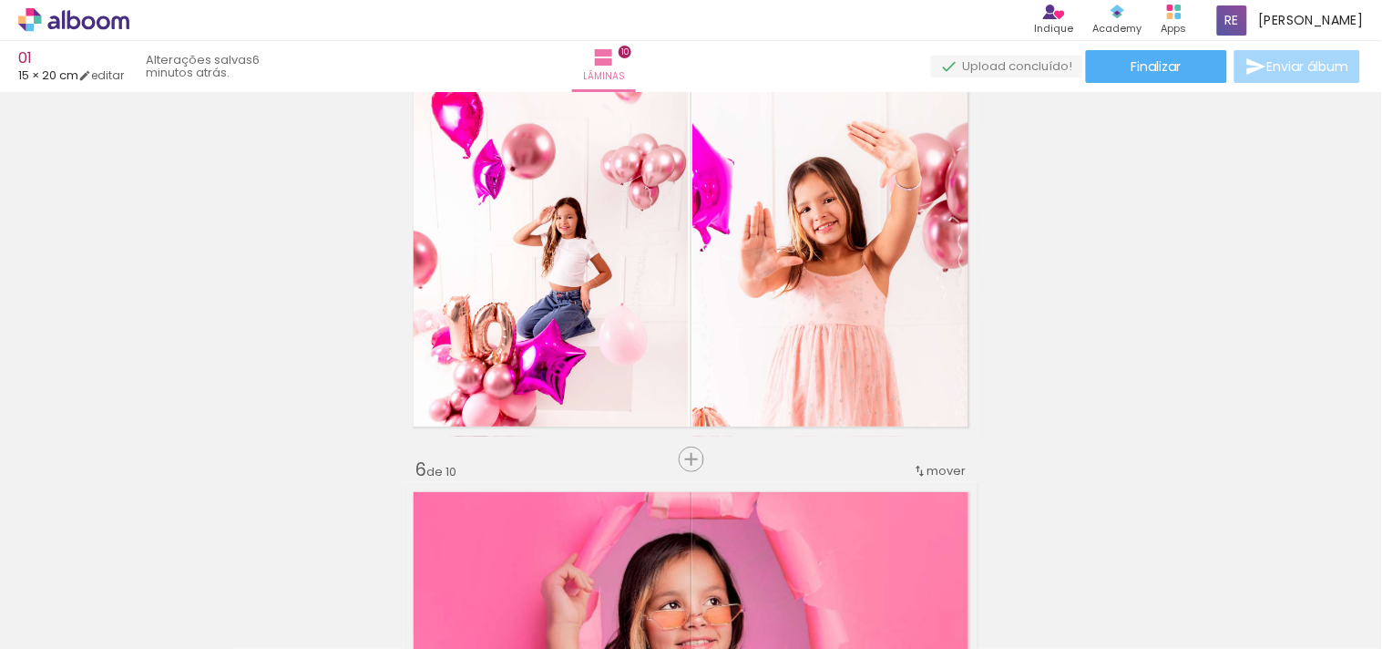
scroll to position [1822, 0]
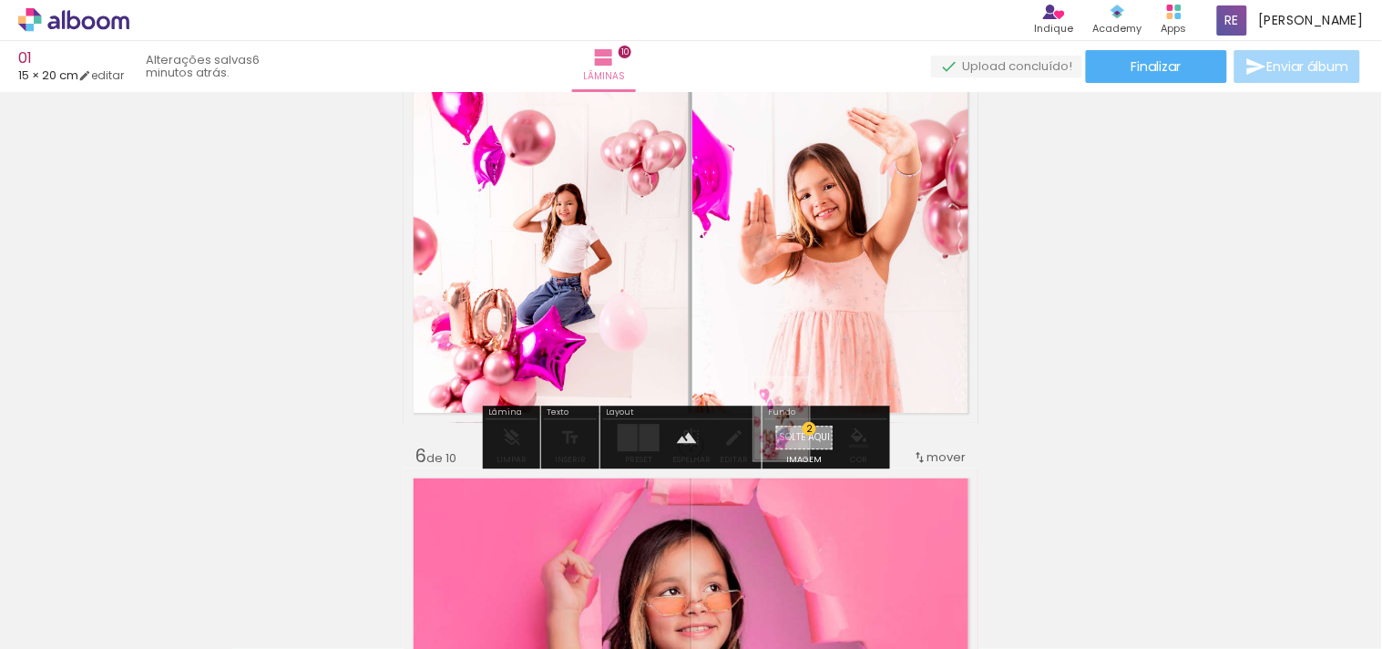
drag, startPoint x: 799, startPoint y: 580, endPoint x: 809, endPoint y: 433, distance: 147.9
click at [809, 433] on quentale-workspace at bounding box center [691, 324] width 1382 height 649
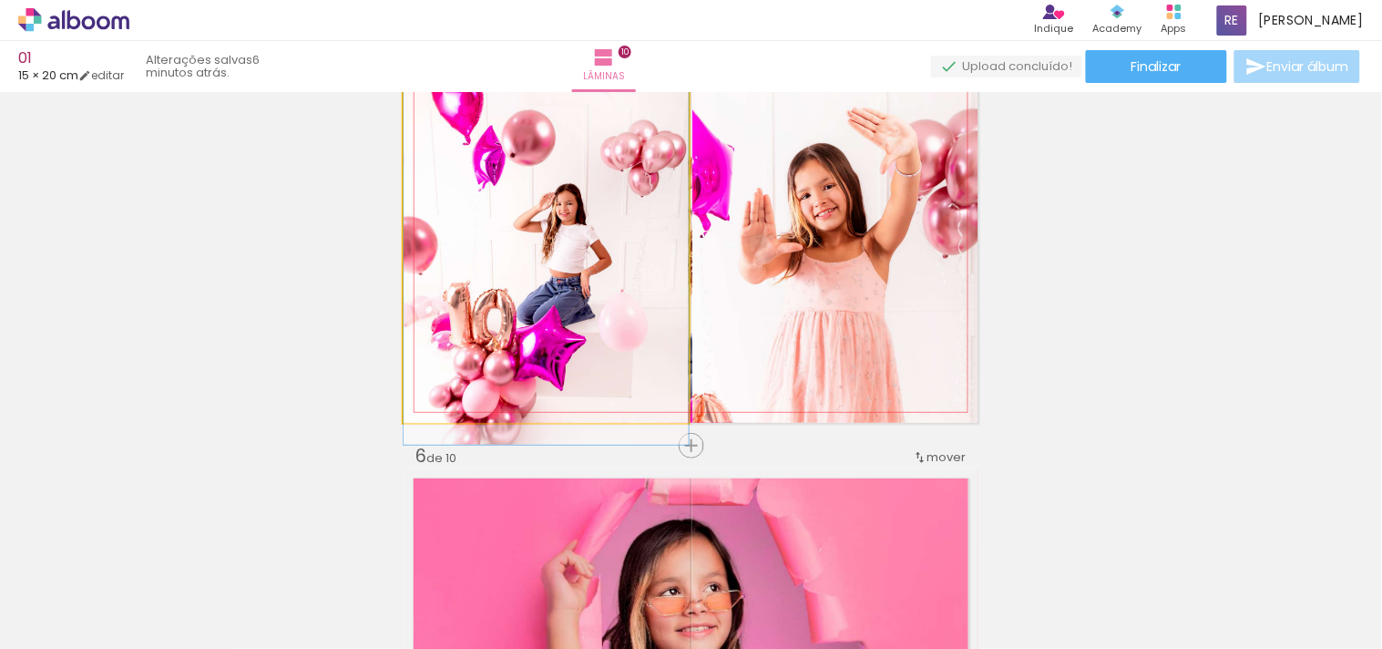
click at [681, 339] on quentale-photo at bounding box center [546, 231] width 285 height 384
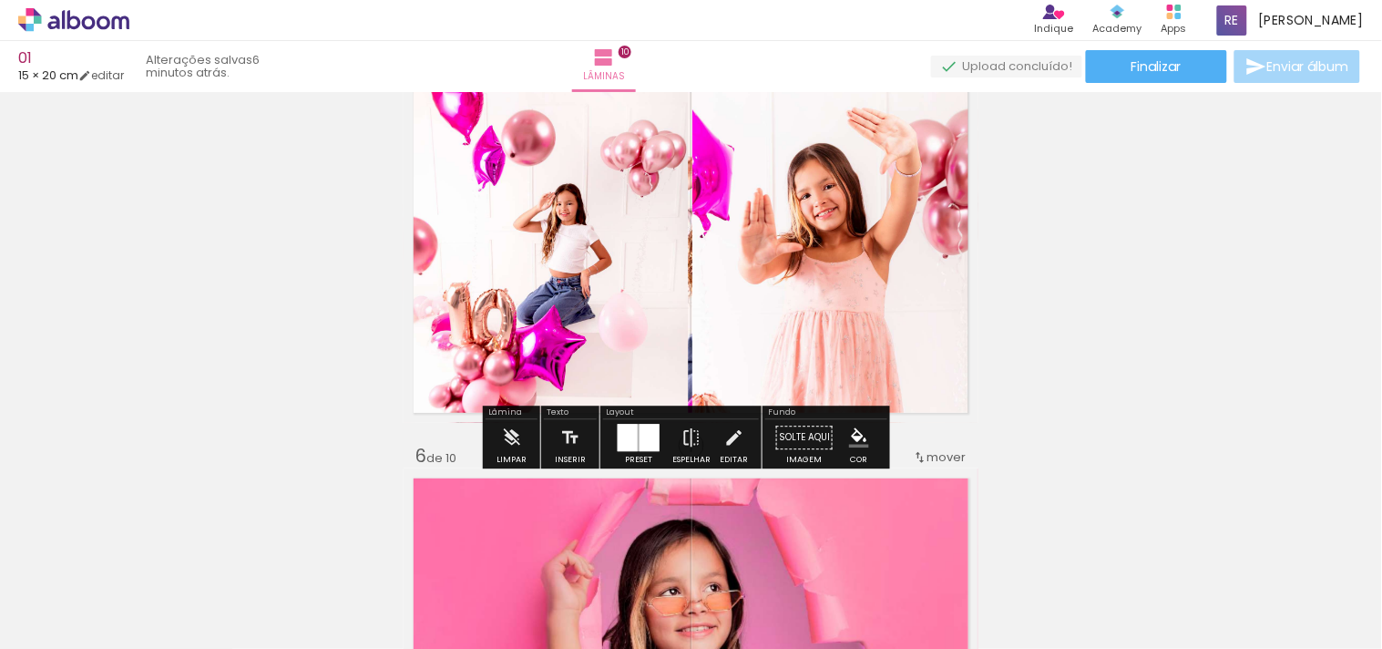
click at [682, 339] on quentale-layouter at bounding box center [691, 231] width 575 height 384
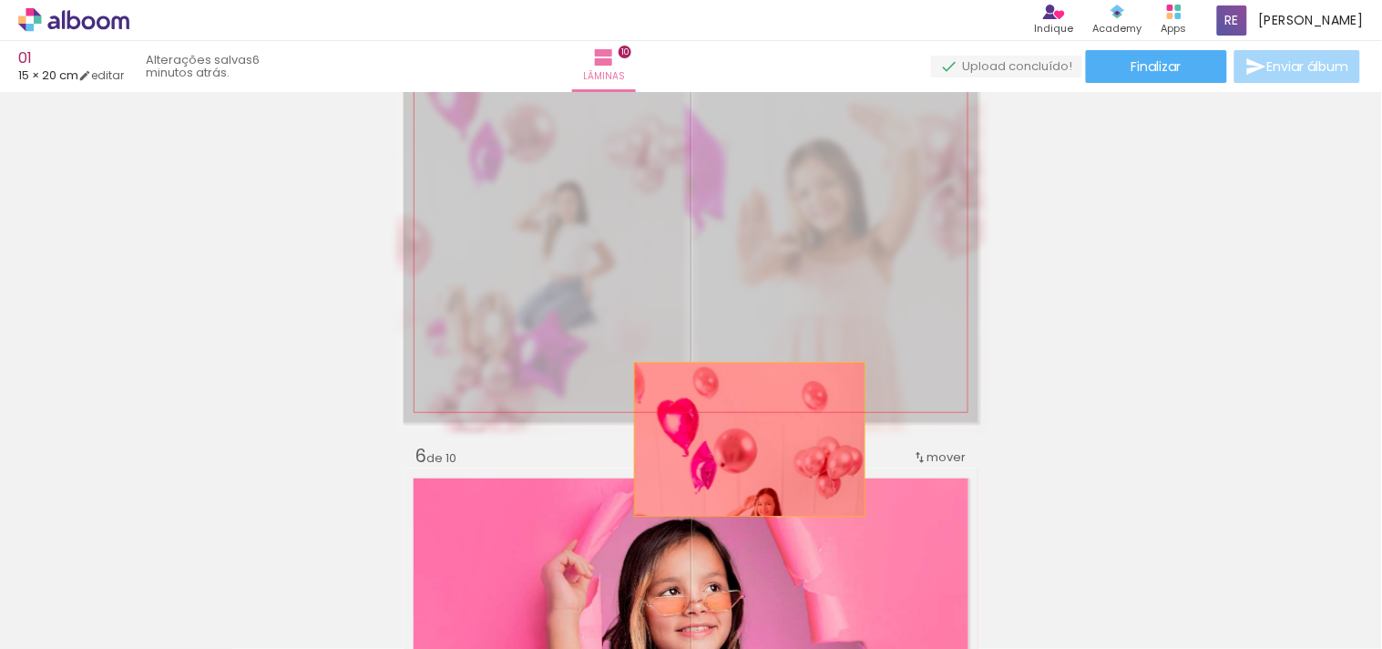
drag, startPoint x: 795, startPoint y: 199, endPoint x: 743, endPoint y: 439, distance: 246.1
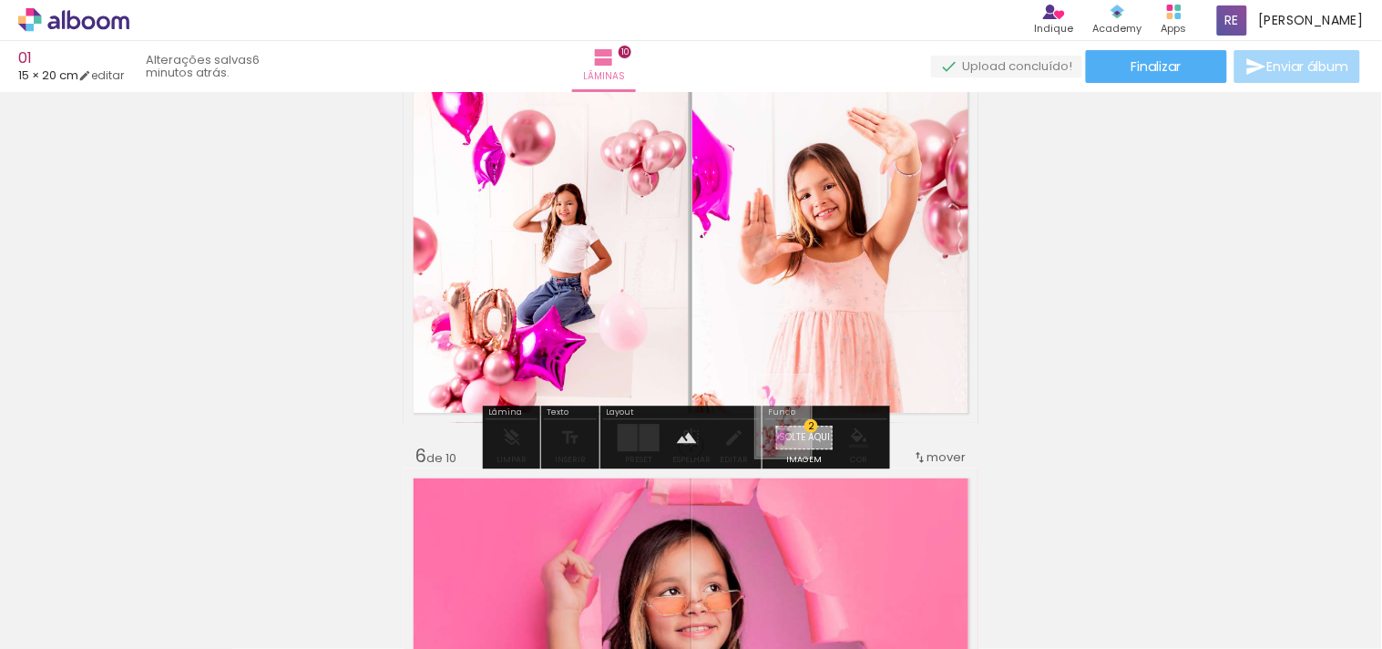
drag, startPoint x: 699, startPoint y: 581, endPoint x: 811, endPoint y: 430, distance: 188.2
click at [811, 430] on quentale-workspace at bounding box center [691, 324] width 1382 height 649
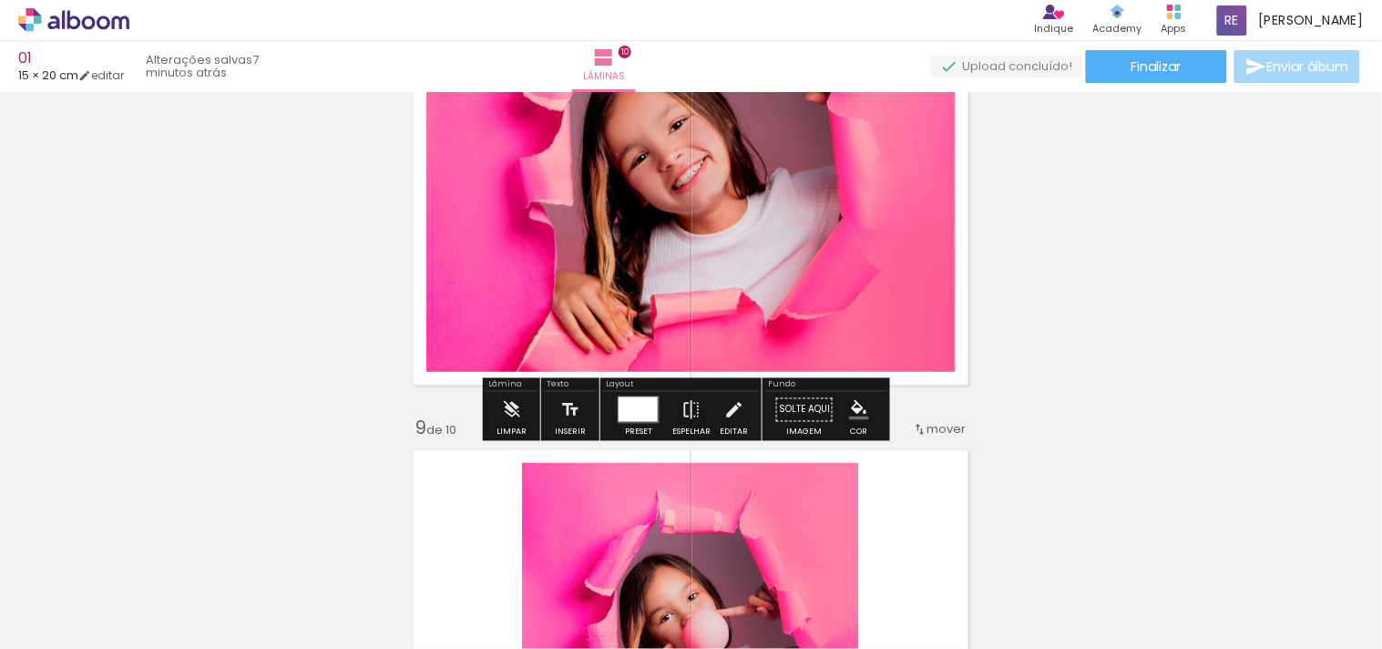
click at [813, 277] on quentale-photo at bounding box center [690, 203] width 529 height 338
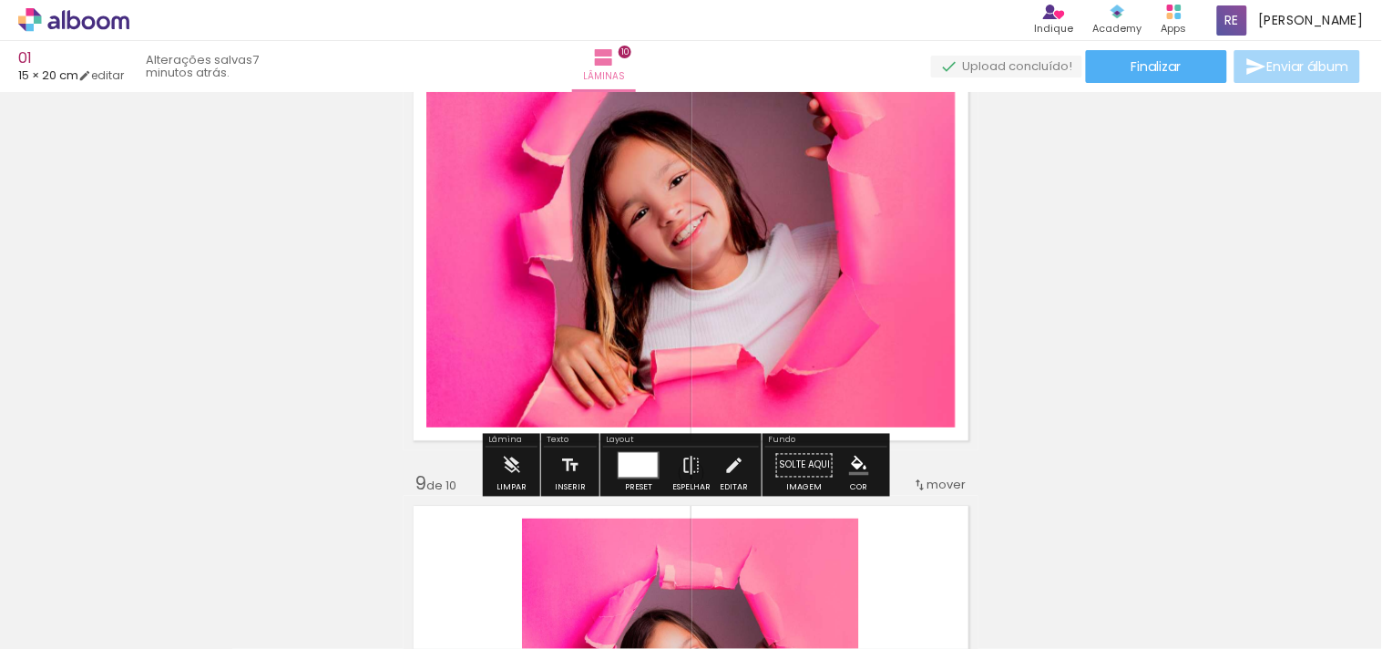
scroll to position [3037, 0]
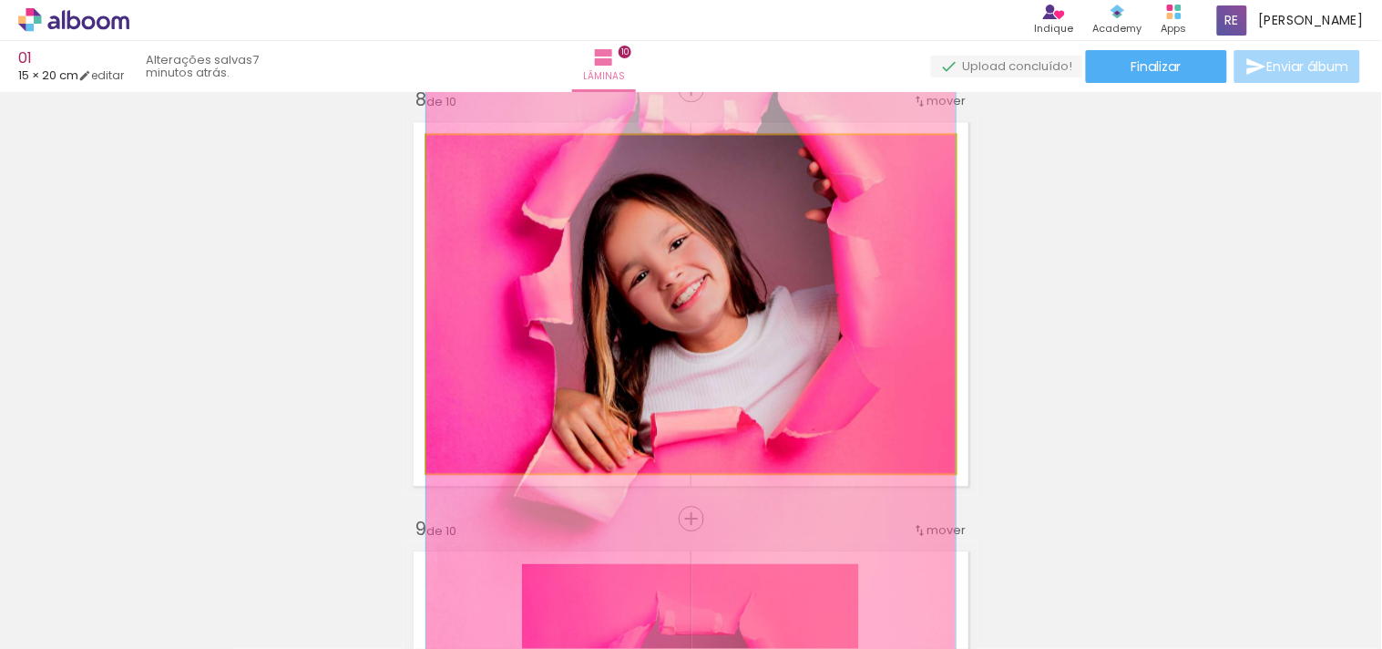
drag, startPoint x: 834, startPoint y: 319, endPoint x: 834, endPoint y: 330, distance: 10.9
click at [651, 314] on quentale-photo at bounding box center [690, 304] width 529 height 338
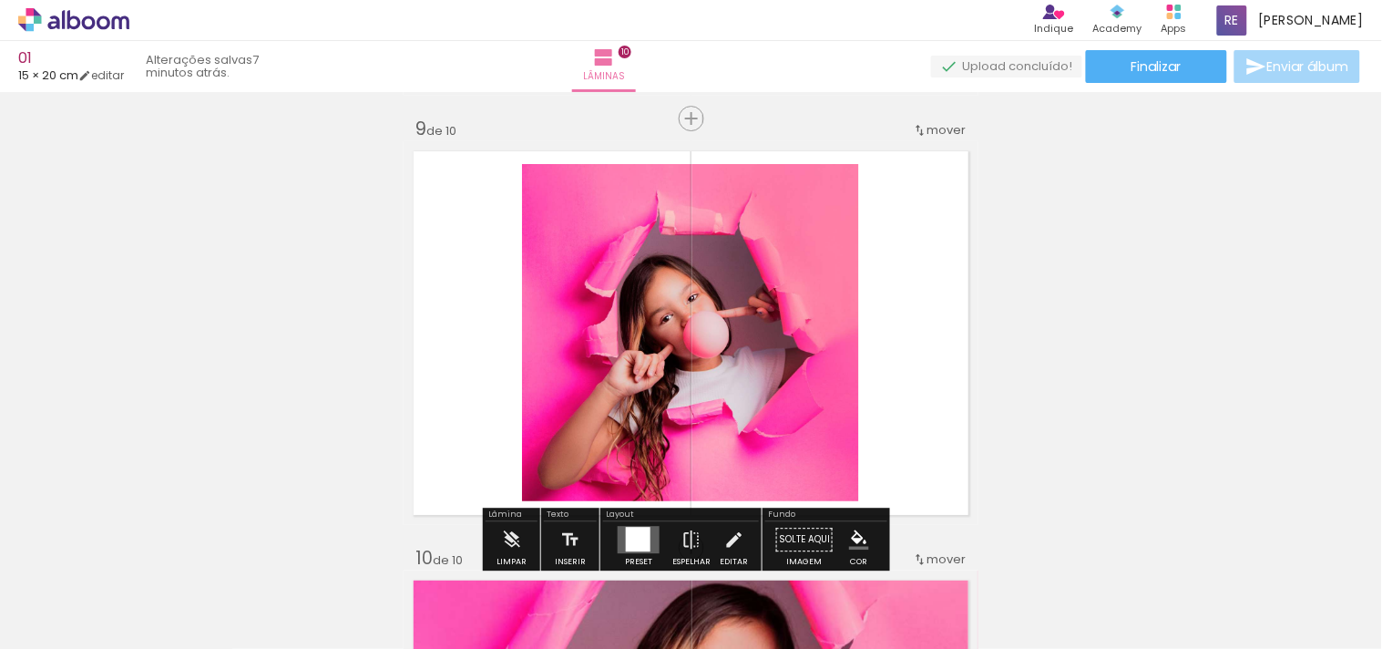
scroll to position [3441, 0]
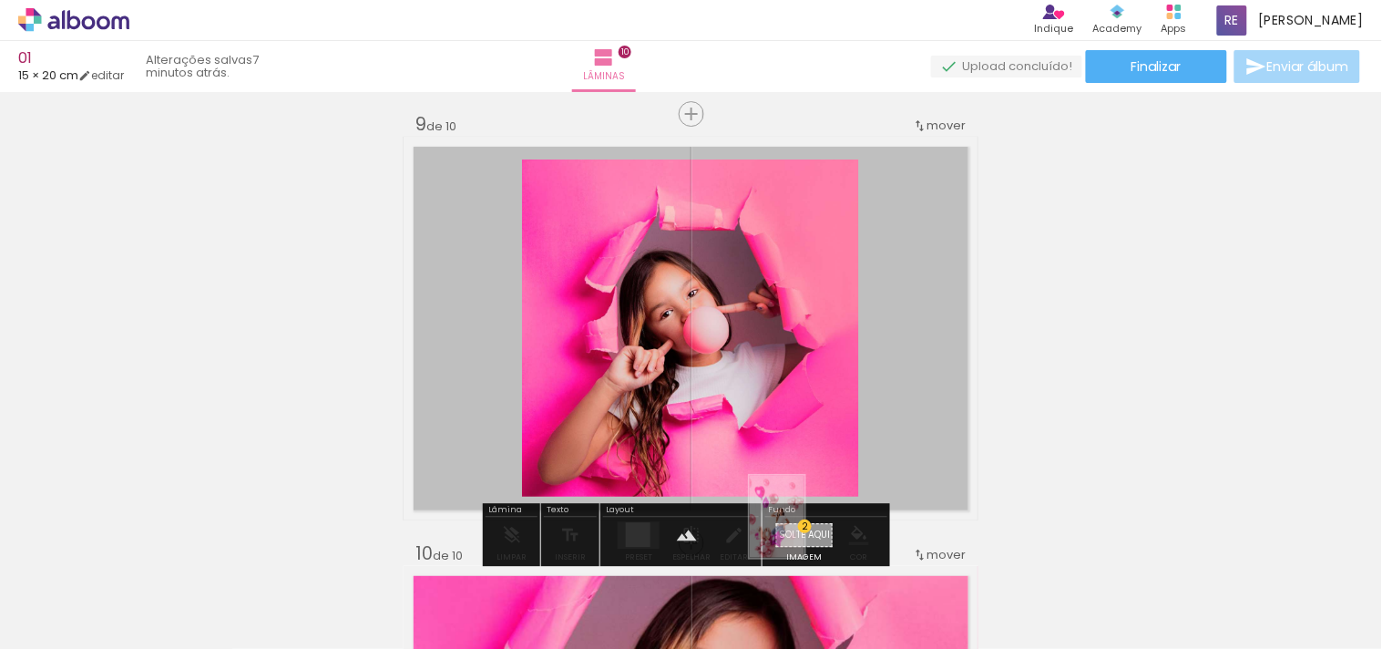
drag, startPoint x: 800, startPoint y: 606, endPoint x: 805, endPoint y: 530, distance: 75.8
click at [805, 530] on quentale-workspace at bounding box center [691, 324] width 1382 height 649
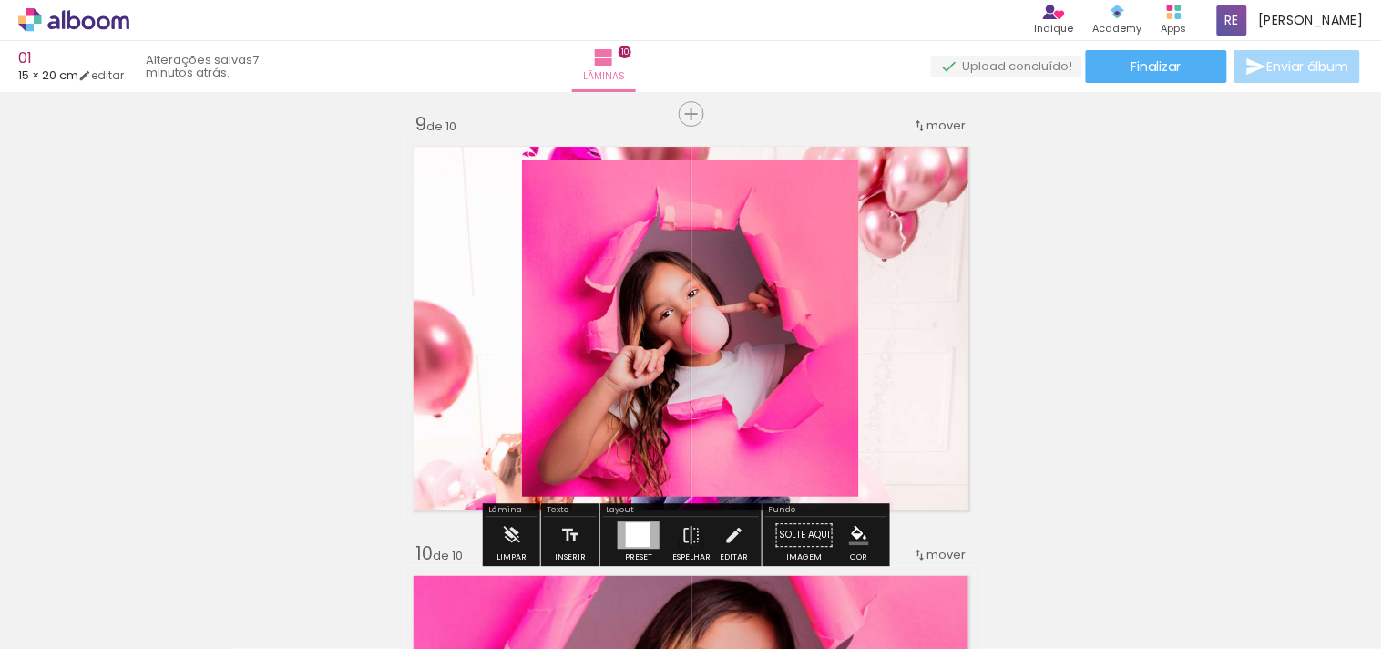
click at [891, 386] on quentale-layouter at bounding box center [691, 329] width 575 height 384
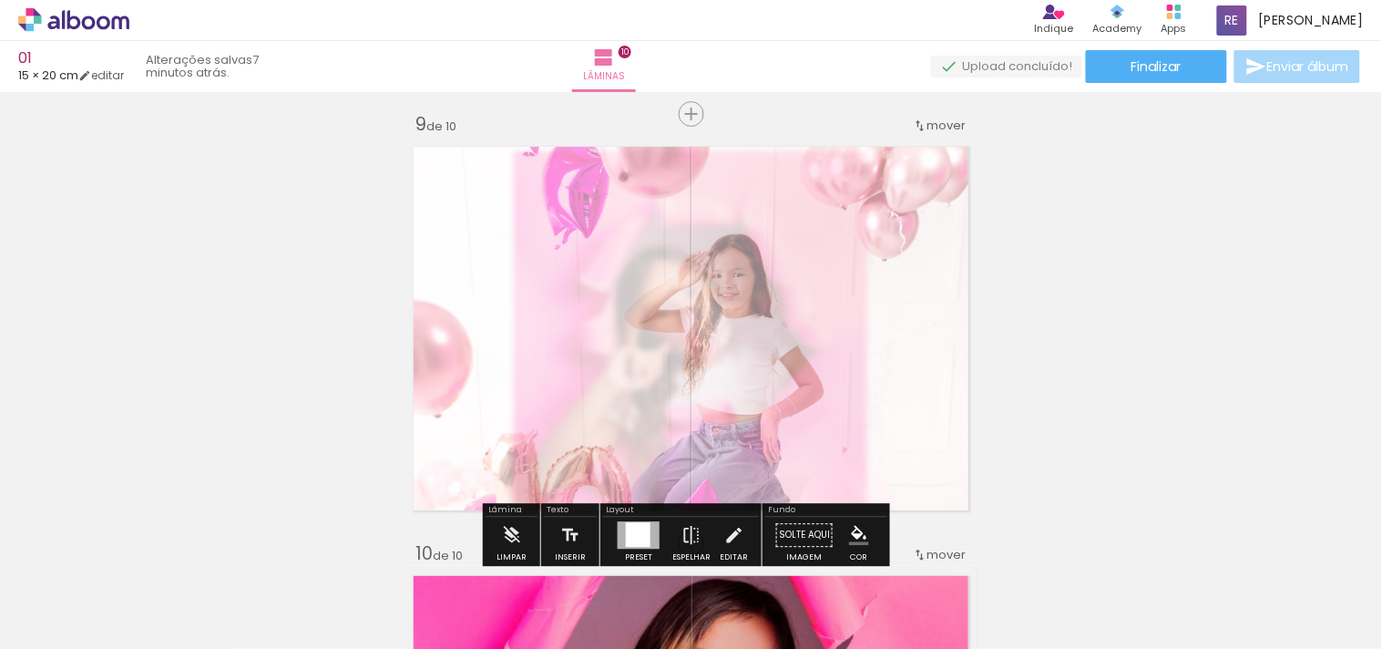
type paper-slider "40"
click at [623, 186] on div at bounding box center [636, 183] width 71 height 29
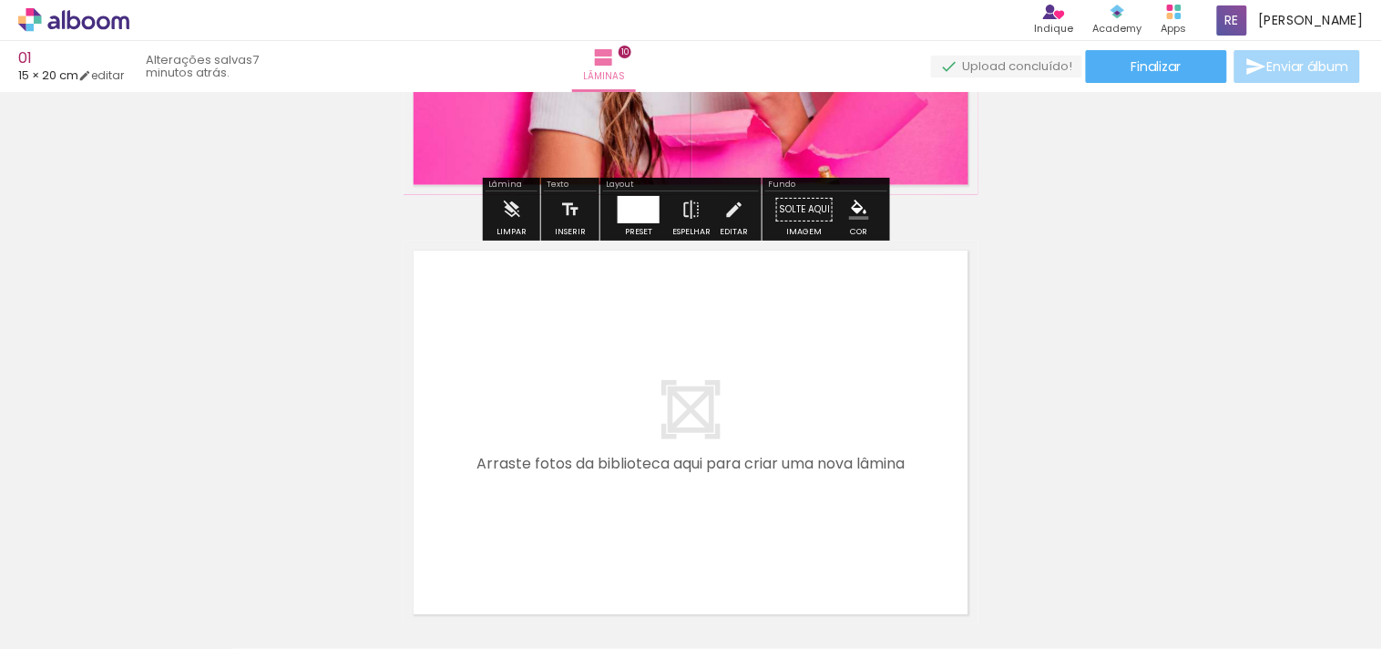
scroll to position [4251, 0]
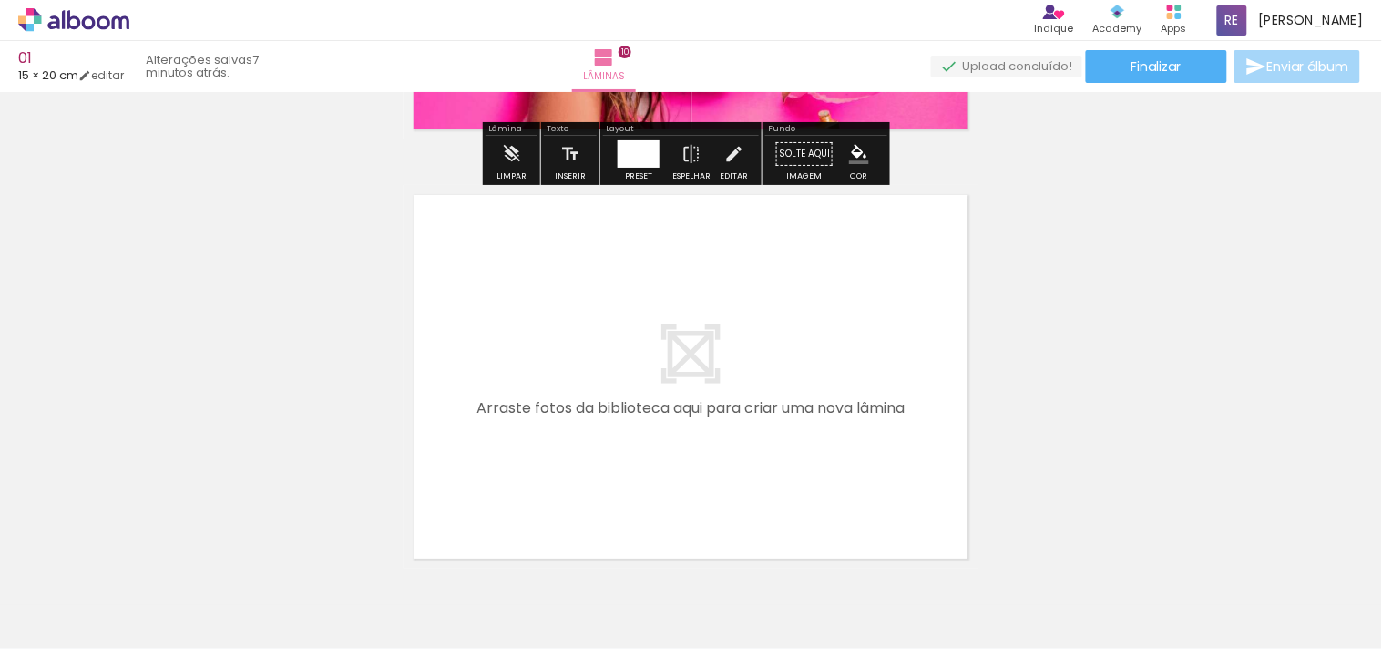
click at [821, 396] on quentale-layouter at bounding box center [691, 377] width 575 height 384
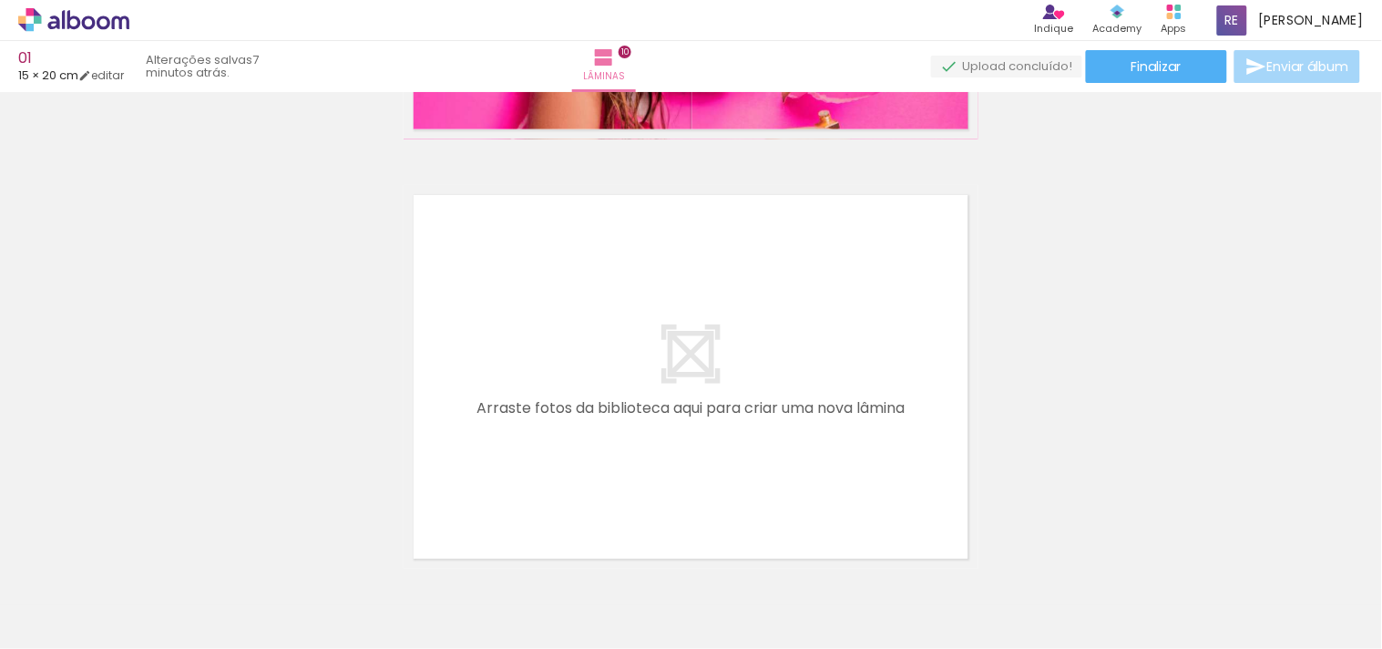
scroll to position [0, 0]
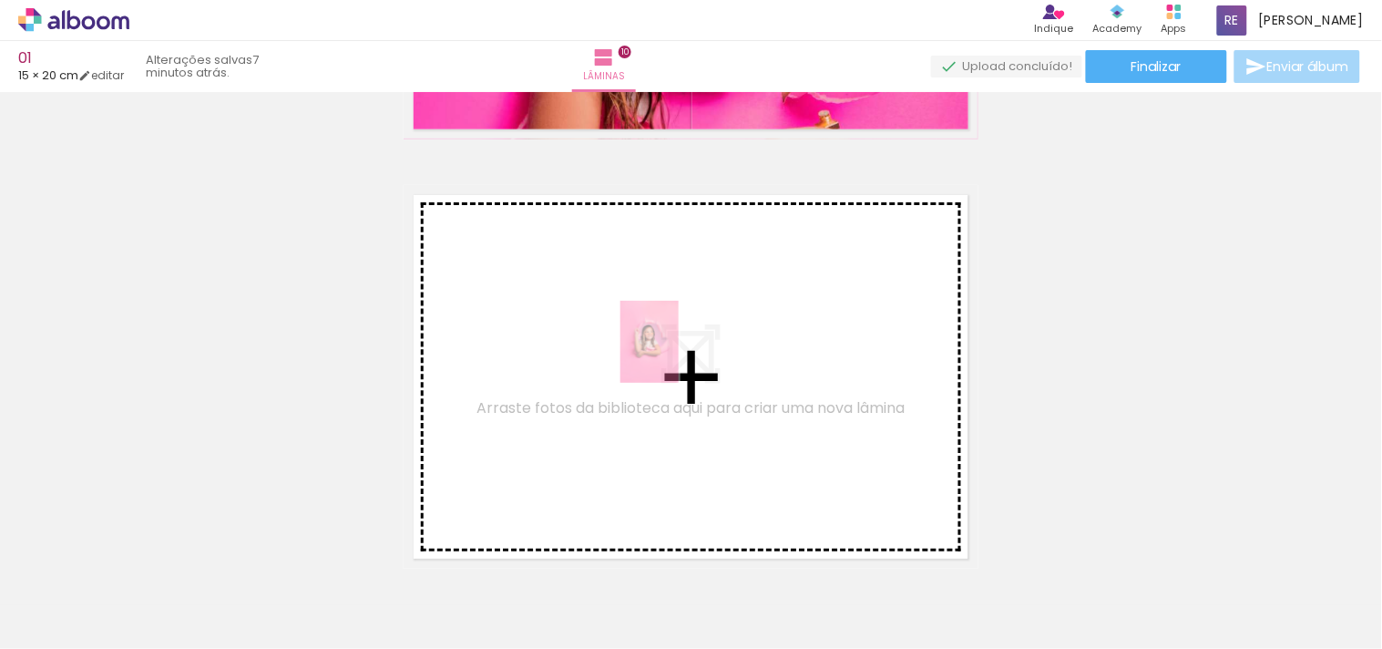
drag, startPoint x: 1201, startPoint y: 600, endPoint x: 675, endPoint y: 355, distance: 579.7
click at [675, 355] on quentale-workspace at bounding box center [691, 324] width 1382 height 649
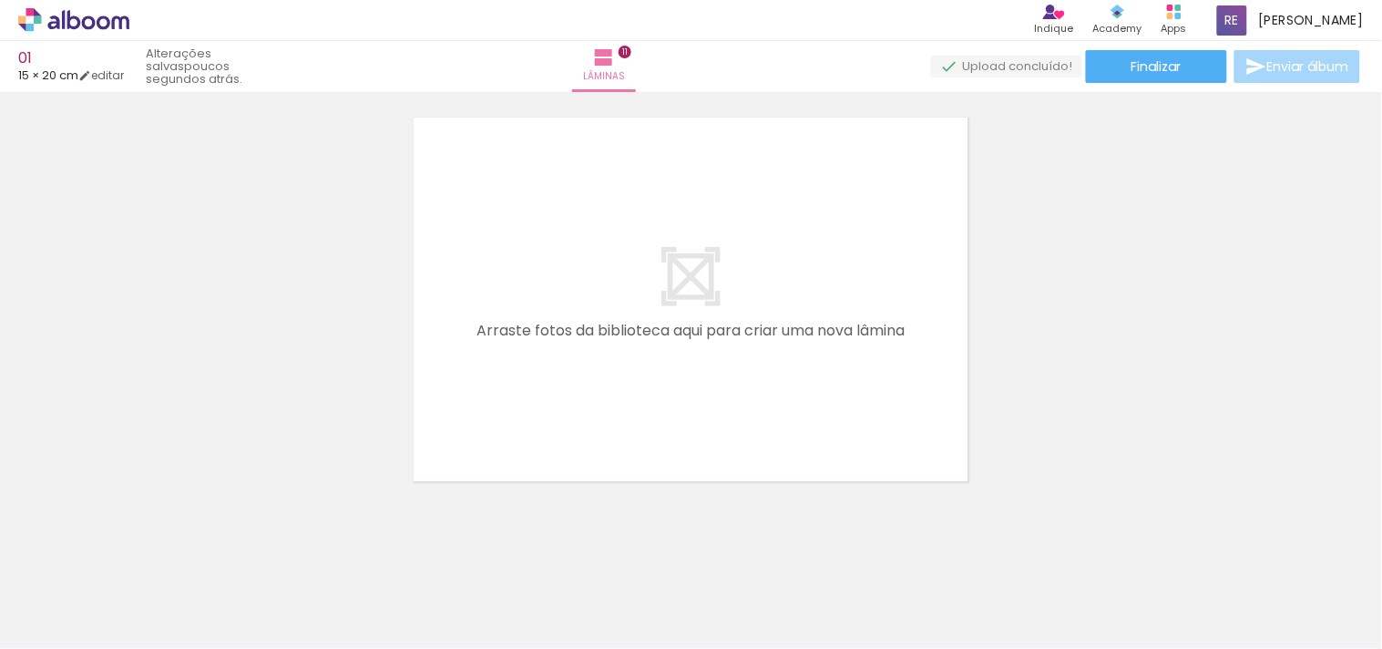
scroll to position [4454, 0]
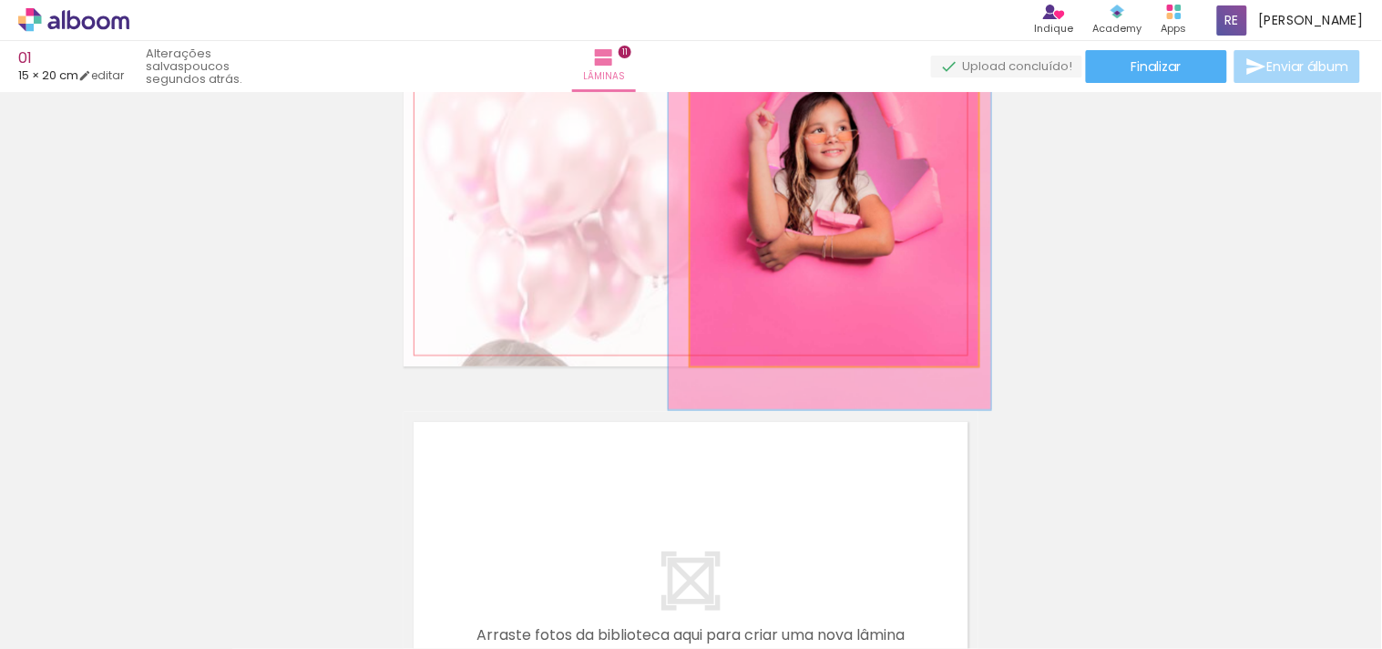
drag, startPoint x: 887, startPoint y: 269, endPoint x: 889, endPoint y: 259, distance: 10.2
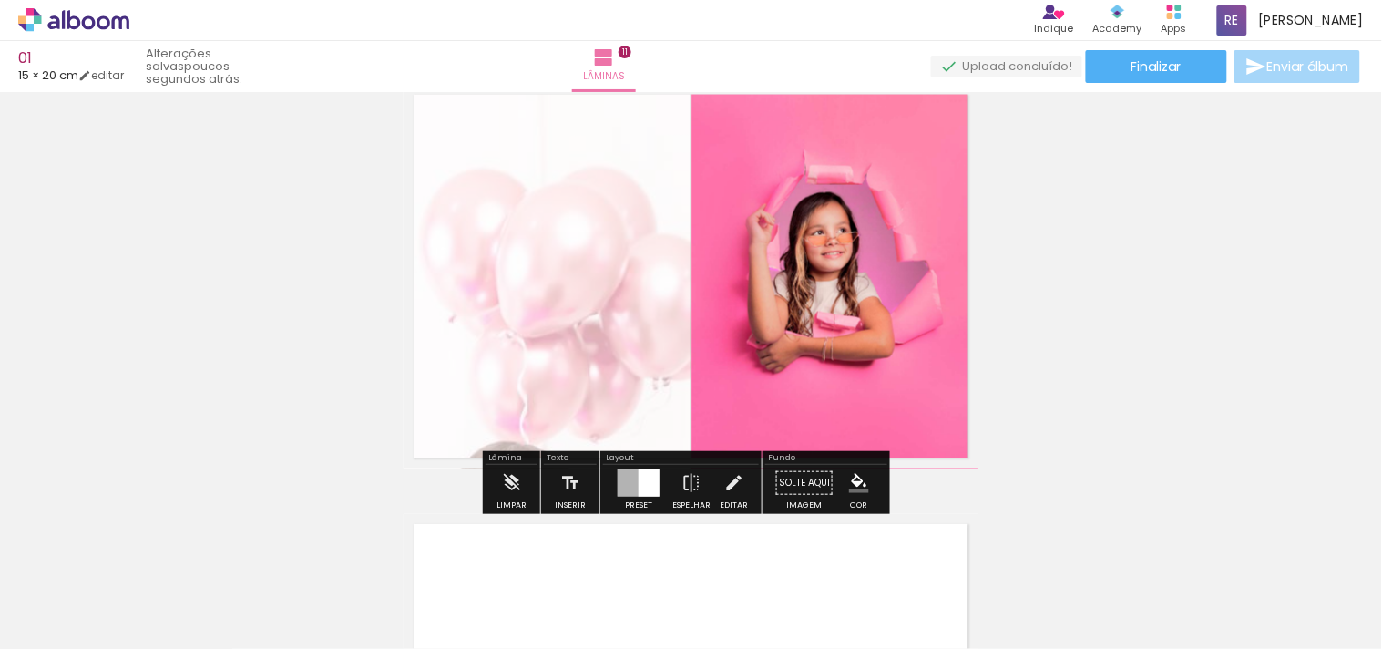
scroll to position [4353, 0]
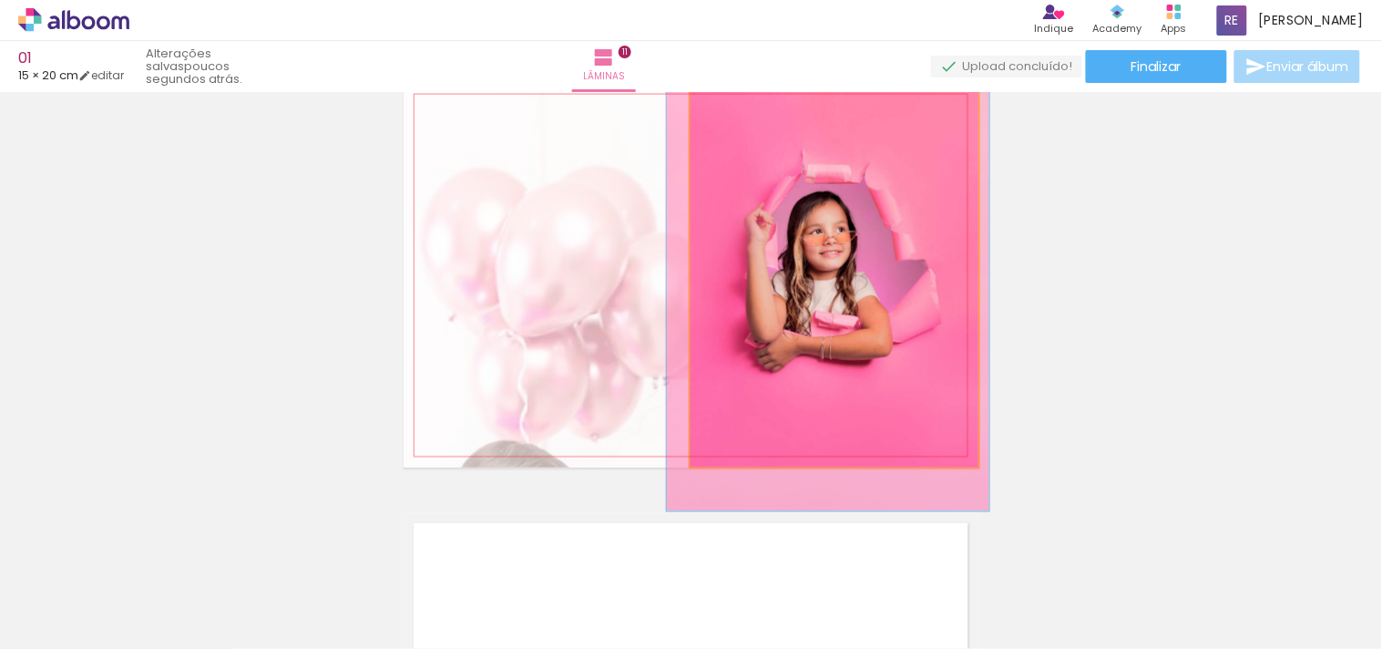
drag, startPoint x: 918, startPoint y: 337, endPoint x: 916, endPoint y: 320, distance: 17.5
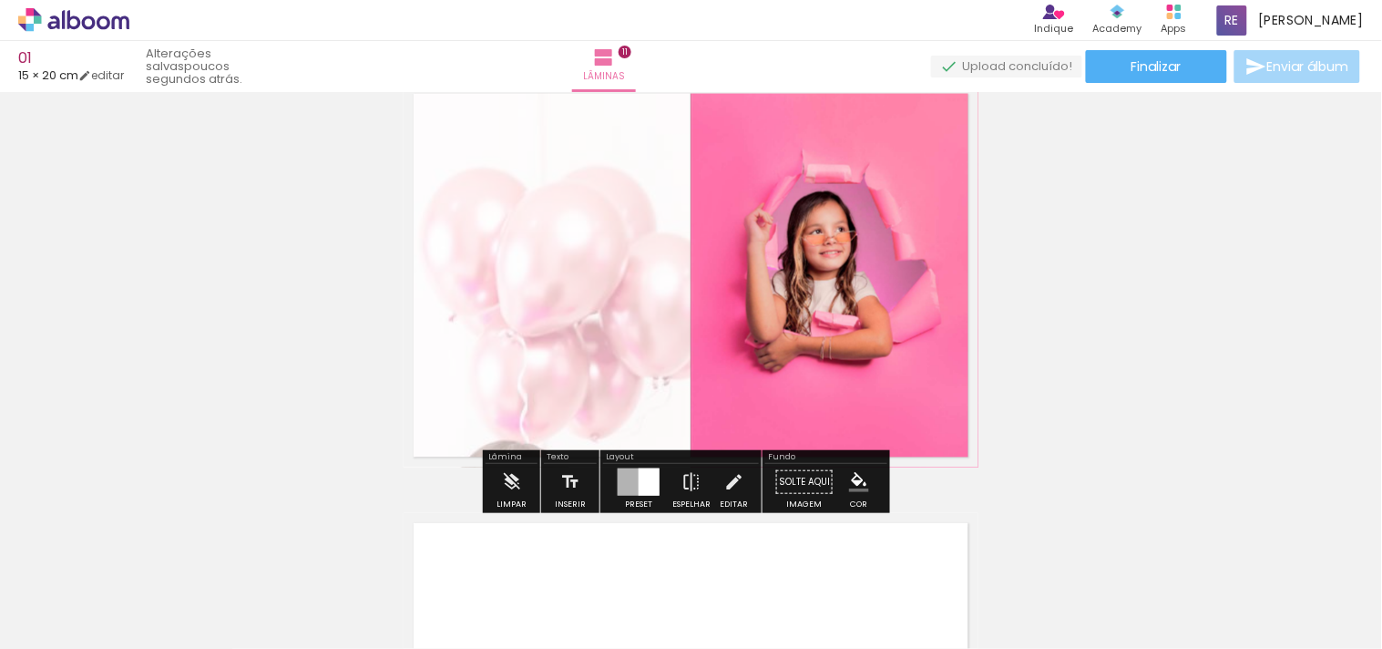
scroll to position [4251, 0]
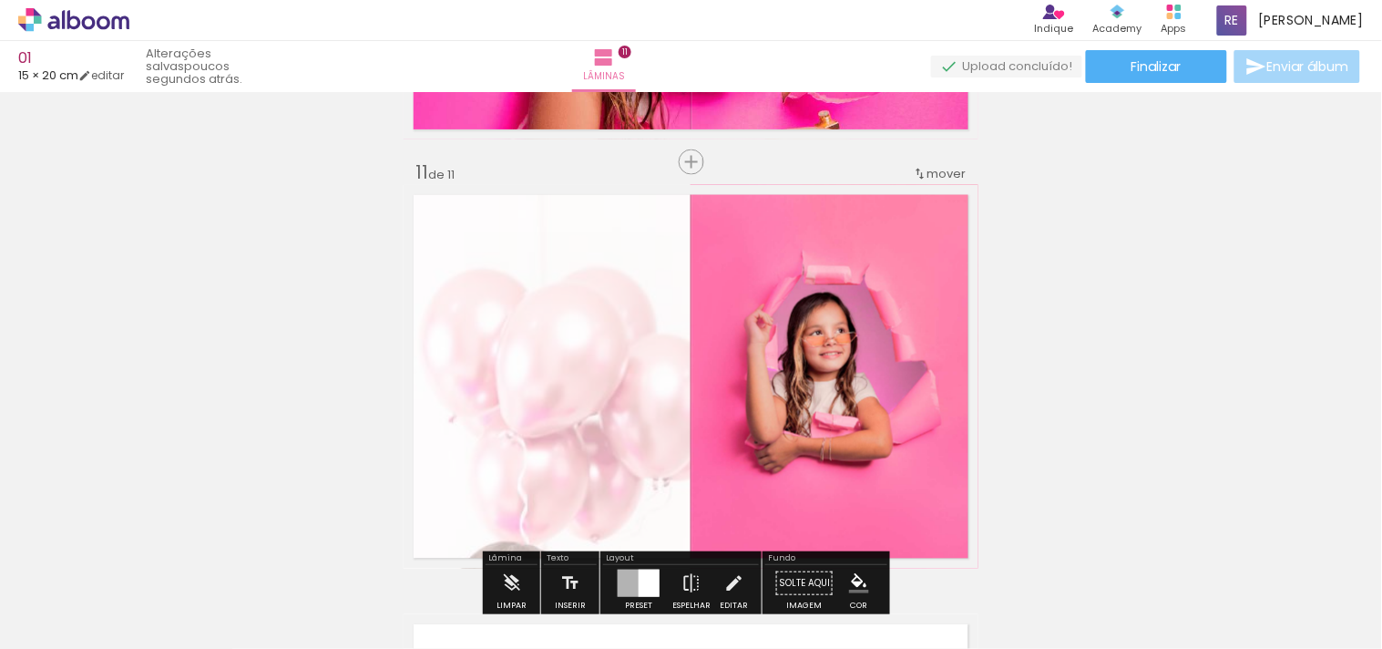
click at [933, 167] on span "mover" at bounding box center [947, 173] width 39 height 17
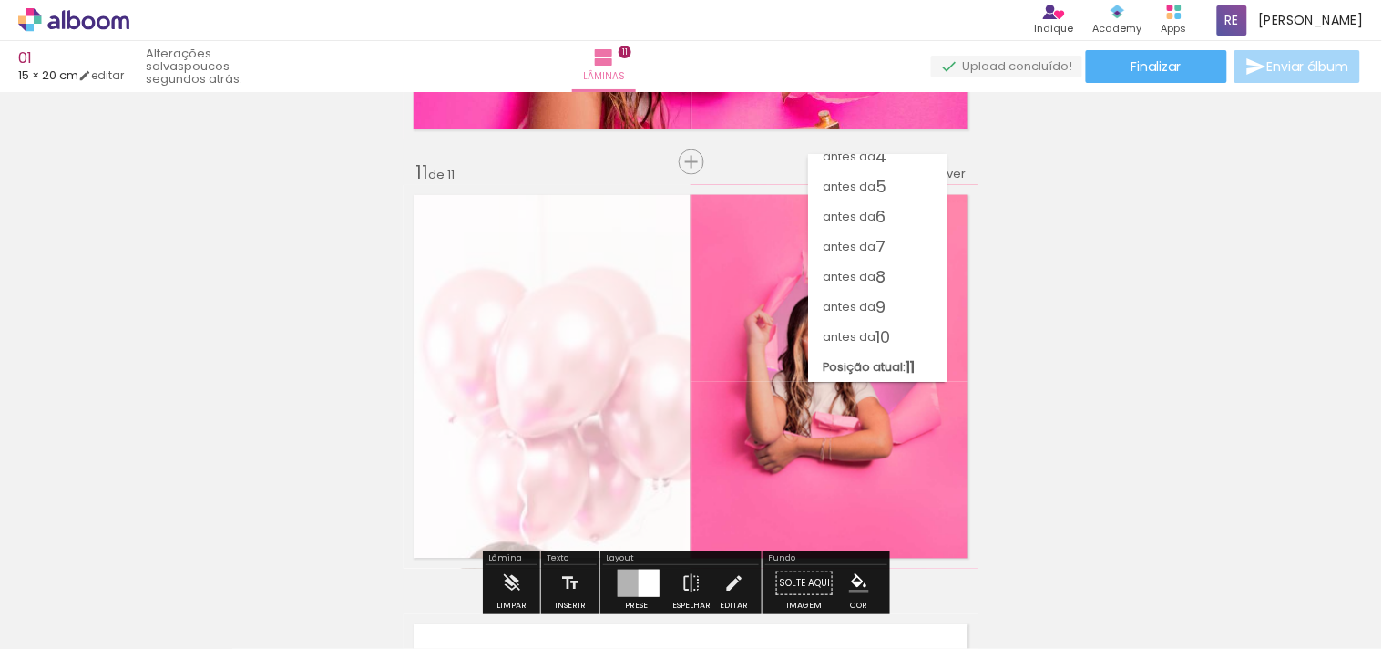
scroll to position [104, 0]
drag, startPoint x: 922, startPoint y: 368, endPoint x: 941, endPoint y: 178, distance: 191.4
click at [0, 0] on slot "antes da 1 antes da 2 antes da 3 antes da 4 antes da 5 antes da 6 antes da 7 an…" at bounding box center [0, 0] width 0 height 0
click at [885, 164] on paper-item "antes da 1" at bounding box center [877, 170] width 138 height 30
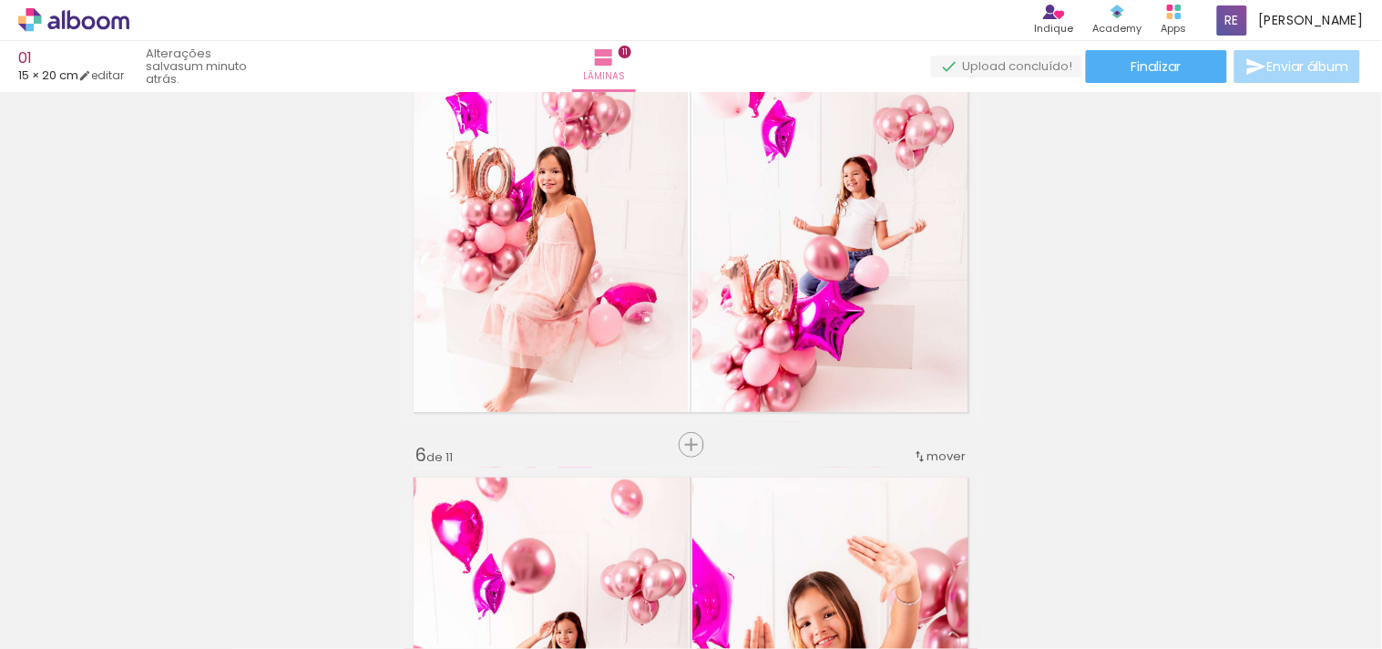
scroll to position [1946, 0]
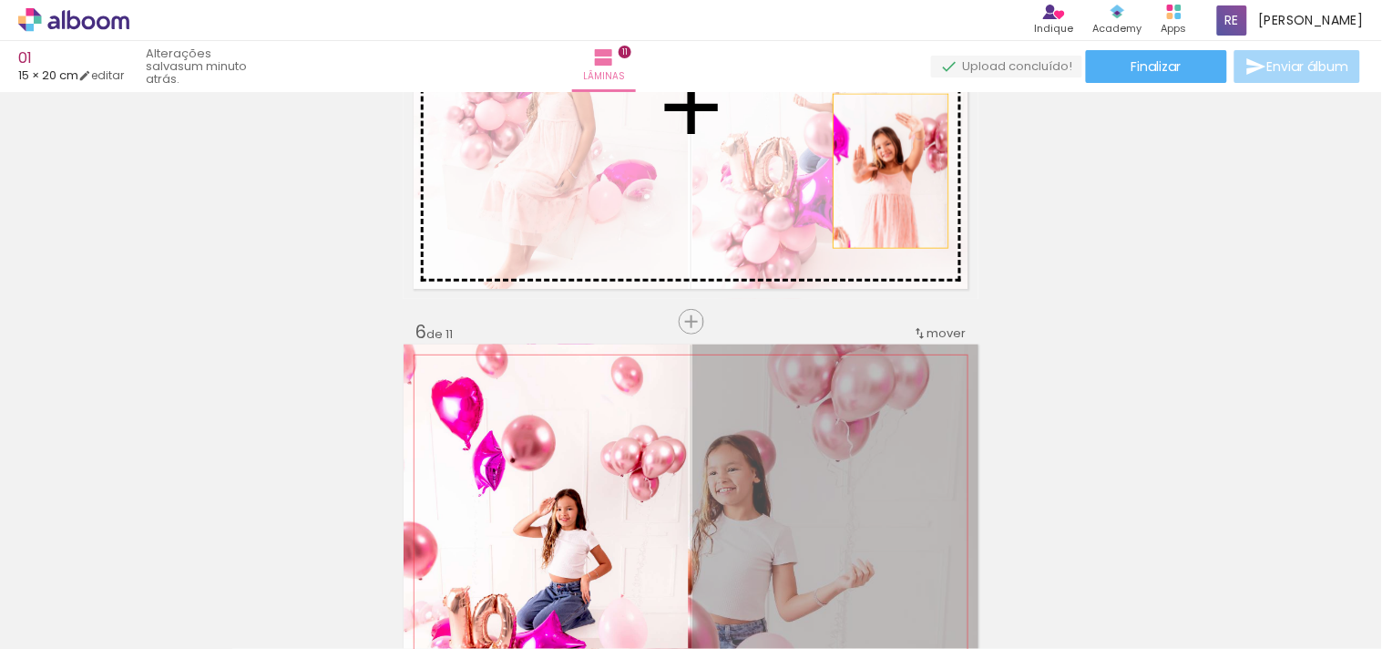
drag, startPoint x: 921, startPoint y: 475, endPoint x: 884, endPoint y: 170, distance: 306.6
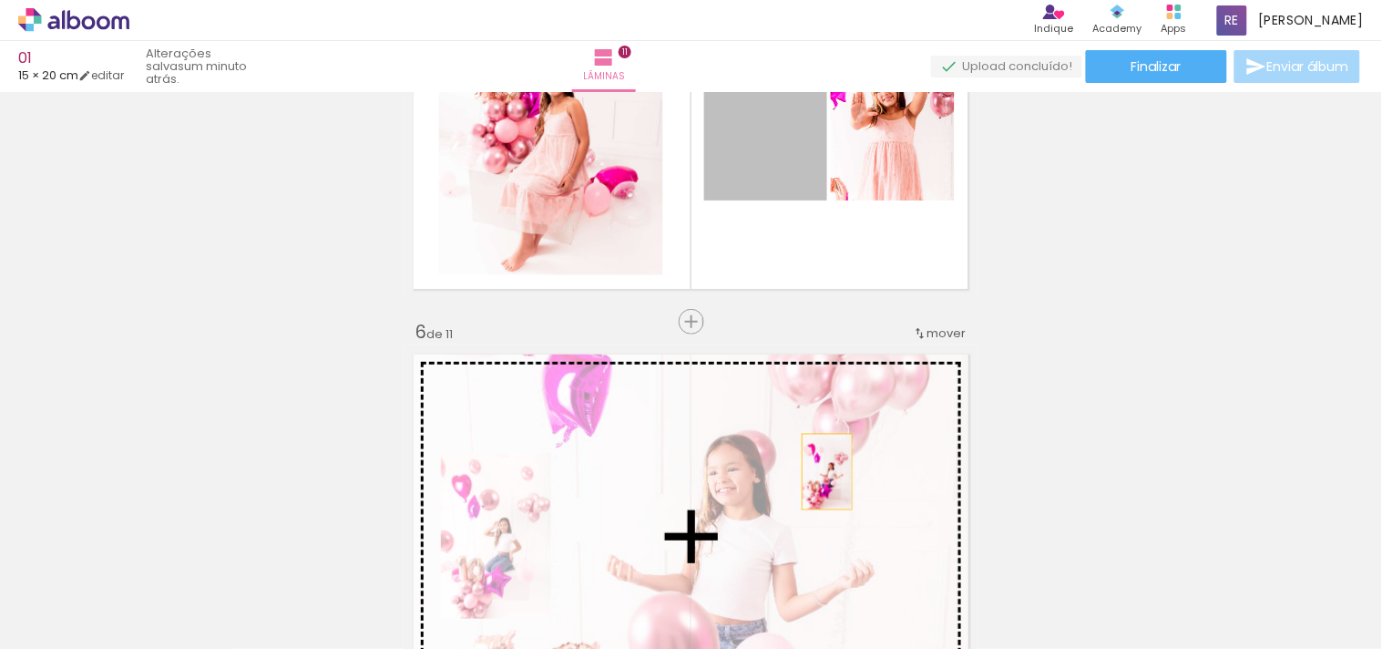
drag, startPoint x: 781, startPoint y: 173, endPoint x: 815, endPoint y: 477, distance: 305.4
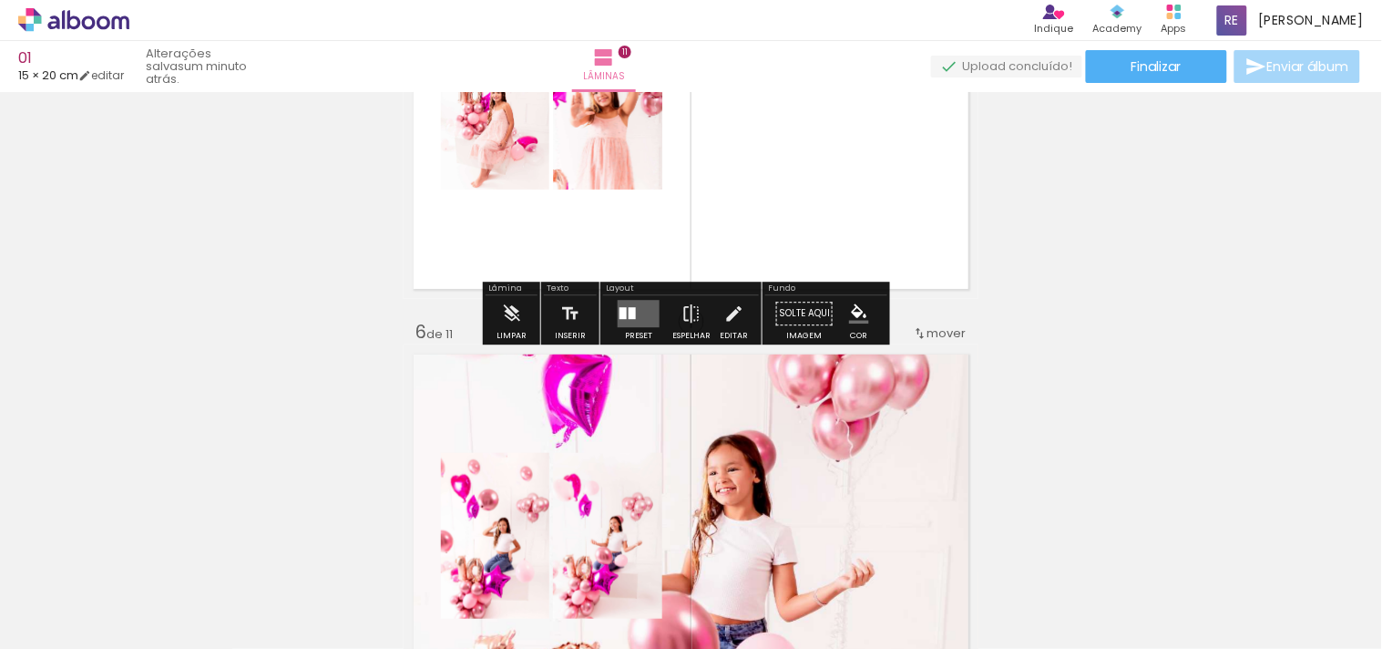
click at [643, 319] on quentale-layouter at bounding box center [639, 313] width 42 height 27
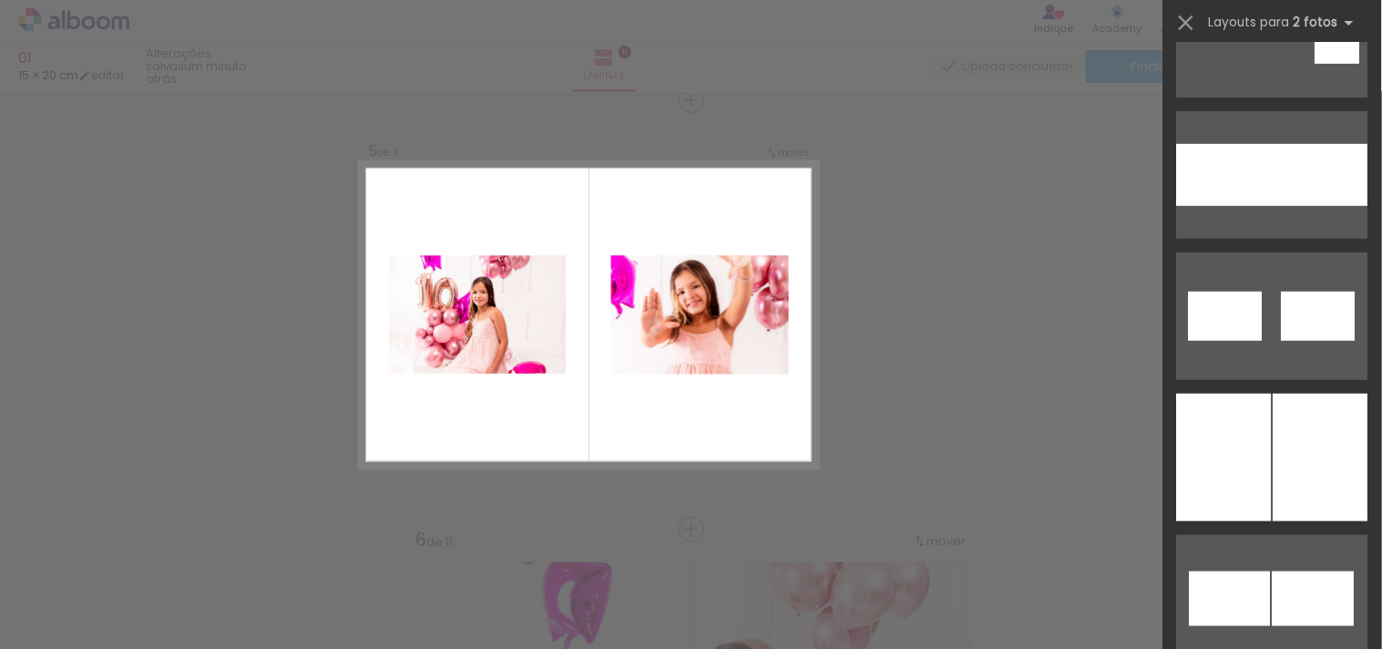
scroll to position [9213, 0]
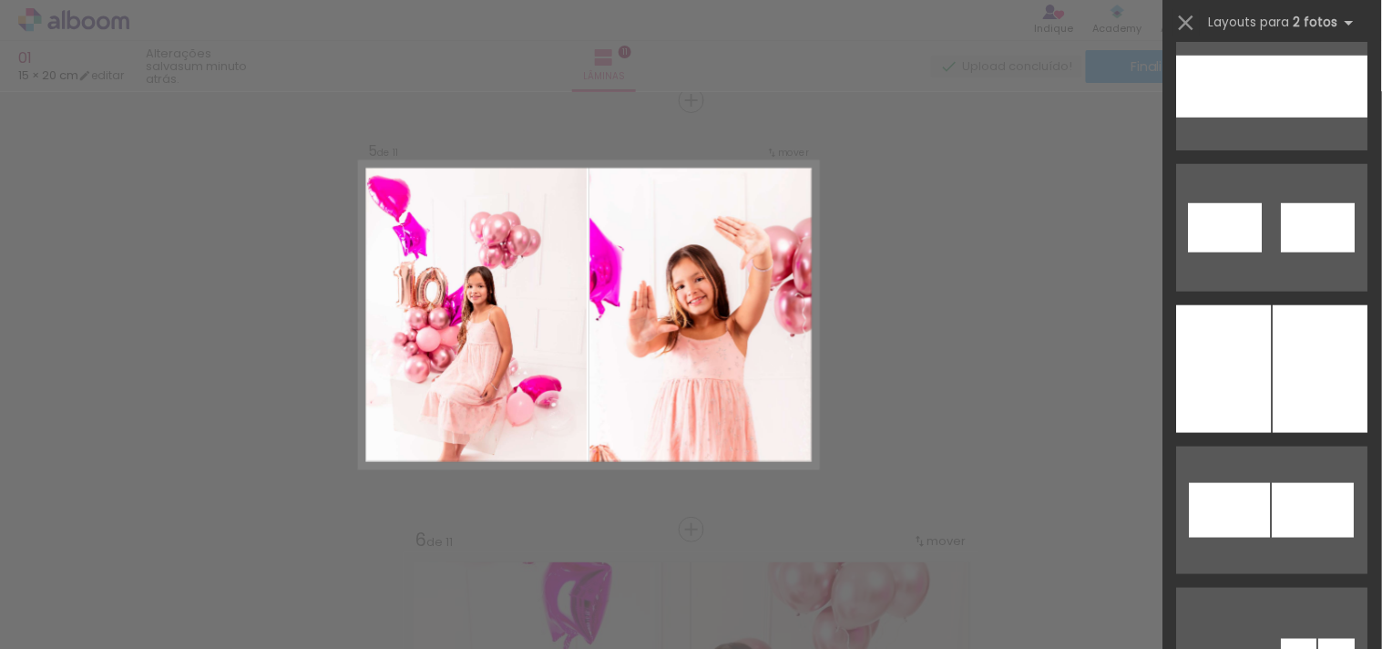
click at [1274, 395] on div at bounding box center [1321, 369] width 95 height 128
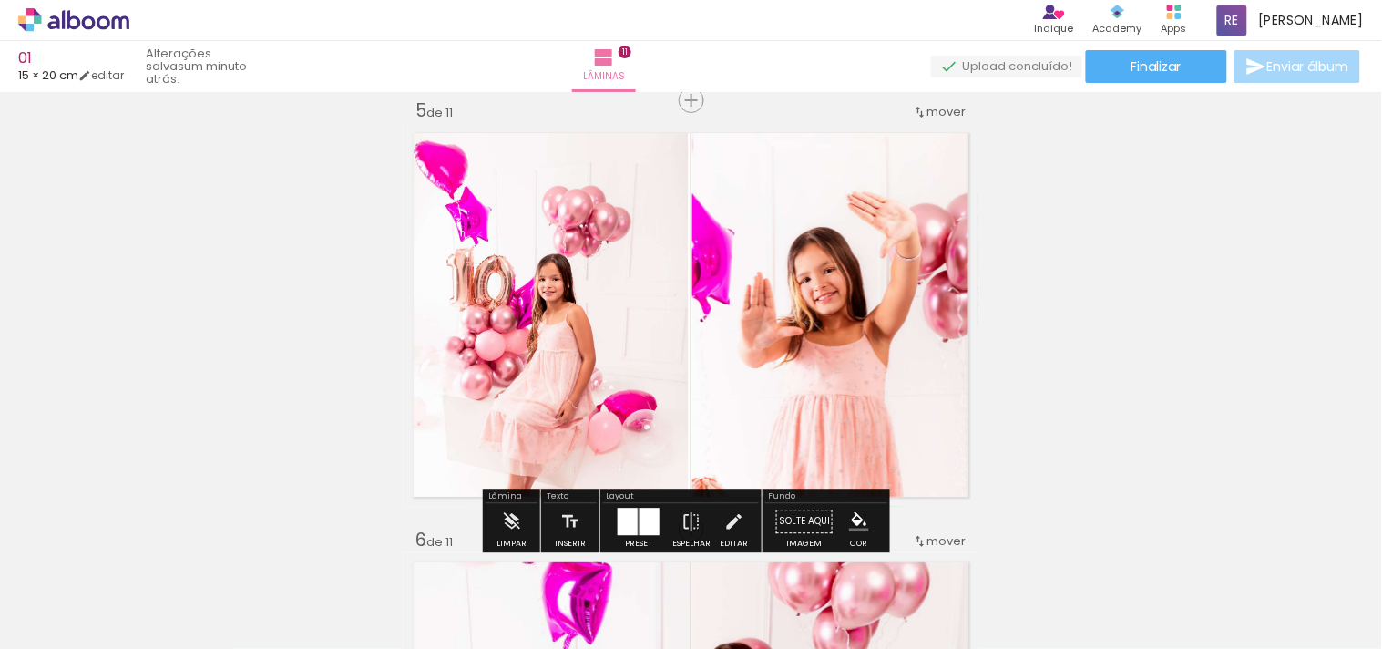
click at [651, 390] on quentale-photo at bounding box center [546, 315] width 285 height 384
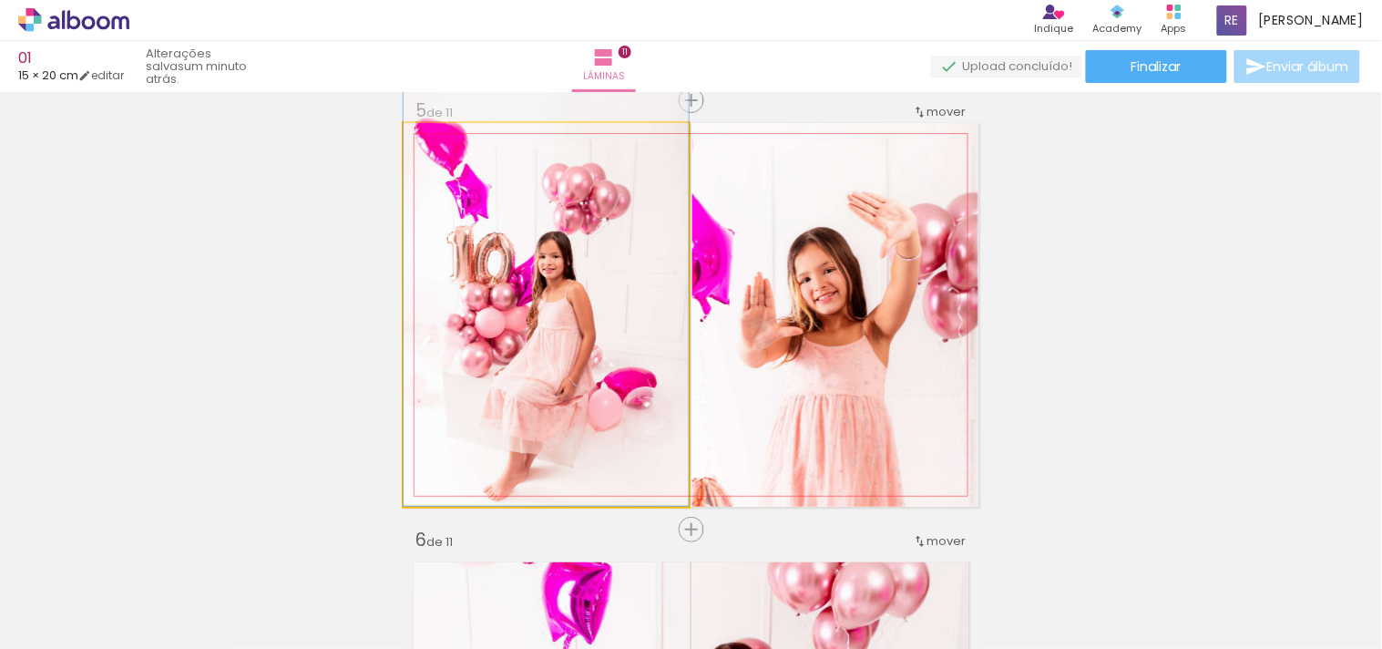
drag, startPoint x: 624, startPoint y: 376, endPoint x: 625, endPoint y: 321, distance: 55.6
drag, startPoint x: 616, startPoint y: 350, endPoint x: 621, endPoint y: 322, distance: 28.8
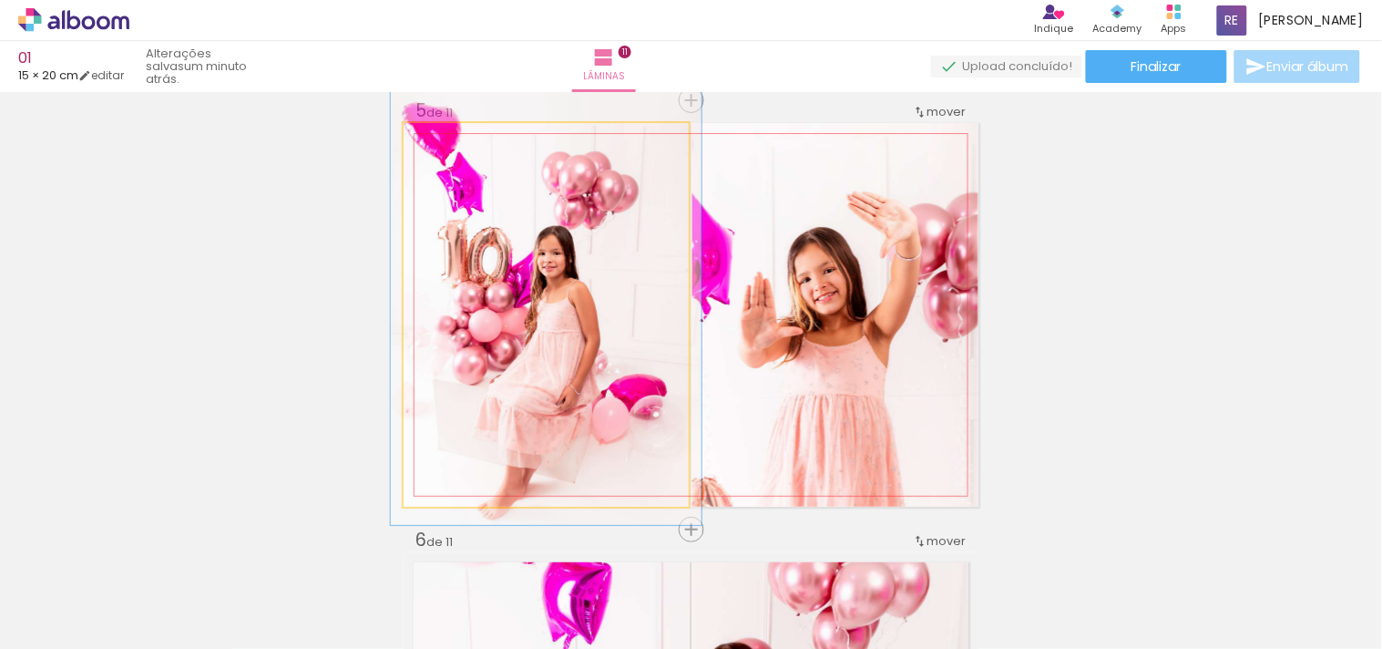
type paper-slider "110"
click at [451, 140] on div at bounding box center [451, 142] width 29 height 29
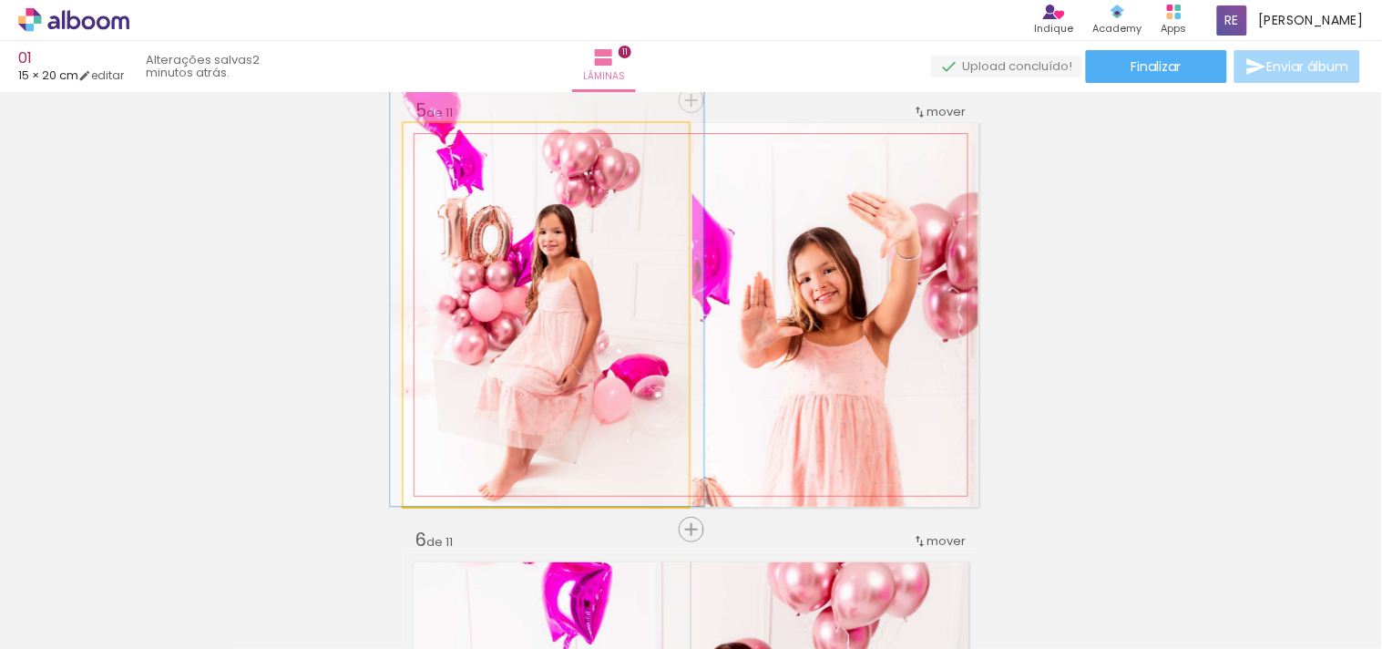
drag, startPoint x: 530, startPoint y: 269, endPoint x: 530, endPoint y: 226, distance: 42.8
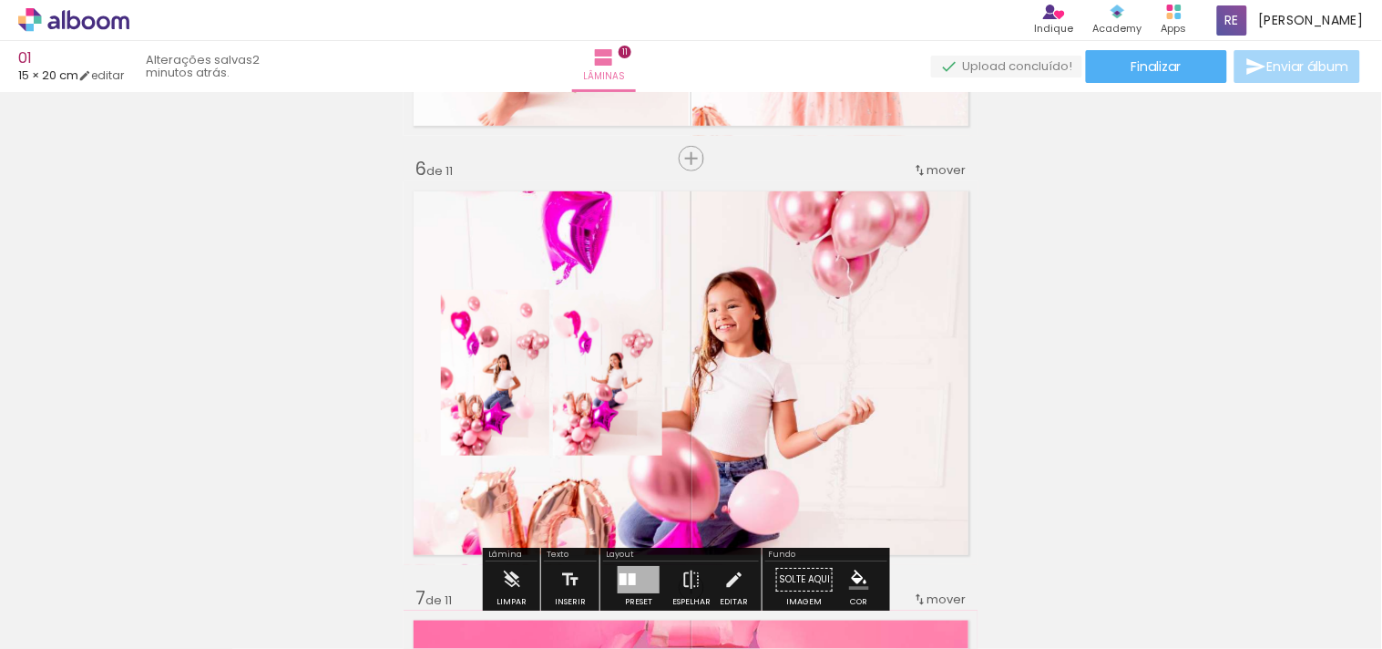
scroll to position [2043, 0]
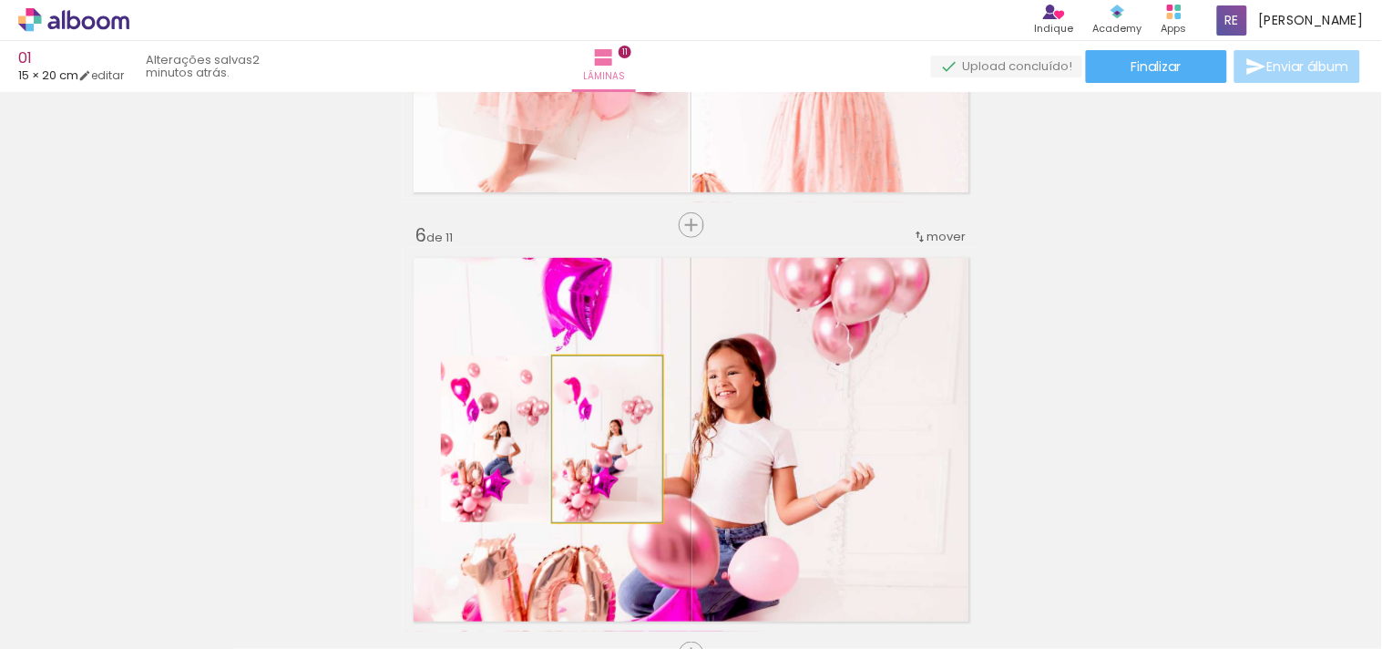
click at [580, 467] on quentale-photo at bounding box center [607, 439] width 109 height 166
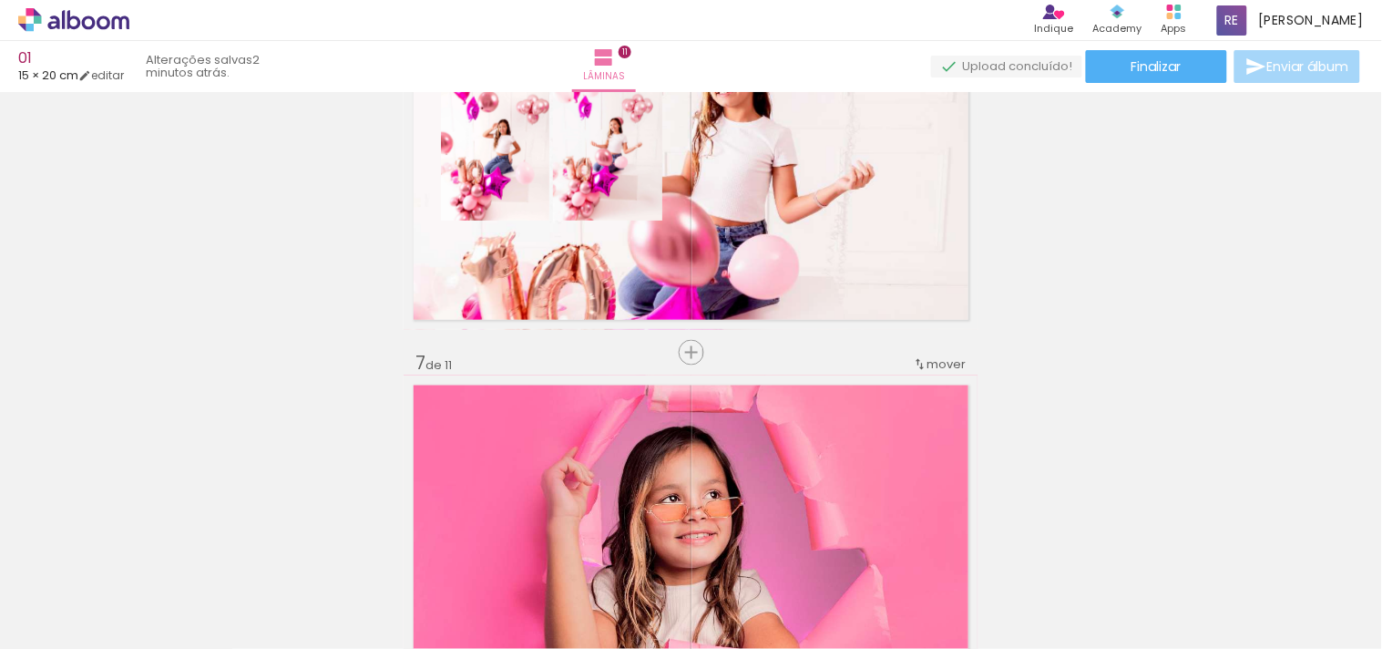
scroll to position [2346, 0]
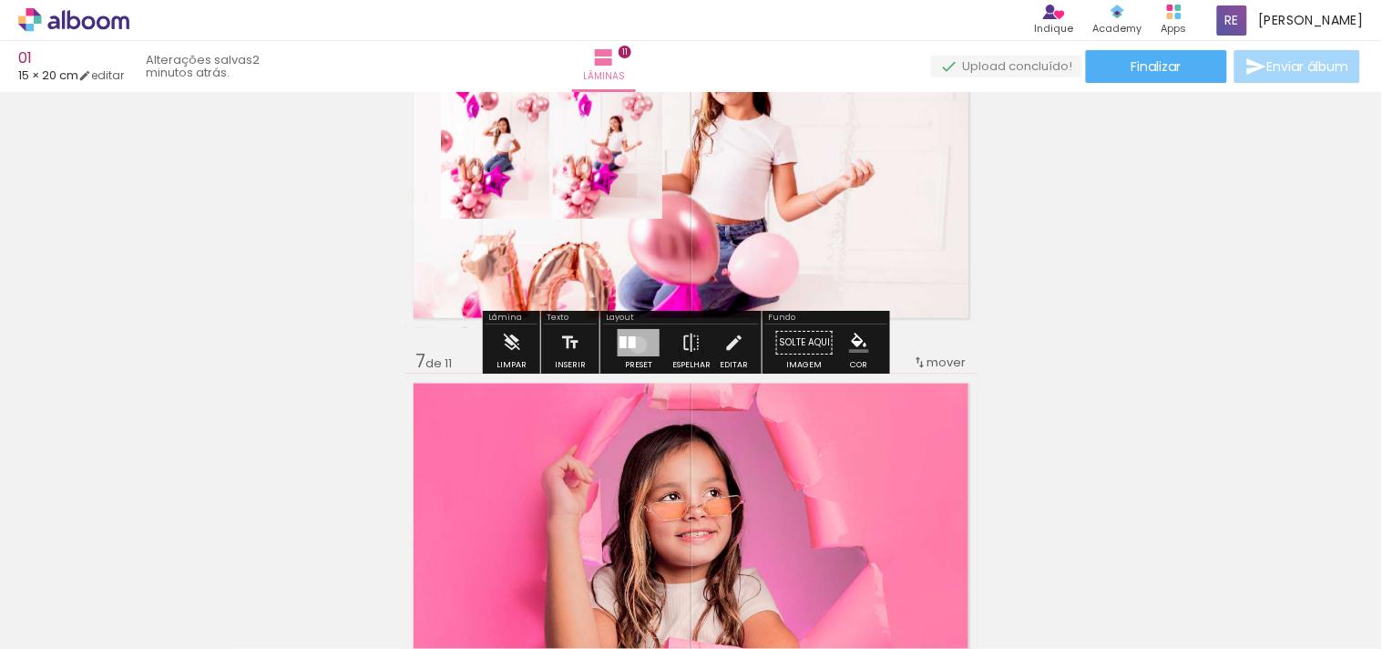
click at [634, 344] on div at bounding box center [639, 342] width 42 height 27
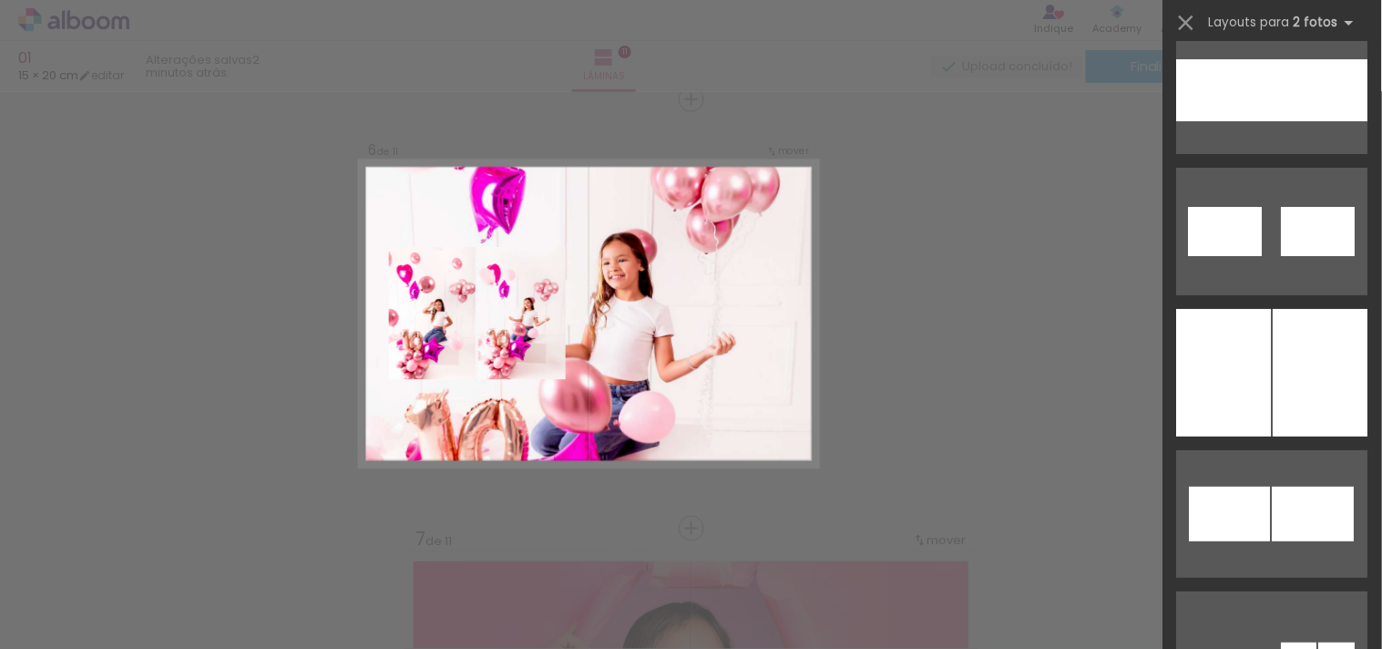
scroll to position [8977, 0]
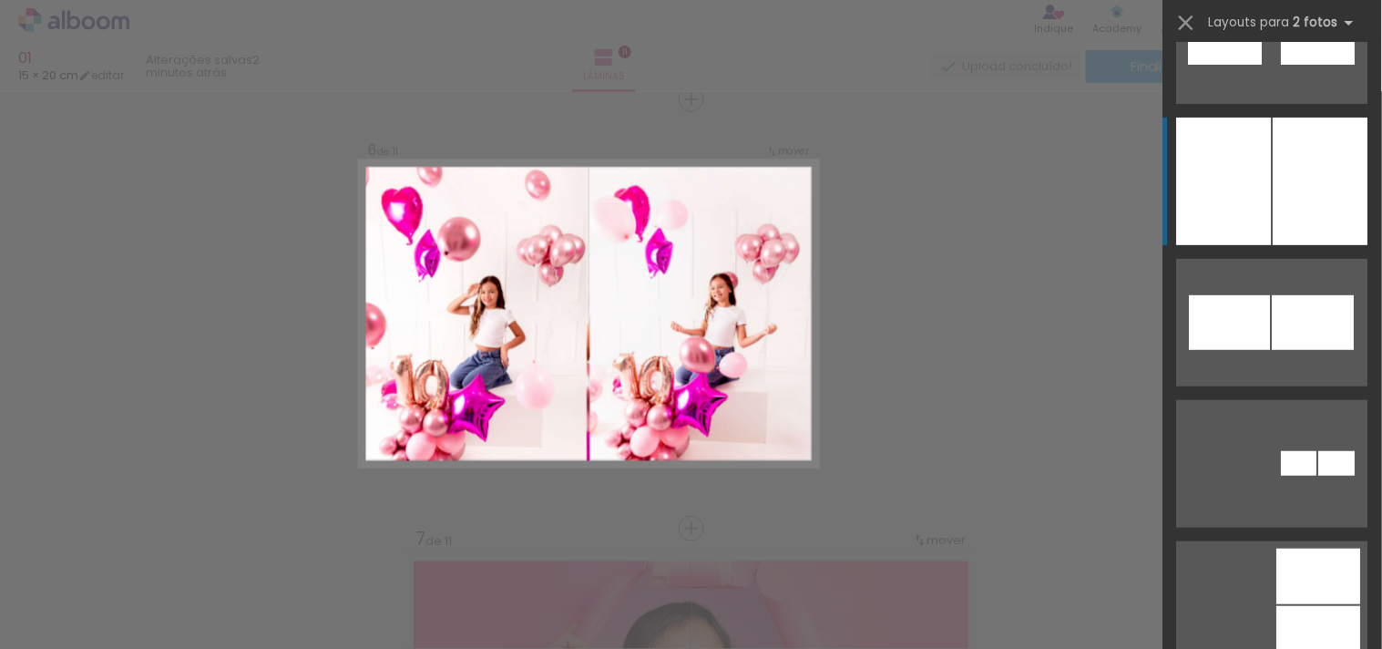
click at [1309, 224] on div at bounding box center [1321, 182] width 95 height 128
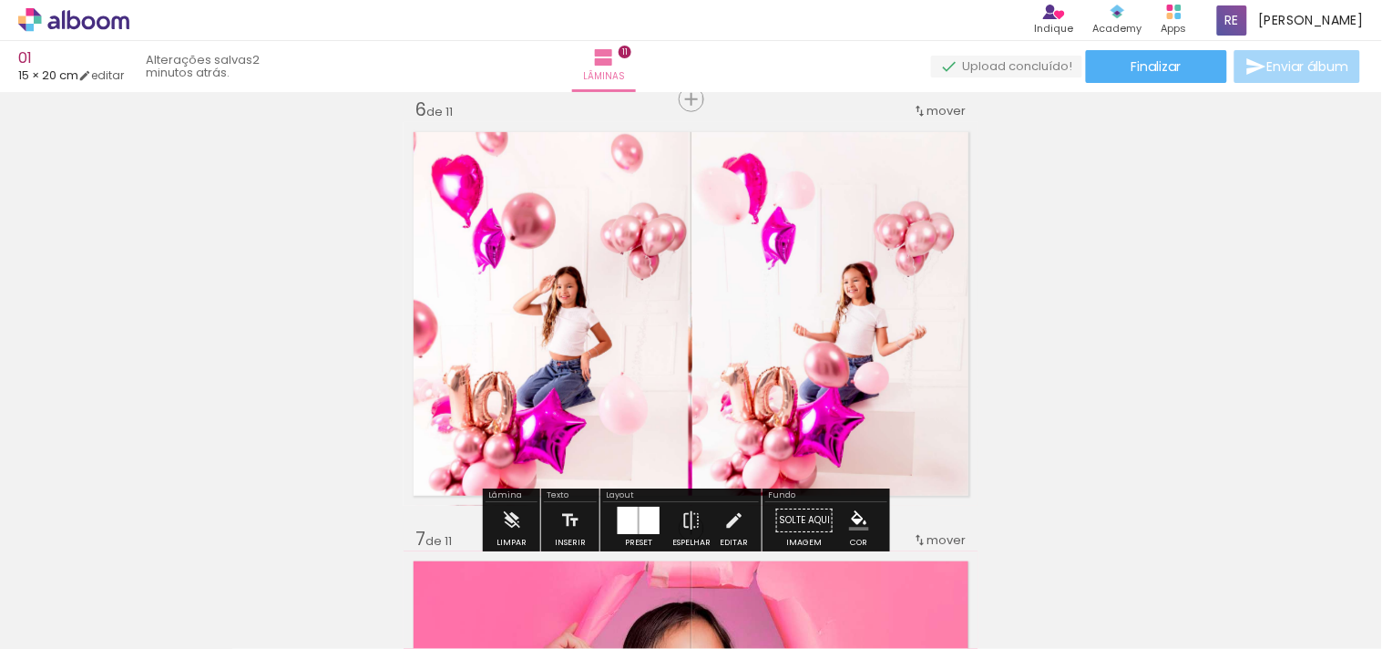
click at [1155, 332] on div "Inserir lâmina 1 de 11 Inserir lâmina 2 de 11 Inserir lâmina 3 de 11 Inserir lâ…" at bounding box center [691, 505] width 1382 height 5151
click at [682, 378] on quentale-layouter at bounding box center [691, 314] width 575 height 384
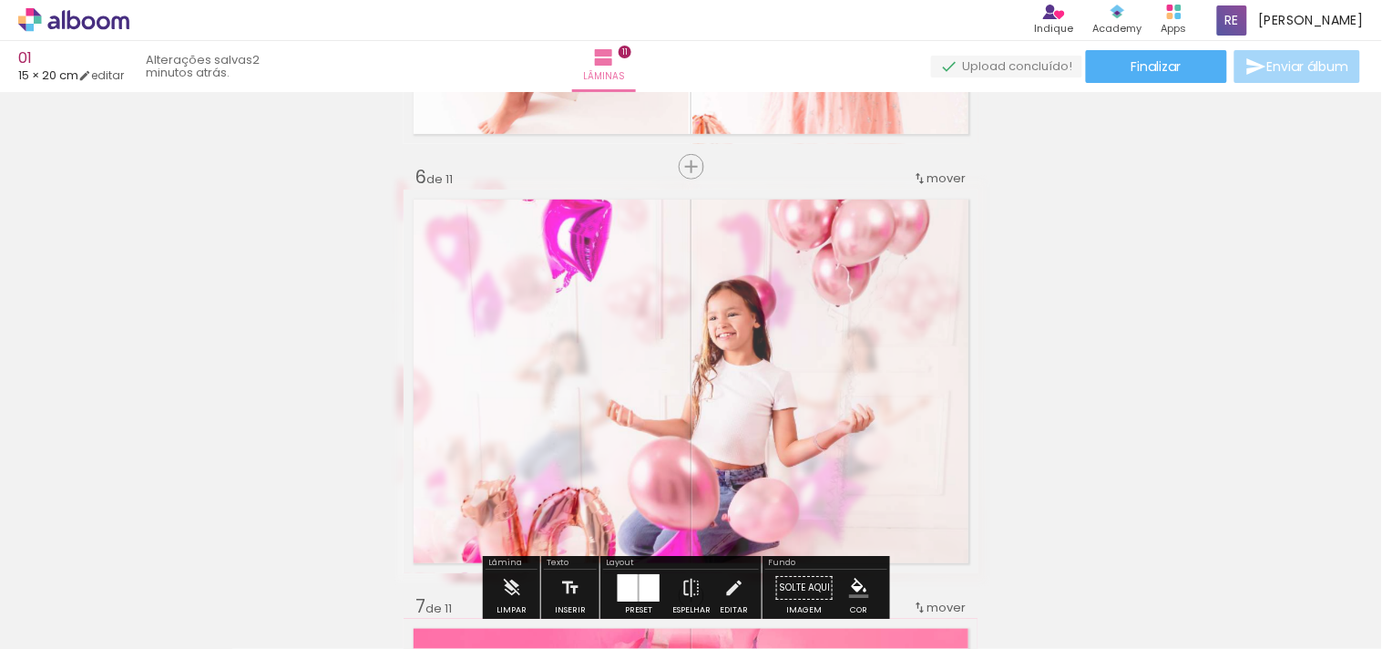
scroll to position [2067, 0]
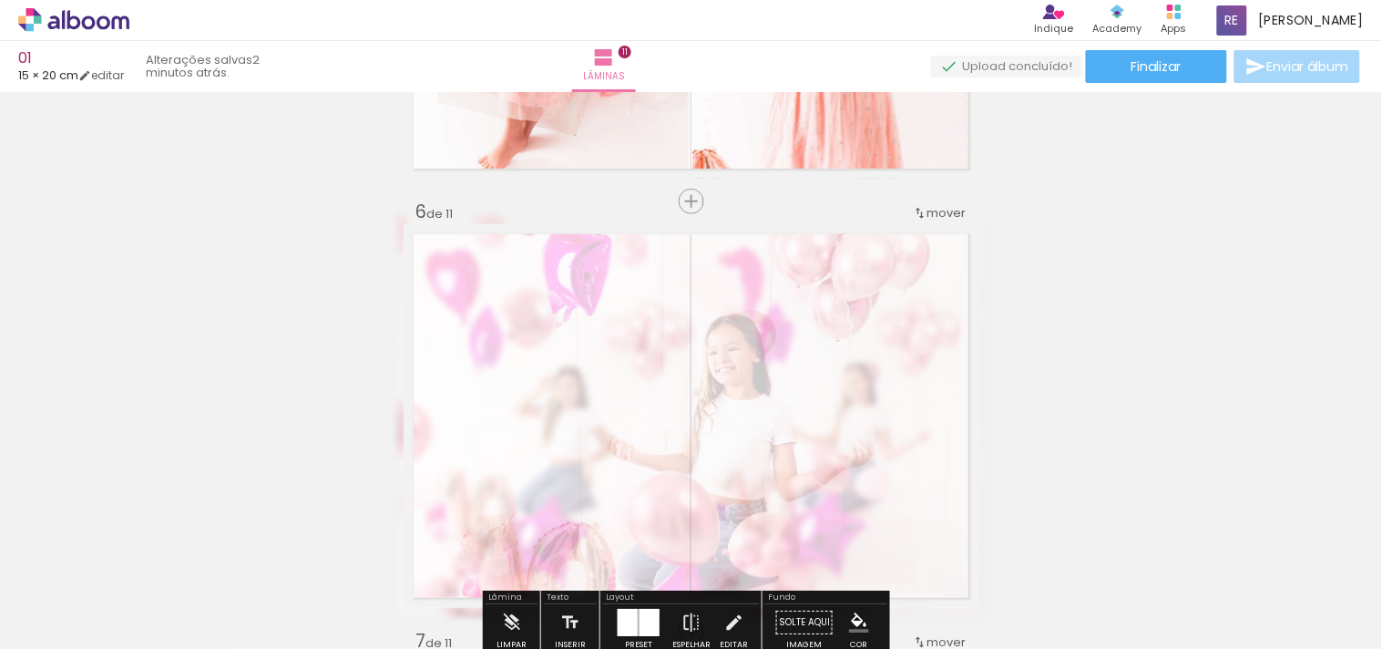
drag, startPoint x: 659, startPoint y: 272, endPoint x: 608, endPoint y: 276, distance: 51.2
type paper-slider "25"
click at [608, 276] on div at bounding box center [619, 270] width 29 height 29
click at [1077, 333] on div "Inserir lâmina 1 de 11 Inserir lâmina 2 de 11 Inserir lâmina 3 de 11 Inserir lâ…" at bounding box center [691, 607] width 1382 height 5151
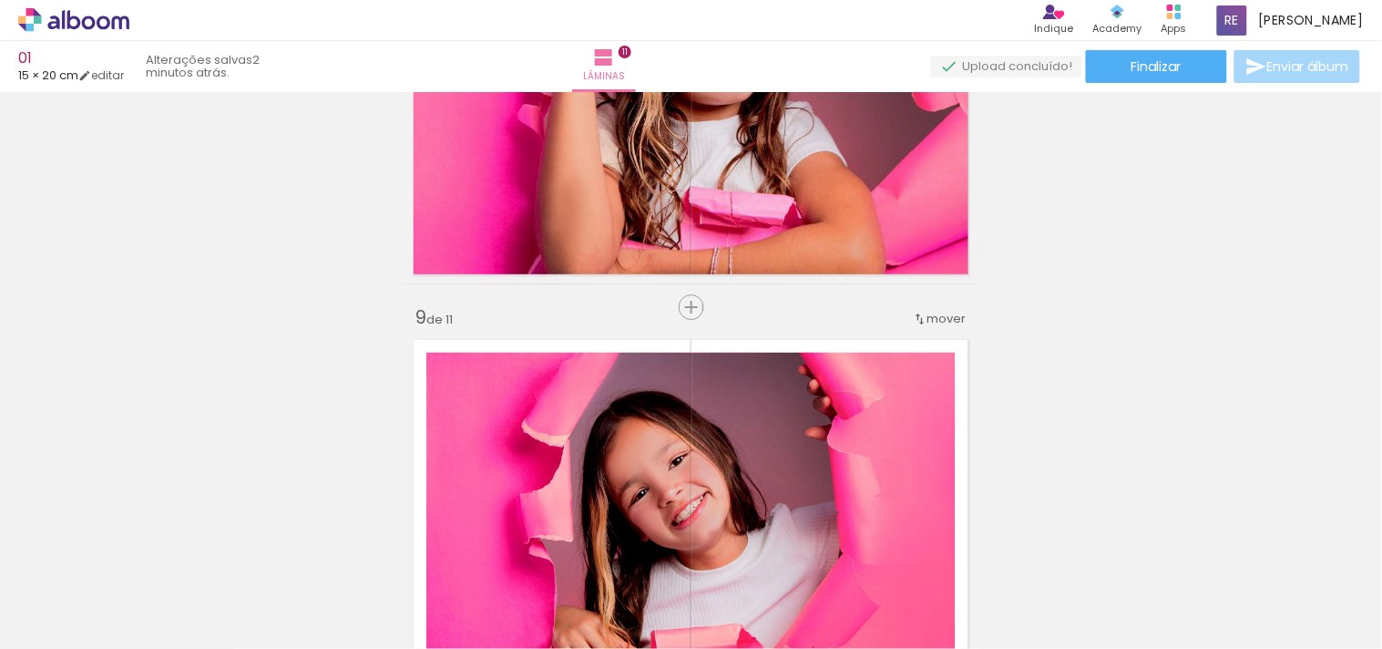
scroll to position [3056, 0]
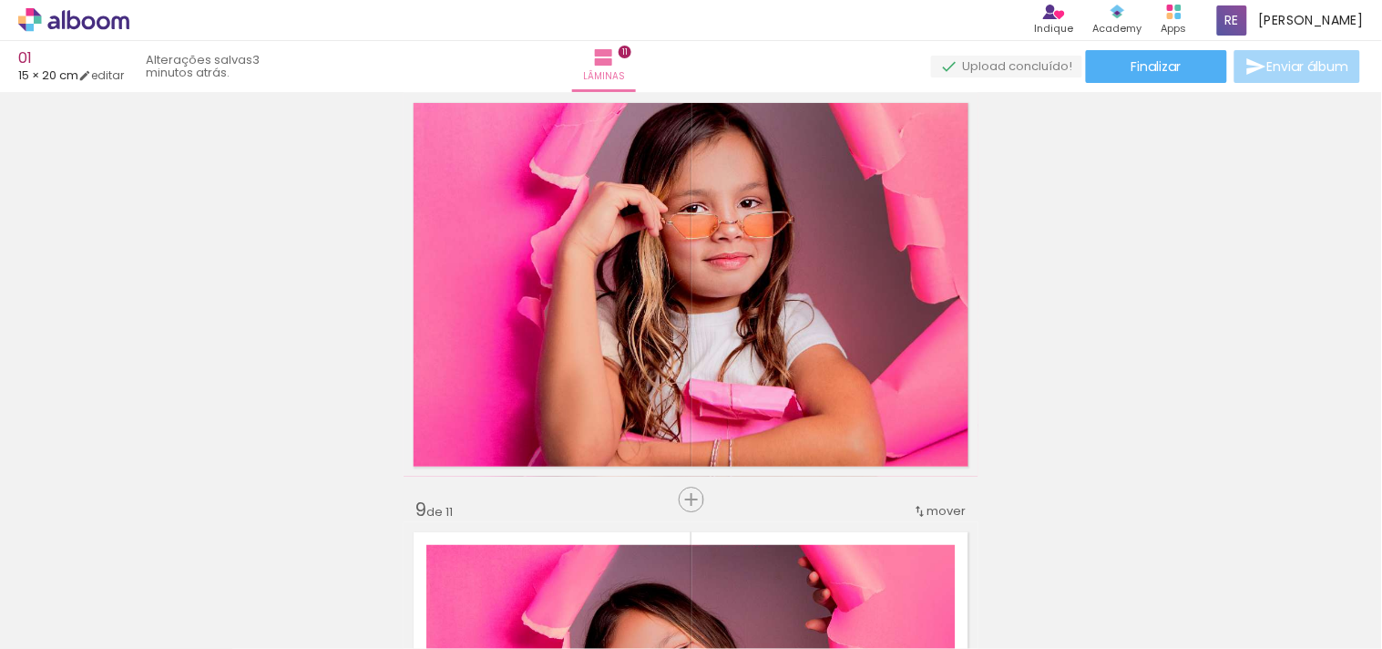
scroll to position [8977, 0]
